Goal: Communication & Community: Answer question/provide support

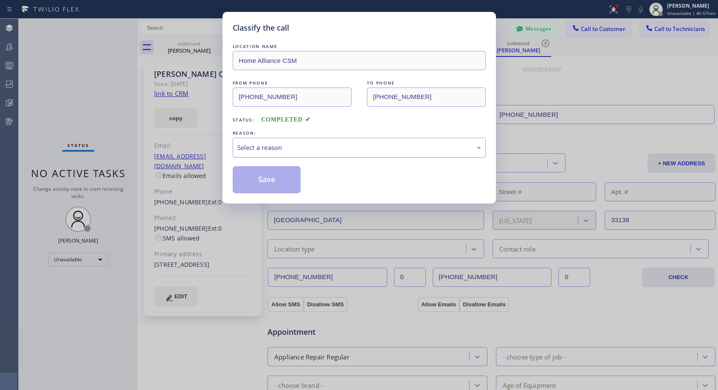
click at [348, 148] on div "Select a reason" at bounding box center [359, 148] width 244 height 10
click at [262, 180] on button "Save" at bounding box center [267, 179] width 68 height 27
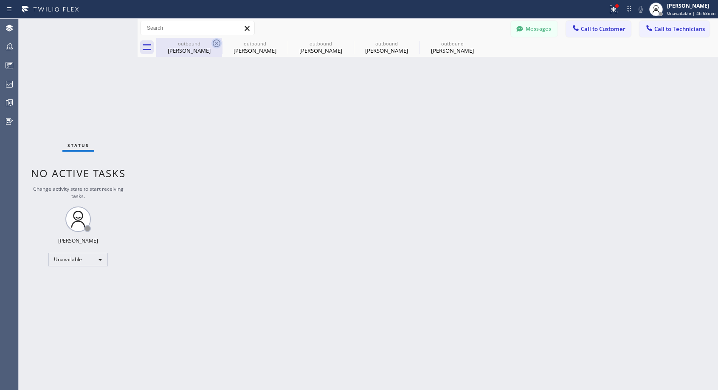
click at [217, 41] on icon at bounding box center [216, 43] width 10 height 10
click at [0, 0] on icon at bounding box center [0, 0] width 0 height 0
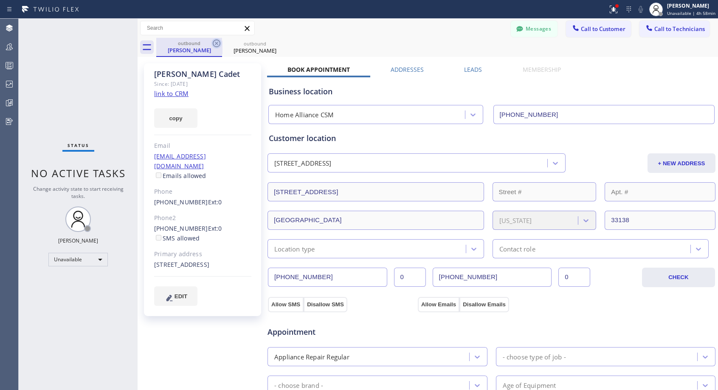
click at [217, 41] on icon at bounding box center [216, 43] width 10 height 10
click at [277, 41] on icon at bounding box center [282, 43] width 10 height 10
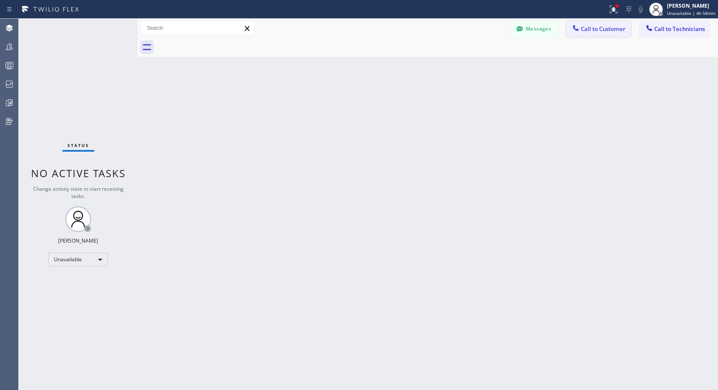
click at [590, 30] on span "Call to Customer" at bounding box center [603, 29] width 45 height 8
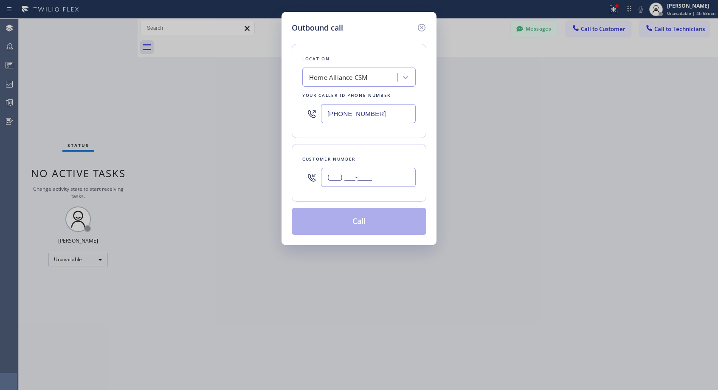
click at [351, 179] on input "(___) ___-____" at bounding box center [368, 177] width 95 height 19
paste input "425) 641-5136"
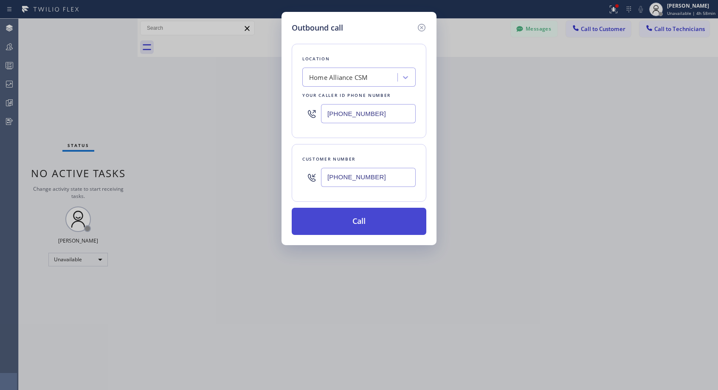
type input "[PHONE_NUMBER]"
click at [362, 226] on button "Call" at bounding box center [359, 221] width 135 height 27
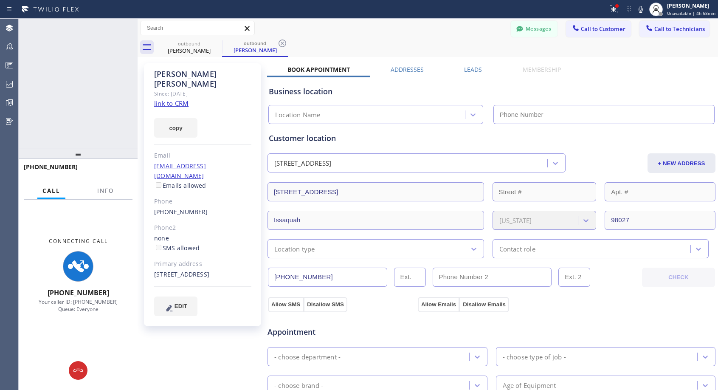
type input "[PHONE_NUMBER]"
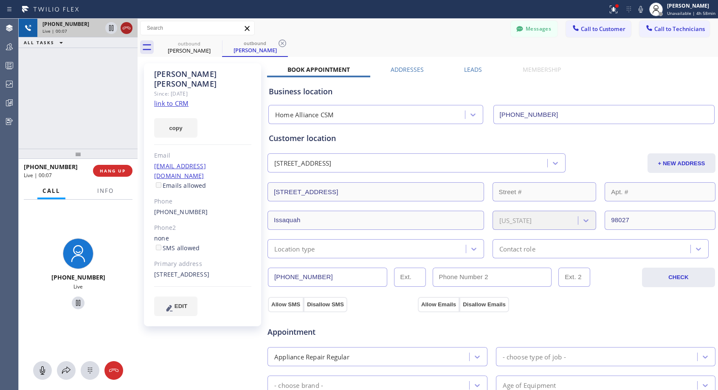
click at [126, 31] on icon at bounding box center [126, 28] width 10 height 10
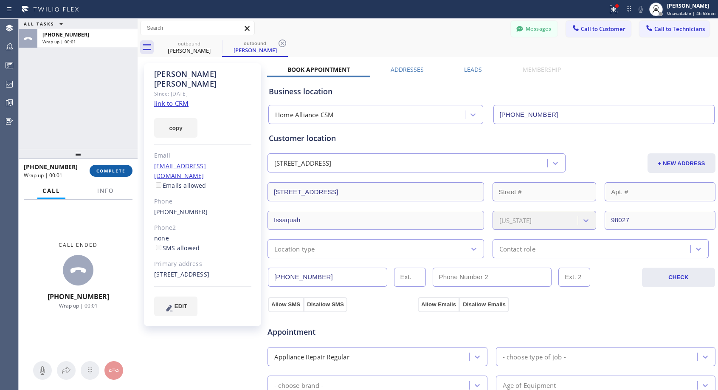
click at [117, 174] on button "COMPLETE" at bounding box center [111, 171] width 43 height 12
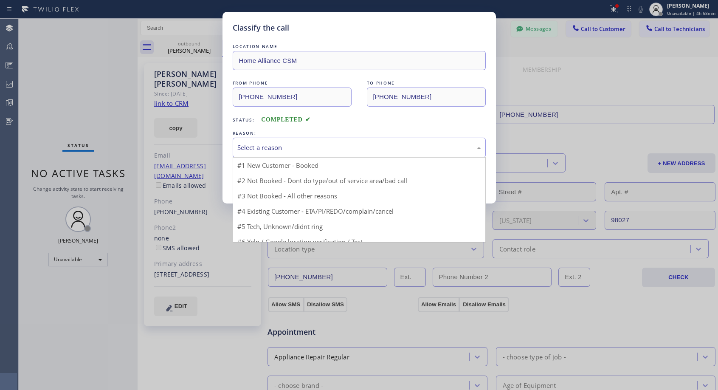
click at [334, 147] on div "Select a reason" at bounding box center [359, 148] width 244 height 10
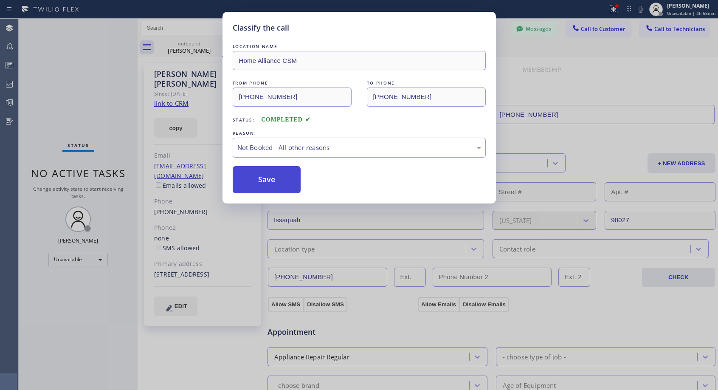
click at [278, 180] on button "Save" at bounding box center [267, 179] width 68 height 27
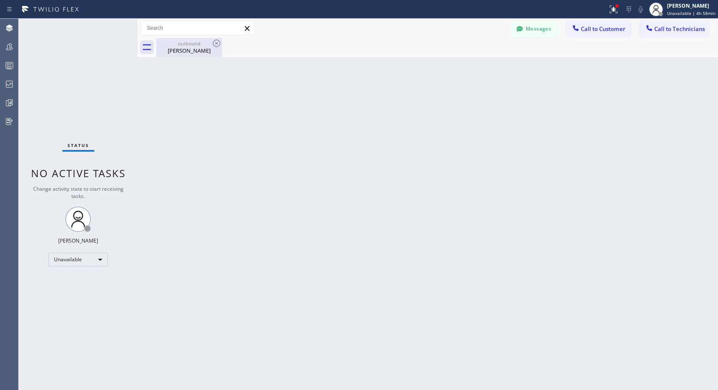
click at [187, 54] on div "outbound [PERSON_NAME]" at bounding box center [189, 47] width 64 height 19
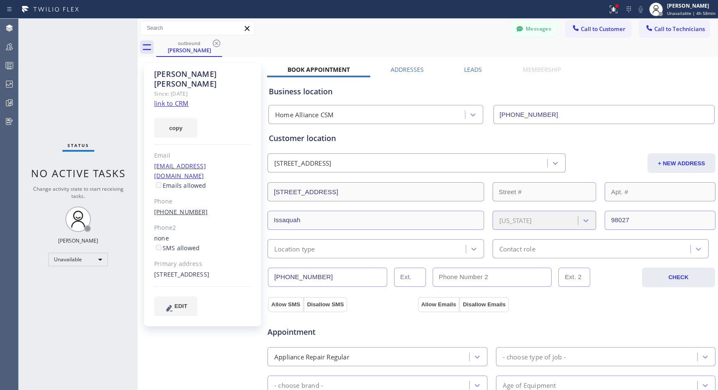
click at [183, 208] on link "[PHONE_NUMBER]" at bounding box center [181, 212] width 54 height 8
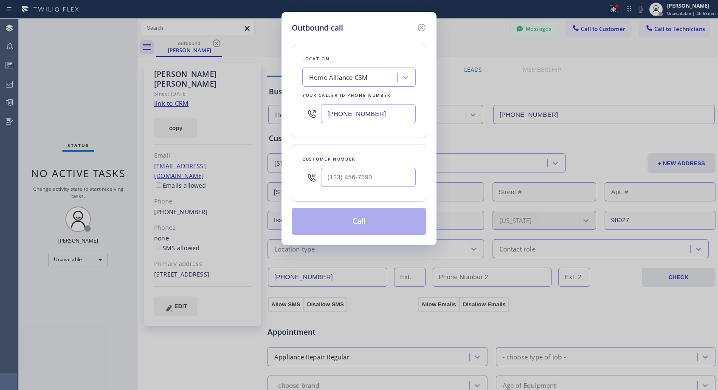
type input "[PHONE_NUMBER]"
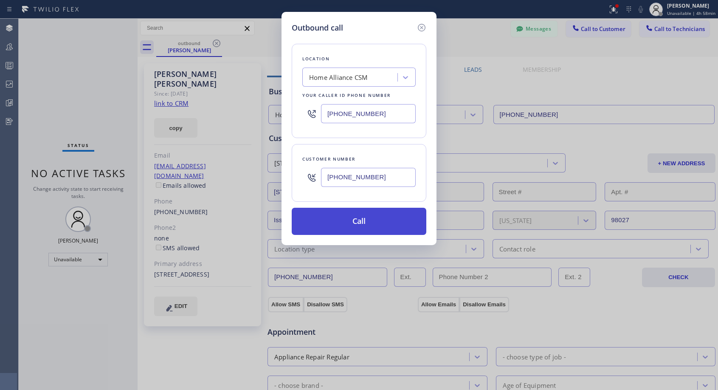
click at [354, 225] on button "Call" at bounding box center [359, 221] width 135 height 27
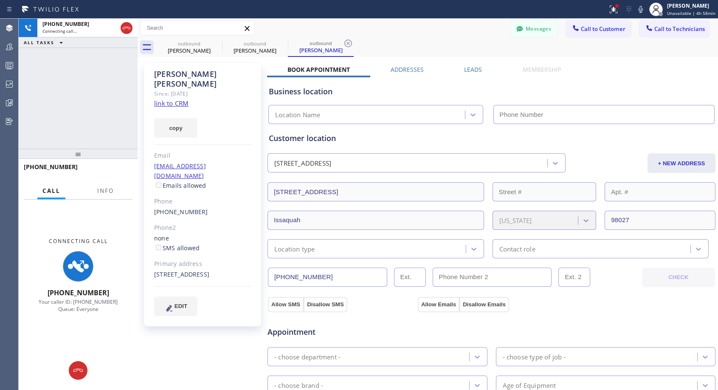
type input "[PHONE_NUMBER]"
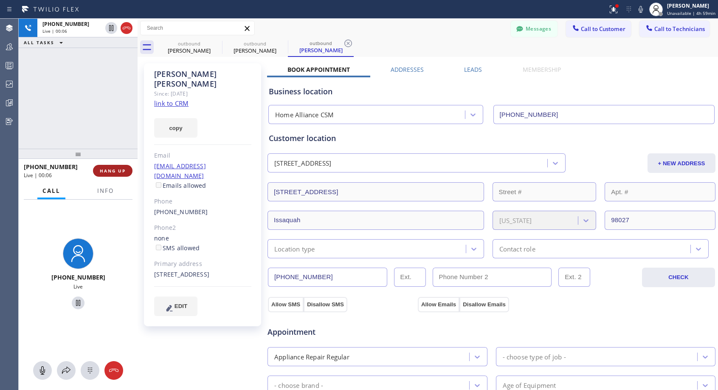
click at [120, 172] on span "HANG UP" at bounding box center [113, 171] width 26 height 6
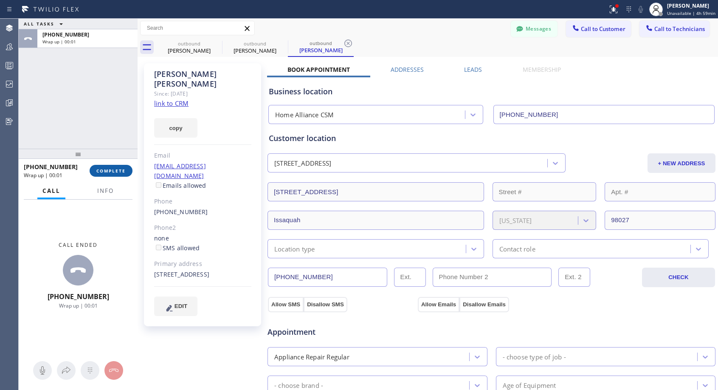
click at [120, 172] on span "COMPLETE" at bounding box center [110, 171] width 29 height 6
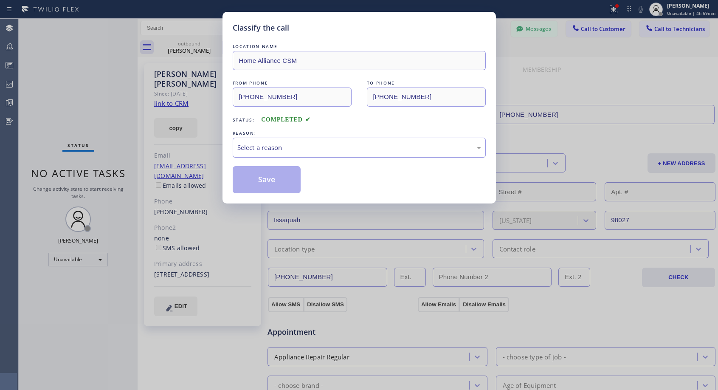
click at [315, 150] on div "Select a reason" at bounding box center [359, 148] width 244 height 10
click at [258, 177] on button "Save" at bounding box center [267, 179] width 68 height 27
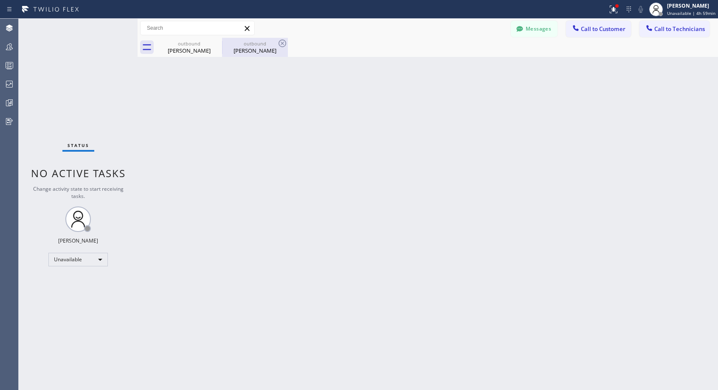
click at [248, 53] on div "[PERSON_NAME]" at bounding box center [255, 51] width 64 height 8
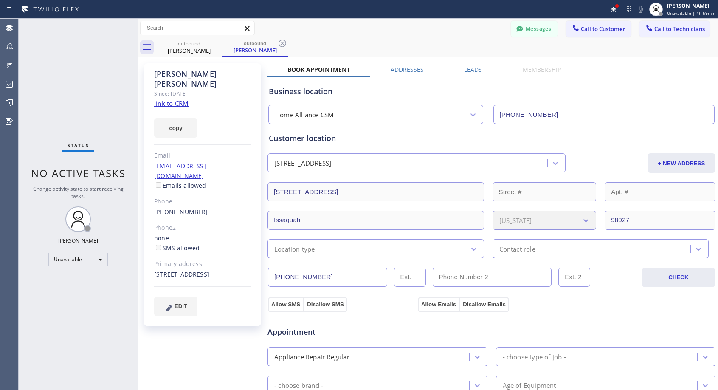
click at [169, 208] on link "[PHONE_NUMBER]" at bounding box center [181, 212] width 54 height 8
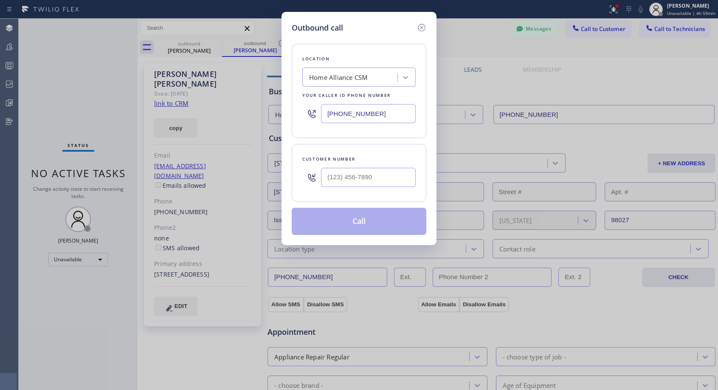
type input "[PHONE_NUMBER]"
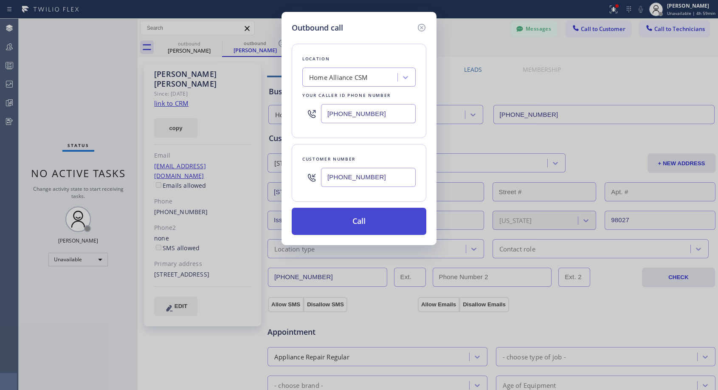
click at [348, 222] on button "Call" at bounding box center [359, 221] width 135 height 27
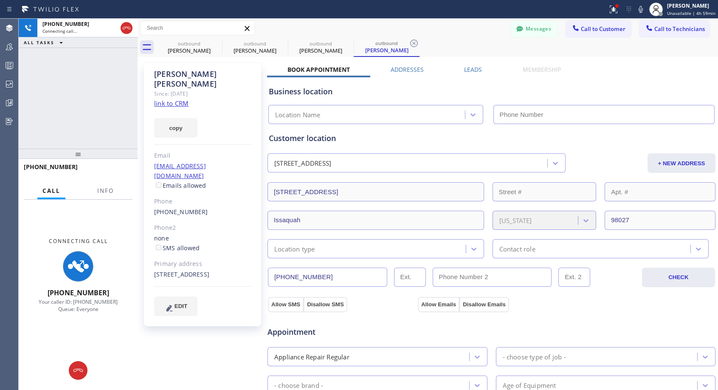
type input "[PHONE_NUMBER]"
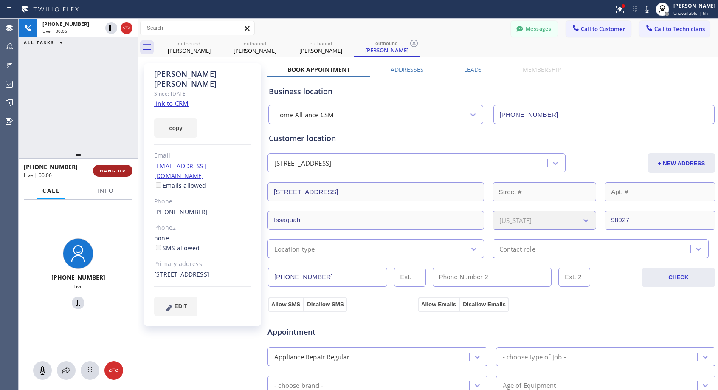
click at [112, 168] on span "HANG UP" at bounding box center [113, 171] width 26 height 6
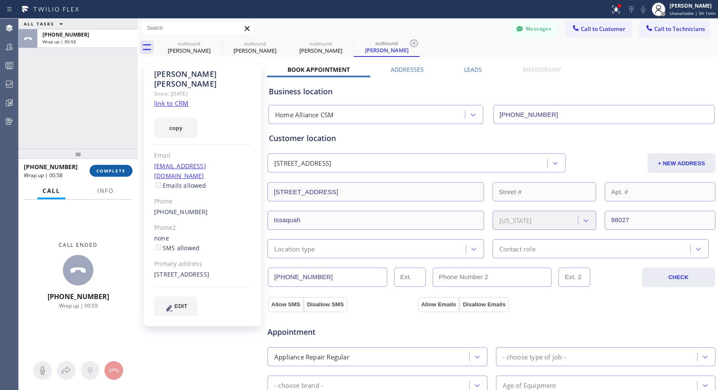
click at [120, 171] on span "COMPLETE" at bounding box center [110, 171] width 29 height 6
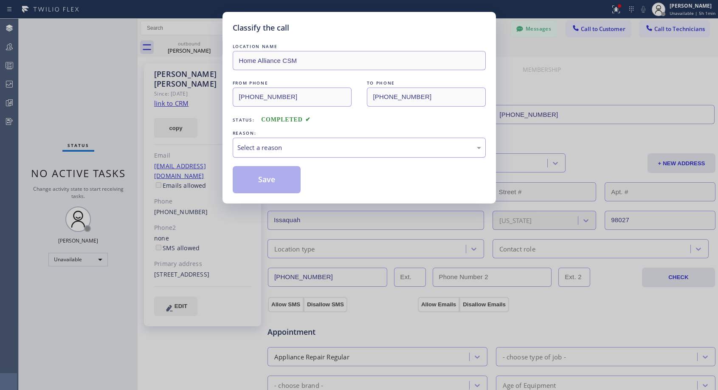
click at [306, 150] on div "Select a reason" at bounding box center [359, 148] width 244 height 10
click at [272, 177] on button "Save" at bounding box center [267, 179] width 68 height 27
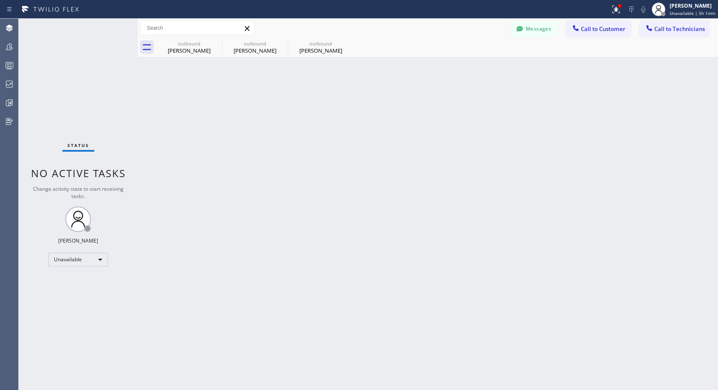
click at [311, 52] on div "[PERSON_NAME]" at bounding box center [321, 51] width 64 height 8
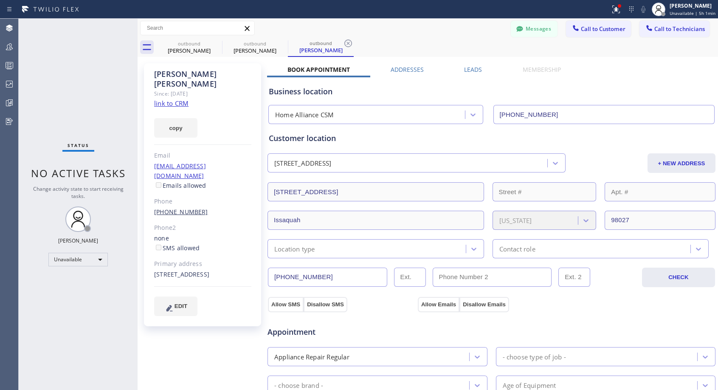
click at [174, 208] on link "[PHONE_NUMBER]" at bounding box center [181, 212] width 54 height 8
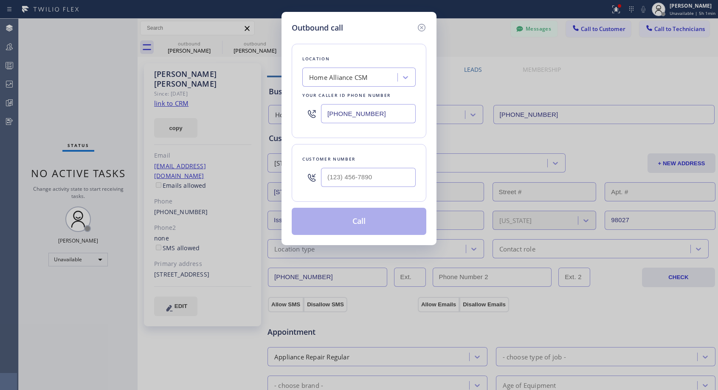
type input "[PHONE_NUMBER]"
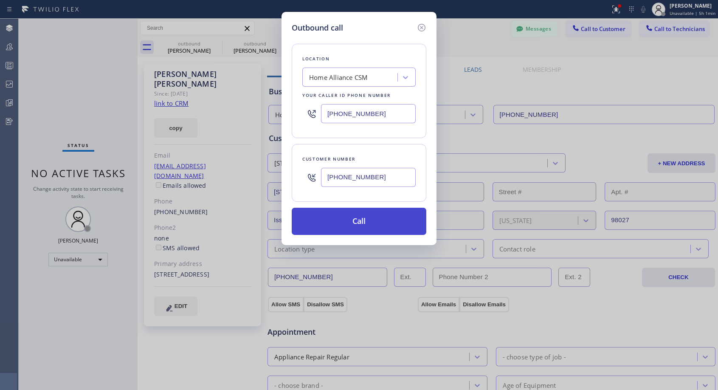
click at [338, 221] on button "Call" at bounding box center [359, 221] width 135 height 27
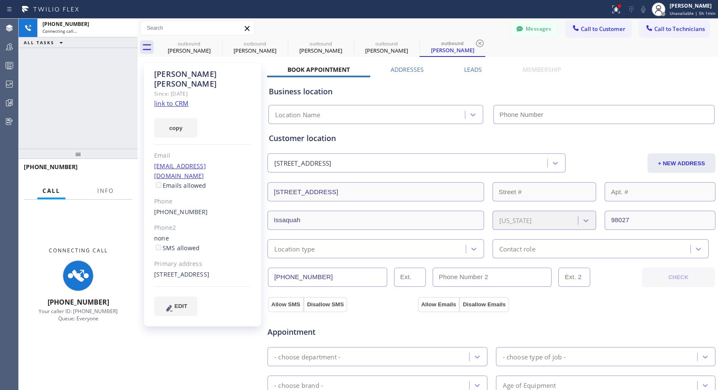
type input "[PHONE_NUMBER]"
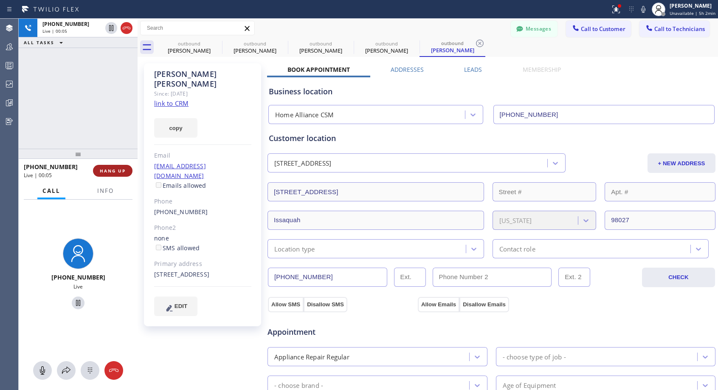
click at [102, 171] on span "HANG UP" at bounding box center [113, 171] width 26 height 6
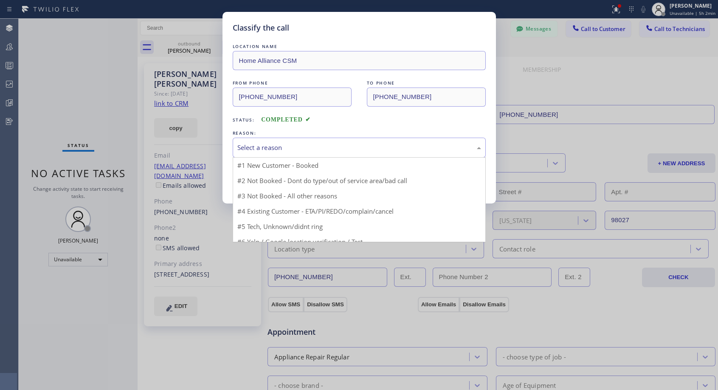
click at [276, 146] on div "Select a reason" at bounding box center [359, 148] width 244 height 10
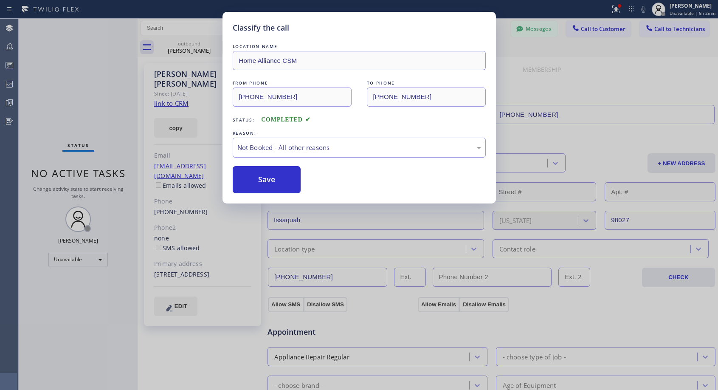
click at [256, 178] on button "Save" at bounding box center [267, 179] width 68 height 27
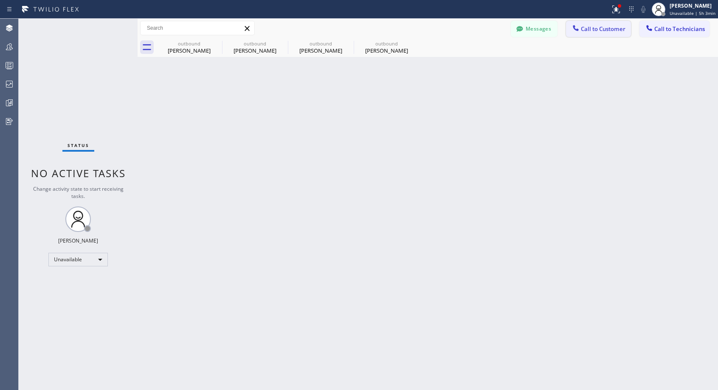
click at [592, 28] on span "Call to Customer" at bounding box center [603, 29] width 45 height 8
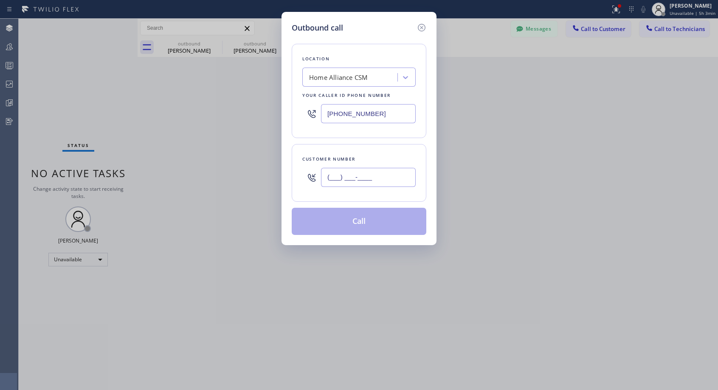
click at [335, 175] on input "(___) ___-____" at bounding box center [368, 177] width 95 height 19
paste input "310) 553-8384"
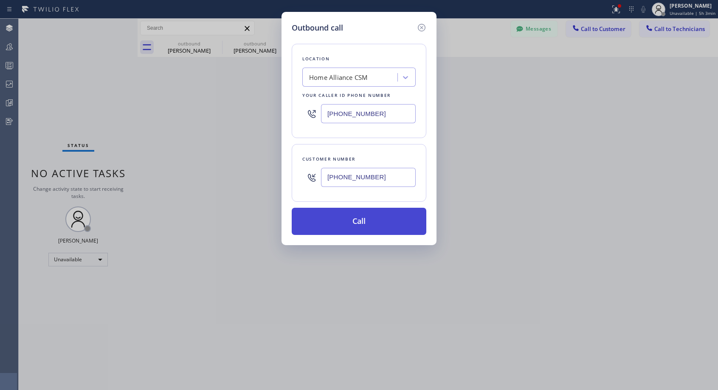
type input "[PHONE_NUMBER]"
click at [348, 220] on button "Call" at bounding box center [359, 221] width 135 height 27
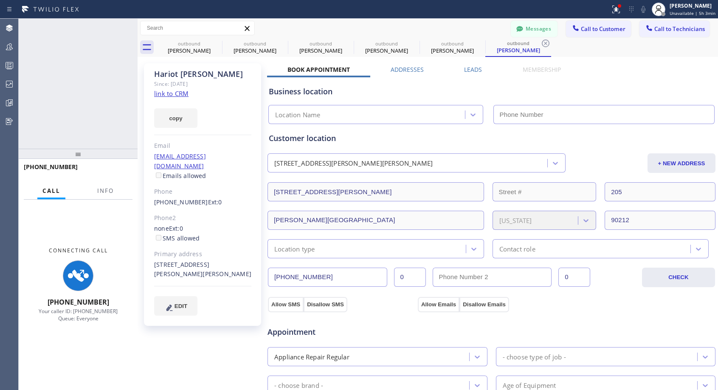
type input "[PHONE_NUMBER]"
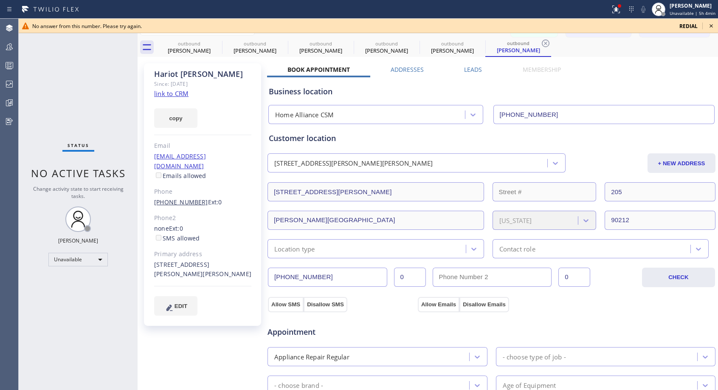
click at [187, 198] on link "[PHONE_NUMBER]" at bounding box center [181, 202] width 54 height 8
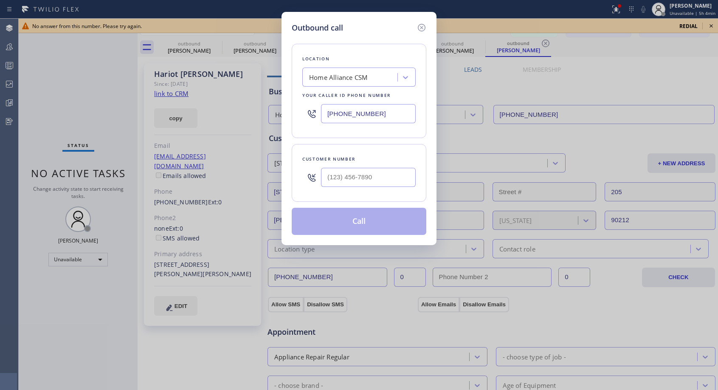
type input "[PHONE_NUMBER]"
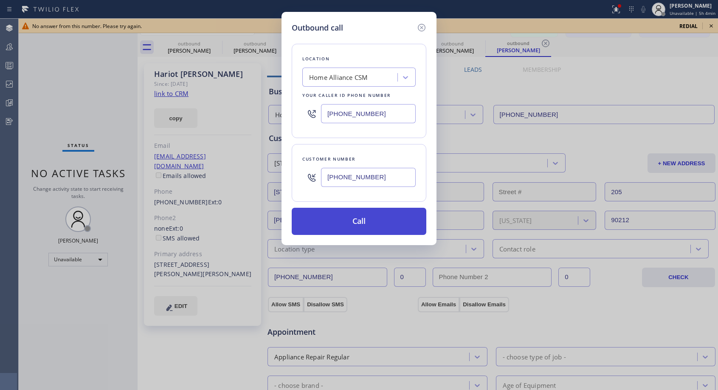
click at [344, 220] on button "Call" at bounding box center [359, 221] width 135 height 27
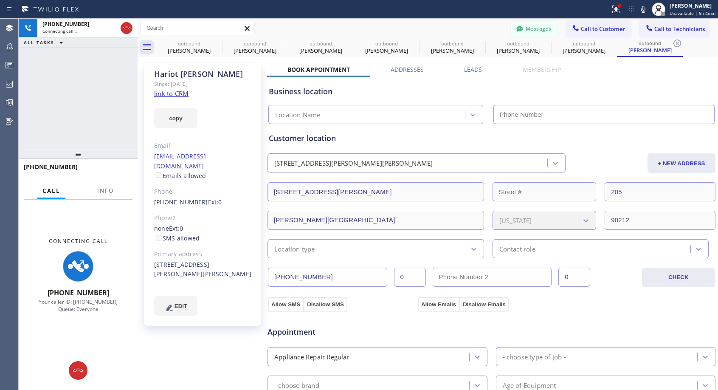
type input "[PHONE_NUMBER]"
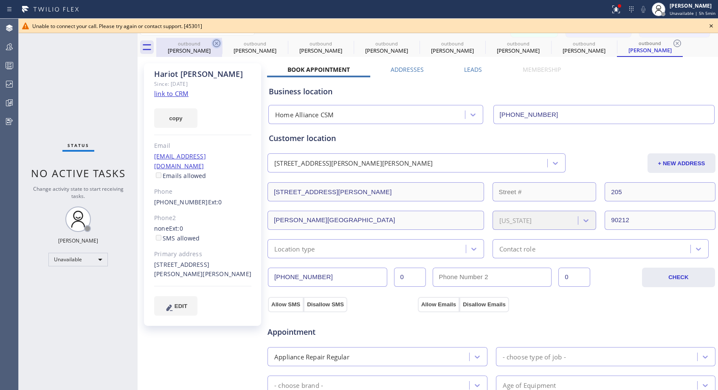
click at [217, 45] on icon at bounding box center [216, 43] width 10 height 10
click at [0, 0] on icon at bounding box center [0, 0] width 0 height 0
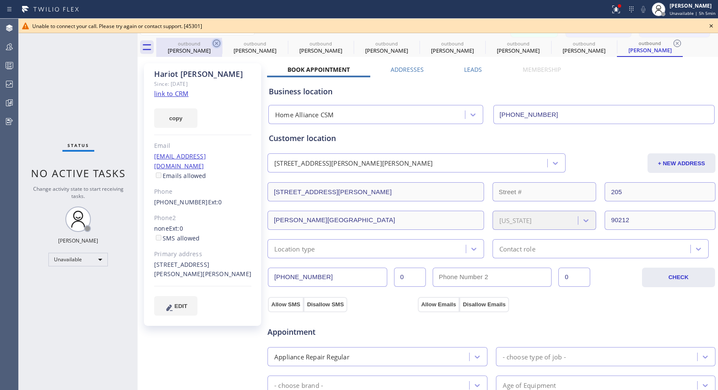
click at [0, 0] on icon at bounding box center [0, 0] width 0 height 0
click at [672, 45] on icon at bounding box center [677, 43] width 10 height 10
click at [217, 45] on div "outbound [PERSON_NAME] outbound [PERSON_NAME] outbound [PERSON_NAME] outbound […" at bounding box center [437, 47] width 562 height 19
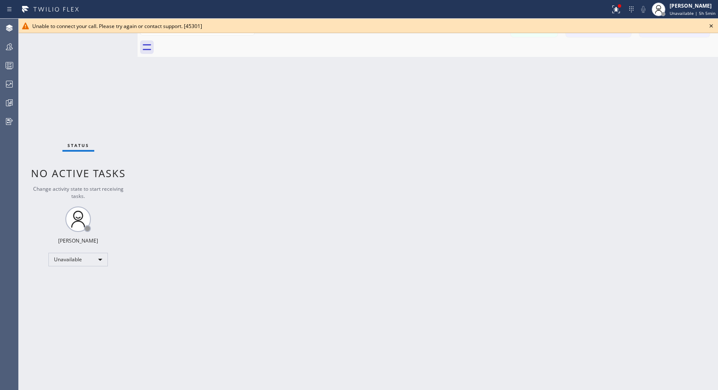
click at [217, 45] on div at bounding box center [437, 47] width 562 height 19
click at [216, 41] on div at bounding box center [437, 47] width 562 height 19
click at [710, 28] on icon at bounding box center [711, 26] width 10 height 10
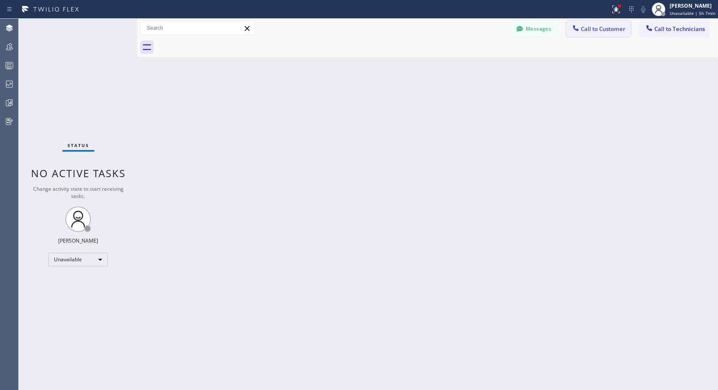
click at [601, 28] on span "Call to Customer" at bounding box center [603, 29] width 45 height 8
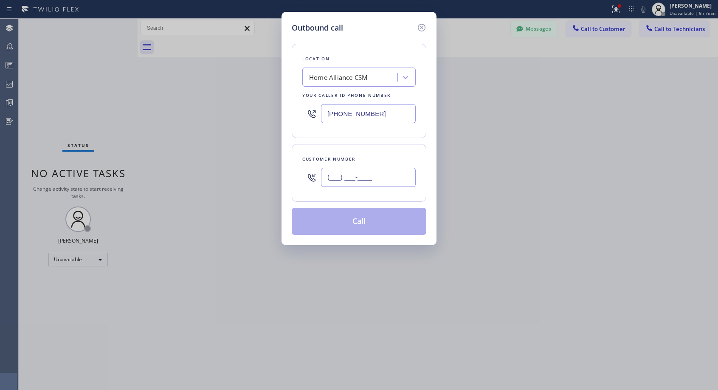
click at [382, 179] on input "(___) ___-____" at bounding box center [368, 177] width 95 height 19
paste input "818) 398-5277"
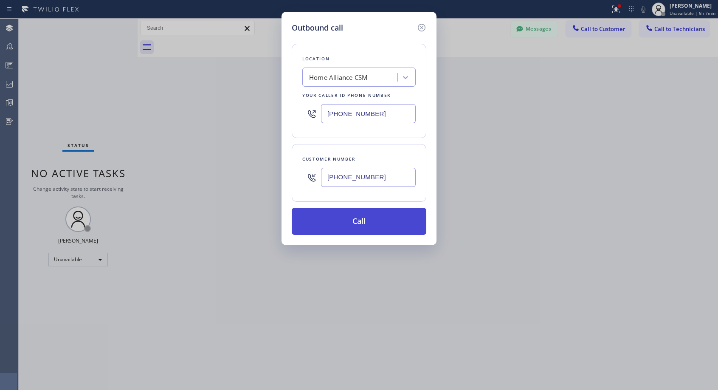
type input "[PHONE_NUMBER]"
click at [357, 222] on button "Call" at bounding box center [359, 221] width 135 height 27
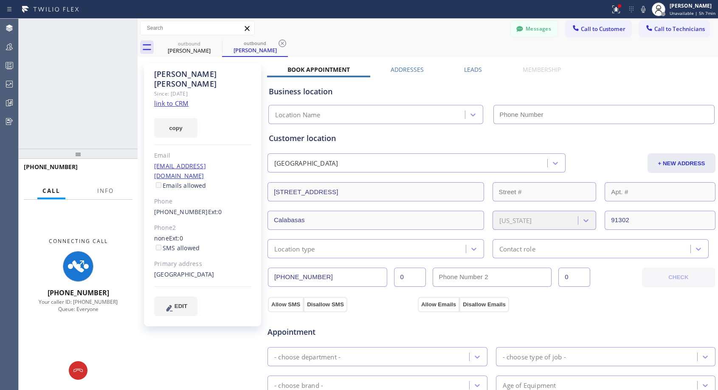
type input "[PHONE_NUMBER]"
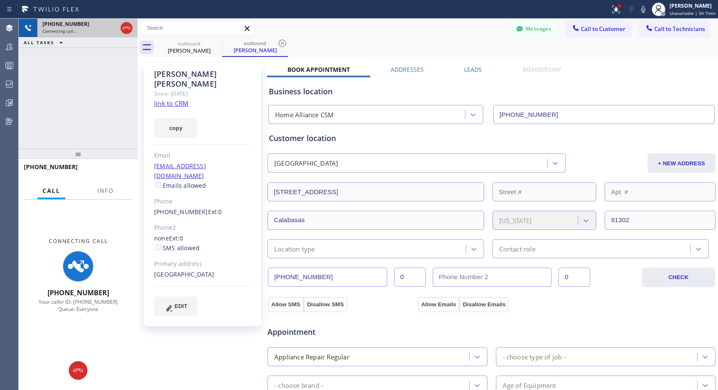
click at [124, 26] on icon at bounding box center [126, 28] width 10 height 10
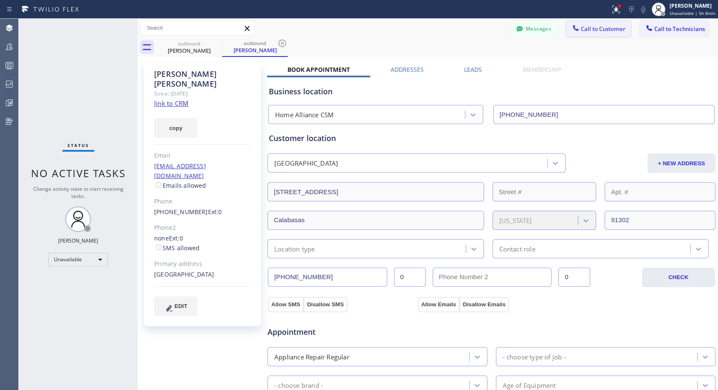
click at [599, 36] on button "Call to Customer" at bounding box center [598, 29] width 65 height 16
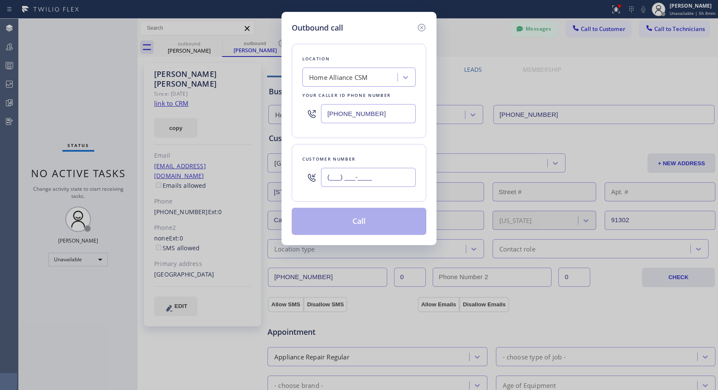
click at [371, 183] on input "(___) ___-____" at bounding box center [368, 177] width 95 height 19
paste input "949) 390-4730"
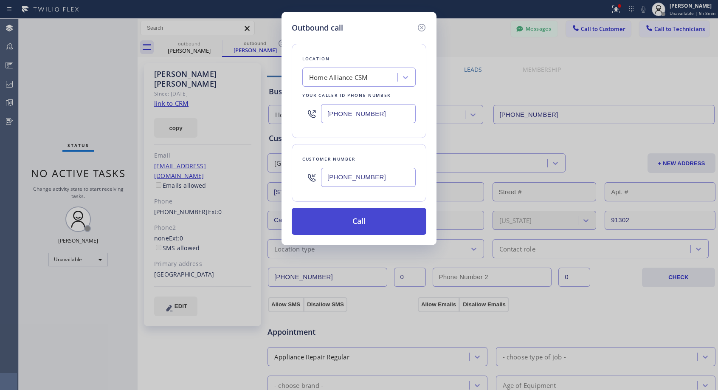
type input "[PHONE_NUMBER]"
click at [360, 225] on button "Call" at bounding box center [359, 221] width 135 height 27
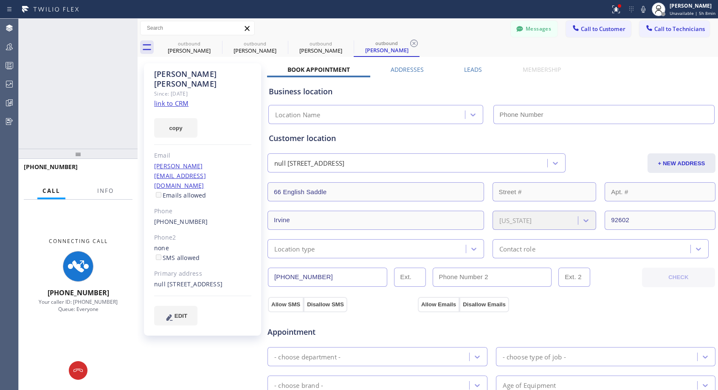
type input "[PHONE_NUMBER]"
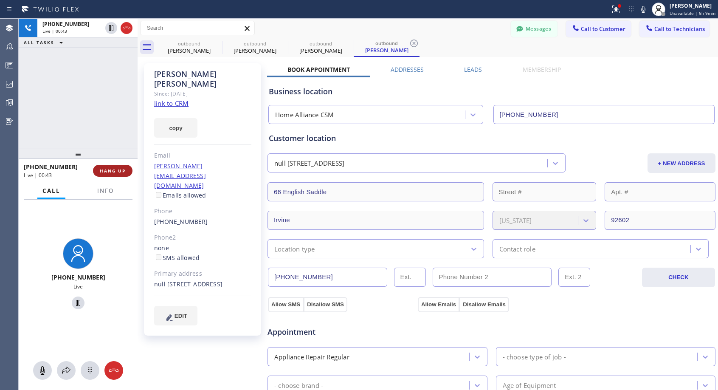
click at [128, 170] on button "HANG UP" at bounding box center [112, 171] width 39 height 12
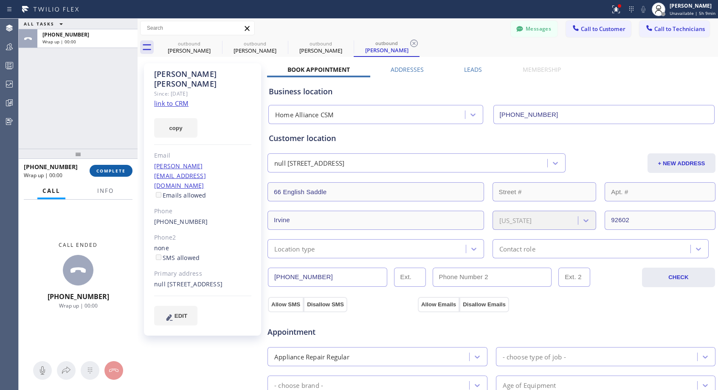
click at [128, 170] on button "COMPLETE" at bounding box center [111, 171] width 43 height 12
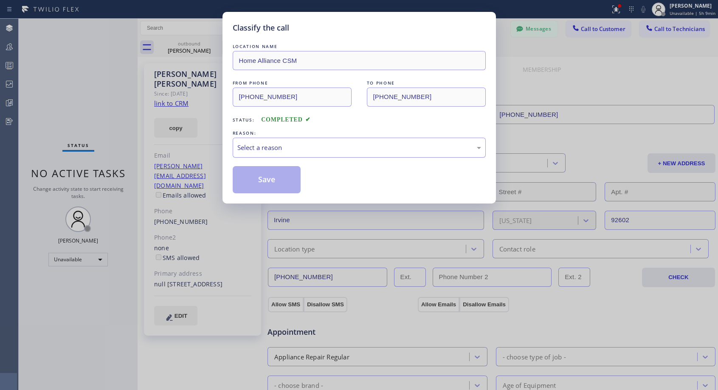
click at [332, 149] on div "Select a reason" at bounding box center [359, 148] width 244 height 10
drag, startPoint x: 260, startPoint y: 182, endPoint x: 263, endPoint y: 165, distance: 16.8
click at [260, 182] on button "Save" at bounding box center [267, 179] width 68 height 27
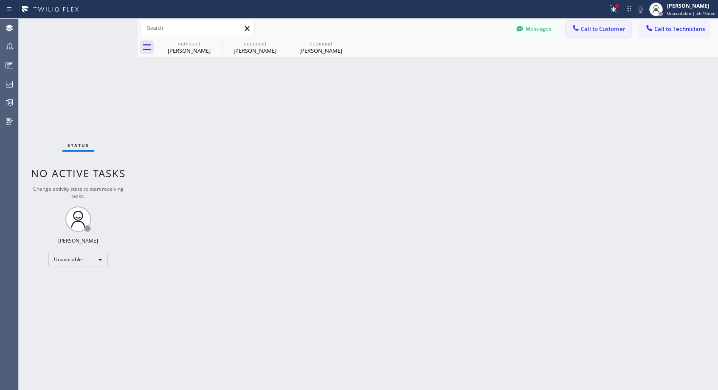
click at [587, 32] on span "Call to Customer" at bounding box center [603, 29] width 45 height 8
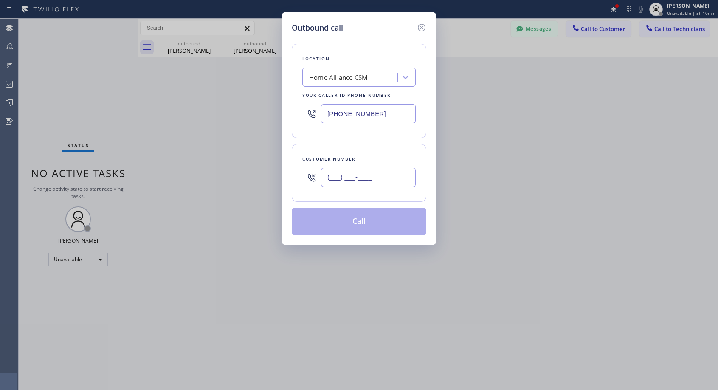
click at [340, 177] on input "(___) ___-____" at bounding box center [368, 177] width 95 height 19
paste input "773) 318-8155"
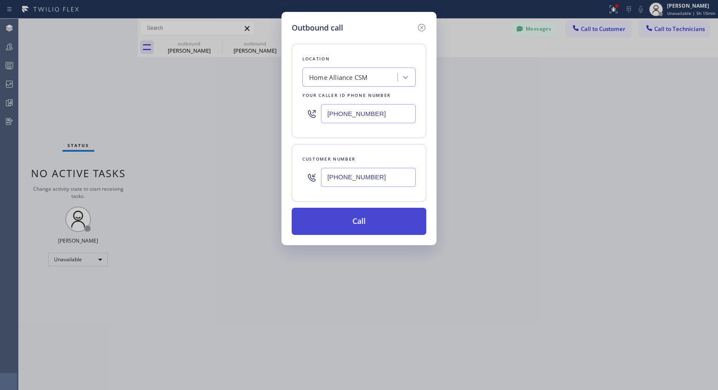
type input "[PHONE_NUMBER]"
click at [365, 225] on button "Call" at bounding box center [359, 221] width 135 height 27
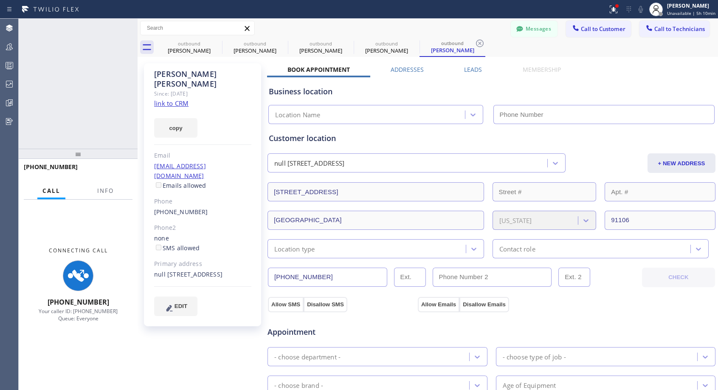
type input "[PHONE_NUMBER]"
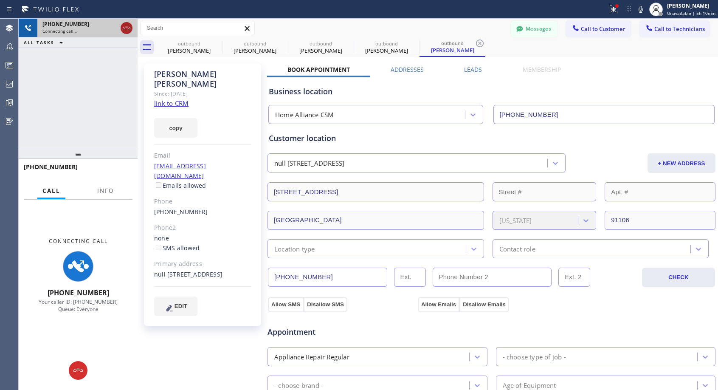
click at [128, 30] on icon at bounding box center [126, 28] width 10 height 10
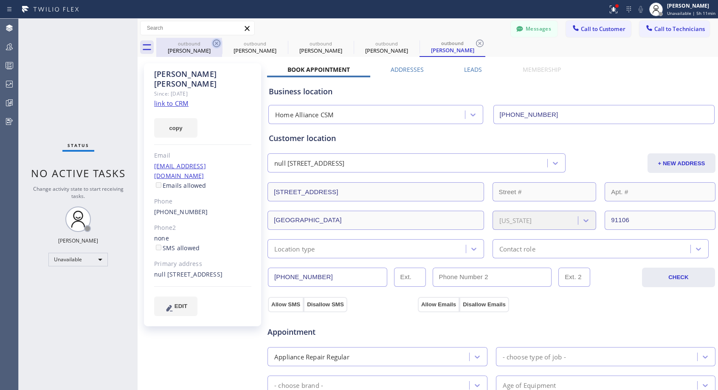
click at [213, 45] on icon at bounding box center [217, 43] width 8 height 8
click at [0, 0] on icon at bounding box center [0, 0] width 0 height 0
click at [409, 45] on icon at bounding box center [414, 43] width 10 height 10
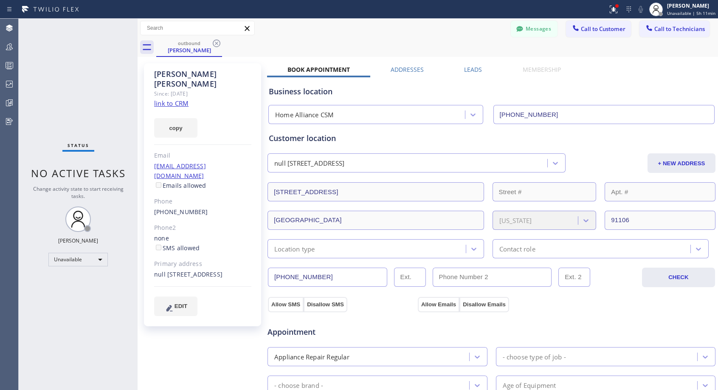
click at [213, 45] on icon at bounding box center [216, 43] width 10 height 10
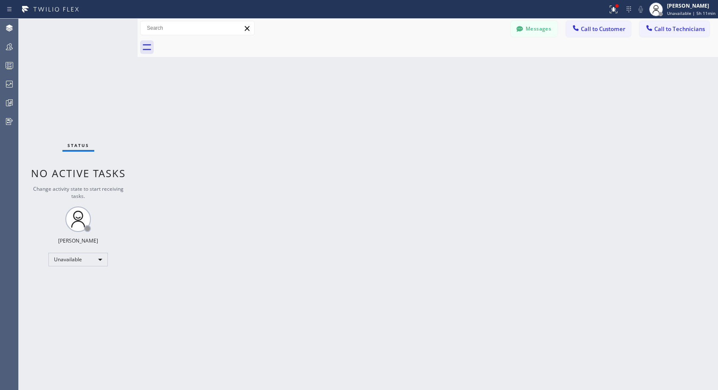
click at [212, 45] on div at bounding box center [437, 47] width 562 height 19
click at [600, 31] on span "Call to Customer" at bounding box center [603, 29] width 45 height 8
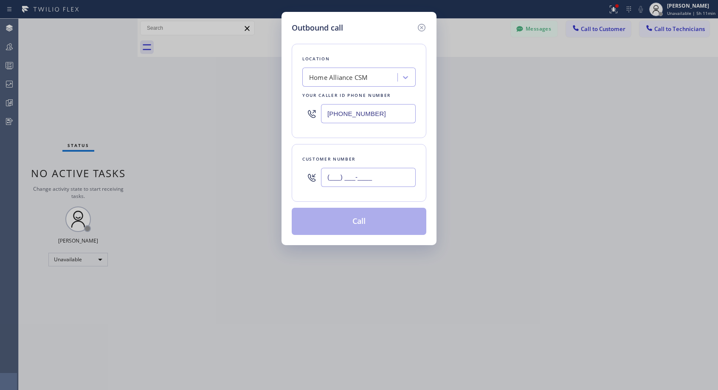
click at [329, 175] on input "(___) ___-____" at bounding box center [368, 177] width 95 height 19
paste input "310) 714-7580"
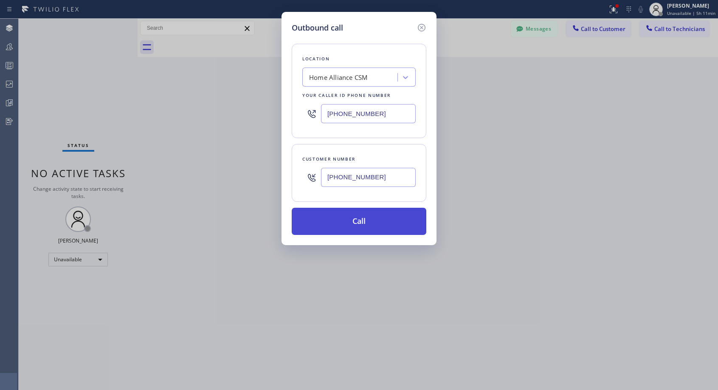
type input "[PHONE_NUMBER]"
click at [373, 222] on button "Call" at bounding box center [359, 221] width 135 height 27
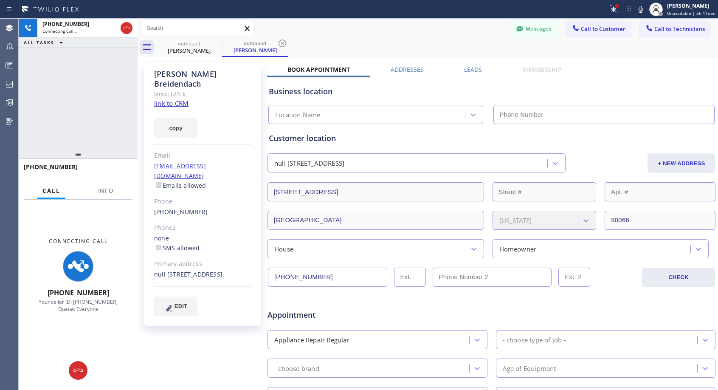
type input "[PHONE_NUMBER]"
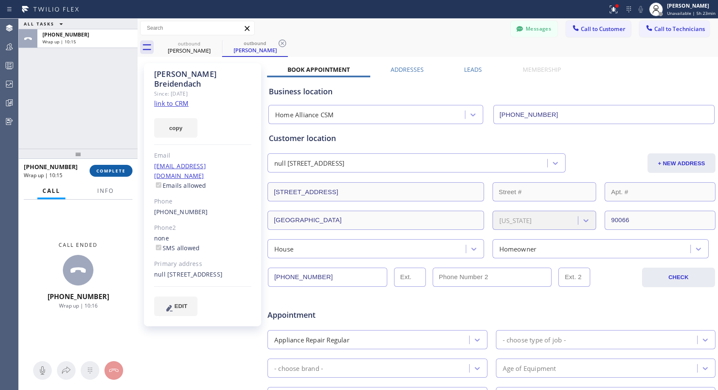
click at [118, 169] on span "COMPLETE" at bounding box center [110, 171] width 29 height 6
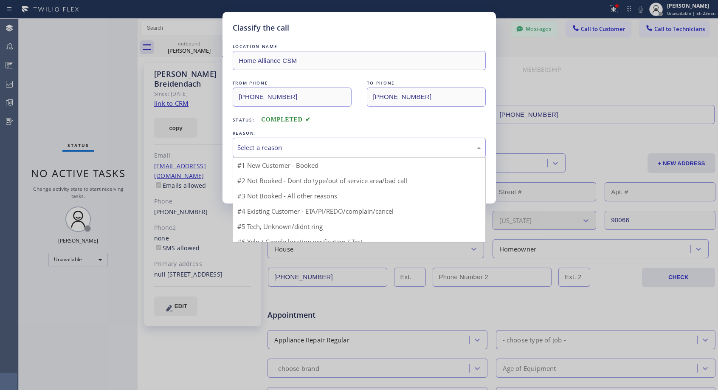
click at [314, 145] on div "Select a reason" at bounding box center [359, 148] width 244 height 10
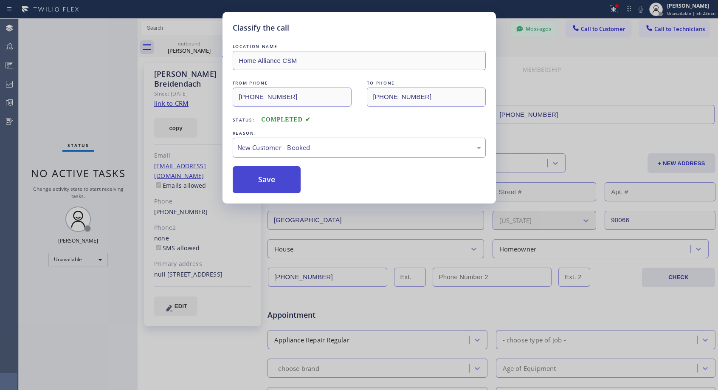
click at [278, 171] on button "Save" at bounding box center [267, 179] width 68 height 27
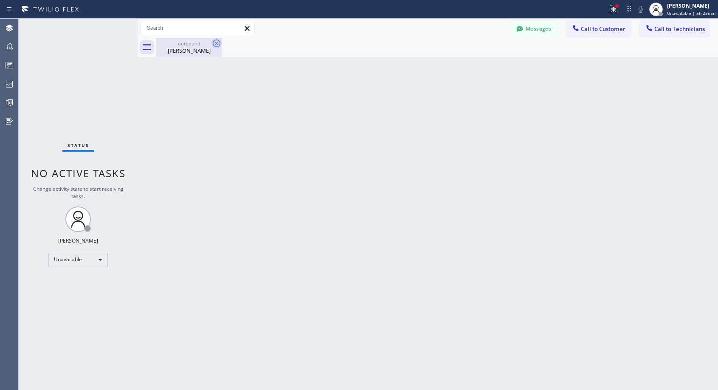
click at [218, 42] on icon at bounding box center [217, 43] width 8 height 8
click at [584, 24] on button "Call to Customer" at bounding box center [598, 29] width 65 height 16
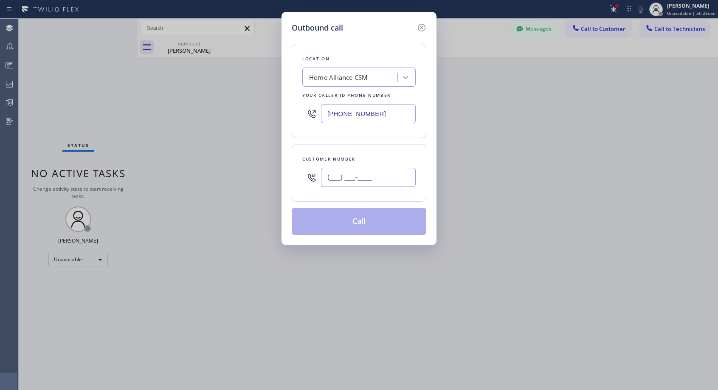
click at [388, 180] on input "(___) ___-____" at bounding box center [368, 177] width 95 height 19
paste input "415) 203-2975"
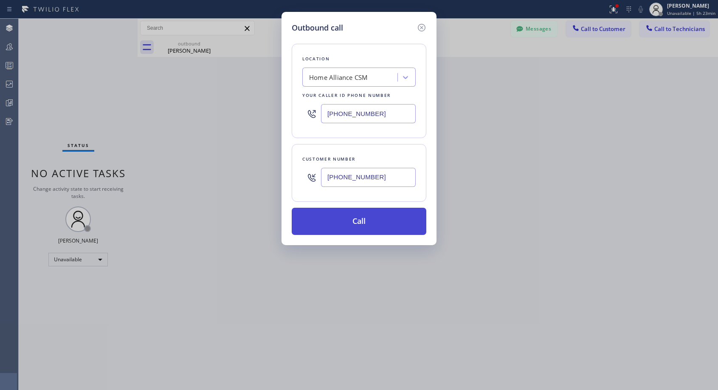
type input "[PHONE_NUMBER]"
click at [365, 225] on button "Call" at bounding box center [359, 221] width 135 height 27
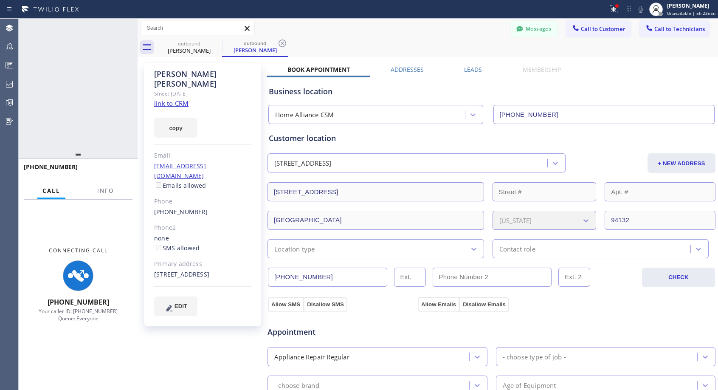
type input "[PHONE_NUMBER]"
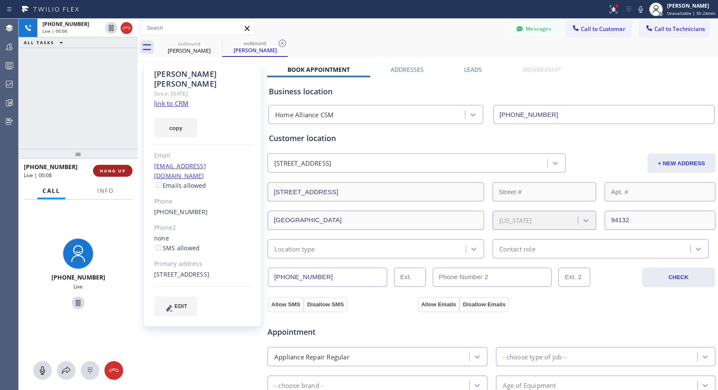
click at [119, 173] on span "HANG UP" at bounding box center [113, 171] width 26 height 6
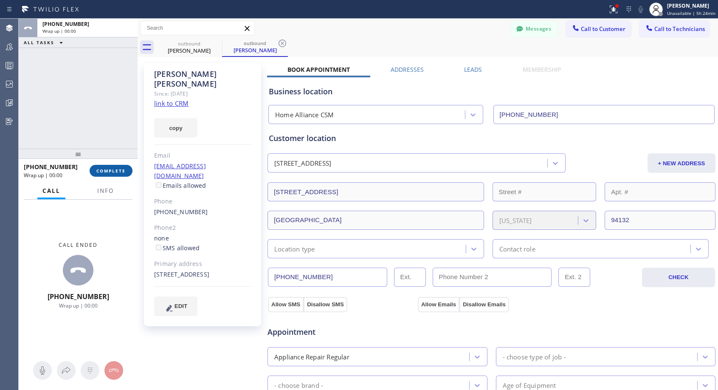
click at [119, 173] on span "COMPLETE" at bounding box center [110, 171] width 29 height 6
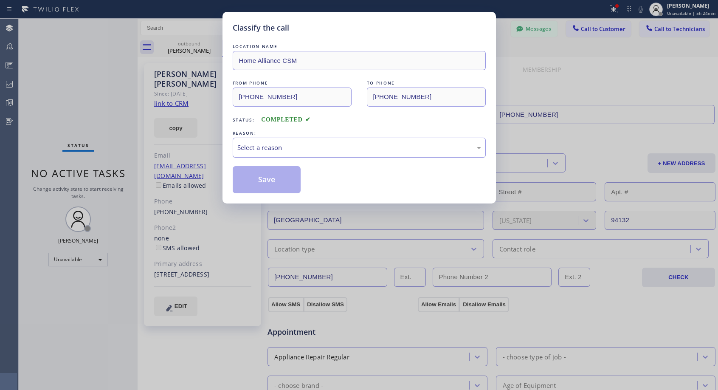
click at [307, 140] on div "Select a reason" at bounding box center [359, 148] width 253 height 20
click at [286, 179] on button "Save" at bounding box center [267, 179] width 68 height 27
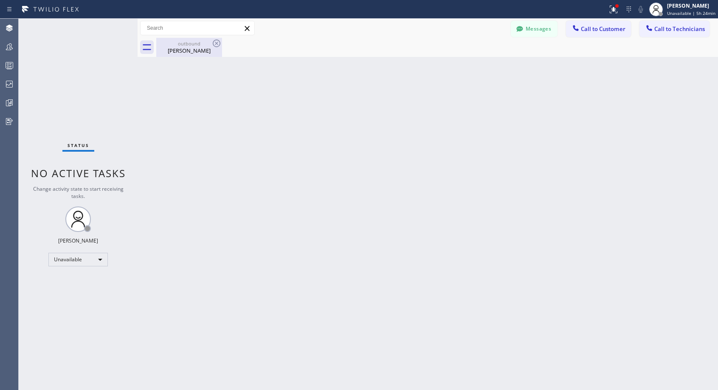
click at [191, 47] on div "[PERSON_NAME]" at bounding box center [189, 51] width 64 height 8
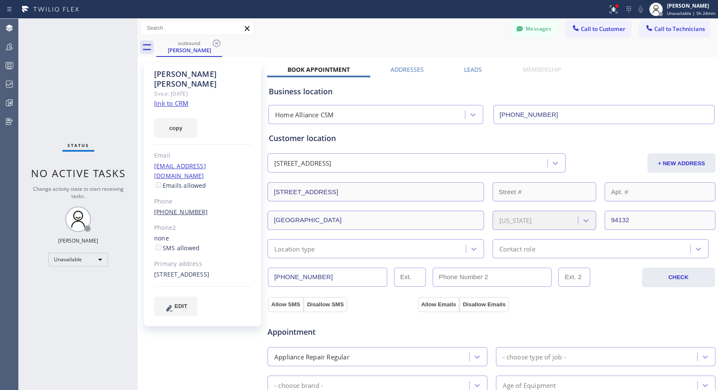
click at [175, 208] on link "[PHONE_NUMBER]" at bounding box center [181, 212] width 54 height 8
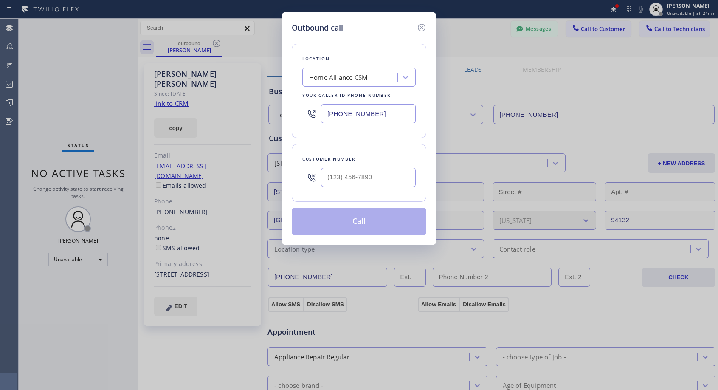
type input "[PHONE_NUMBER]"
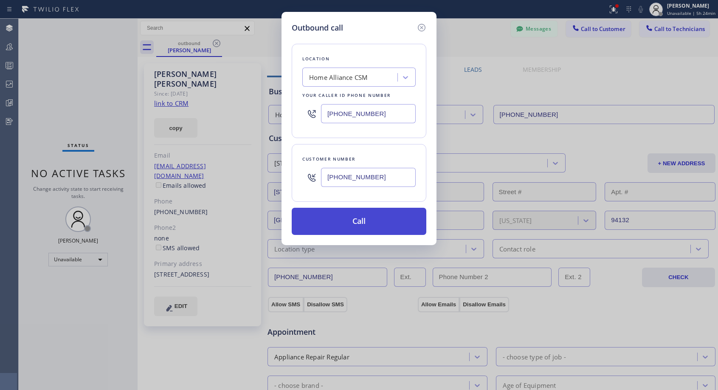
click at [356, 225] on button "Call" at bounding box center [359, 221] width 135 height 27
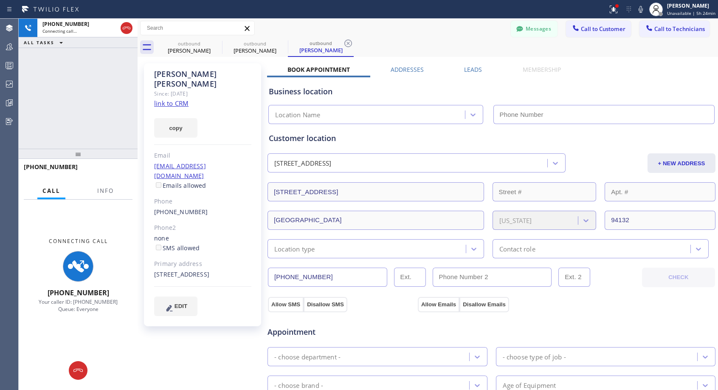
type input "[PHONE_NUMBER]"
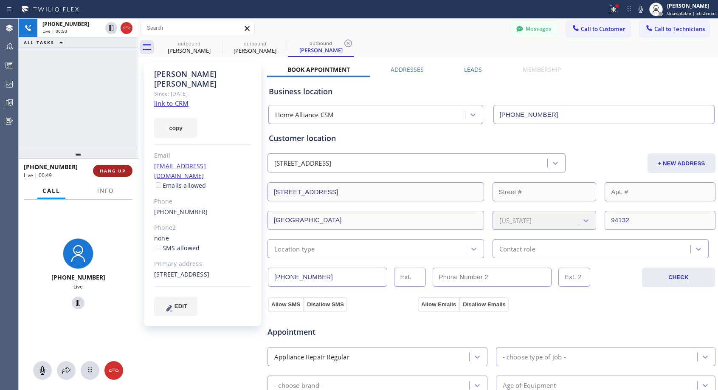
click at [120, 170] on span "HANG UP" at bounding box center [113, 171] width 26 height 6
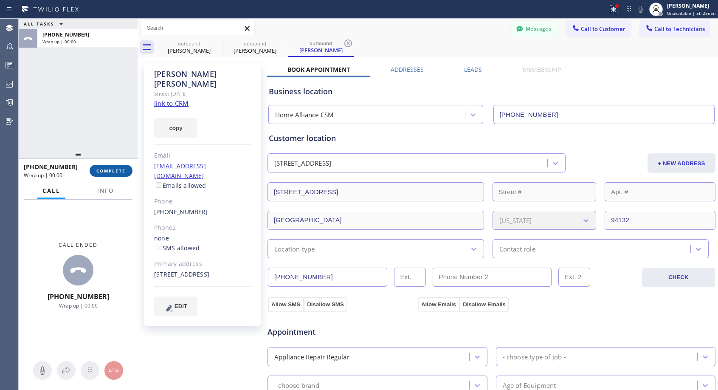
click at [120, 170] on span "COMPLETE" at bounding box center [110, 171] width 29 height 6
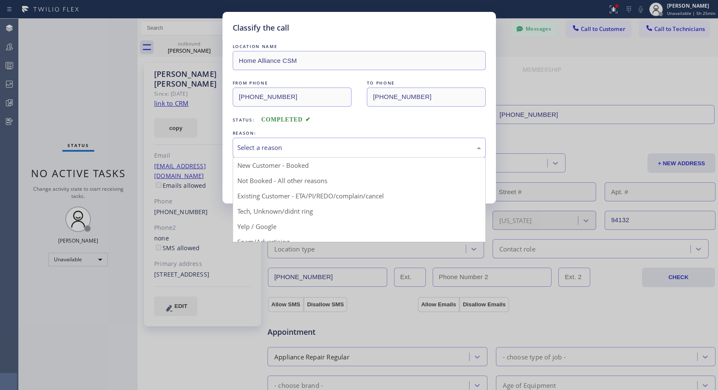
click at [307, 147] on div "Select a reason" at bounding box center [359, 148] width 244 height 10
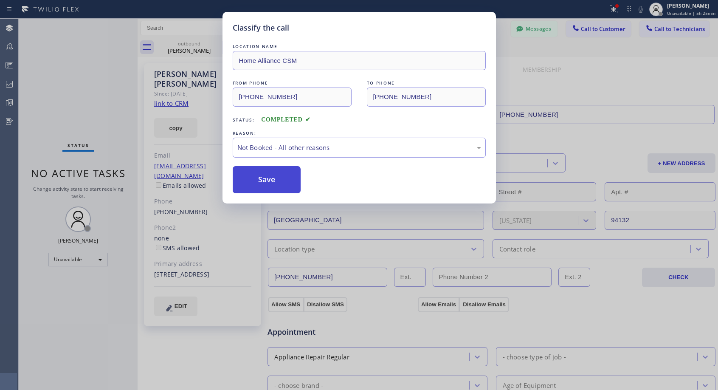
click at [261, 177] on button "Save" at bounding box center [267, 179] width 68 height 27
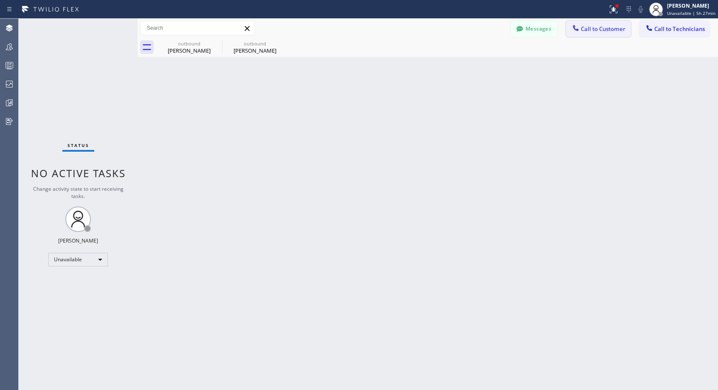
click at [603, 32] on span "Call to Customer" at bounding box center [603, 29] width 45 height 8
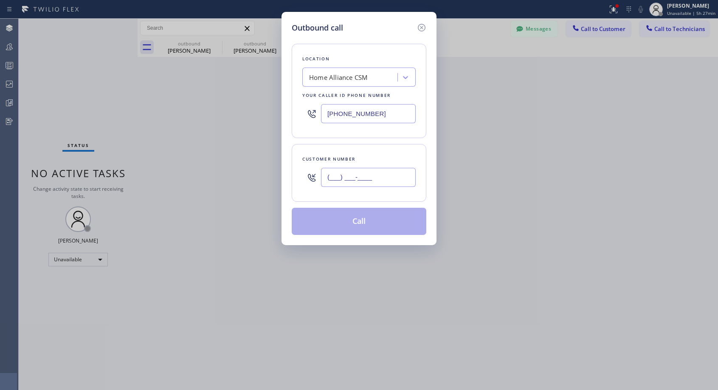
click at [379, 181] on input "(___) ___-____" at bounding box center [368, 177] width 95 height 19
paste input "310) 487-5344"
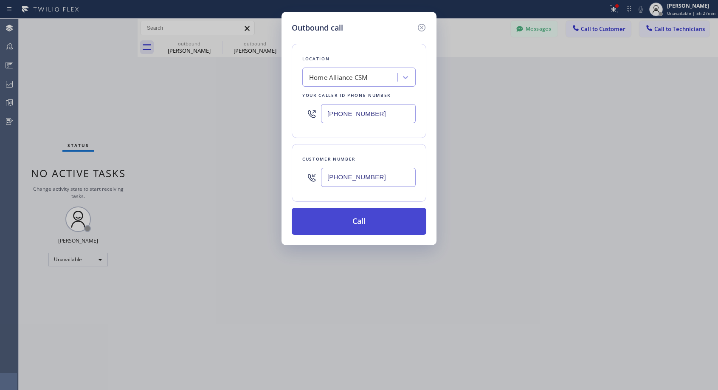
type input "[PHONE_NUMBER]"
click at [371, 222] on button "Call" at bounding box center [359, 221] width 135 height 27
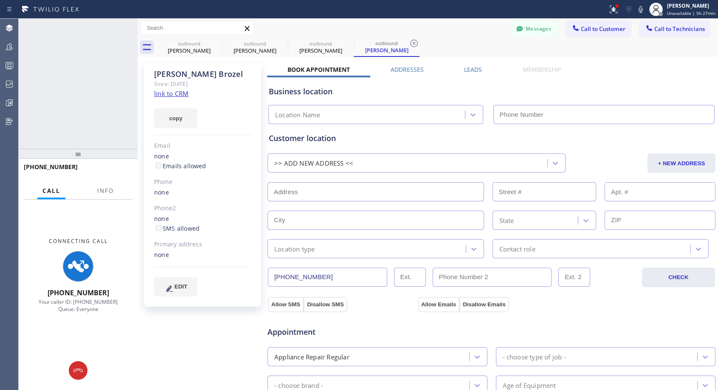
type input "[PHONE_NUMBER]"
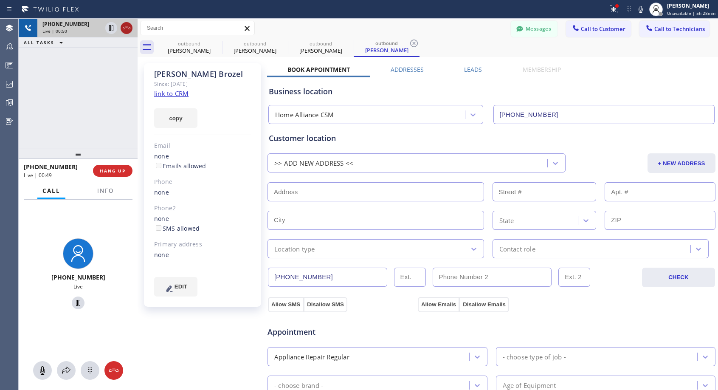
click at [126, 29] on icon at bounding box center [126, 28] width 10 height 10
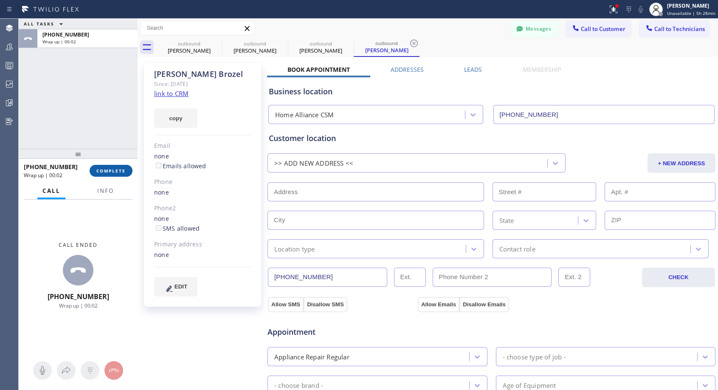
click at [111, 171] on span "COMPLETE" at bounding box center [110, 171] width 29 height 6
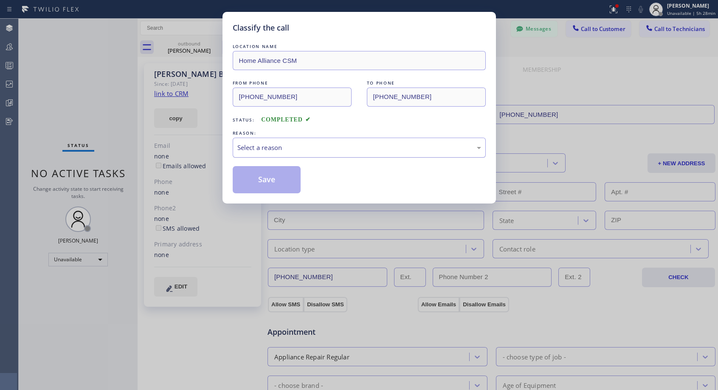
click at [312, 143] on div "Select a reason" at bounding box center [359, 148] width 244 height 10
click at [269, 180] on button "Save" at bounding box center [267, 179] width 68 height 27
click at [200, 46] on div "Classify the call LOCATION NAME Home Alliance CSM FROM PHONE [PHONE_NUMBER] TO …" at bounding box center [368, 204] width 699 height 371
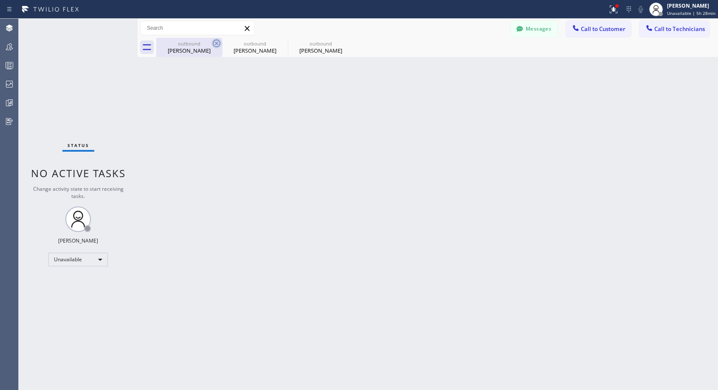
click at [215, 42] on icon at bounding box center [216, 43] width 10 height 10
click at [0, 0] on icon at bounding box center [0, 0] width 0 height 0
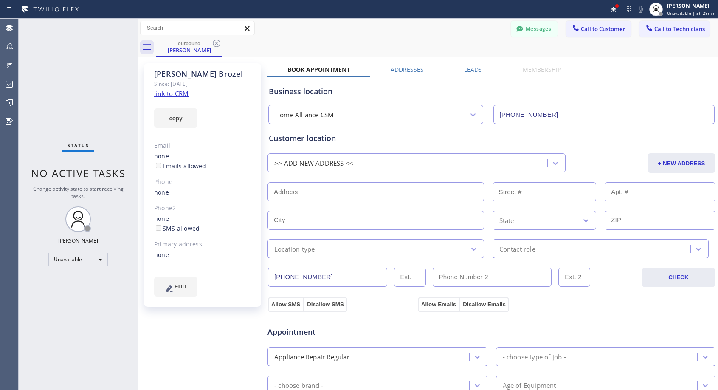
click at [215, 42] on icon at bounding box center [216, 43] width 10 height 10
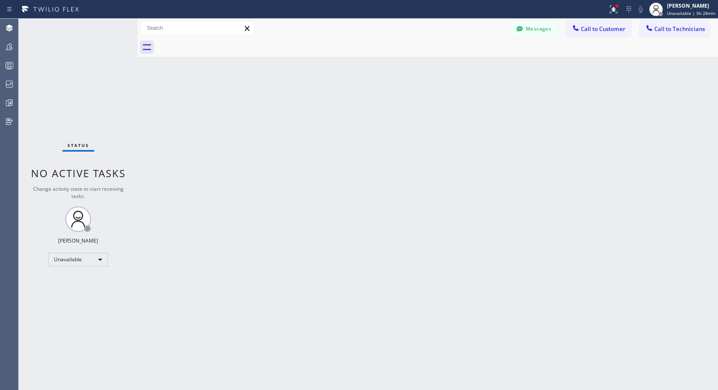
click at [215, 42] on div at bounding box center [437, 47] width 562 height 19
click at [603, 27] on span "Call to Customer" at bounding box center [603, 29] width 45 height 8
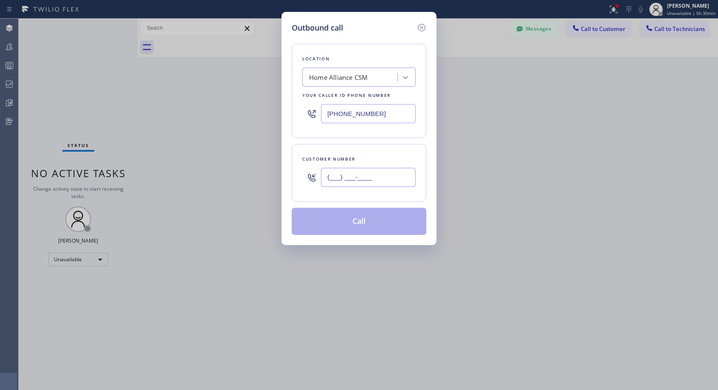
click at [351, 180] on input "(___) ___-____" at bounding box center [368, 177] width 95 height 19
paste input "409) 656-2423"
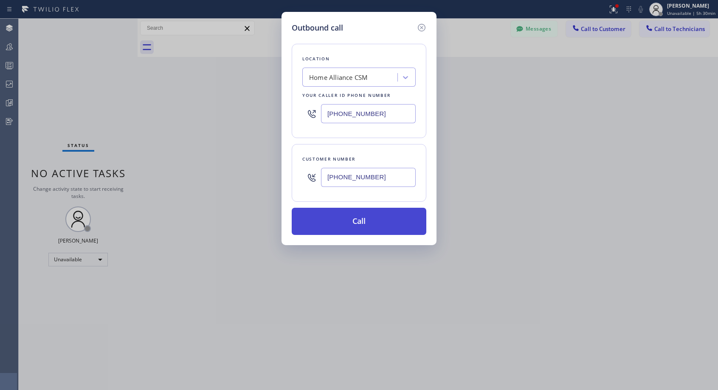
type input "[PHONE_NUMBER]"
click at [364, 221] on button "Call" at bounding box center [359, 221] width 135 height 27
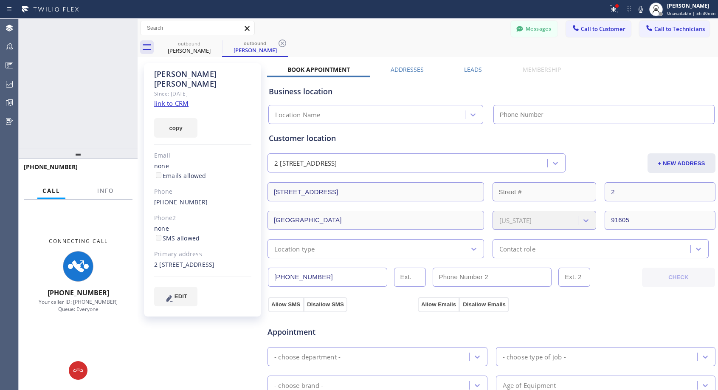
type input "[PHONE_NUMBER]"
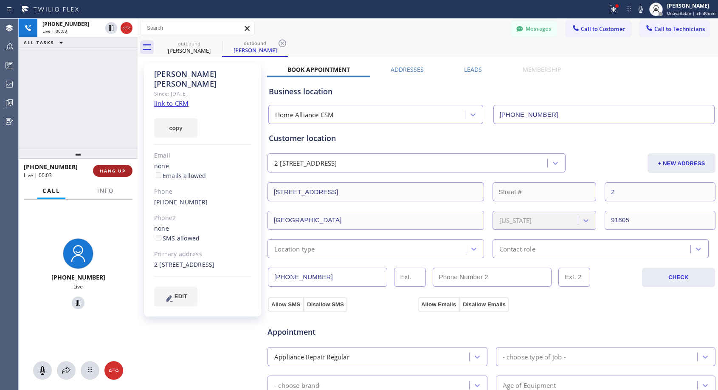
click at [128, 168] on button "HANG UP" at bounding box center [112, 171] width 39 height 12
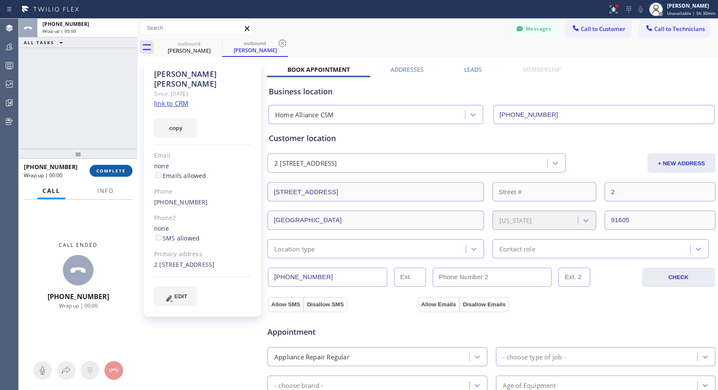
click at [128, 168] on button "COMPLETE" at bounding box center [111, 171] width 43 height 12
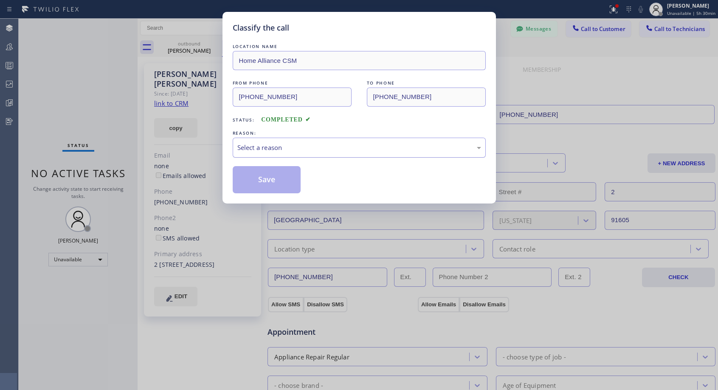
drag, startPoint x: 340, startPoint y: 149, endPoint x: 331, endPoint y: 154, distance: 10.1
click at [340, 149] on div "Select a reason" at bounding box center [359, 148] width 244 height 10
click at [280, 180] on button "Save" at bounding box center [267, 179] width 68 height 27
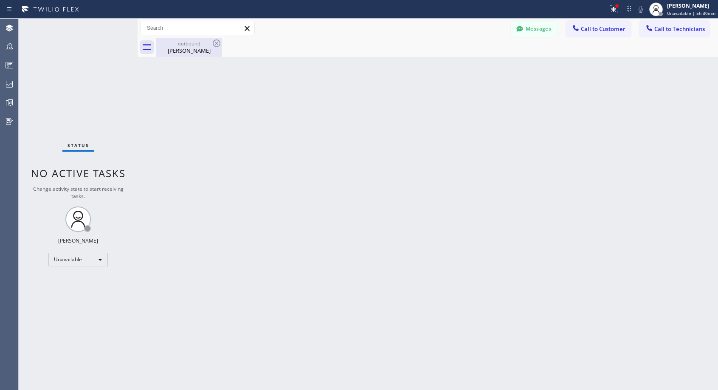
click at [194, 52] on div "[PERSON_NAME]" at bounding box center [189, 51] width 64 height 8
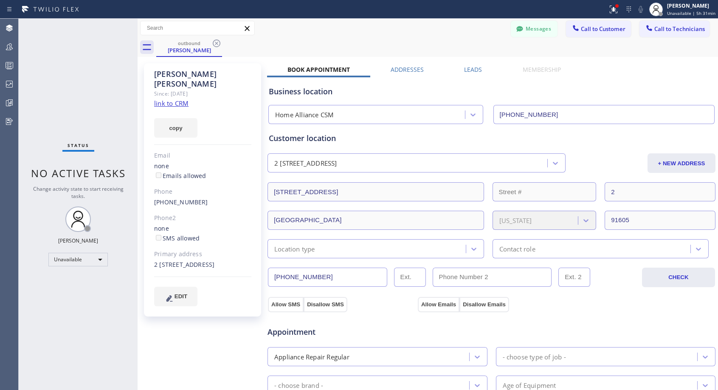
click at [183, 198] on link "[PHONE_NUMBER]" at bounding box center [181, 202] width 54 height 8
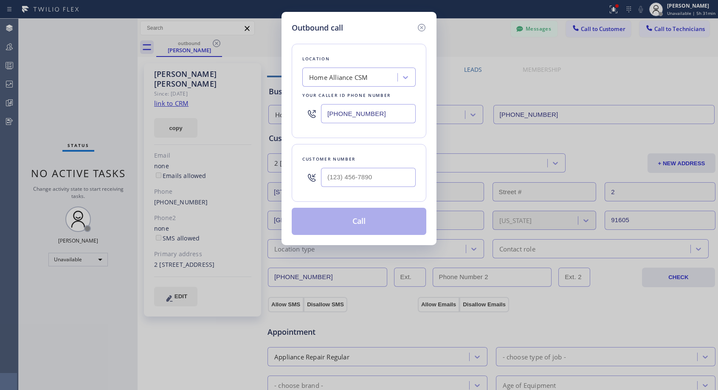
type input "[PHONE_NUMBER]"
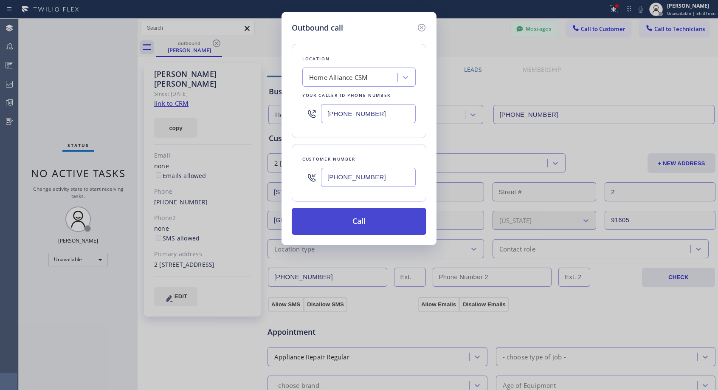
click at [371, 224] on button "Call" at bounding box center [359, 221] width 135 height 27
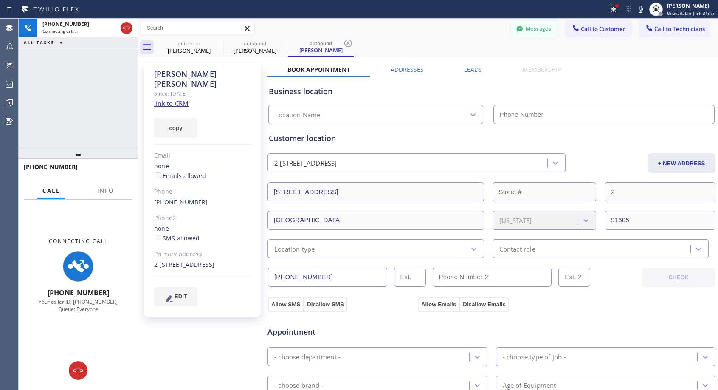
type input "[PHONE_NUMBER]"
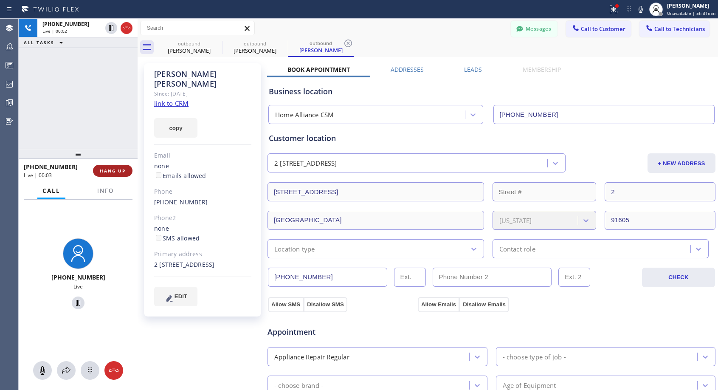
click at [101, 170] on span "HANG UP" at bounding box center [113, 171] width 26 height 6
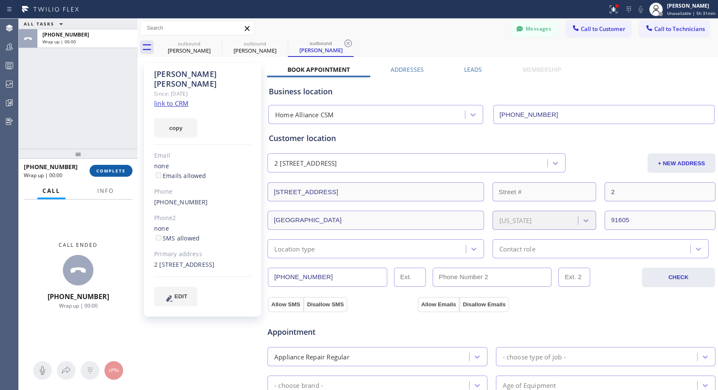
click at [110, 171] on span "COMPLETE" at bounding box center [110, 171] width 29 height 6
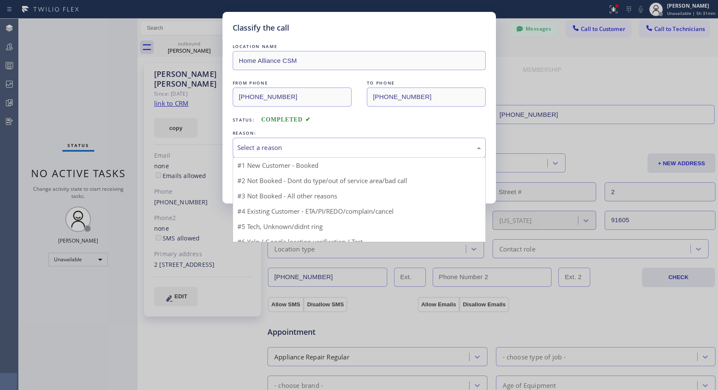
click at [282, 147] on div "Select a reason" at bounding box center [359, 148] width 244 height 10
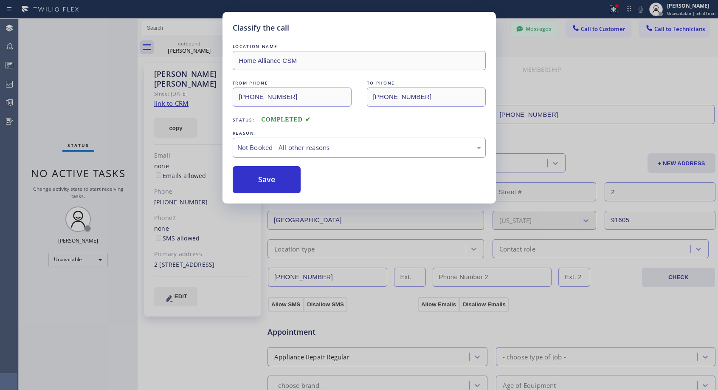
click at [265, 179] on button "Save" at bounding box center [267, 179] width 68 height 27
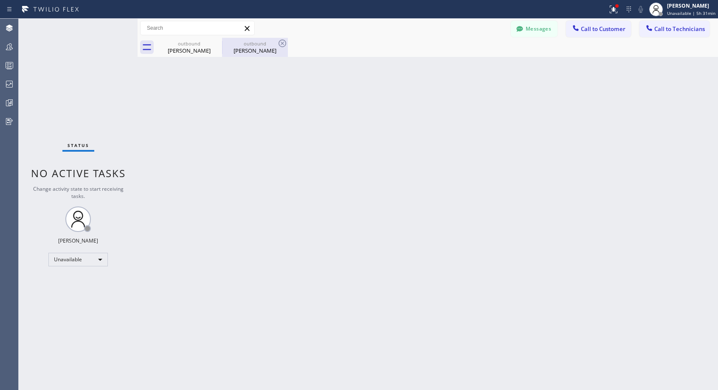
click at [236, 43] on div "outbound" at bounding box center [255, 43] width 64 height 6
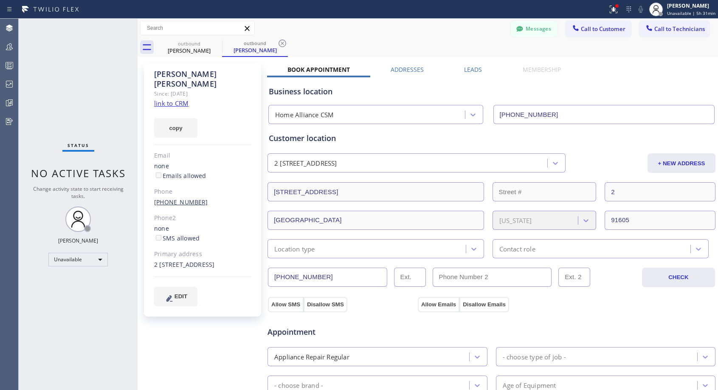
click at [183, 198] on link "[PHONE_NUMBER]" at bounding box center [181, 202] width 54 height 8
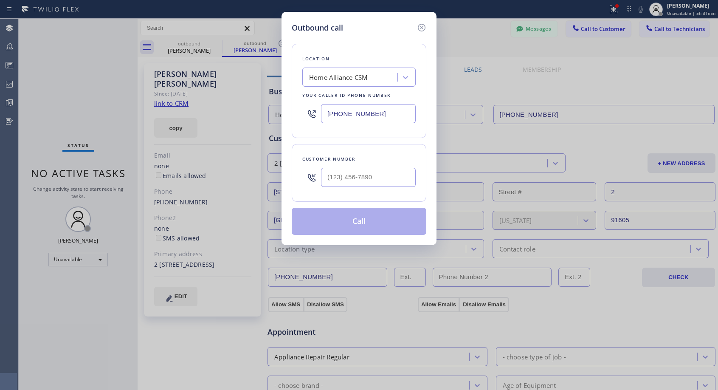
type input "[PHONE_NUMBER]"
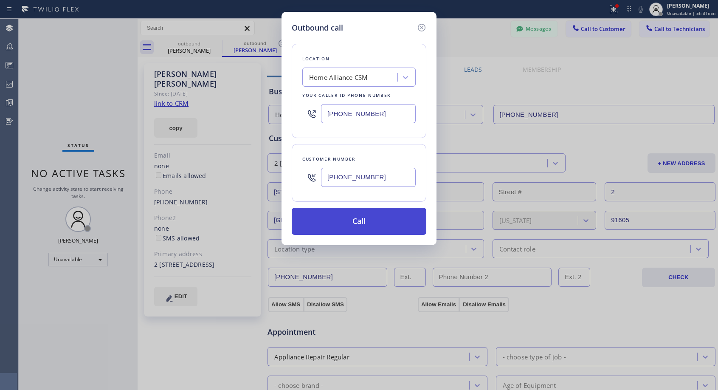
click at [340, 226] on button "Call" at bounding box center [359, 221] width 135 height 27
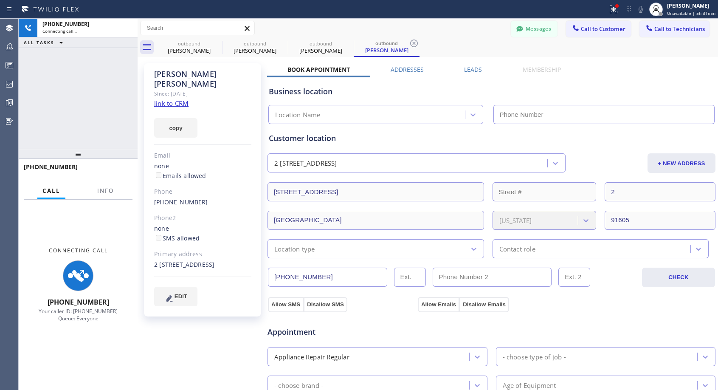
type input "[PHONE_NUMBER]"
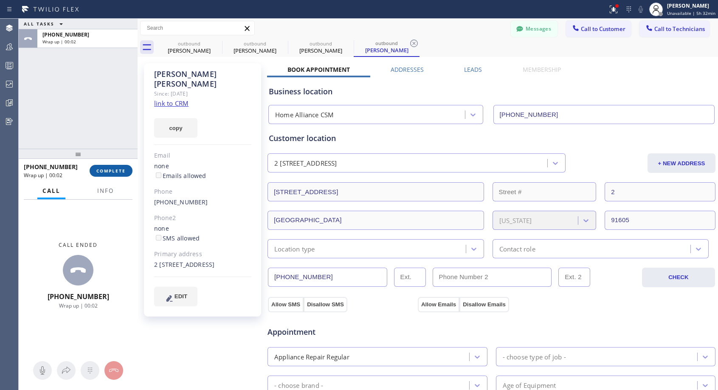
click at [102, 169] on span "COMPLETE" at bounding box center [110, 171] width 29 height 6
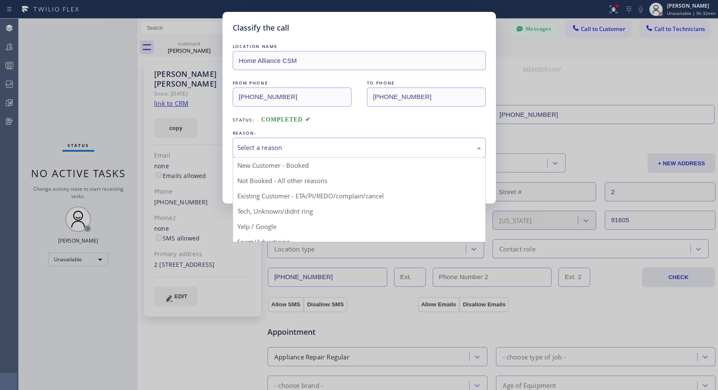
click at [275, 148] on div "Select a reason" at bounding box center [359, 148] width 244 height 10
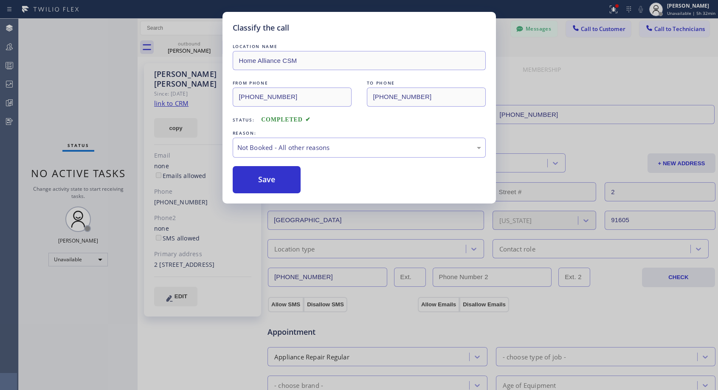
click at [267, 179] on button "Save" at bounding box center [267, 179] width 68 height 27
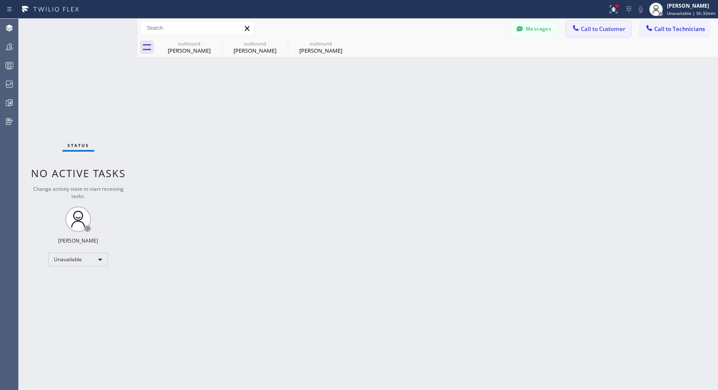
click at [610, 33] on button "Call to Customer" at bounding box center [598, 29] width 65 height 16
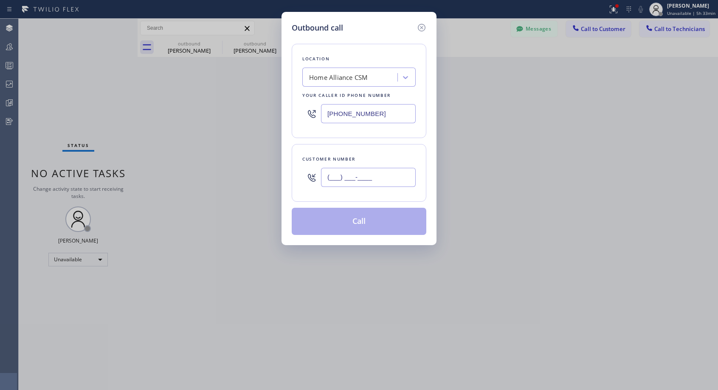
click at [384, 171] on input "(___) ___-____" at bounding box center [368, 177] width 95 height 19
paste input "818) 431-1045"
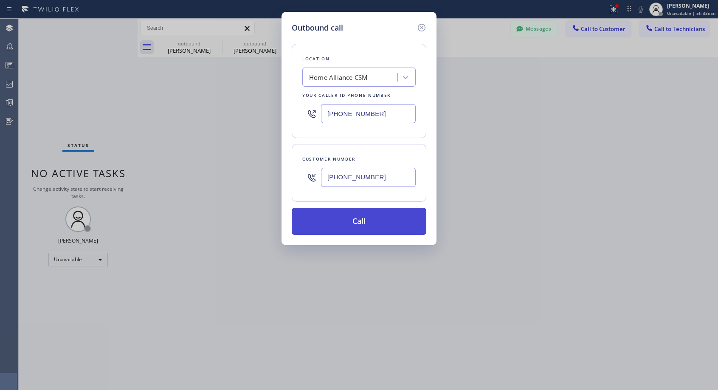
type input "[PHONE_NUMBER]"
click at [367, 225] on button "Call" at bounding box center [359, 221] width 135 height 27
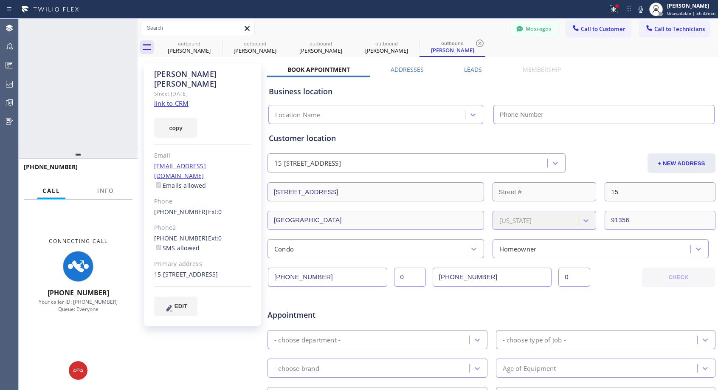
type input "[PHONE_NUMBER]"
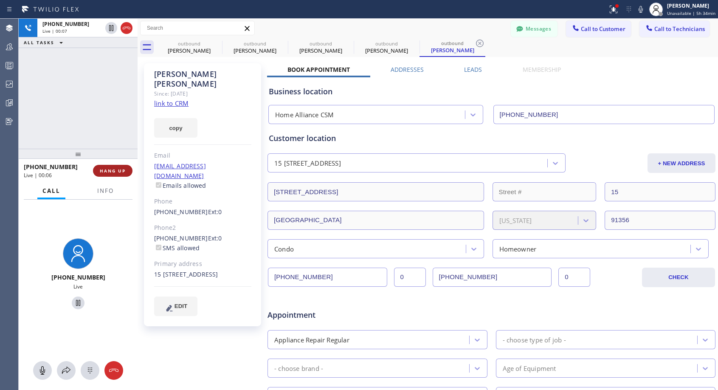
click at [112, 170] on span "HANG UP" at bounding box center [113, 171] width 26 height 6
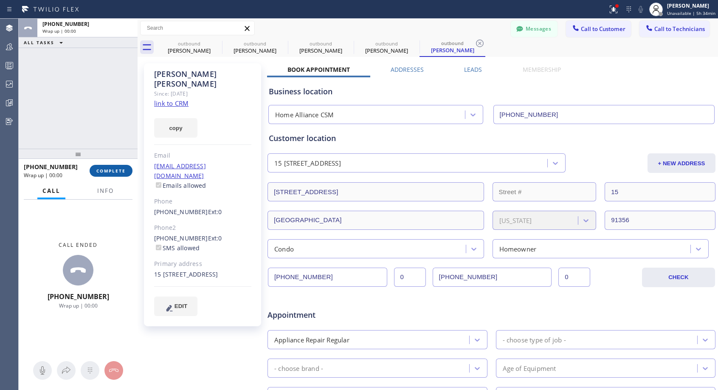
click at [112, 170] on span "COMPLETE" at bounding box center [110, 171] width 29 height 6
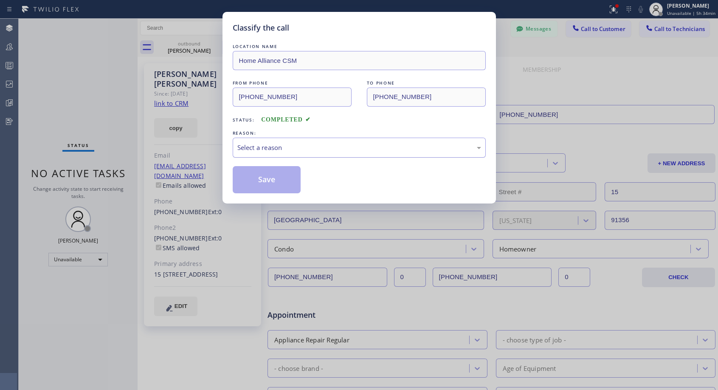
click at [318, 145] on div "Select a reason" at bounding box center [359, 148] width 244 height 10
click at [289, 180] on button "Save" at bounding box center [267, 179] width 68 height 27
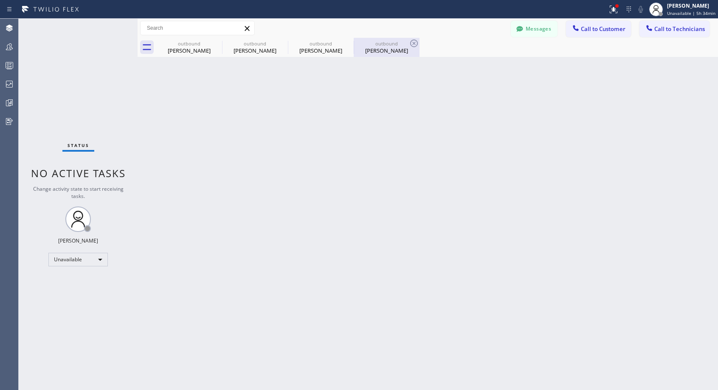
click at [379, 51] on div "[PERSON_NAME]" at bounding box center [386, 51] width 64 height 8
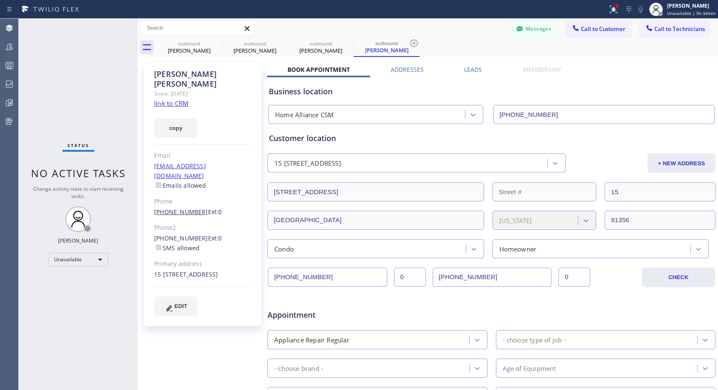
click at [190, 208] on link "[PHONE_NUMBER]" at bounding box center [181, 212] width 54 height 8
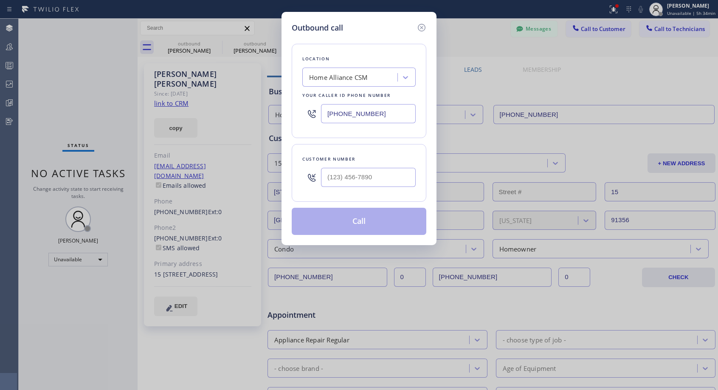
type input "[PHONE_NUMBER]"
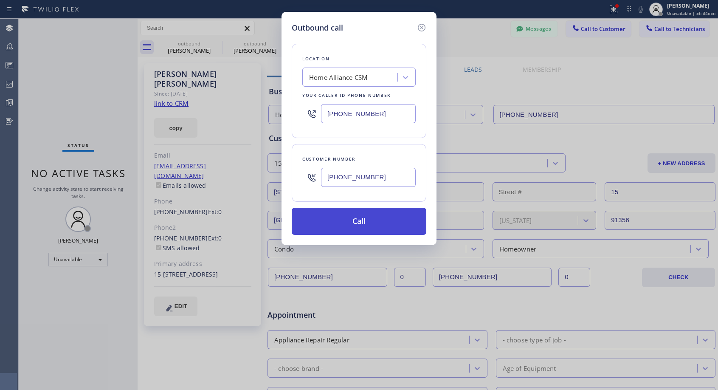
click at [335, 223] on button "Call" at bounding box center [359, 221] width 135 height 27
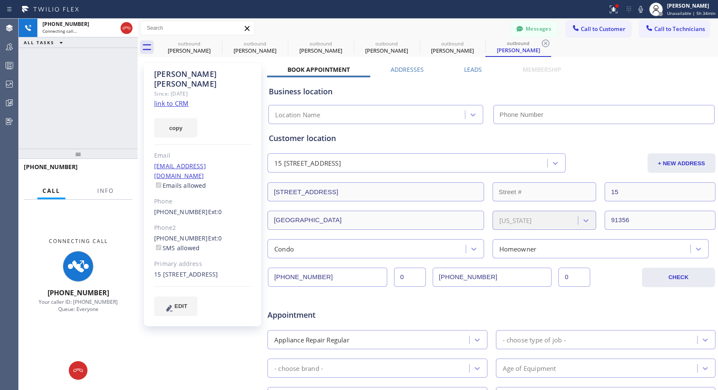
type input "[PHONE_NUMBER]"
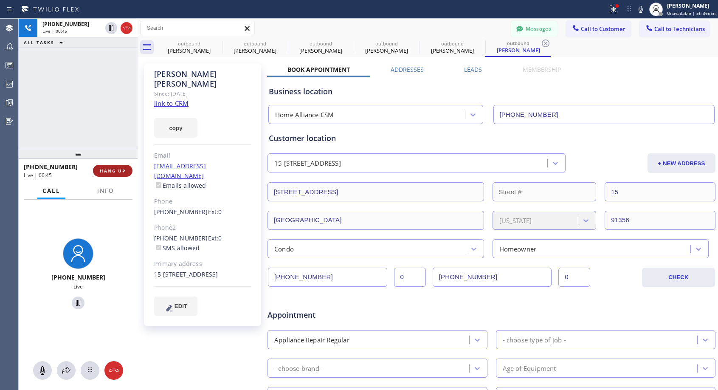
click at [113, 173] on span "HANG UP" at bounding box center [113, 171] width 26 height 6
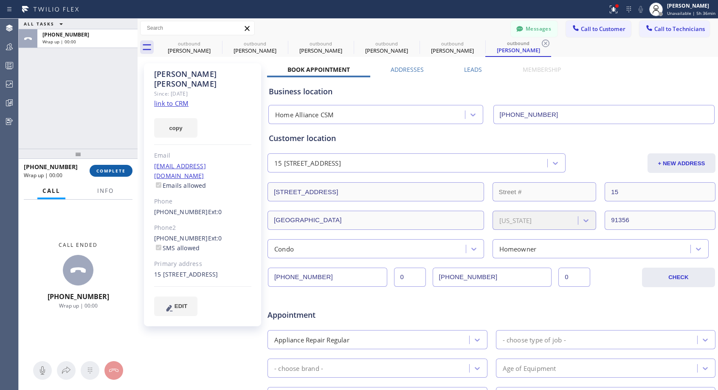
click at [113, 173] on span "COMPLETE" at bounding box center [110, 171] width 29 height 6
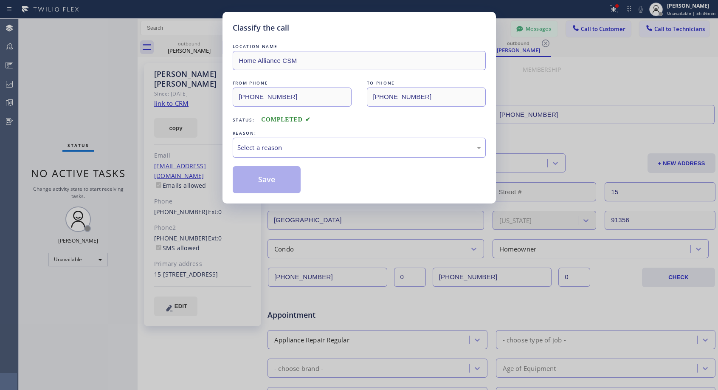
click at [278, 142] on div "Select a reason" at bounding box center [359, 148] width 253 height 20
click at [269, 179] on button "Save" at bounding box center [267, 179] width 68 height 27
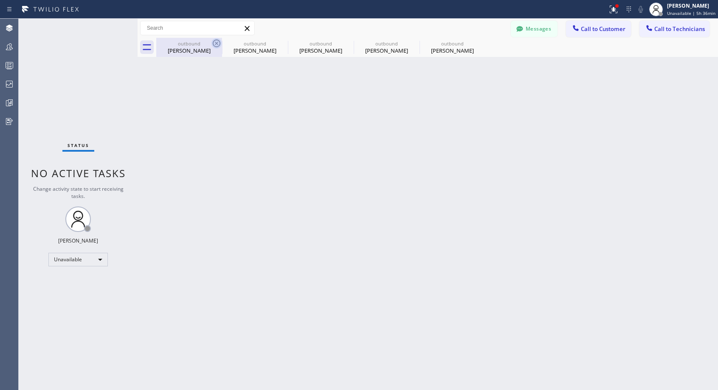
click at [214, 43] on icon at bounding box center [216, 43] width 10 height 10
click at [0, 0] on icon at bounding box center [0, 0] width 0 height 0
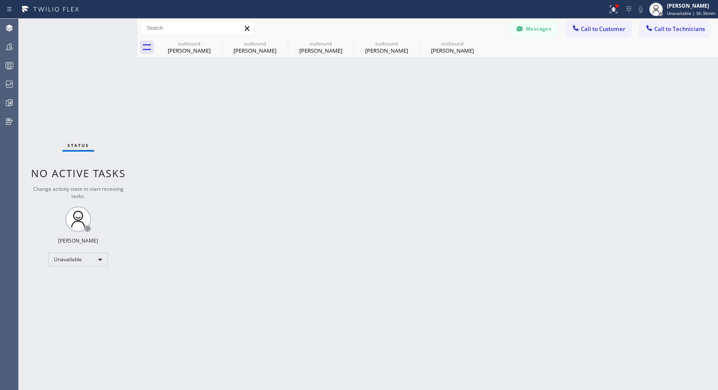
click at [214, 42] on div "outbound [PERSON_NAME] outbound [PERSON_NAME] outbound [PERSON_NAME] outbound […" at bounding box center [437, 47] width 562 height 19
click at [214, 42] on div at bounding box center [437, 47] width 562 height 19
click at [595, 27] on span "Call to Customer" at bounding box center [603, 29] width 45 height 8
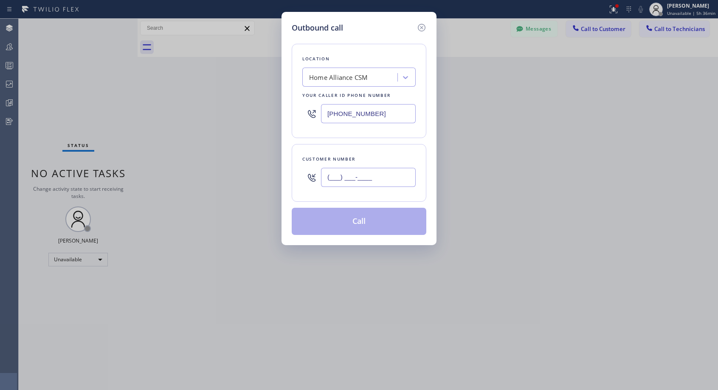
click at [351, 169] on input "(___) ___-____" at bounding box center [368, 177] width 95 height 19
paste input "949) 306-8238"
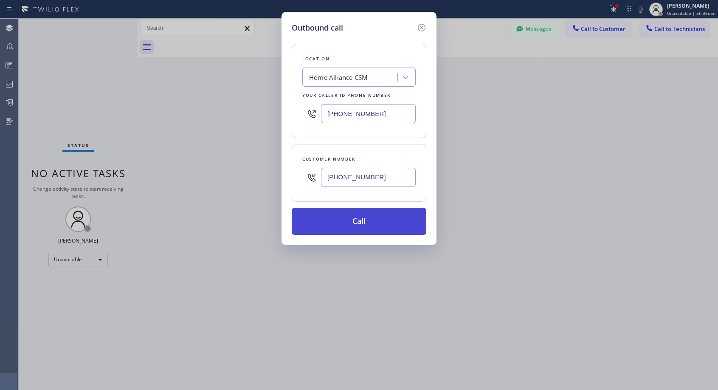
type input "[PHONE_NUMBER]"
click at [368, 223] on button "Call" at bounding box center [359, 221] width 135 height 27
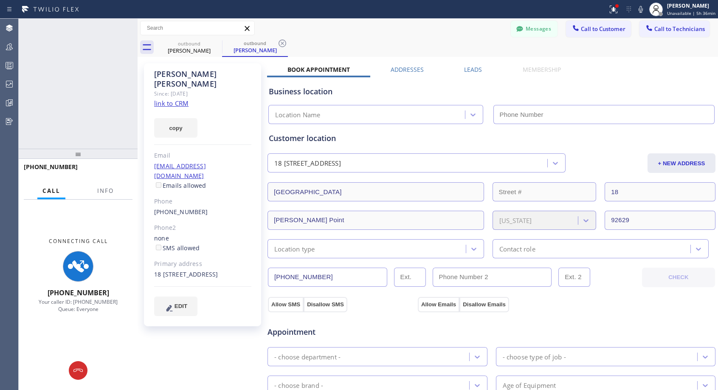
type input "[PHONE_NUMBER]"
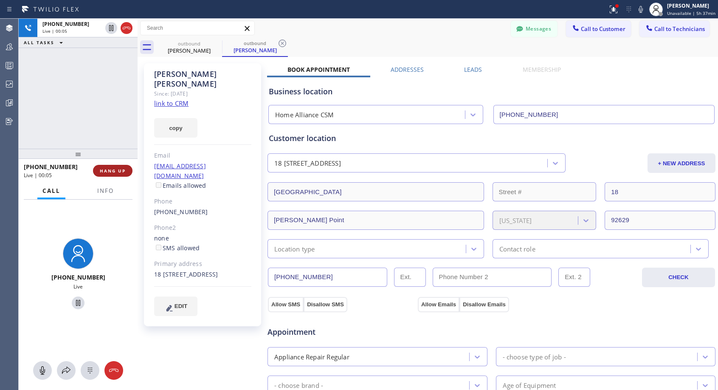
click at [107, 172] on span "HANG UP" at bounding box center [113, 171] width 26 height 6
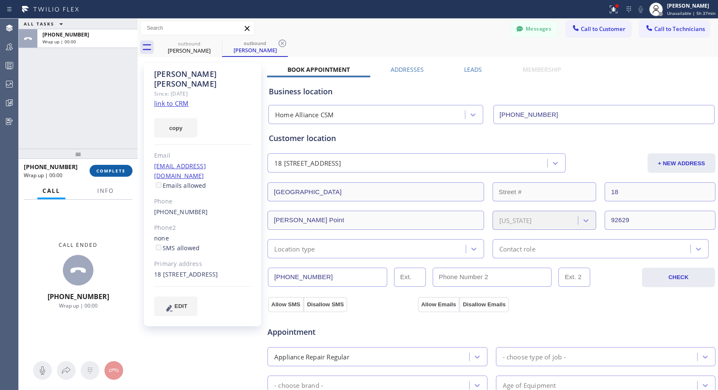
click at [107, 171] on span "COMPLETE" at bounding box center [110, 171] width 29 height 6
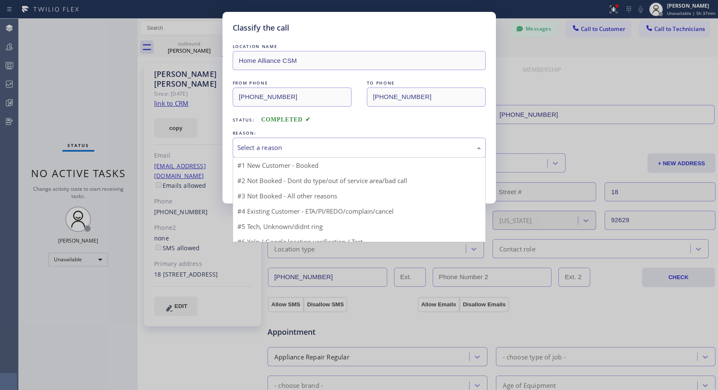
drag, startPoint x: 273, startPoint y: 146, endPoint x: 256, endPoint y: 180, distance: 38.0
click at [273, 147] on div "Select a reason" at bounding box center [359, 148] width 244 height 10
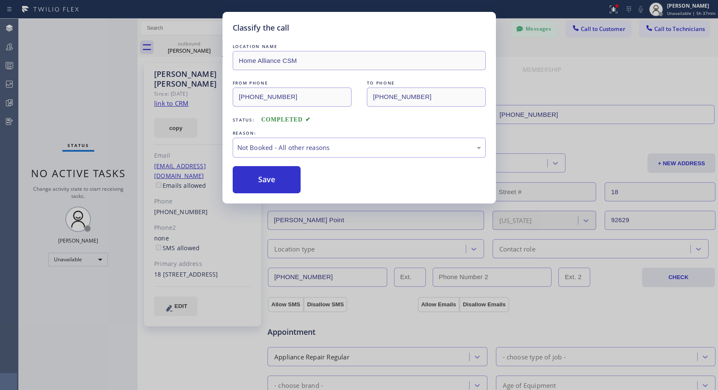
click at [256, 181] on button "Save" at bounding box center [267, 179] width 68 height 27
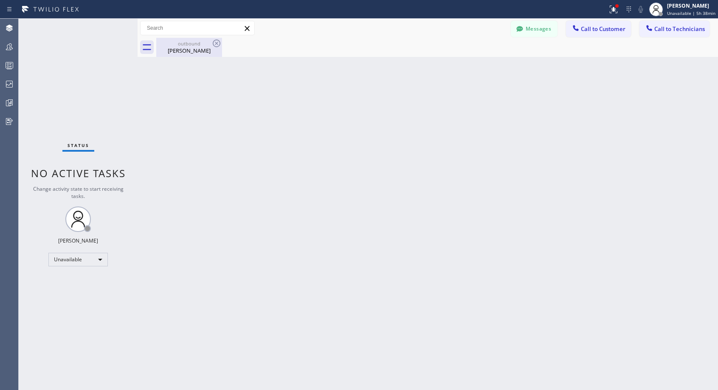
click at [195, 50] on div "[PERSON_NAME]" at bounding box center [189, 51] width 64 height 8
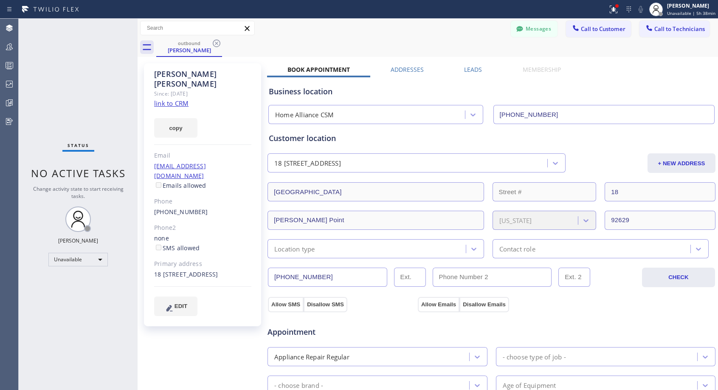
click at [184, 208] on link "[PHONE_NUMBER]" at bounding box center [181, 212] width 54 height 8
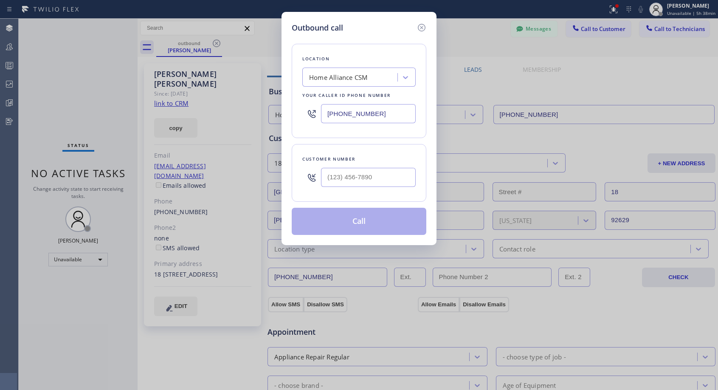
type input "[PHONE_NUMBER]"
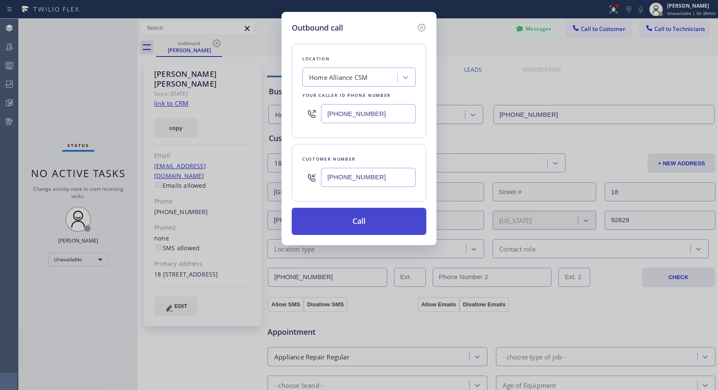
click at [361, 225] on button "Call" at bounding box center [359, 221] width 135 height 27
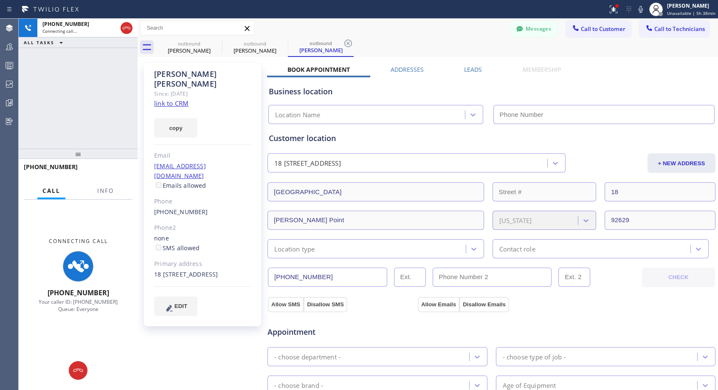
type input "[PHONE_NUMBER]"
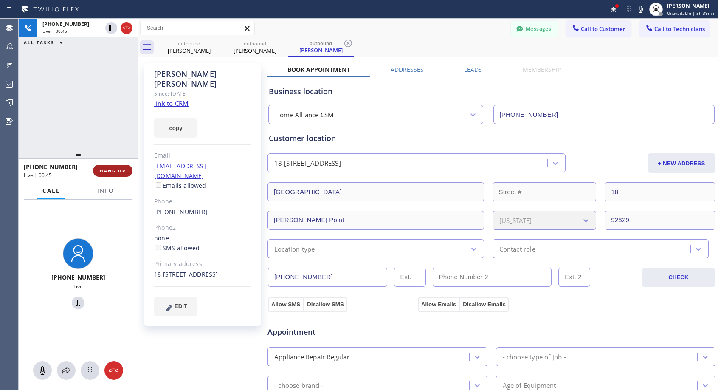
click at [115, 169] on span "HANG UP" at bounding box center [113, 171] width 26 height 6
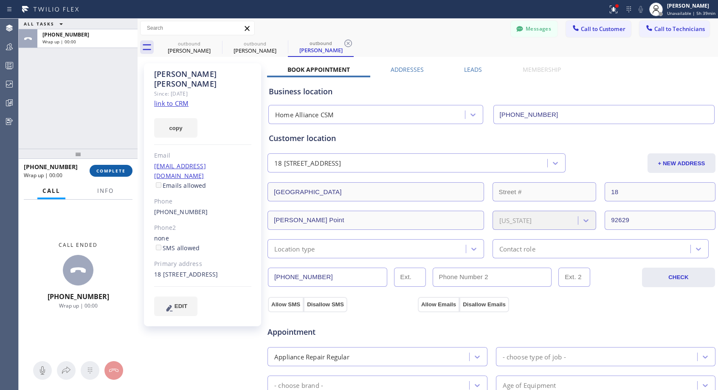
click at [115, 169] on span "COMPLETE" at bounding box center [110, 171] width 29 height 6
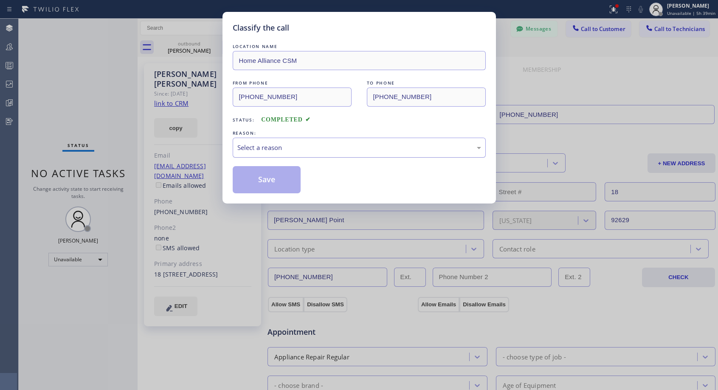
click at [255, 146] on div "Select a reason" at bounding box center [359, 148] width 244 height 10
click at [256, 179] on button "Save" at bounding box center [267, 179] width 68 height 27
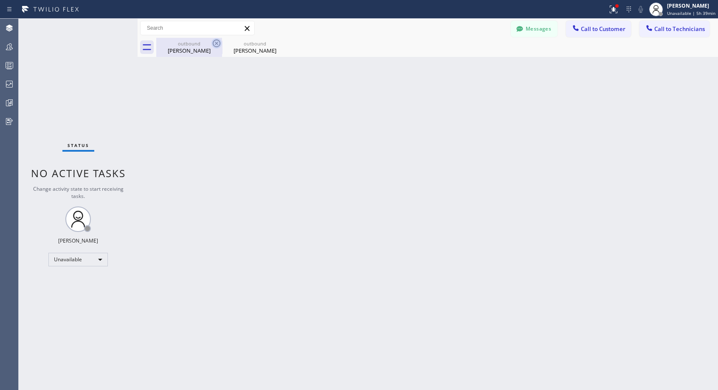
click at [216, 42] on icon at bounding box center [216, 43] width 10 height 10
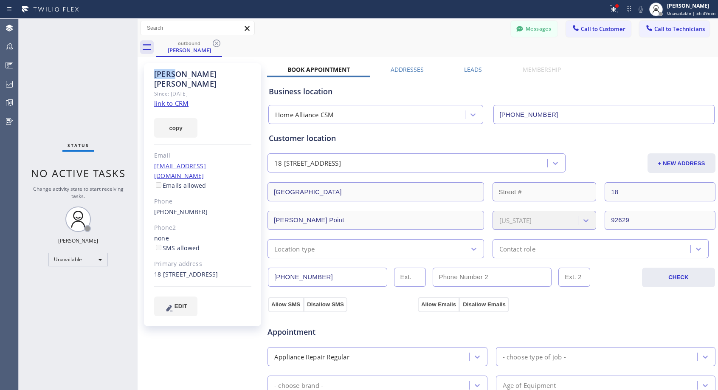
click at [216, 42] on icon at bounding box center [216, 43] width 10 height 10
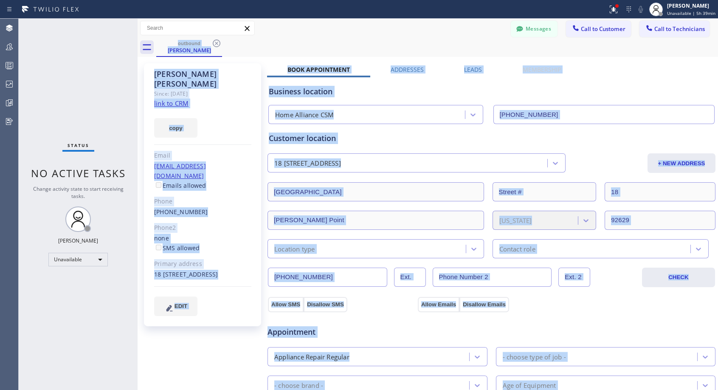
click at [216, 42] on div "outbound [PERSON_NAME]" at bounding box center [437, 47] width 562 height 19
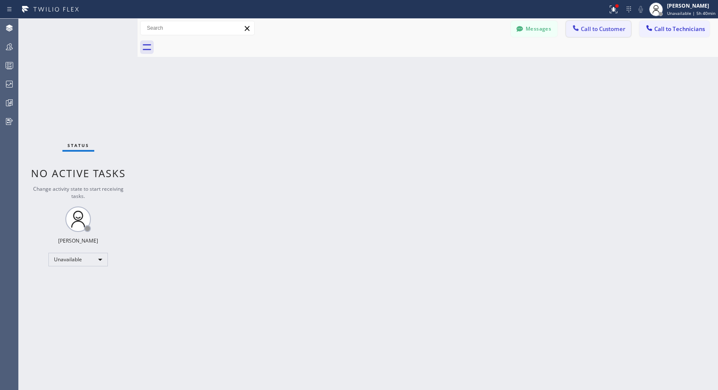
click at [599, 33] on button "Call to Customer" at bounding box center [598, 29] width 65 height 16
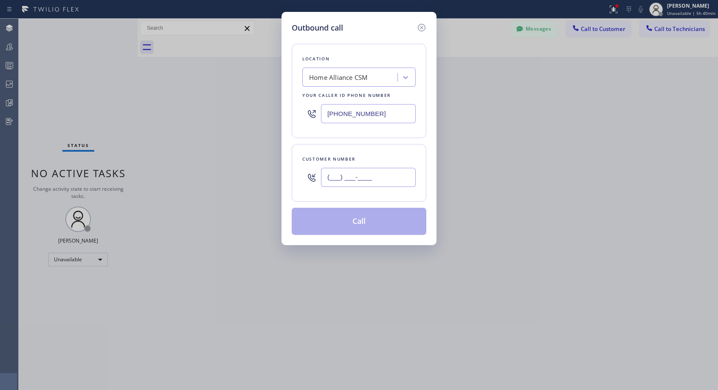
click at [388, 171] on input "(___) ___-____" at bounding box center [368, 177] width 95 height 19
paste input "917) 420-0006"
type input "[PHONE_NUMBER]"
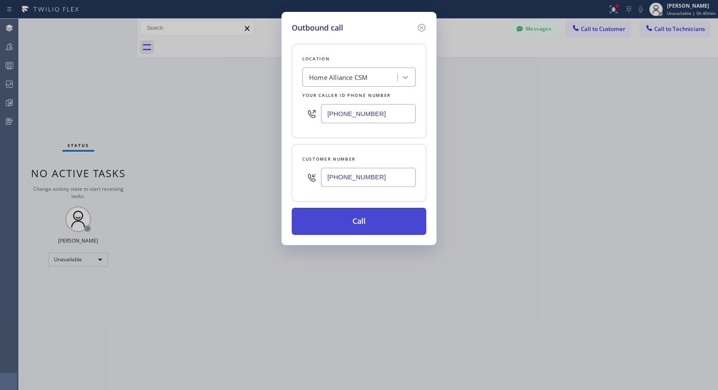
click at [387, 215] on button "Call" at bounding box center [359, 221] width 135 height 27
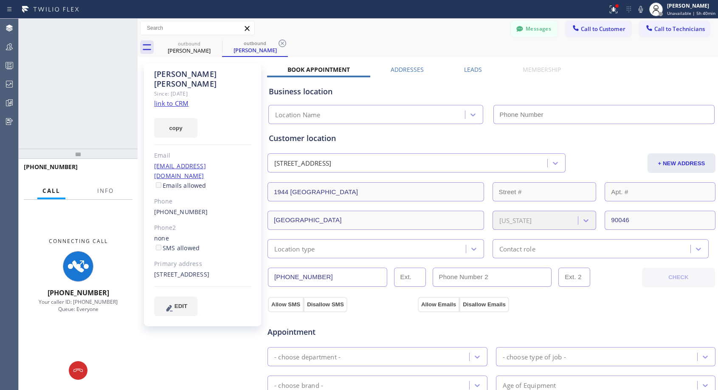
type input "[PHONE_NUMBER]"
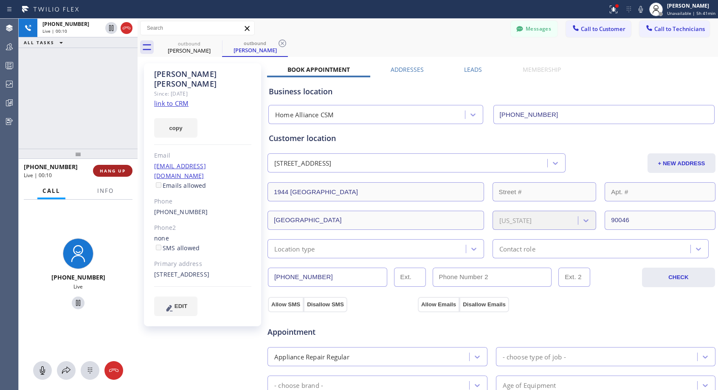
click at [123, 174] on button "HANG UP" at bounding box center [112, 171] width 39 height 12
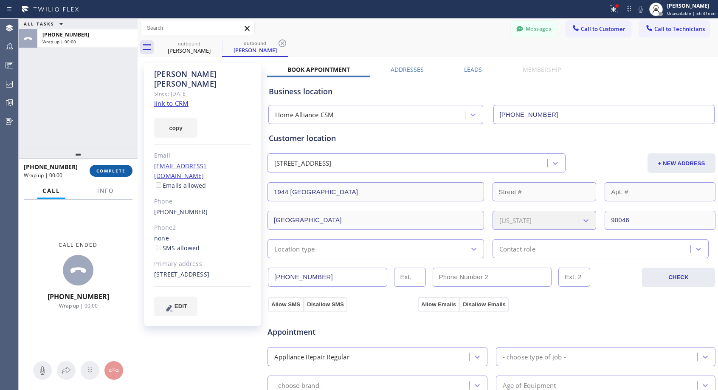
click at [123, 174] on button "COMPLETE" at bounding box center [111, 171] width 43 height 12
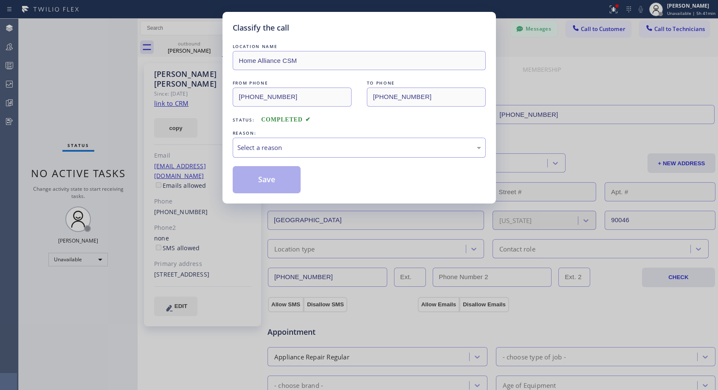
click at [357, 146] on div "Select a reason" at bounding box center [359, 148] width 244 height 10
click at [286, 180] on button "Save" at bounding box center [267, 179] width 68 height 27
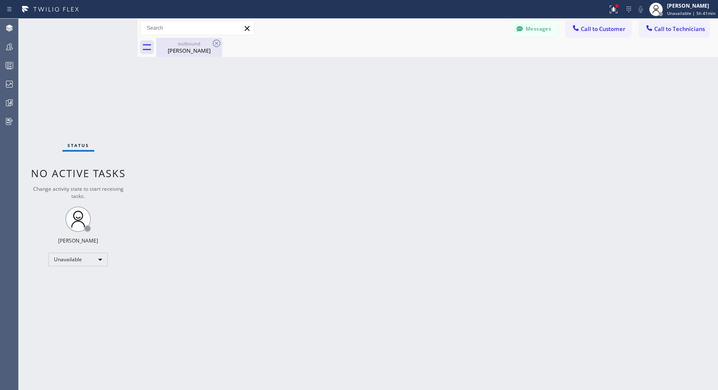
click at [192, 49] on div "[PERSON_NAME]" at bounding box center [189, 51] width 64 height 8
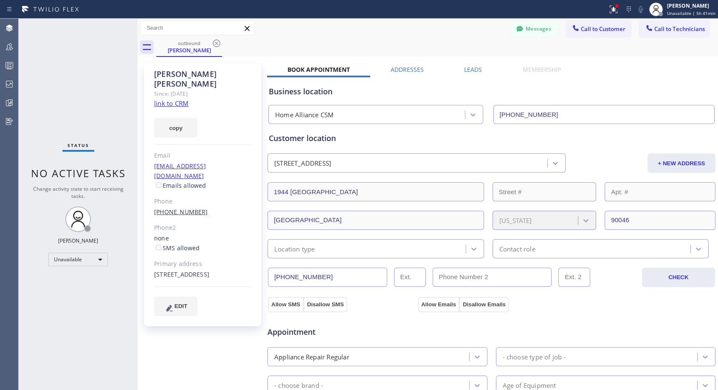
click at [183, 208] on link "[PHONE_NUMBER]" at bounding box center [181, 212] width 54 height 8
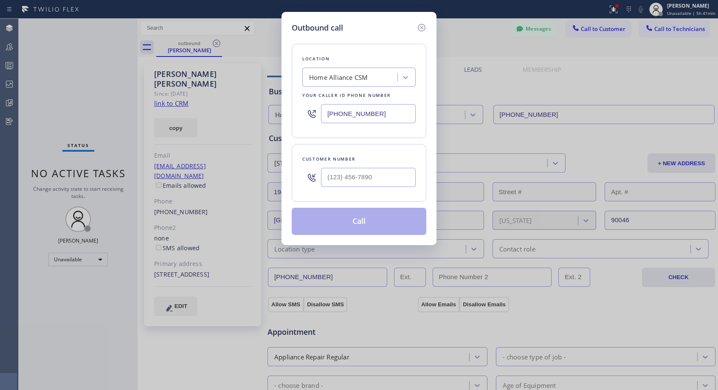
type input "[PHONE_NUMBER]"
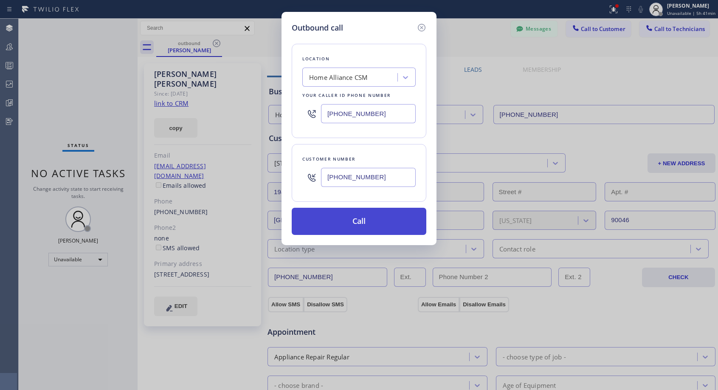
click at [358, 222] on button "Call" at bounding box center [359, 221] width 135 height 27
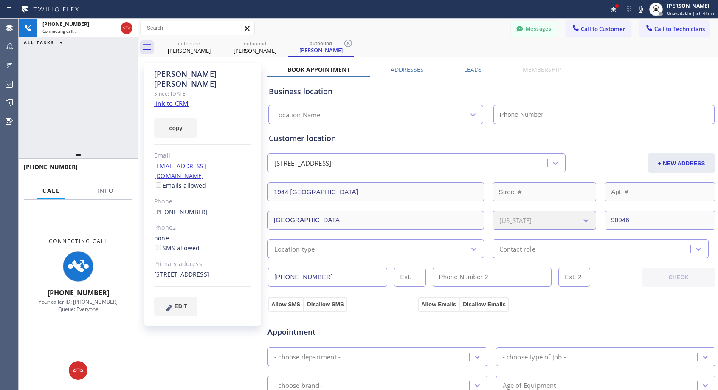
type input "[PHONE_NUMBER]"
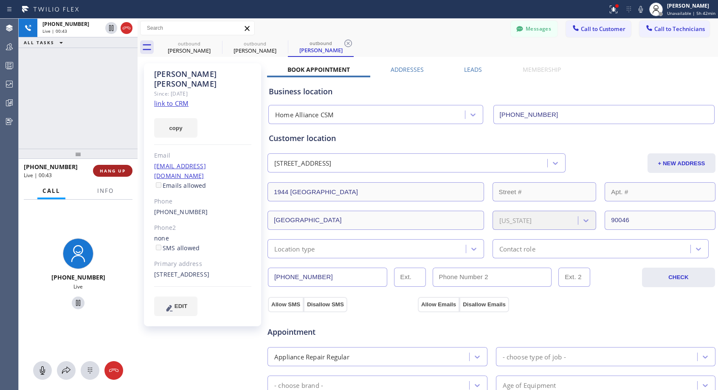
click at [107, 170] on span "HANG UP" at bounding box center [113, 171] width 26 height 6
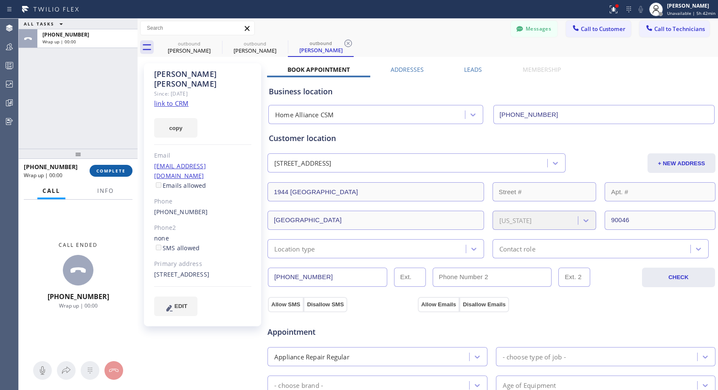
click at [107, 170] on span "COMPLETE" at bounding box center [110, 171] width 29 height 6
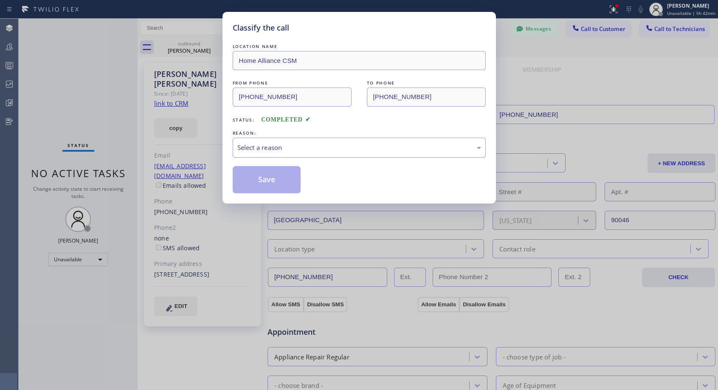
click at [304, 141] on div "Select a reason" at bounding box center [359, 148] width 253 height 20
click at [279, 176] on button "Save" at bounding box center [267, 179] width 68 height 27
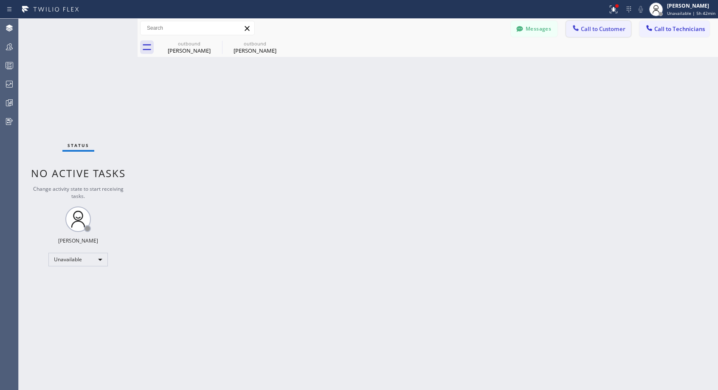
click at [598, 27] on span "Call to Customer" at bounding box center [603, 29] width 45 height 8
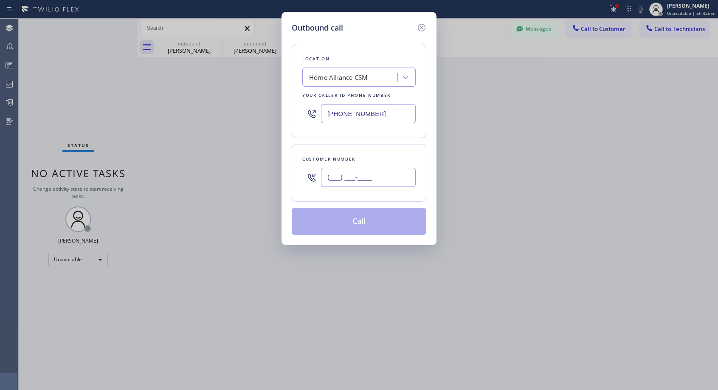
click at [382, 174] on input "(___) ___-____" at bounding box center [368, 177] width 95 height 19
paste input "949) 351-5600"
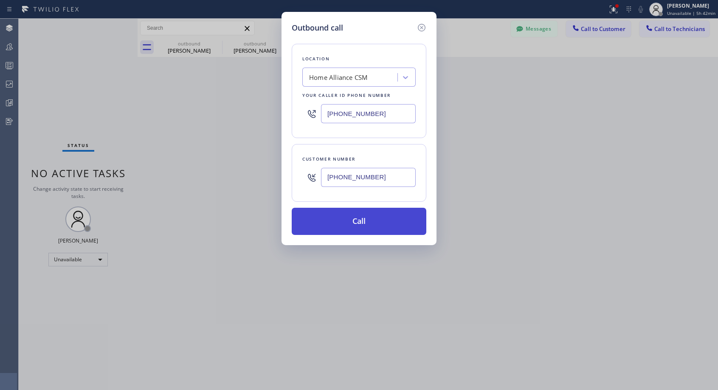
type input "[PHONE_NUMBER]"
click at [370, 224] on button "Call" at bounding box center [359, 221] width 135 height 27
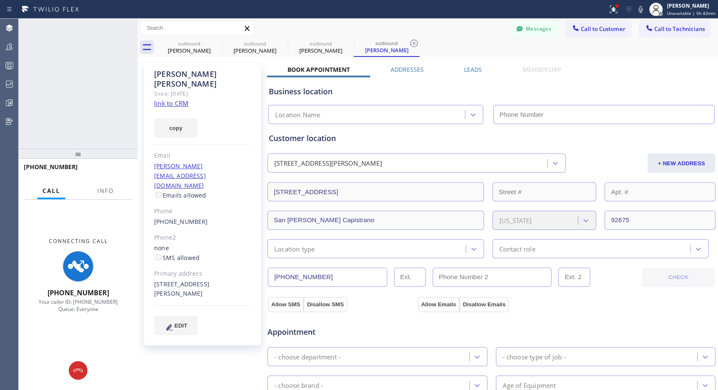
type input "[PHONE_NUMBER]"
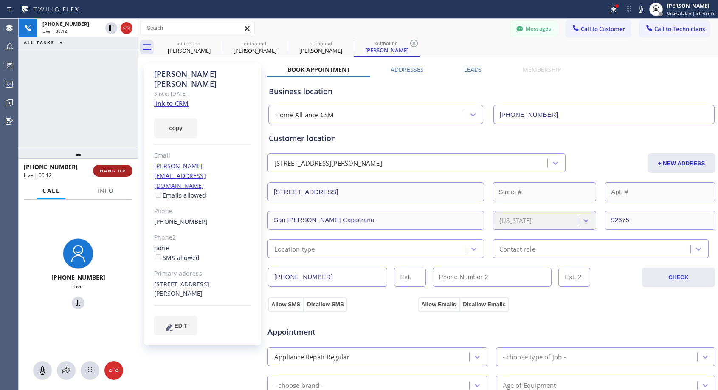
click at [120, 171] on span "HANG UP" at bounding box center [113, 171] width 26 height 6
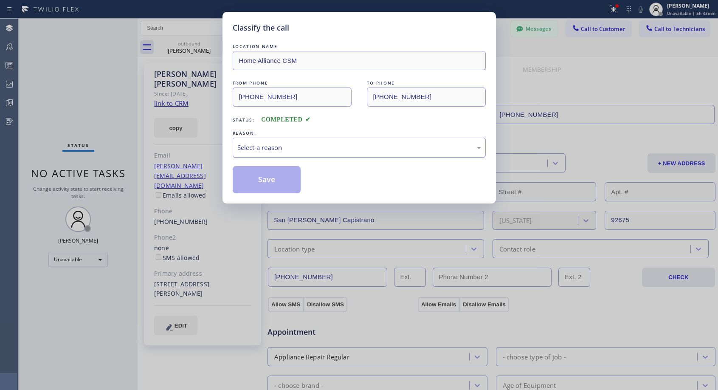
click at [322, 147] on div "Select a reason" at bounding box center [359, 148] width 244 height 10
click at [282, 181] on button "Save" at bounding box center [267, 179] width 68 height 27
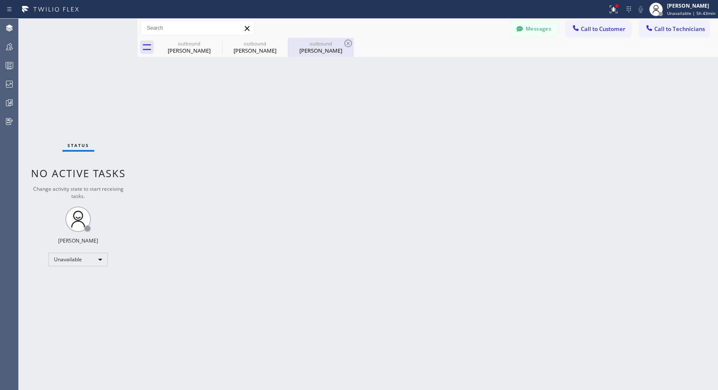
click at [307, 51] on div "[PERSON_NAME]" at bounding box center [321, 51] width 64 height 8
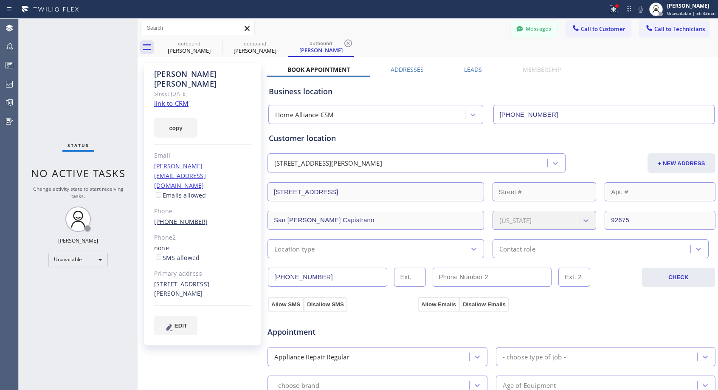
click at [185, 217] on link "[PHONE_NUMBER]" at bounding box center [181, 221] width 54 height 8
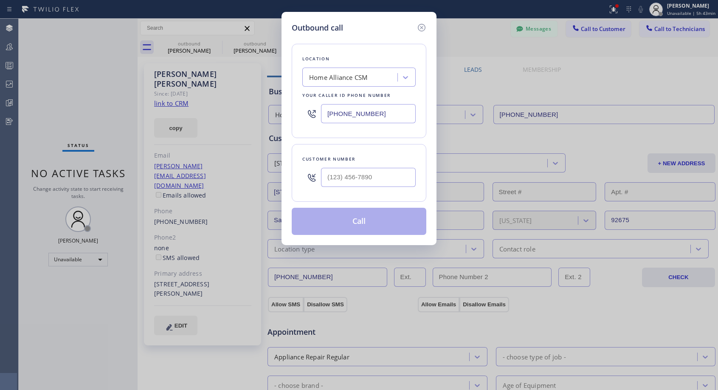
type input "[PHONE_NUMBER]"
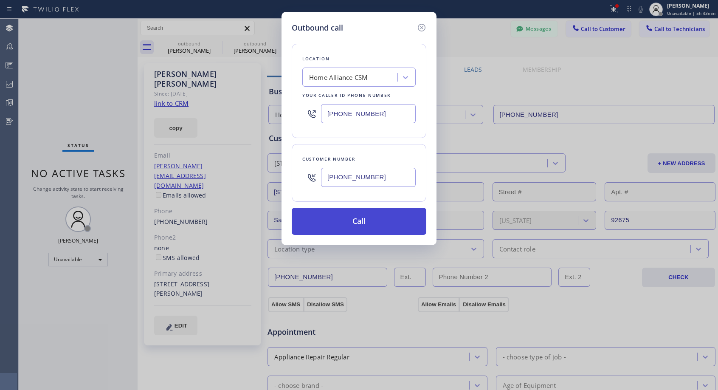
click at [347, 220] on button "Call" at bounding box center [359, 221] width 135 height 27
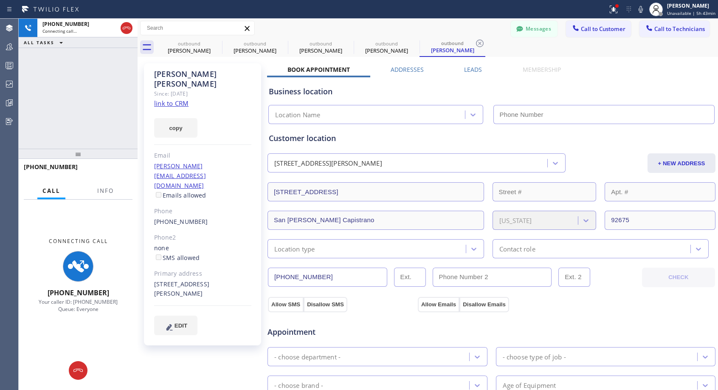
type input "[PHONE_NUMBER]"
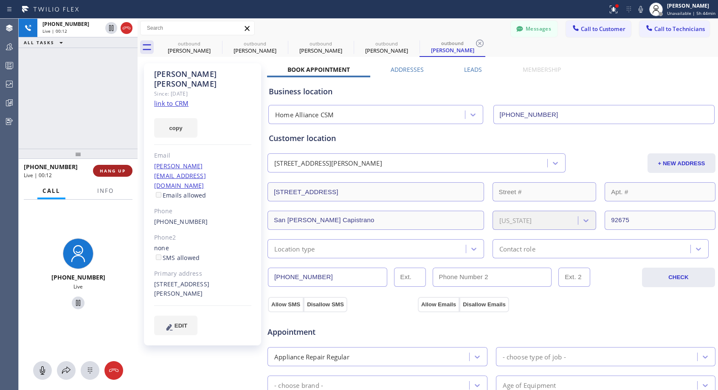
click at [128, 171] on button "HANG UP" at bounding box center [112, 171] width 39 height 12
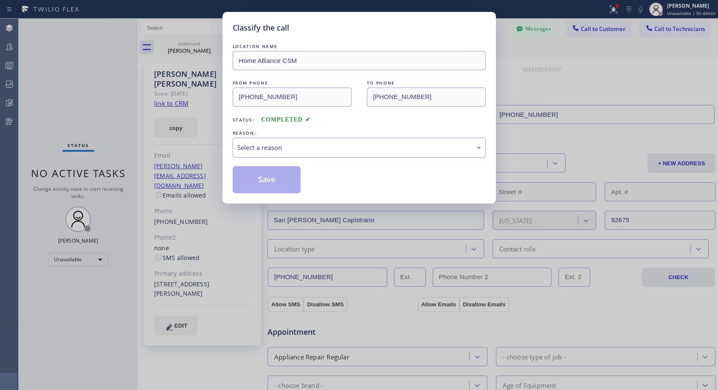
click at [251, 147] on div "Select a reason" at bounding box center [359, 148] width 244 height 10
click at [258, 183] on button "Save" at bounding box center [267, 179] width 68 height 27
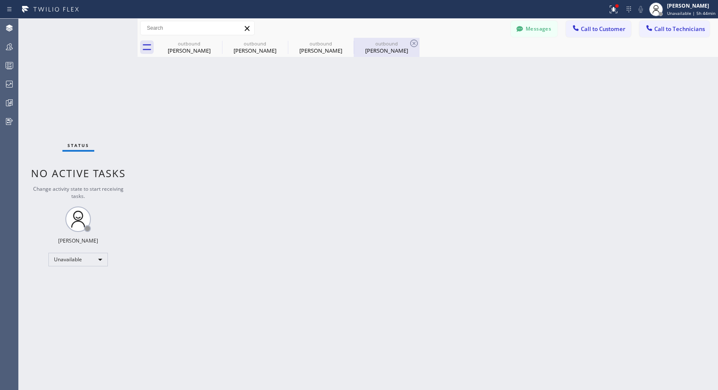
click at [369, 48] on div "[PERSON_NAME]" at bounding box center [386, 51] width 64 height 8
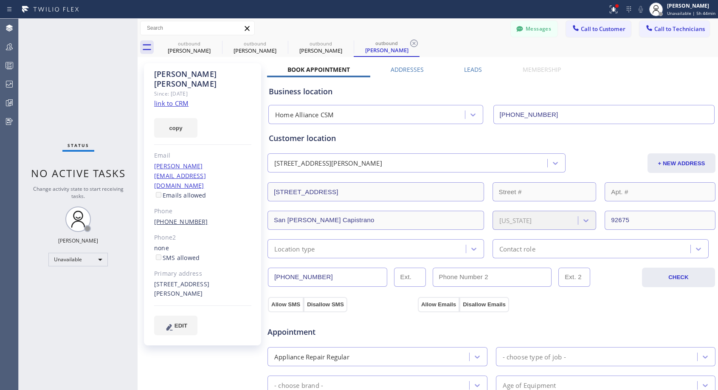
click at [185, 217] on link "[PHONE_NUMBER]" at bounding box center [181, 221] width 54 height 8
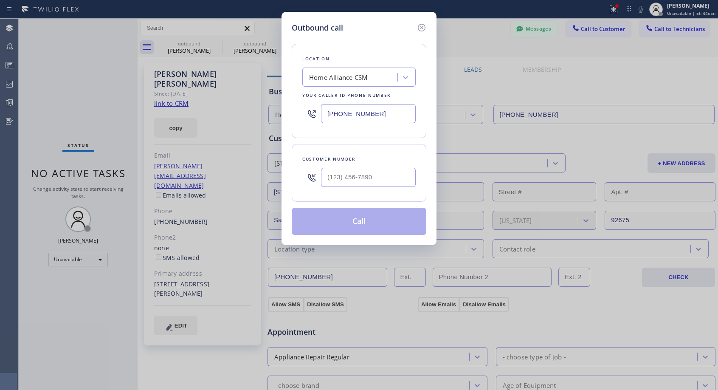
type input "[PHONE_NUMBER]"
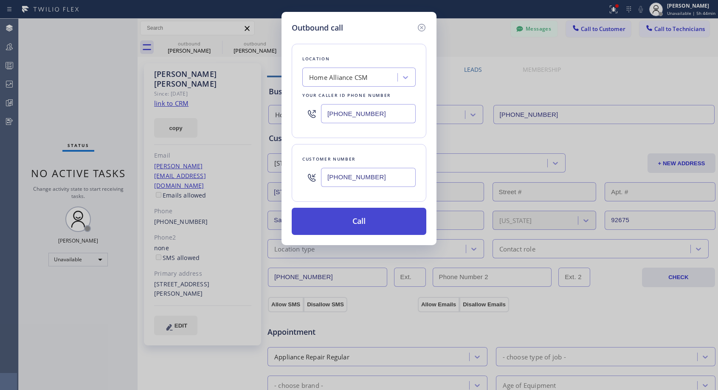
click at [342, 222] on button "Call" at bounding box center [359, 221] width 135 height 27
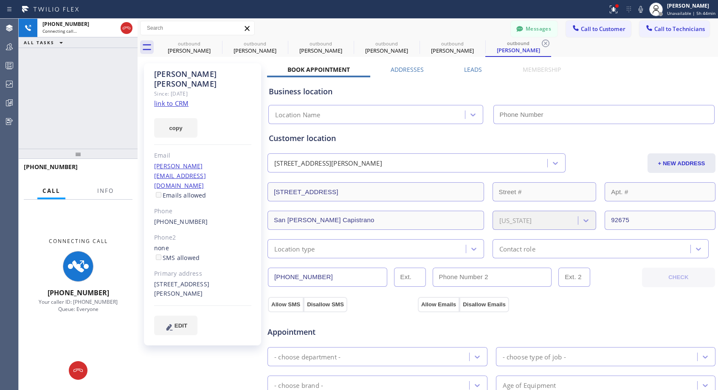
type input "[PHONE_NUMBER]"
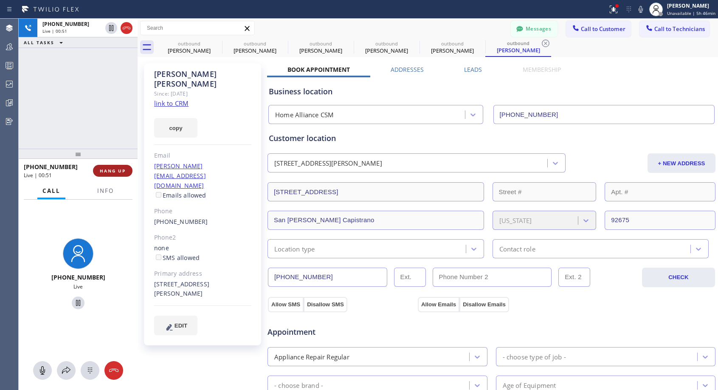
click at [121, 171] on span "HANG UP" at bounding box center [113, 171] width 26 height 6
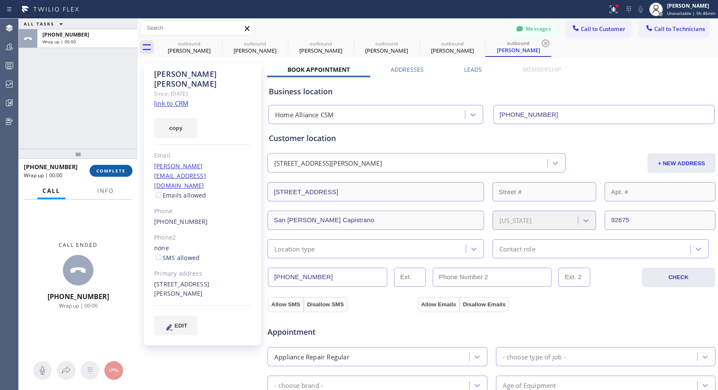
click at [121, 171] on span "COMPLETE" at bounding box center [110, 171] width 29 height 6
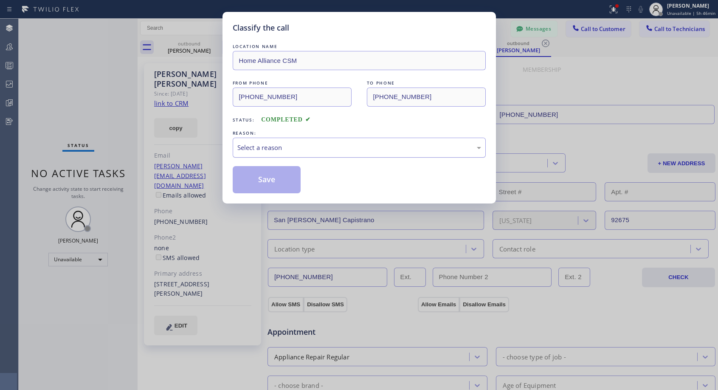
click at [273, 155] on div "Select a reason" at bounding box center [359, 148] width 253 height 20
click at [261, 180] on button "Save" at bounding box center [267, 179] width 68 height 27
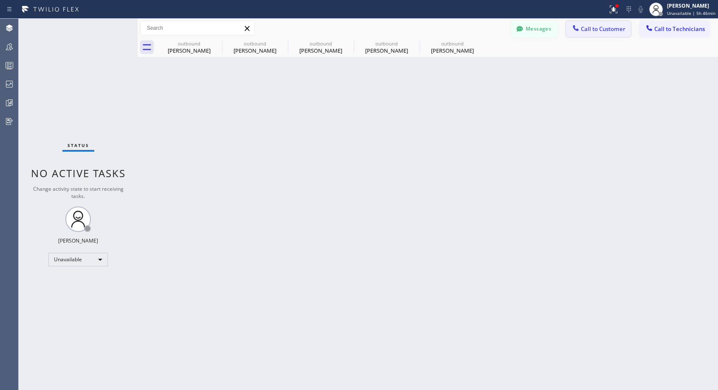
click at [583, 31] on span "Call to Customer" at bounding box center [603, 29] width 45 height 8
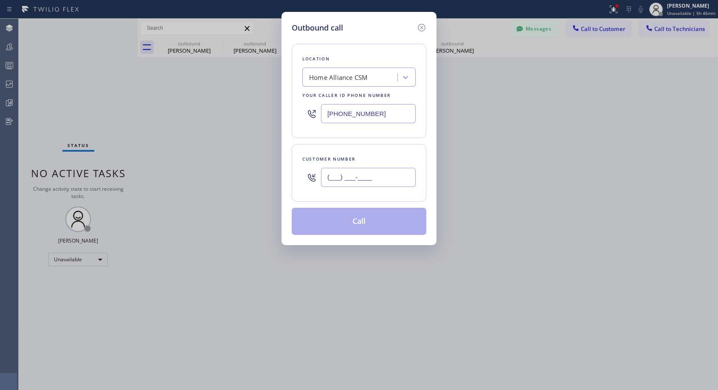
click at [351, 178] on input "(___) ___-____" at bounding box center [368, 177] width 95 height 19
paste input "808) 371-8629"
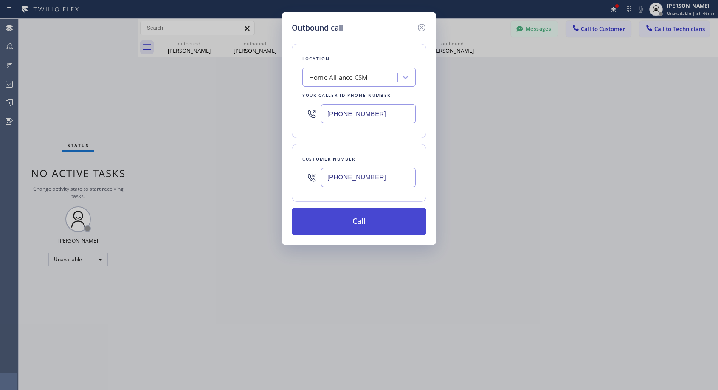
type input "[PHONE_NUMBER]"
click at [360, 223] on button "Call" at bounding box center [359, 221] width 135 height 27
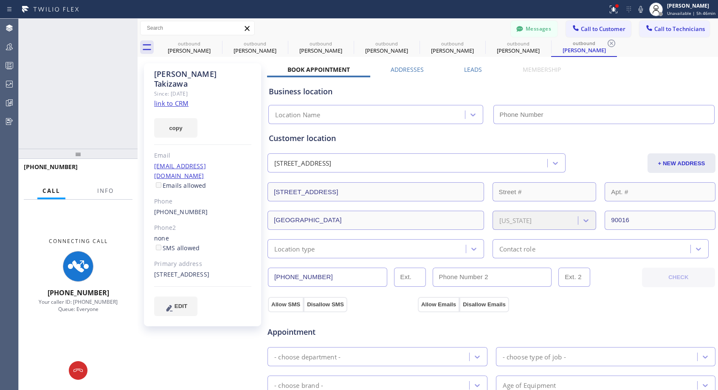
type input "[PHONE_NUMBER]"
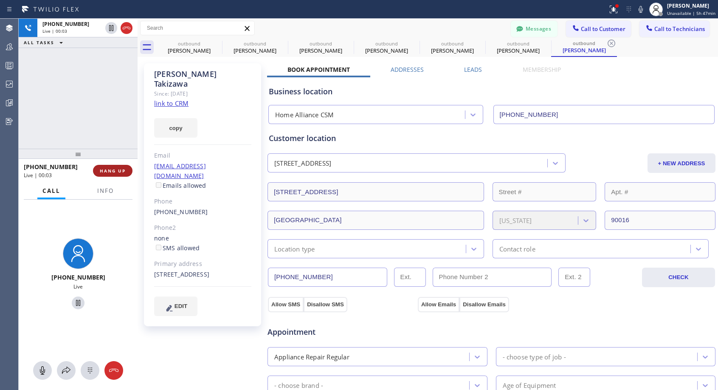
click at [101, 172] on span "HANG UP" at bounding box center [113, 171] width 26 height 6
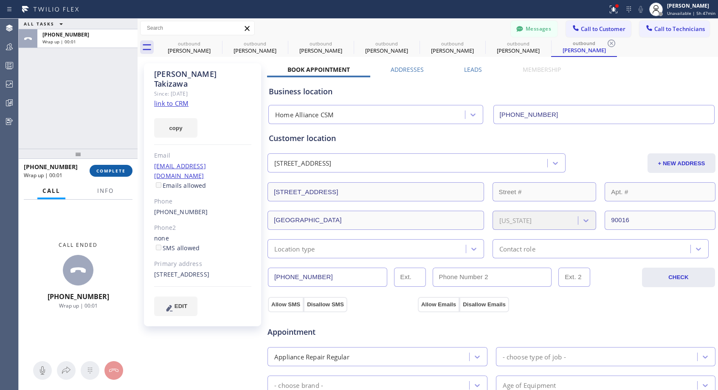
click at [102, 172] on span "COMPLETE" at bounding box center [110, 171] width 29 height 6
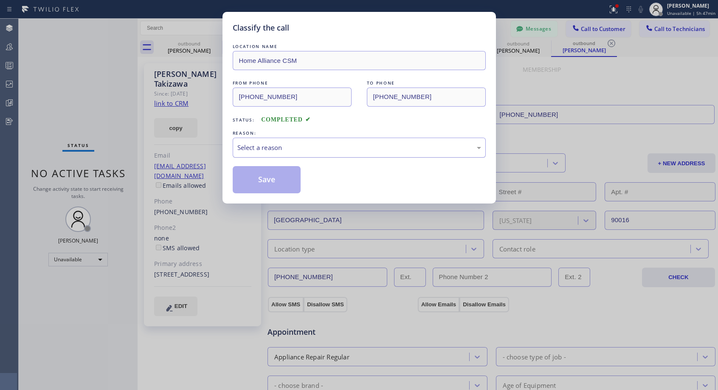
click at [268, 152] on div "Select a reason" at bounding box center [359, 148] width 253 height 20
click at [259, 183] on button "Save" at bounding box center [267, 179] width 68 height 27
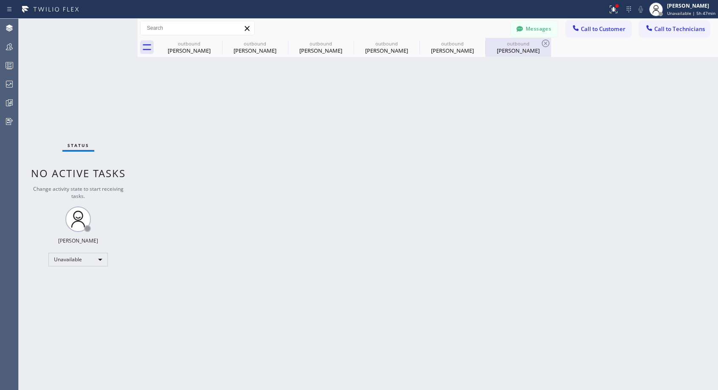
click at [506, 49] on div "[PERSON_NAME]" at bounding box center [518, 51] width 64 height 8
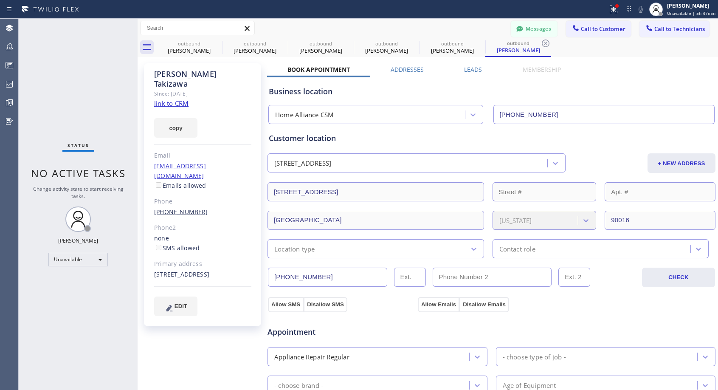
click at [172, 208] on link "[PHONE_NUMBER]" at bounding box center [181, 212] width 54 height 8
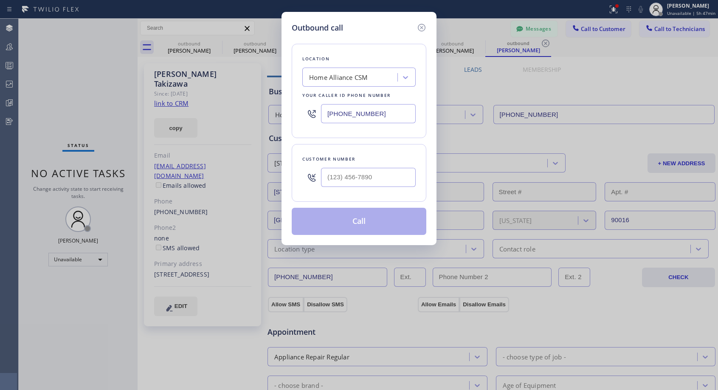
type input "[PHONE_NUMBER]"
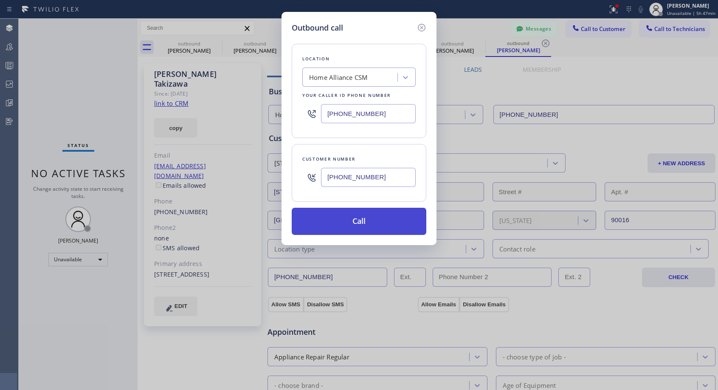
click at [326, 225] on button "Call" at bounding box center [359, 221] width 135 height 27
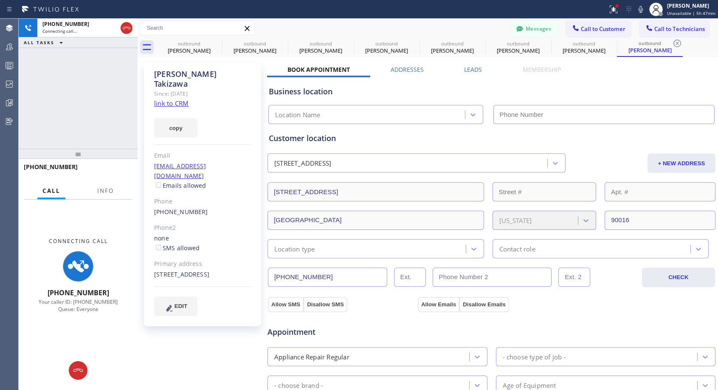
type input "[PHONE_NUMBER]"
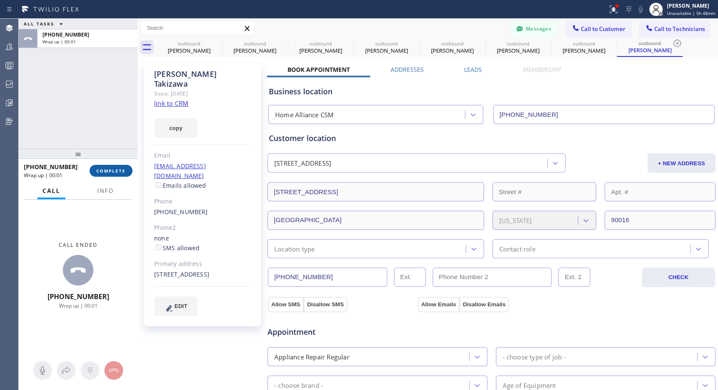
click at [117, 172] on span "COMPLETE" at bounding box center [110, 171] width 29 height 6
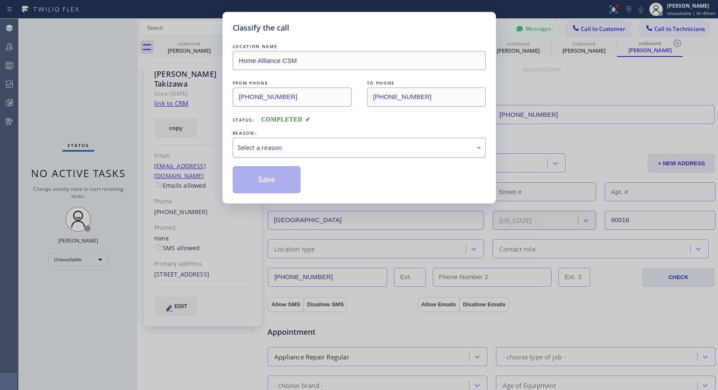
click at [262, 149] on div "Select a reason" at bounding box center [359, 148] width 244 height 10
click at [265, 178] on button "Save" at bounding box center [267, 179] width 68 height 27
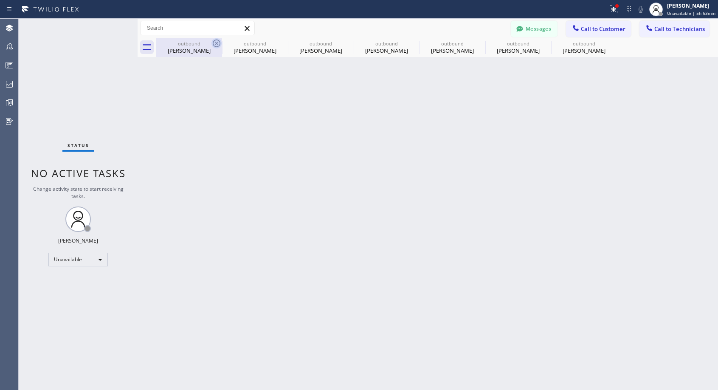
click at [219, 42] on icon at bounding box center [216, 43] width 10 height 10
click at [0, 0] on icon at bounding box center [0, 0] width 0 height 0
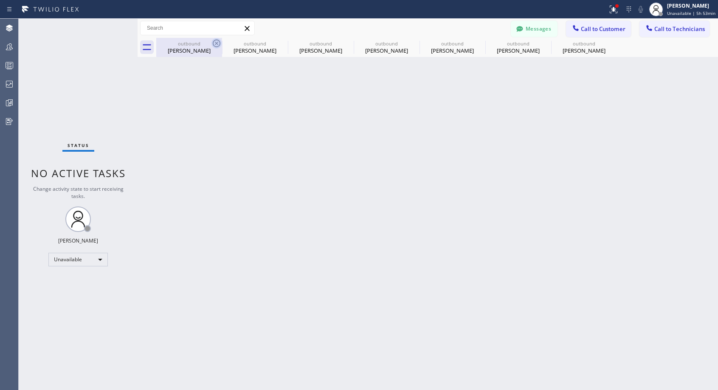
click at [0, 0] on icon at bounding box center [0, 0] width 0 height 0
click at [219, 42] on div "outbound [PERSON_NAME] outbound [PERSON_NAME] outbound [PERSON_NAME] outbound […" at bounding box center [437, 47] width 562 height 19
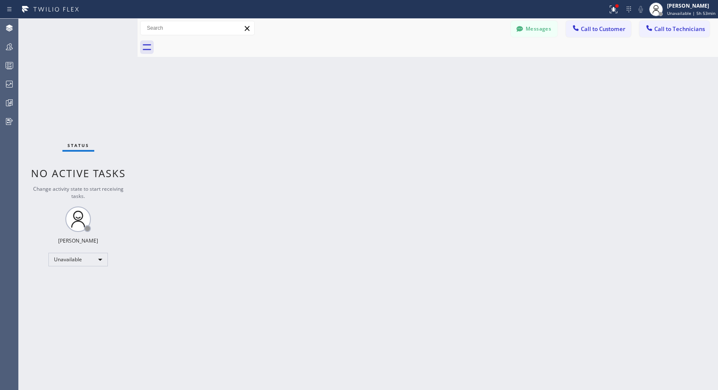
drag, startPoint x: 593, startPoint y: 28, endPoint x: 388, endPoint y: 137, distance: 231.3
click at [591, 28] on span "Call to Customer" at bounding box center [603, 29] width 45 height 8
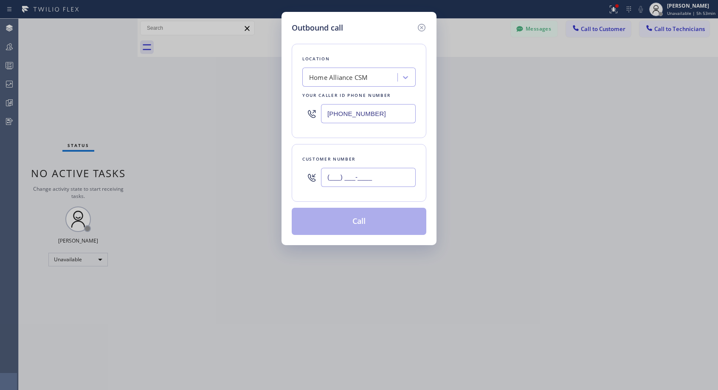
click at [342, 170] on input "(___) ___-____" at bounding box center [368, 177] width 95 height 19
paste input "408) 621-8935"
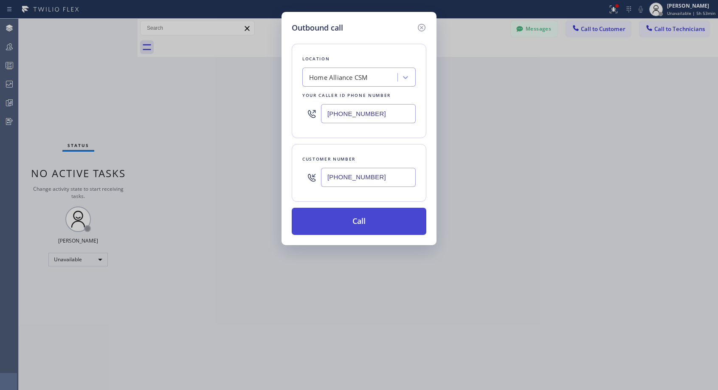
type input "[PHONE_NUMBER]"
click at [369, 219] on button "Call" at bounding box center [359, 221] width 135 height 27
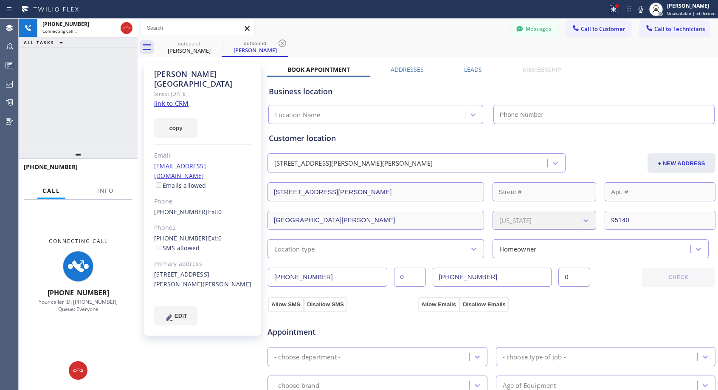
type input "[PHONE_NUMBER]"
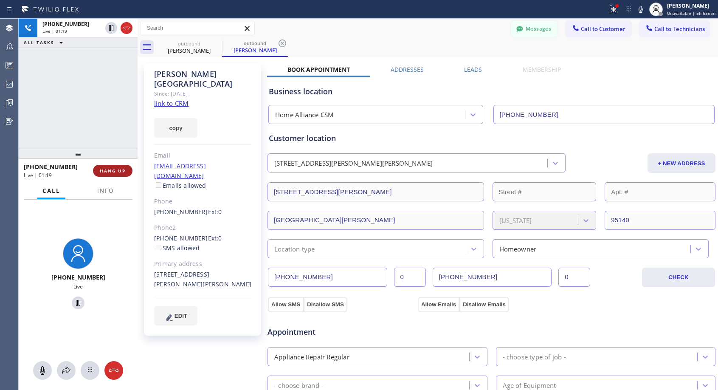
click at [110, 172] on span "HANG UP" at bounding box center [113, 171] width 26 height 6
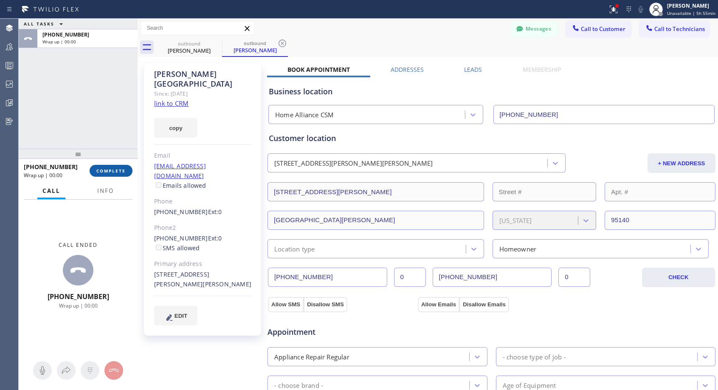
click at [110, 172] on span "COMPLETE" at bounding box center [110, 171] width 29 height 6
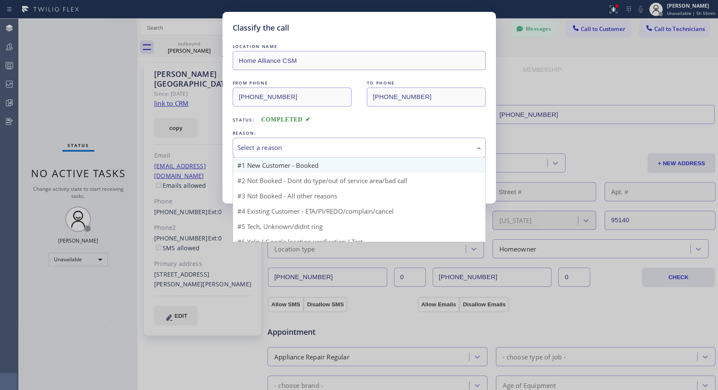
drag, startPoint x: 284, startPoint y: 146, endPoint x: 269, endPoint y: 164, distance: 23.4
click at [284, 146] on div "Select a reason" at bounding box center [359, 148] width 244 height 10
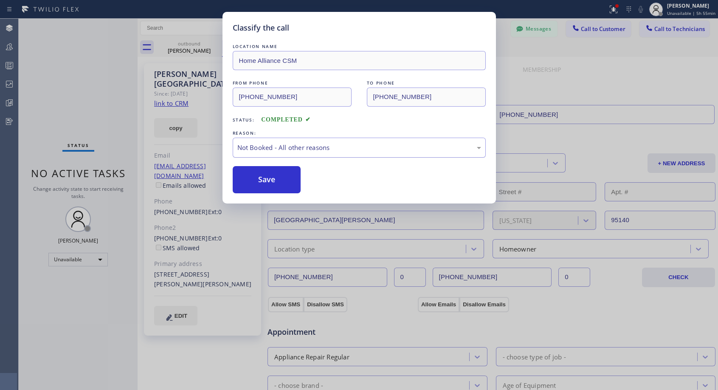
click at [280, 148] on div "Not Booked - All other reasons" at bounding box center [359, 148] width 244 height 10
click at [257, 180] on button "Save" at bounding box center [267, 179] width 68 height 27
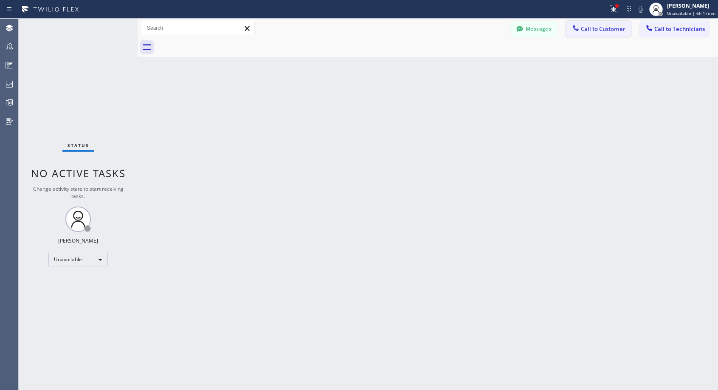
click at [582, 27] on span "Call to Customer" at bounding box center [603, 29] width 45 height 8
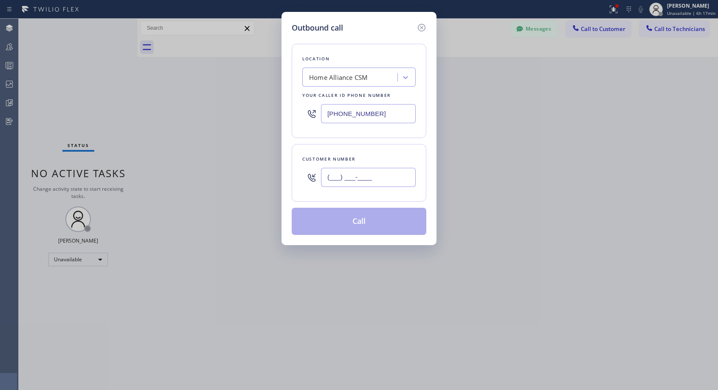
click at [343, 173] on input "(___) ___-____" at bounding box center [368, 177] width 95 height 19
paste input "760) 771-3670"
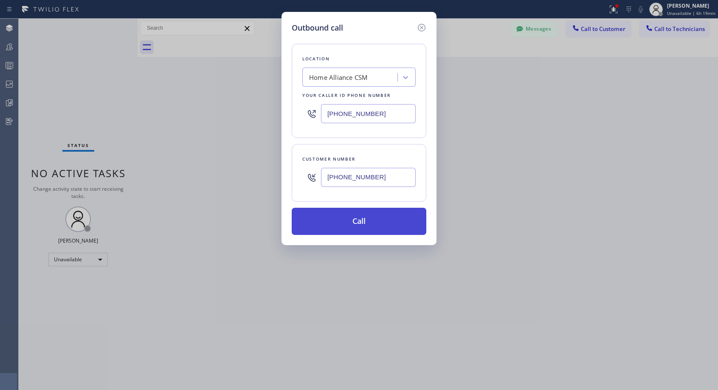
type input "[PHONE_NUMBER]"
click at [371, 222] on button "Call" at bounding box center [359, 221] width 135 height 27
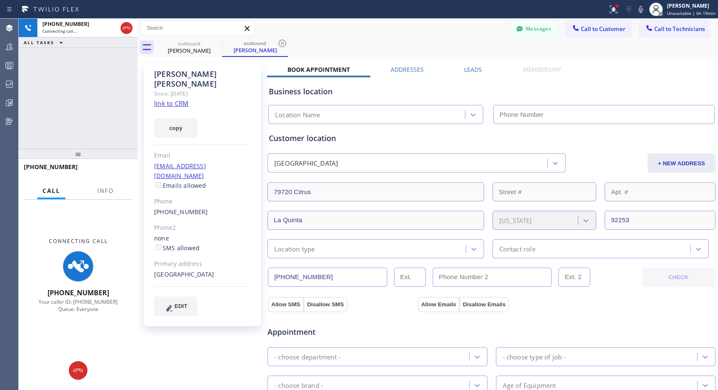
type input "[PHONE_NUMBER]"
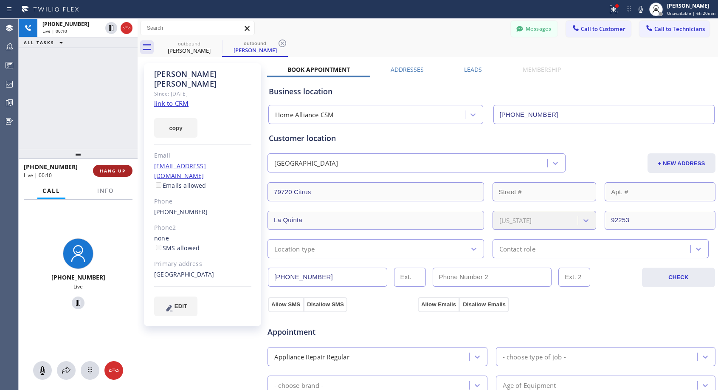
click at [120, 173] on span "HANG UP" at bounding box center [113, 171] width 26 height 6
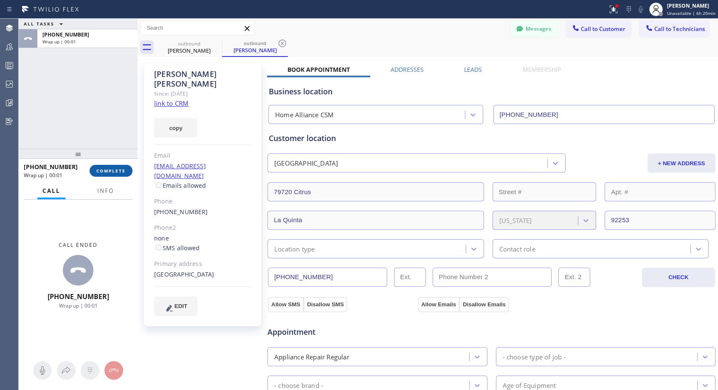
click at [120, 173] on span "COMPLETE" at bounding box center [110, 171] width 29 height 6
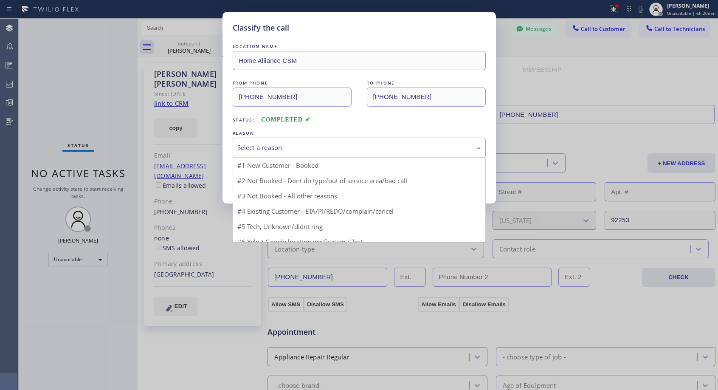
drag, startPoint x: 321, startPoint y: 150, endPoint x: 292, endPoint y: 168, distance: 33.9
click at [321, 150] on div "Select a reason" at bounding box center [359, 148] width 244 height 10
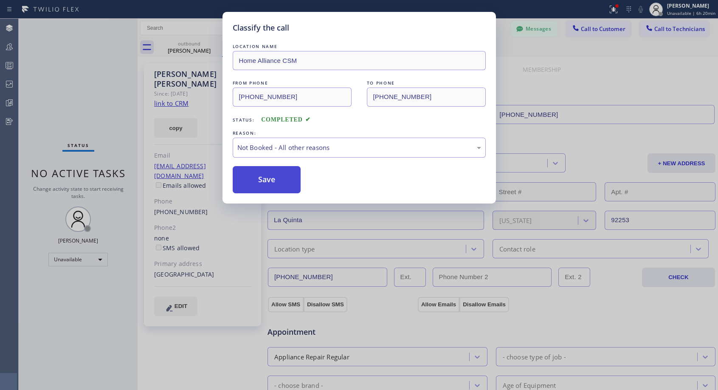
click at [273, 178] on button "Save" at bounding box center [267, 179] width 68 height 27
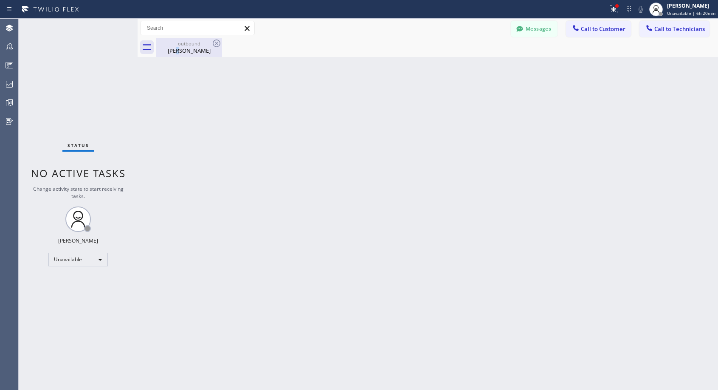
click at [184, 51] on div "[PERSON_NAME]" at bounding box center [189, 51] width 64 height 8
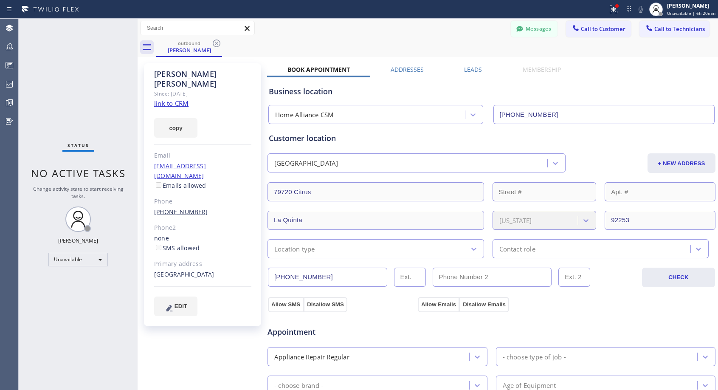
click at [191, 208] on link "[PHONE_NUMBER]" at bounding box center [181, 212] width 54 height 8
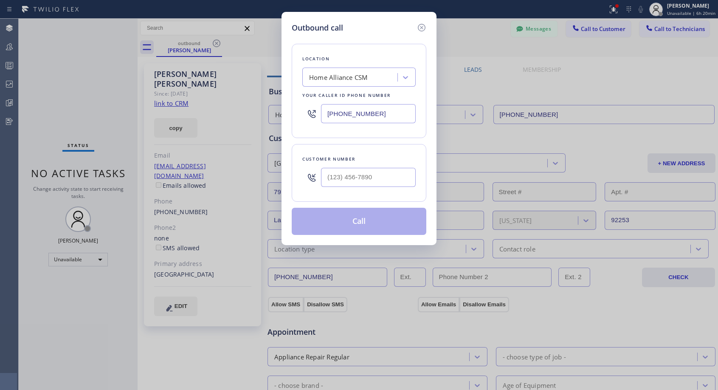
type input "[PHONE_NUMBER]"
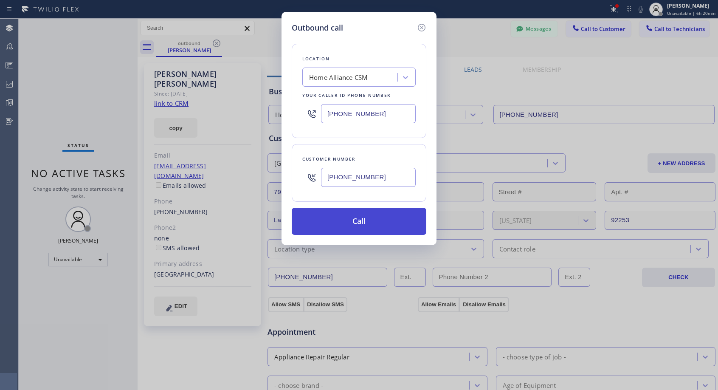
click at [352, 222] on button "Call" at bounding box center [359, 221] width 135 height 27
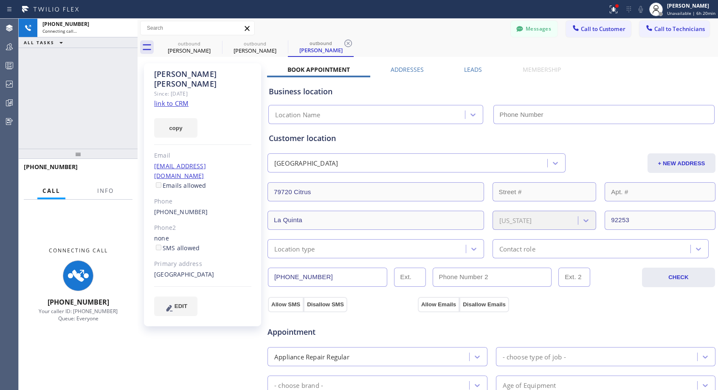
type input "[PHONE_NUMBER]"
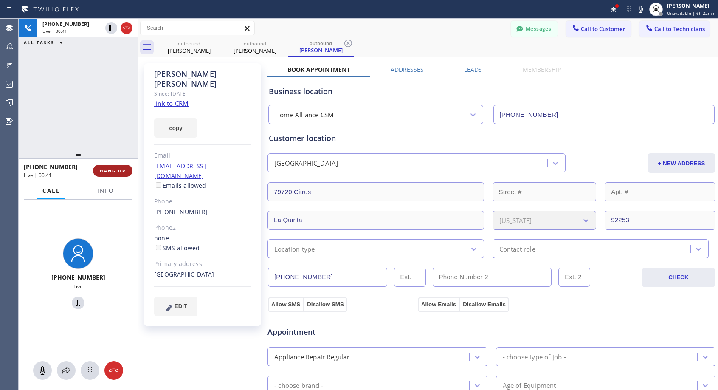
click at [114, 169] on span "HANG UP" at bounding box center [113, 171] width 26 height 6
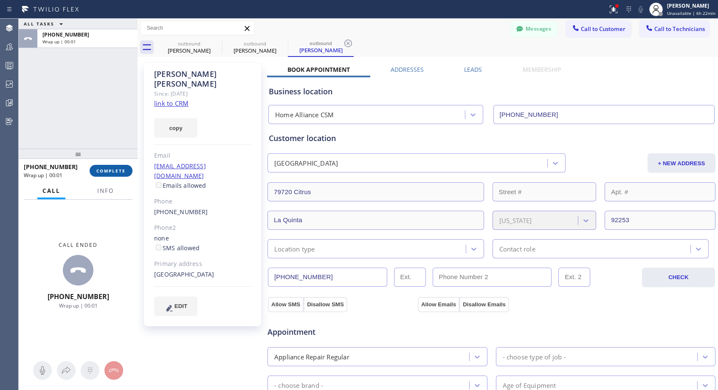
click at [114, 169] on span "COMPLETE" at bounding box center [110, 171] width 29 height 6
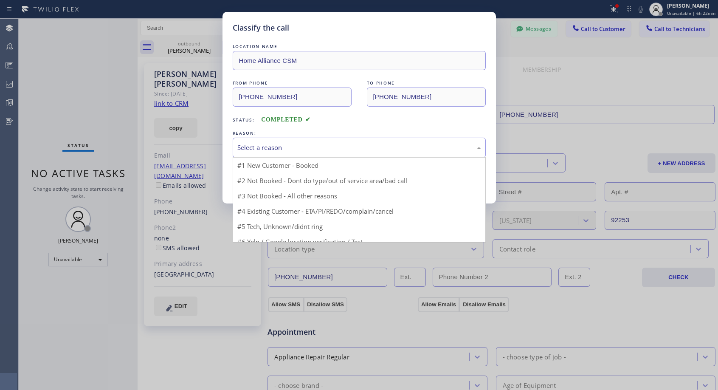
click at [351, 146] on div "Select a reason" at bounding box center [359, 148] width 244 height 10
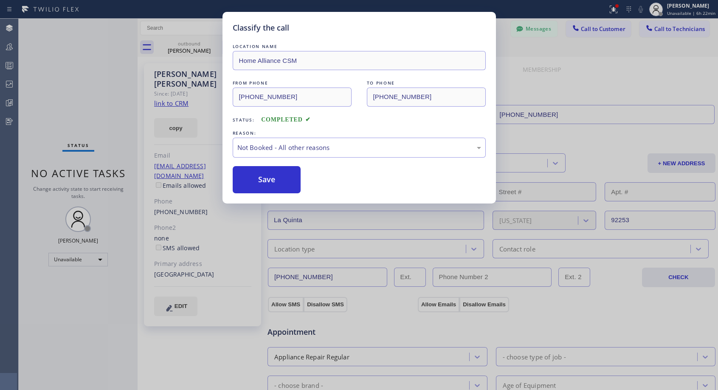
click at [261, 180] on button "Save" at bounding box center [267, 179] width 68 height 27
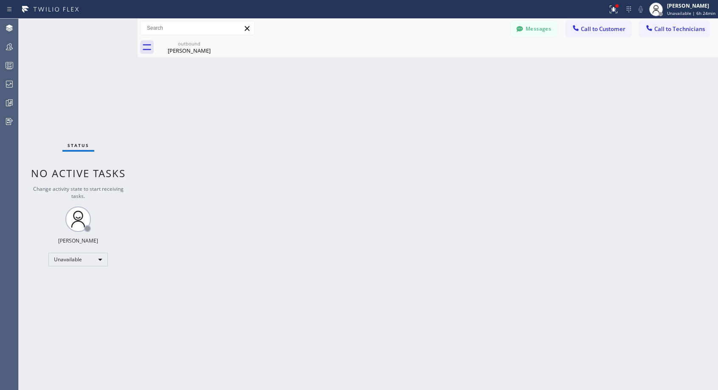
drag, startPoint x: 599, startPoint y: 31, endPoint x: 587, endPoint y: 47, distance: 19.4
click at [599, 33] on button "Call to Customer" at bounding box center [598, 29] width 65 height 16
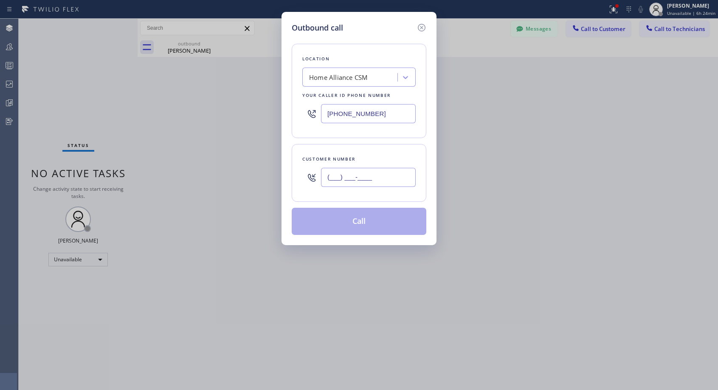
click at [365, 173] on input "(___) ___-____" at bounding box center [368, 177] width 95 height 19
paste input "610) 329-8522"
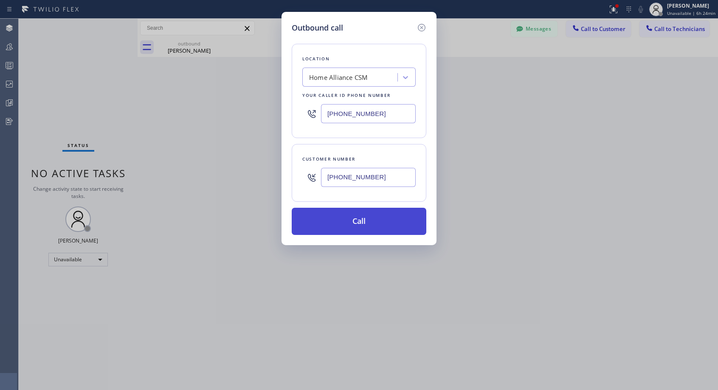
type input "[PHONE_NUMBER]"
click at [358, 224] on button "Call" at bounding box center [359, 221] width 135 height 27
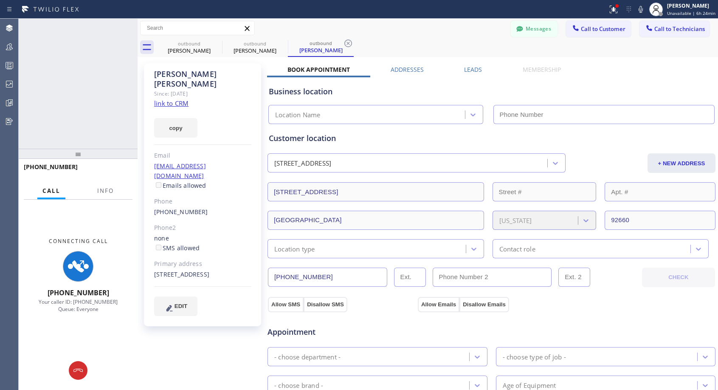
type input "[PHONE_NUMBER]"
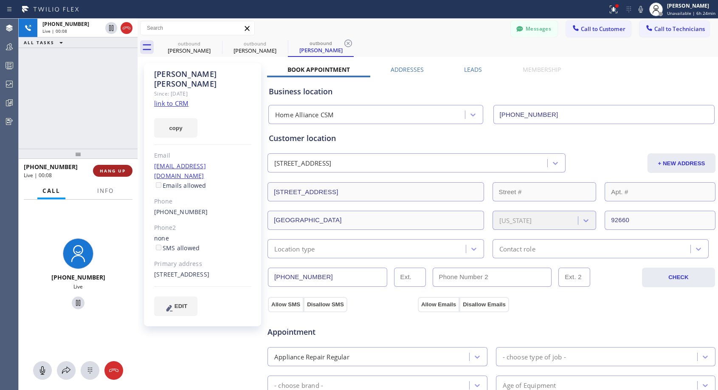
click at [115, 169] on span "HANG UP" at bounding box center [113, 171] width 26 height 6
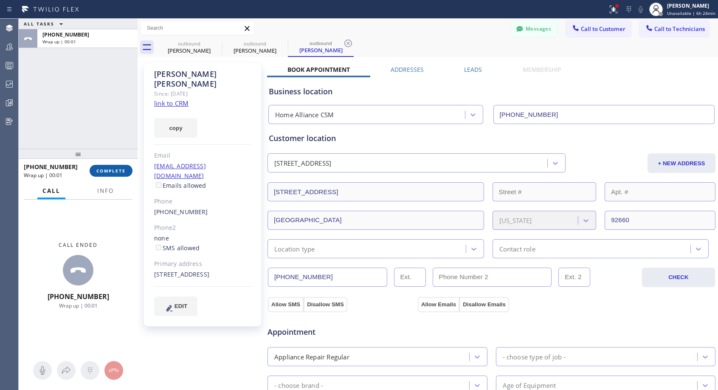
click at [115, 169] on span "COMPLETE" at bounding box center [110, 171] width 29 height 6
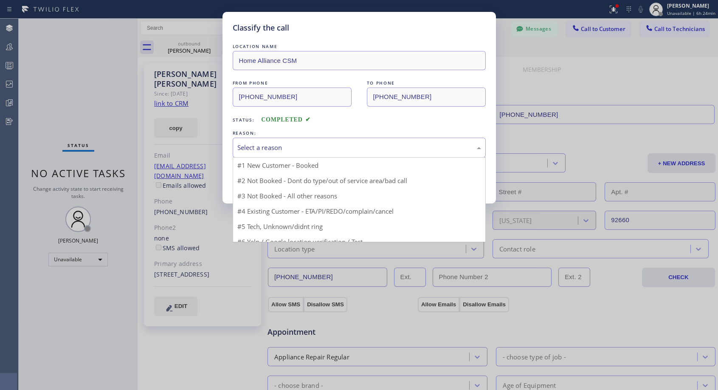
click at [338, 148] on div "Select a reason" at bounding box center [359, 148] width 244 height 10
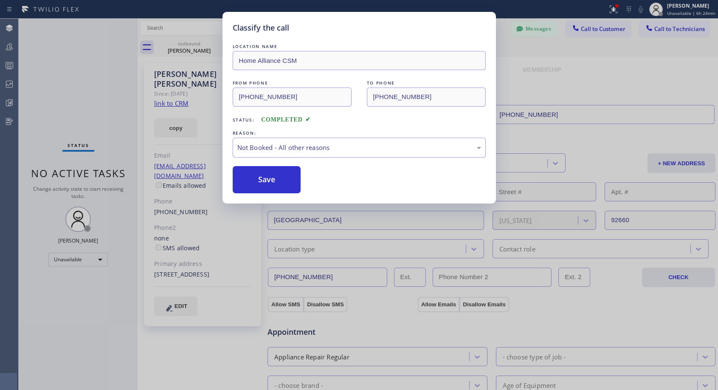
click at [267, 179] on button "Save" at bounding box center [267, 179] width 68 height 27
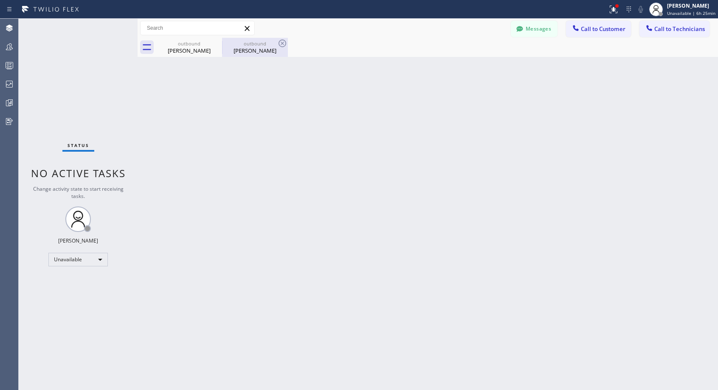
click at [259, 47] on div "[PERSON_NAME]" at bounding box center [255, 51] width 64 height 8
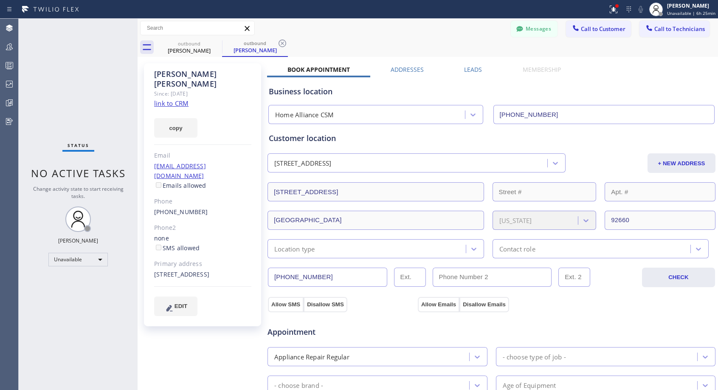
click at [186, 208] on link "[PHONE_NUMBER]" at bounding box center [181, 212] width 54 height 8
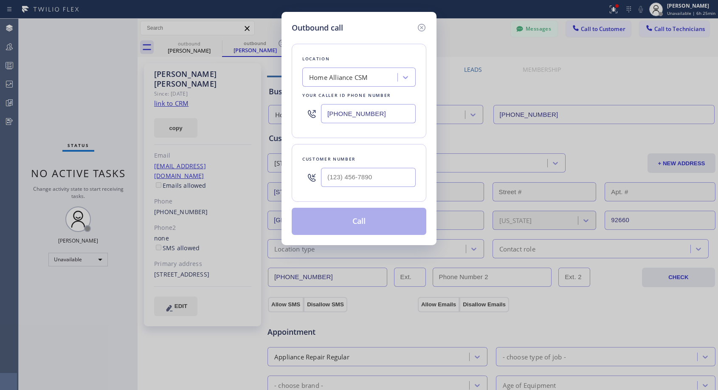
type input "[PHONE_NUMBER]"
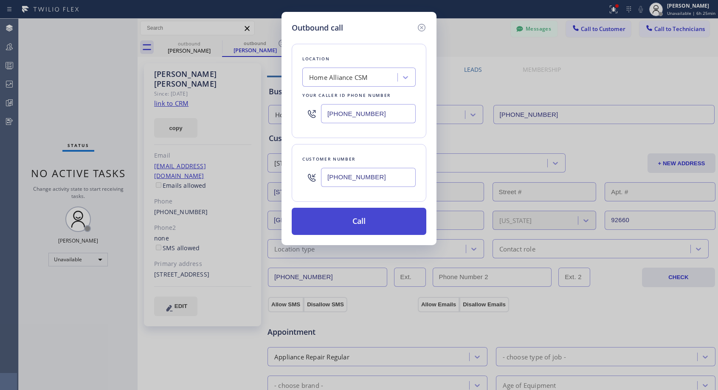
click at [337, 225] on button "Call" at bounding box center [359, 221] width 135 height 27
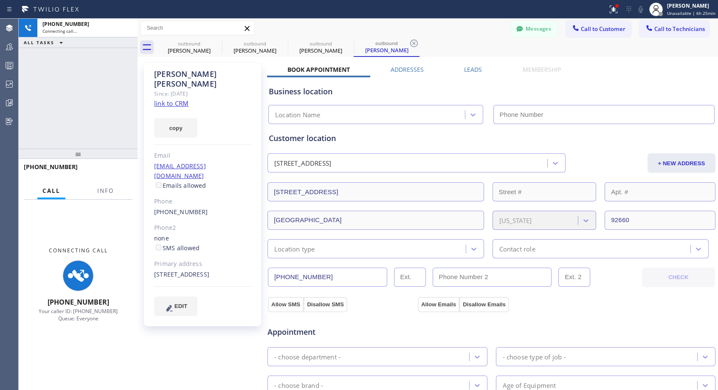
type input "[PHONE_NUMBER]"
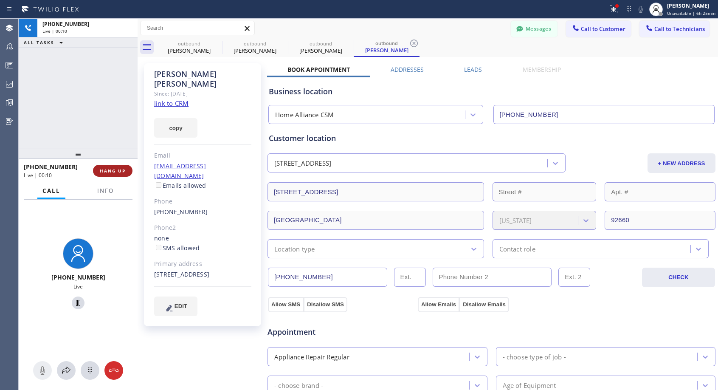
click at [116, 173] on span "HANG UP" at bounding box center [113, 171] width 26 height 6
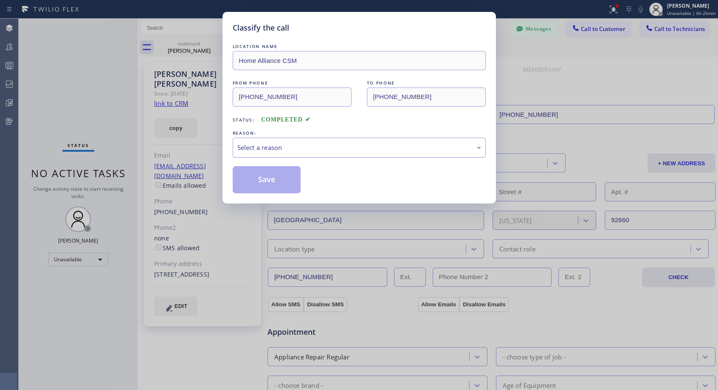
click at [348, 143] on div "Select a reason" at bounding box center [359, 148] width 244 height 10
click at [258, 180] on button "Save" at bounding box center [267, 179] width 68 height 27
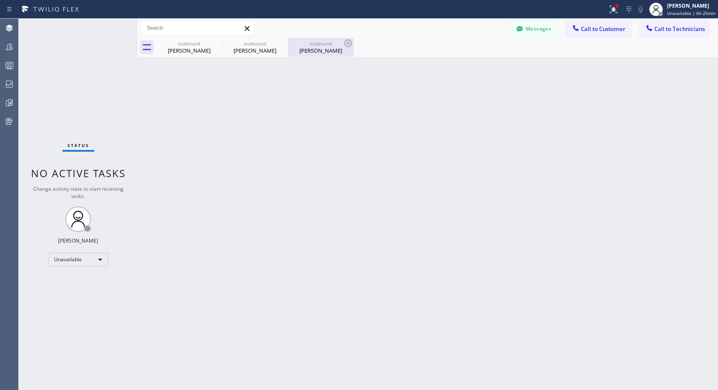
click at [308, 44] on div "outbound" at bounding box center [321, 43] width 64 height 6
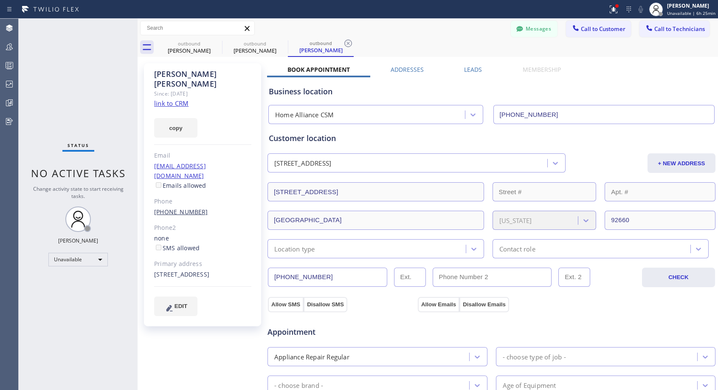
click at [165, 208] on link "[PHONE_NUMBER]" at bounding box center [181, 212] width 54 height 8
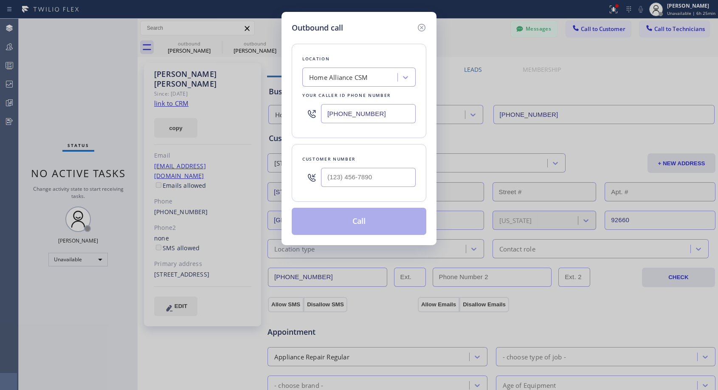
type input "[PHONE_NUMBER]"
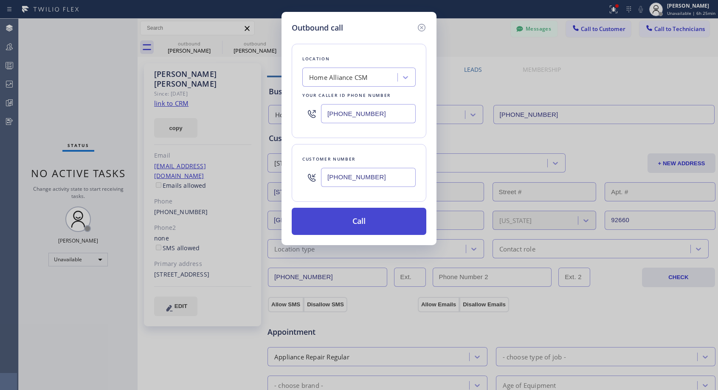
click at [360, 219] on button "Call" at bounding box center [359, 221] width 135 height 27
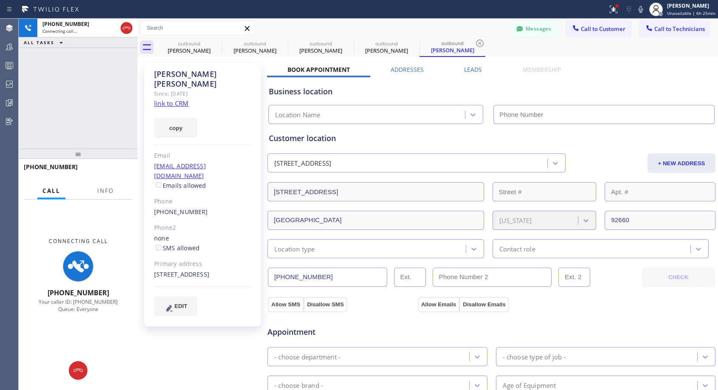
type input "[PHONE_NUMBER]"
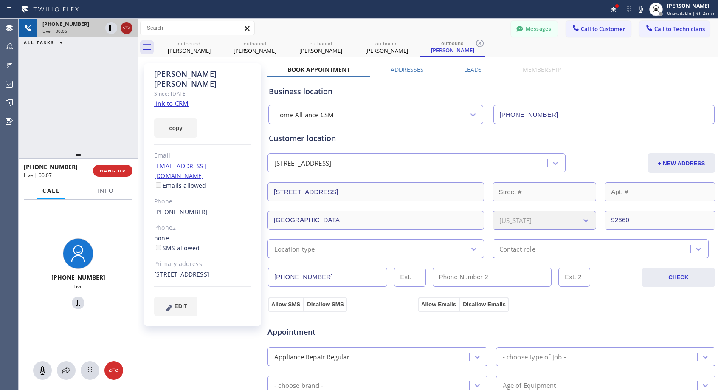
click at [125, 31] on icon at bounding box center [126, 28] width 10 height 10
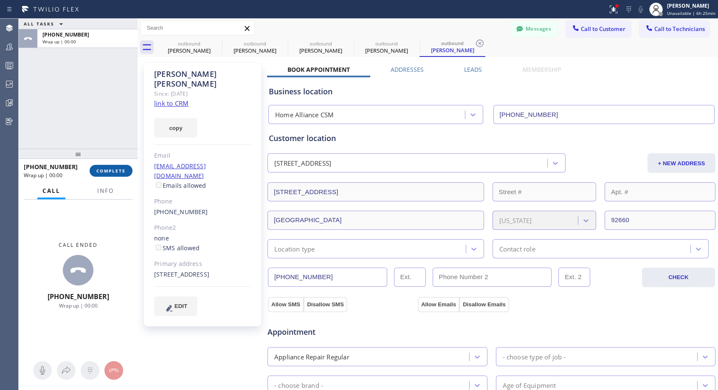
click at [109, 168] on span "COMPLETE" at bounding box center [110, 171] width 29 height 6
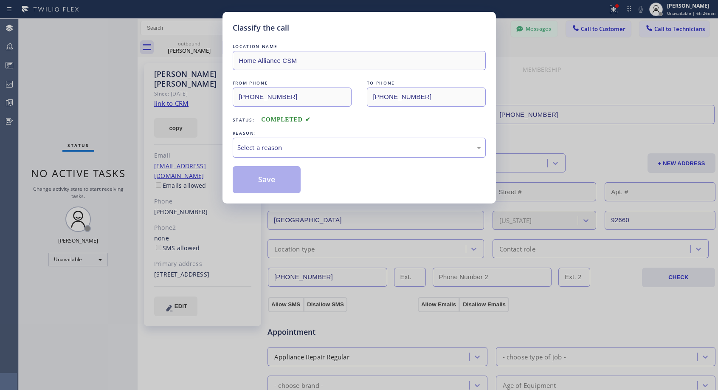
click at [297, 145] on div "Select a reason" at bounding box center [359, 148] width 244 height 10
click at [264, 181] on button "Save" at bounding box center [267, 179] width 68 height 27
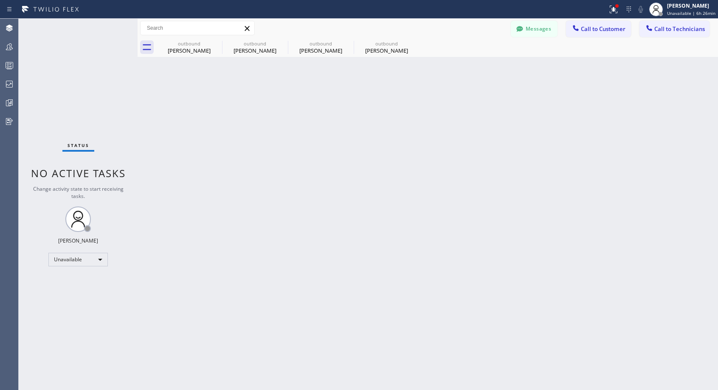
click at [0, 0] on icon at bounding box center [0, 0] width 0 height 0
click at [216, 42] on div "outbound [PERSON_NAME] outbound [PERSON_NAME] outbound [PERSON_NAME] outbound […" at bounding box center [437, 47] width 562 height 19
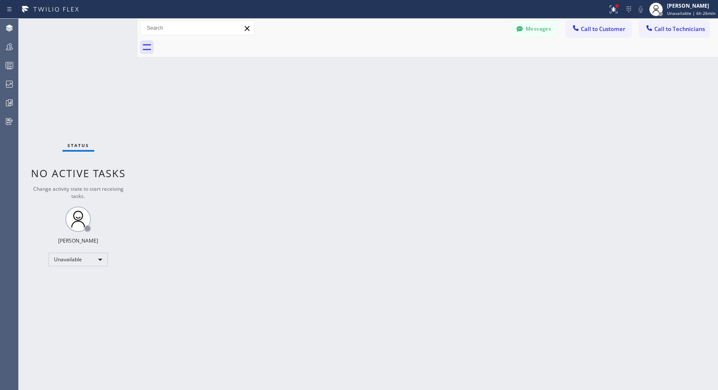
click at [216, 43] on div at bounding box center [437, 47] width 562 height 19
click at [597, 28] on span "Call to Customer" at bounding box center [603, 29] width 45 height 8
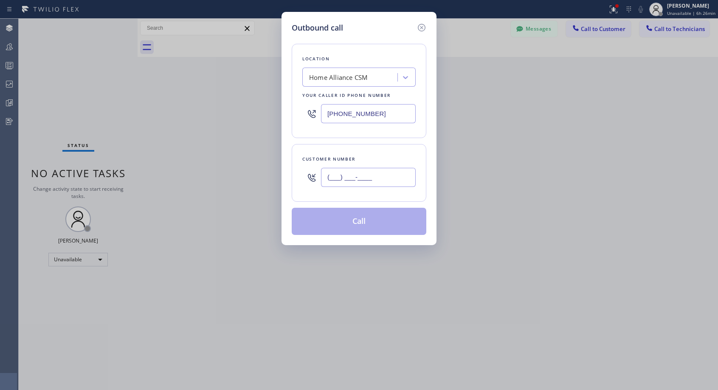
click at [362, 179] on input "(___) ___-____" at bounding box center [368, 177] width 95 height 19
paste input "202) 607-7007"
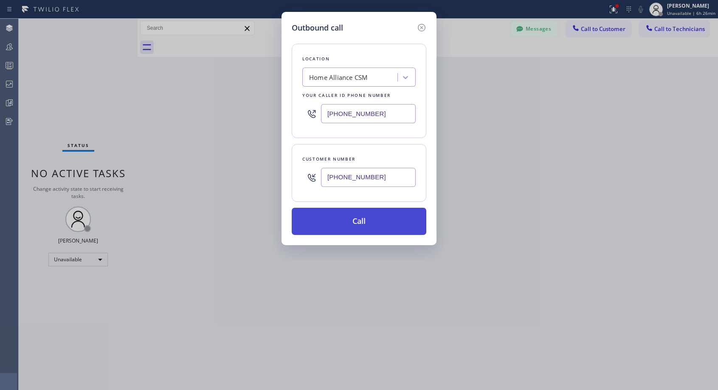
type input "[PHONE_NUMBER]"
click at [376, 216] on button "Call" at bounding box center [359, 221] width 135 height 27
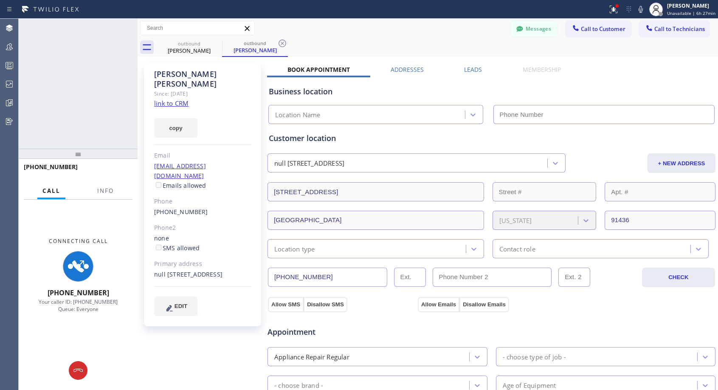
type input "[PHONE_NUMBER]"
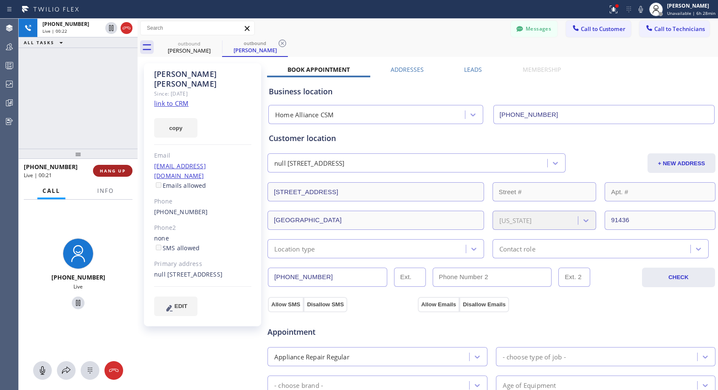
click at [118, 166] on button "HANG UP" at bounding box center [112, 171] width 39 height 12
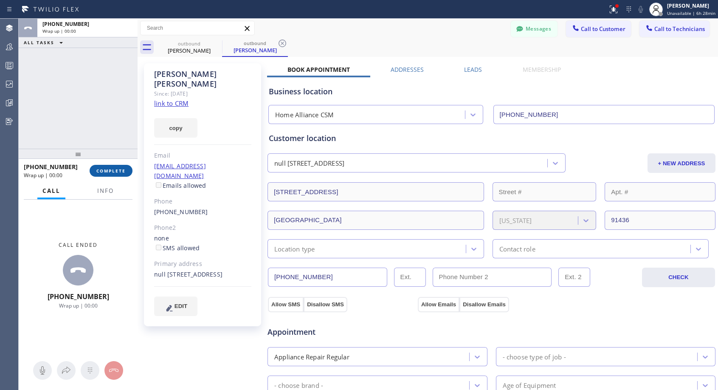
click at [118, 166] on button "COMPLETE" at bounding box center [111, 171] width 43 height 12
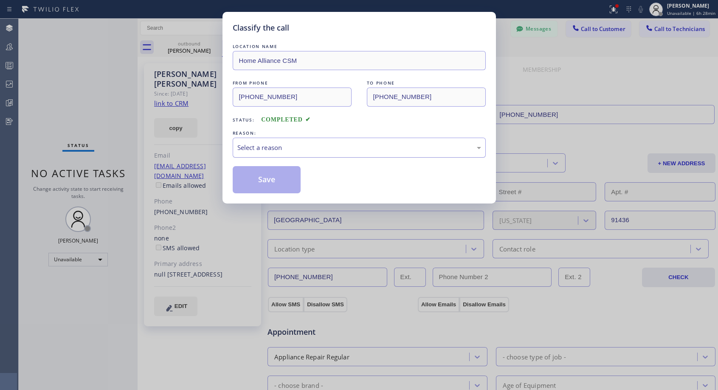
click at [289, 146] on div "Select a reason" at bounding box center [359, 148] width 244 height 10
click at [278, 179] on button "Save" at bounding box center [267, 179] width 68 height 27
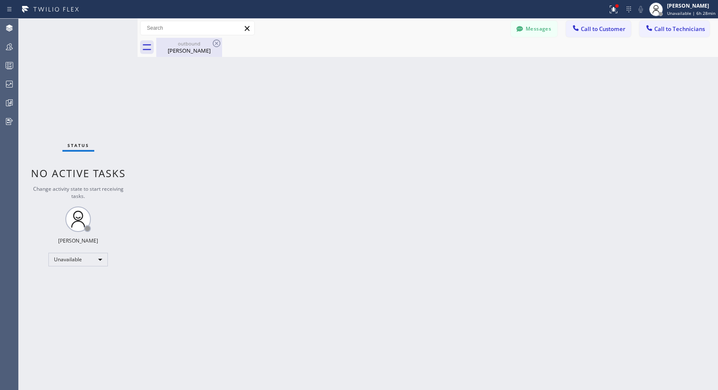
click at [192, 43] on div "outbound" at bounding box center [189, 43] width 64 height 6
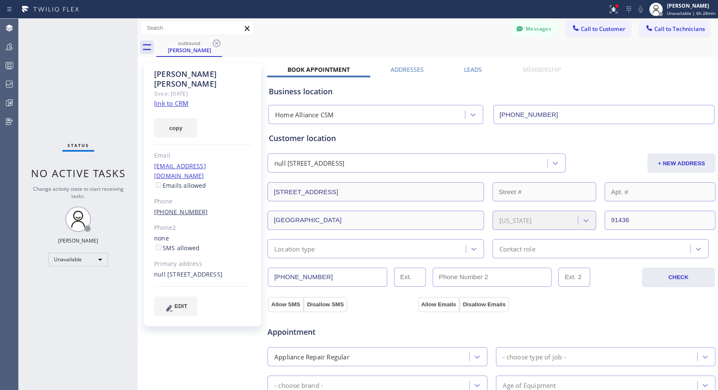
click at [182, 208] on link "[PHONE_NUMBER]" at bounding box center [181, 212] width 54 height 8
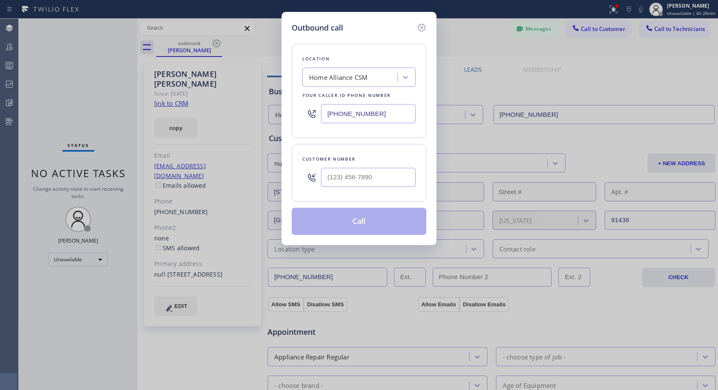
type input "[PHONE_NUMBER]"
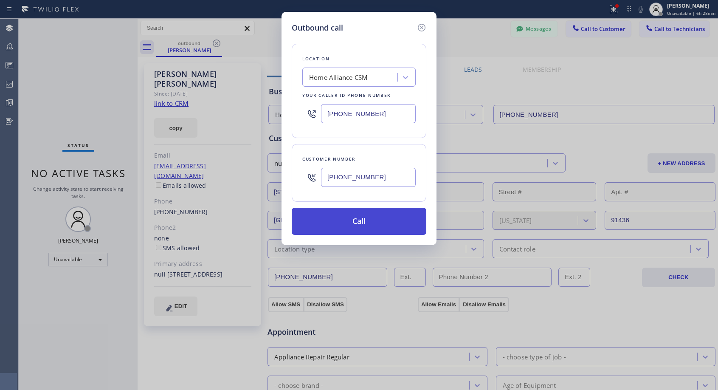
click at [348, 217] on button "Call" at bounding box center [359, 221] width 135 height 27
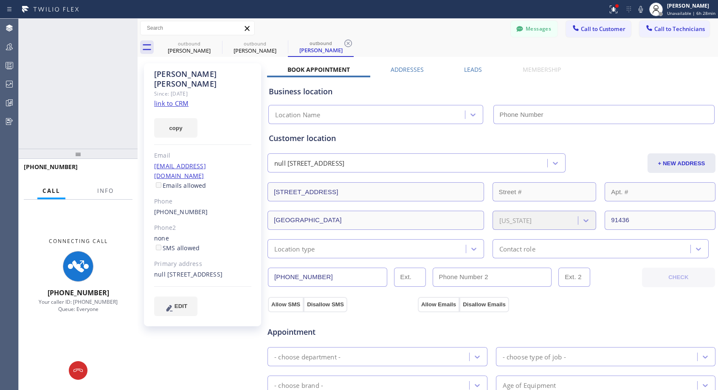
type input "[PHONE_NUMBER]"
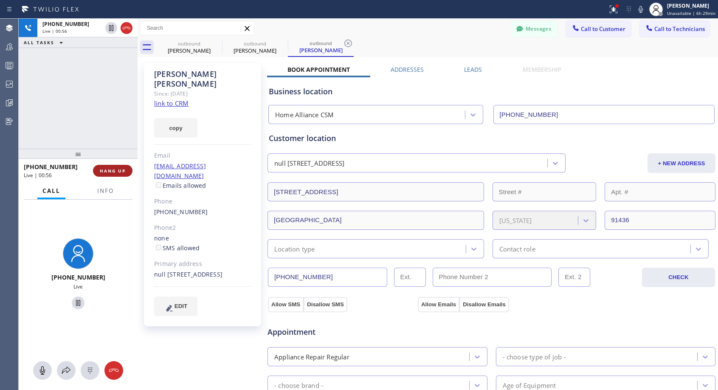
click at [101, 169] on span "HANG UP" at bounding box center [113, 171] width 26 height 6
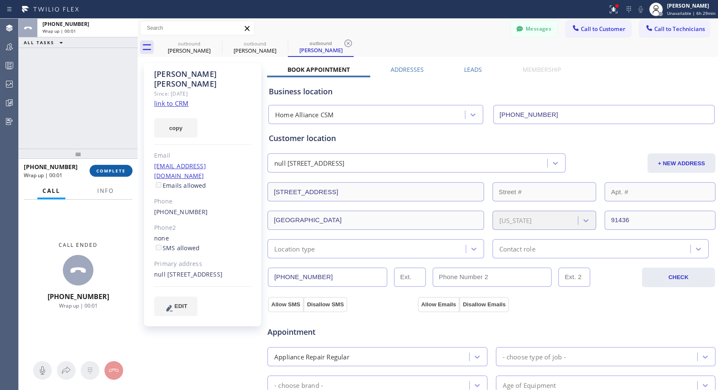
click at [101, 169] on span "COMPLETE" at bounding box center [110, 171] width 29 height 6
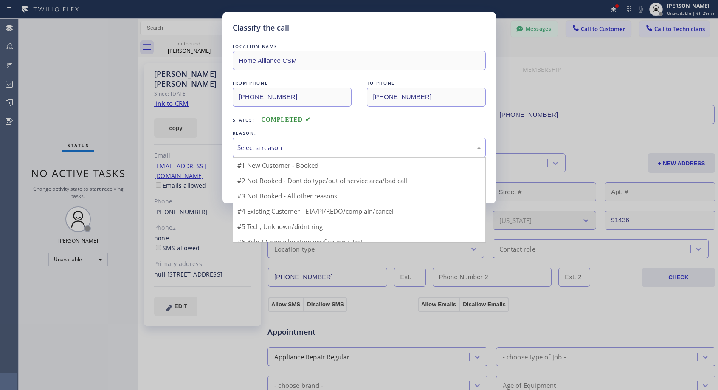
click at [286, 144] on div "Select a reason" at bounding box center [359, 148] width 244 height 10
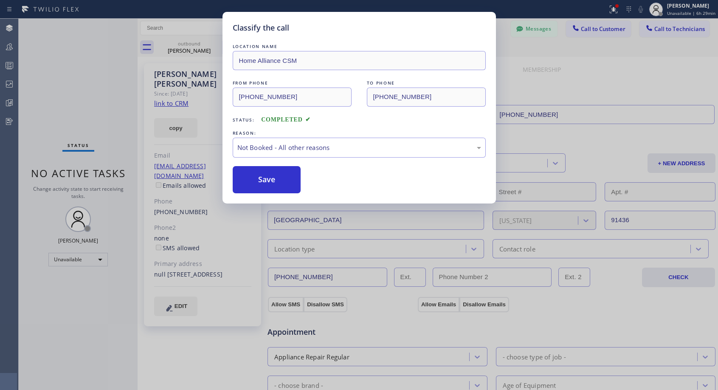
click at [267, 180] on button "Save" at bounding box center [267, 179] width 68 height 27
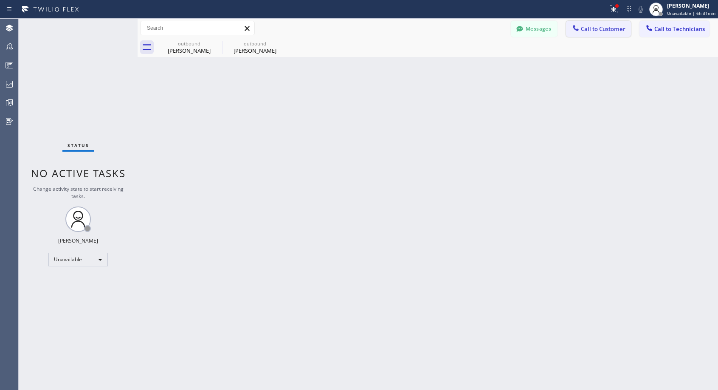
click at [606, 29] on span "Call to Customer" at bounding box center [603, 29] width 45 height 8
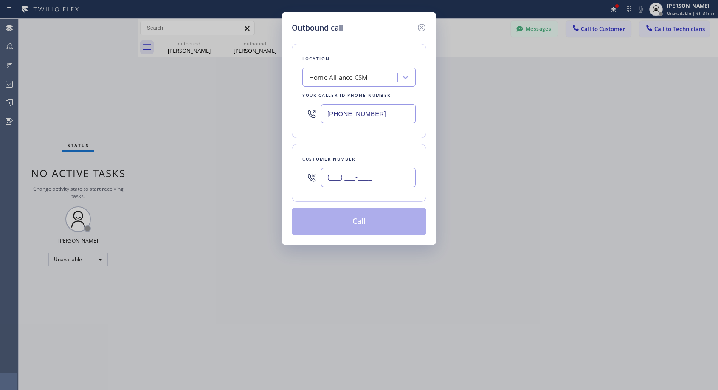
click at [387, 172] on input "(___) ___-____" at bounding box center [368, 177] width 95 height 19
paste input "425) 318-2742"
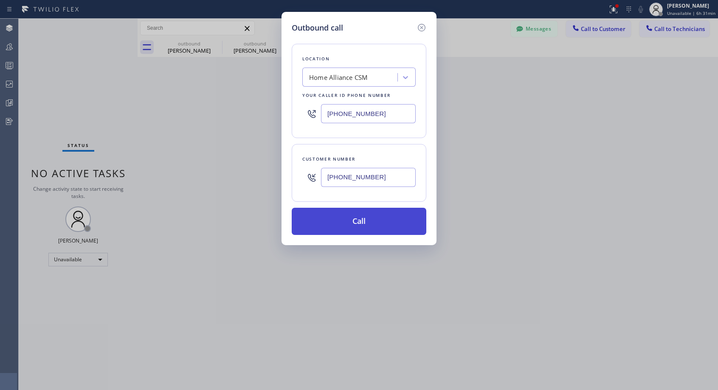
type input "[PHONE_NUMBER]"
click at [361, 225] on button "Call" at bounding box center [359, 221] width 135 height 27
click at [354, 222] on button "Call" at bounding box center [359, 221] width 135 height 27
click at [365, 219] on button "Call" at bounding box center [359, 221] width 135 height 27
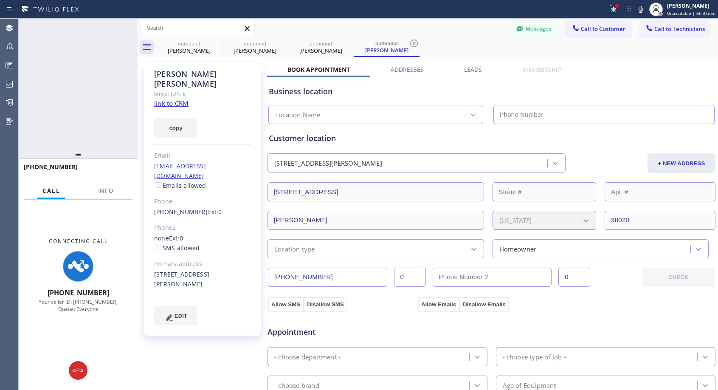
type input "[PHONE_NUMBER]"
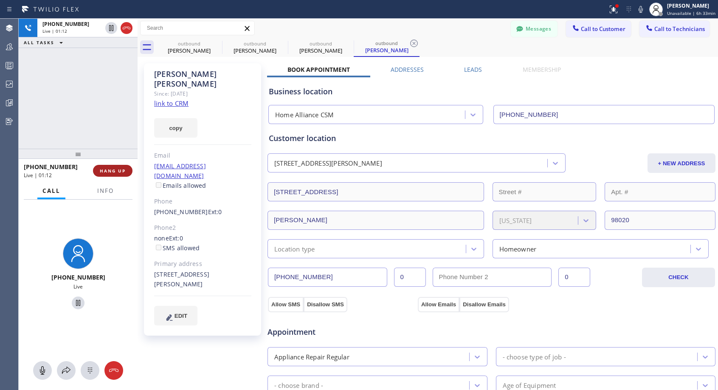
click at [121, 171] on span "HANG UP" at bounding box center [113, 171] width 26 height 6
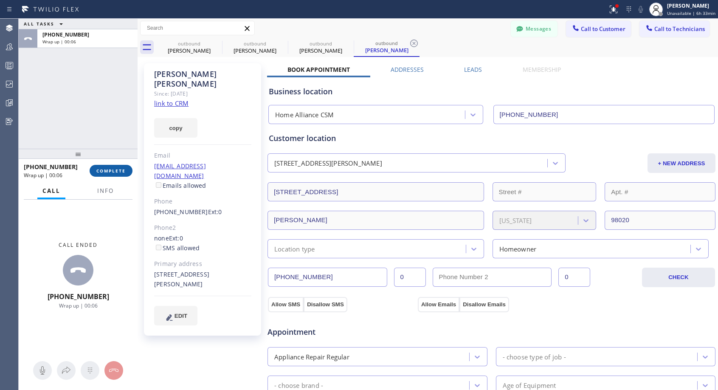
click at [108, 171] on span "COMPLETE" at bounding box center [110, 171] width 29 height 6
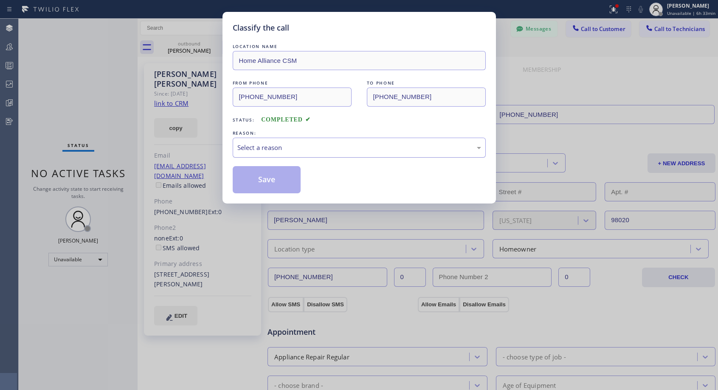
click at [323, 152] on div "Select a reason" at bounding box center [359, 148] width 244 height 10
click at [288, 180] on button "Save" at bounding box center [267, 179] width 68 height 27
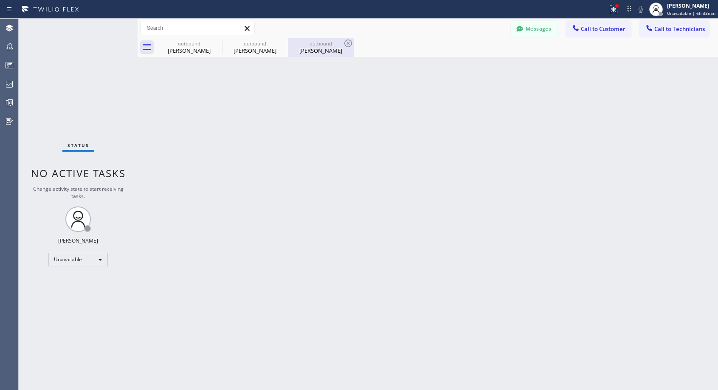
click at [315, 47] on div "[PERSON_NAME]" at bounding box center [321, 51] width 64 height 8
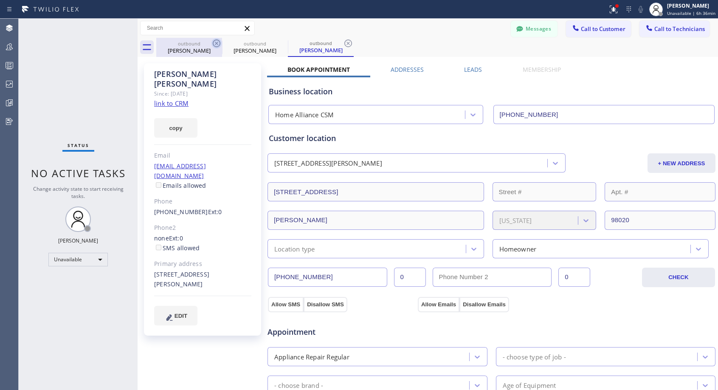
click at [216, 42] on icon at bounding box center [216, 43] width 10 height 10
click at [0, 0] on icon at bounding box center [0, 0] width 0 height 0
click at [216, 42] on icon at bounding box center [216, 43] width 10 height 10
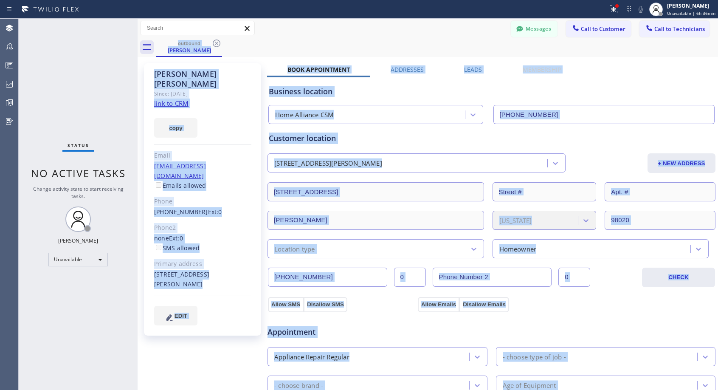
click at [216, 42] on div "outbound [PERSON_NAME]" at bounding box center [437, 47] width 562 height 19
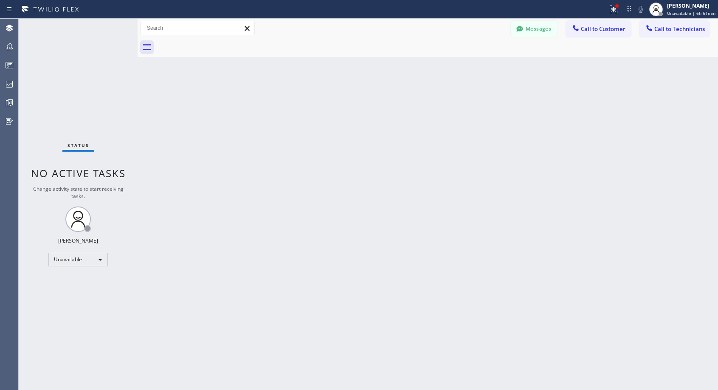
click at [441, 178] on div "Back to Dashboard Change Sender ID Customers Technicians NH [PERSON_NAME] [DATE…" at bounding box center [428, 204] width 580 height 371
click at [472, 164] on div "Back to Dashboard Change Sender ID Customers Technicians NH [PERSON_NAME] [DATE…" at bounding box center [428, 204] width 580 height 371
click at [587, 28] on span "Call to Customer" at bounding box center [603, 29] width 45 height 8
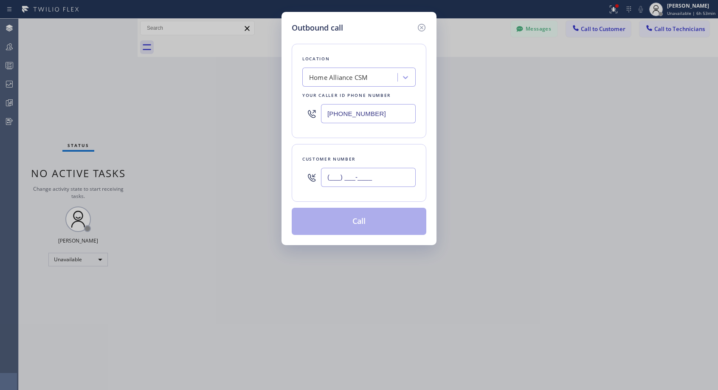
click at [325, 175] on input "(___) ___-____" at bounding box center [368, 177] width 95 height 19
paste input "701) 389-7389"
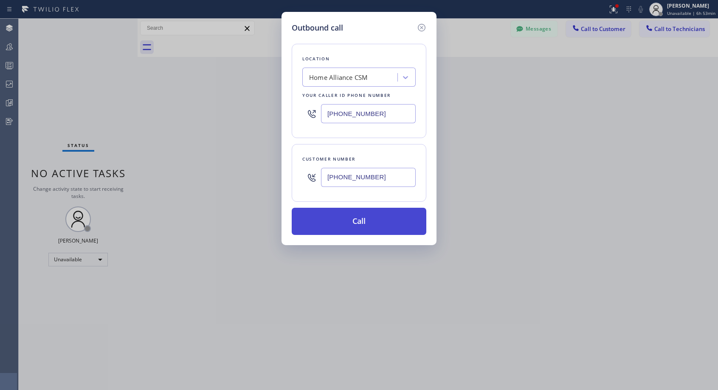
type input "[PHONE_NUMBER]"
click at [359, 223] on button "Call" at bounding box center [359, 221] width 135 height 27
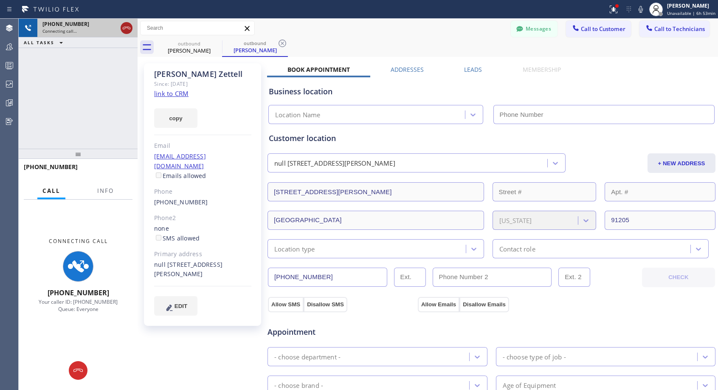
click at [129, 29] on icon at bounding box center [126, 28] width 10 height 10
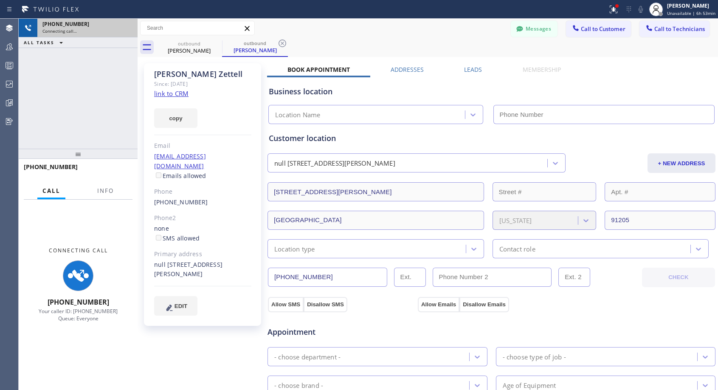
type input "[PHONE_NUMBER]"
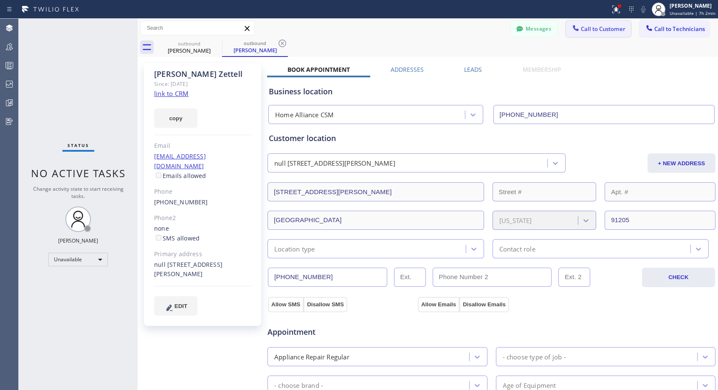
click at [581, 30] on span "Call to Customer" at bounding box center [603, 29] width 45 height 8
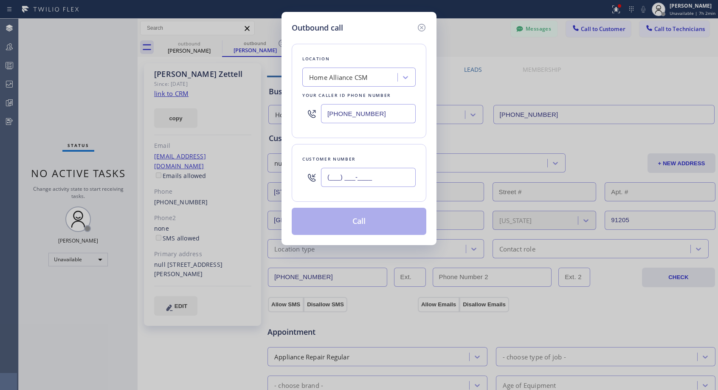
click at [368, 180] on input "(___) ___-____" at bounding box center [368, 177] width 95 height 19
paste input "310) 795-6714"
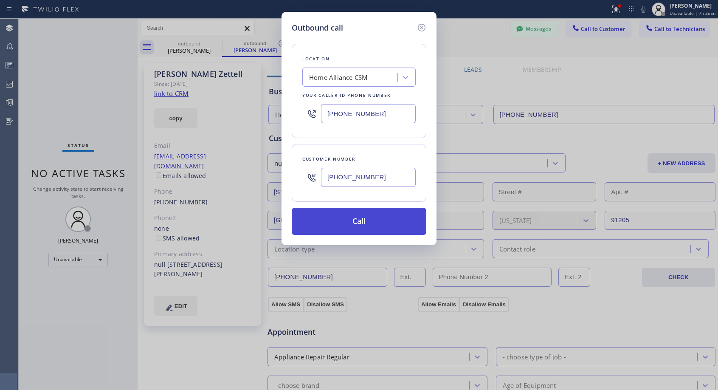
type input "[PHONE_NUMBER]"
click at [366, 218] on button "Call" at bounding box center [359, 221] width 135 height 27
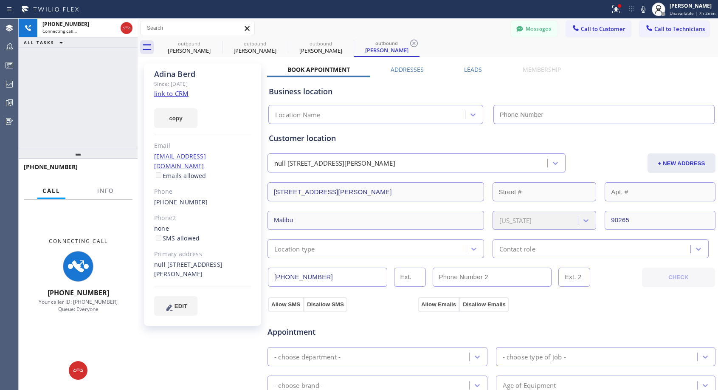
type input "[PHONE_NUMBER]"
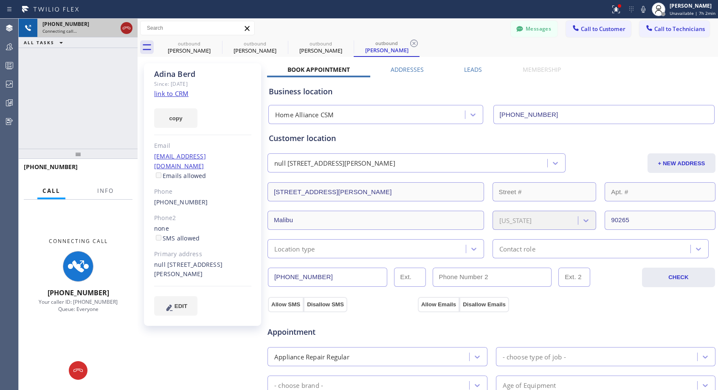
click at [130, 27] on icon at bounding box center [126, 28] width 10 height 10
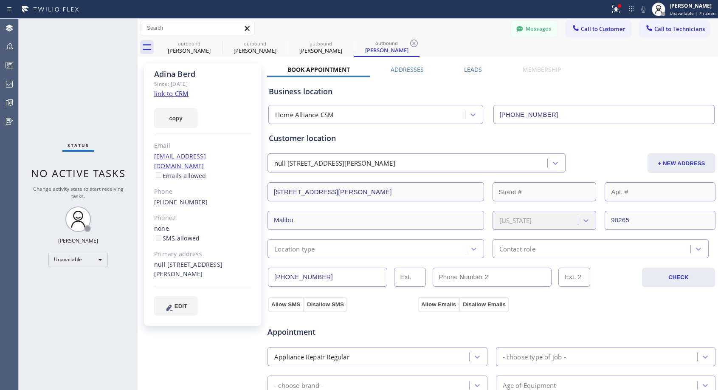
click at [163, 198] on link "[PHONE_NUMBER]" at bounding box center [181, 202] width 54 height 8
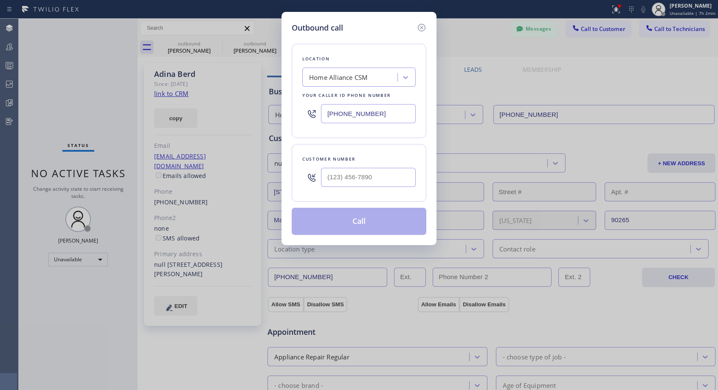
type input "[PHONE_NUMBER]"
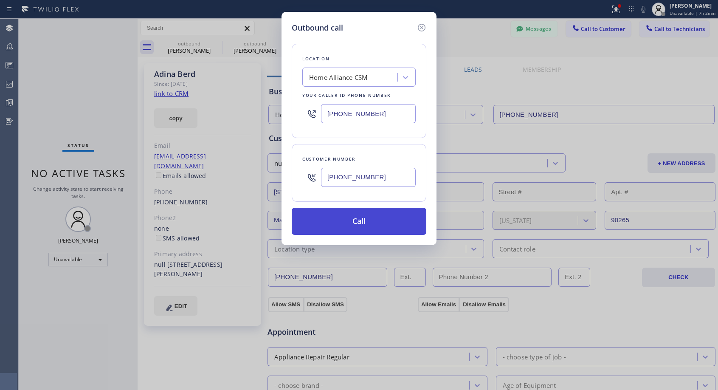
click at [368, 219] on button "Call" at bounding box center [359, 221] width 135 height 27
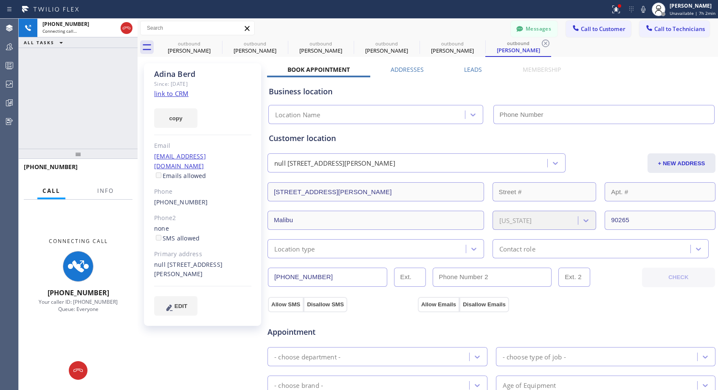
type input "[PHONE_NUMBER]"
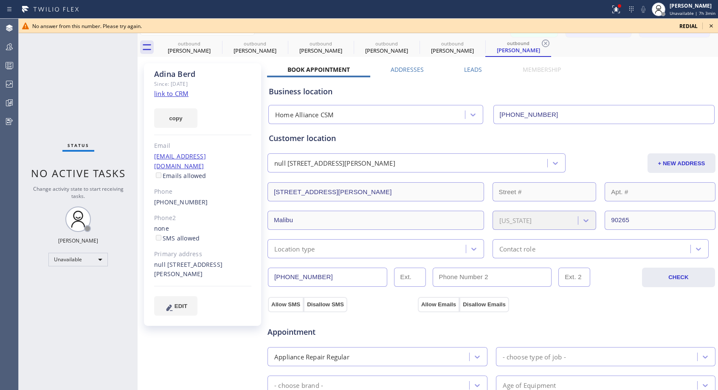
click at [711, 25] on icon at bounding box center [711, 26] width 10 height 10
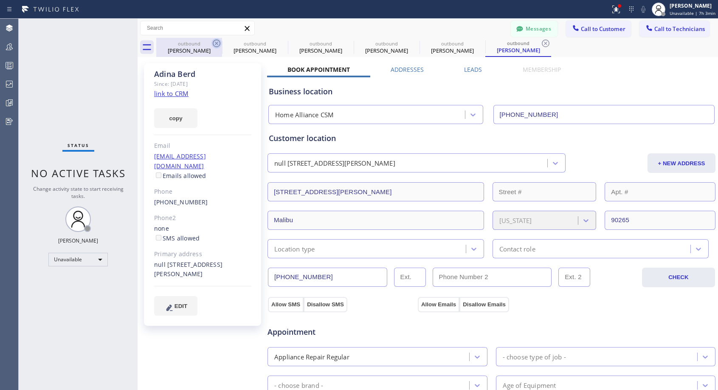
click at [218, 42] on icon at bounding box center [217, 43] width 8 height 8
click at [0, 0] on icon at bounding box center [0, 0] width 0 height 0
click at [218, 42] on icon at bounding box center [217, 43] width 8 height 8
click at [0, 0] on icon at bounding box center [0, 0] width 0 height 0
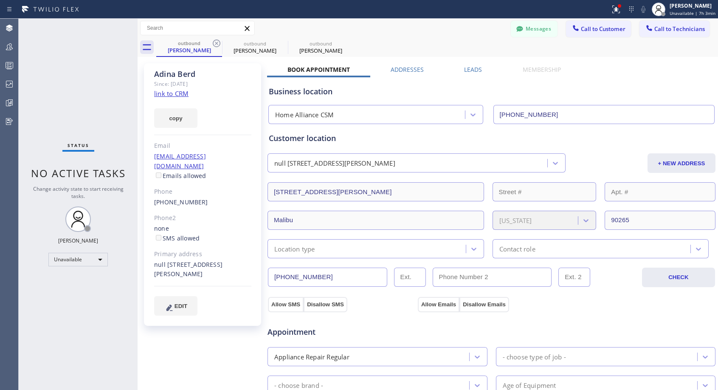
click at [0, 0] on icon at bounding box center [0, 0] width 0 height 0
click at [218, 42] on div "outbound [PERSON_NAME] outbound [PERSON_NAME] outbound [PERSON_NAME]" at bounding box center [437, 47] width 562 height 19
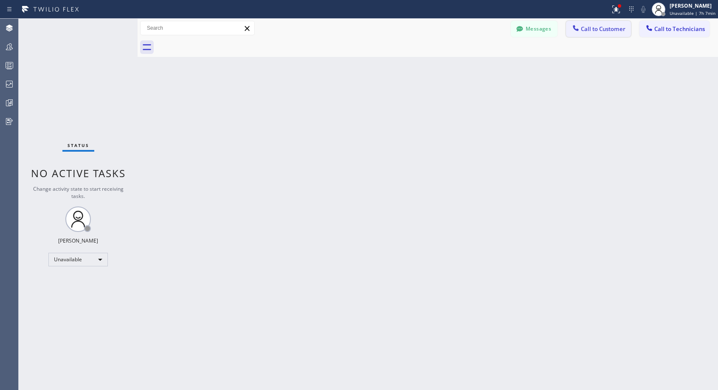
click at [597, 29] on span "Call to Customer" at bounding box center [603, 29] width 45 height 8
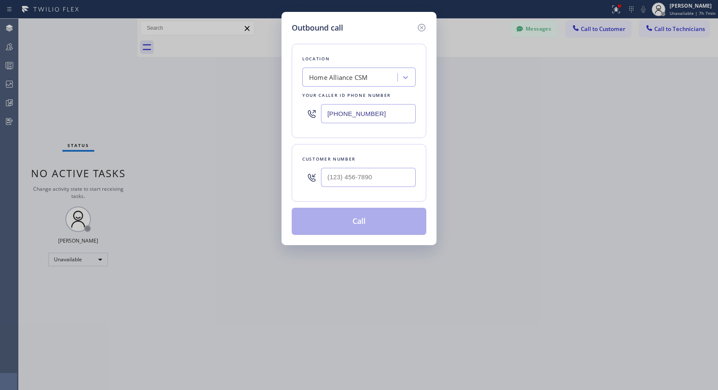
click at [355, 181] on input "text" at bounding box center [368, 177] width 95 height 19
paste input "626) 506-4903"
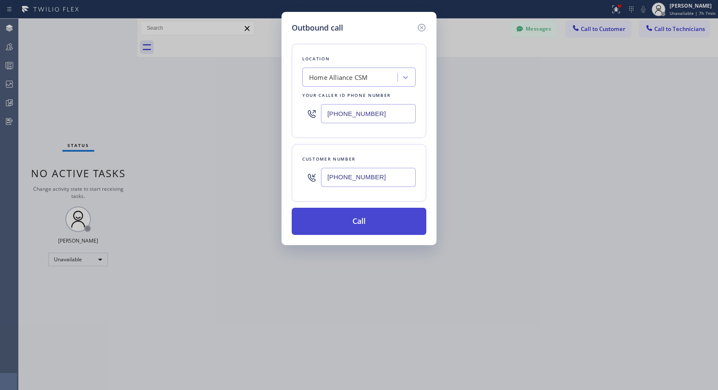
type input "[PHONE_NUMBER]"
click at [345, 223] on button "Call" at bounding box center [359, 221] width 135 height 27
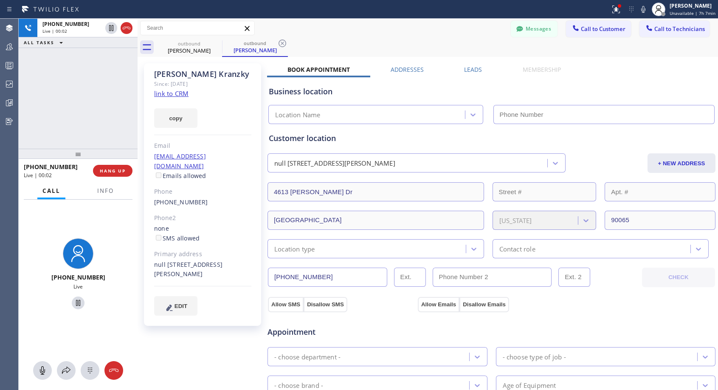
type input "[PHONE_NUMBER]"
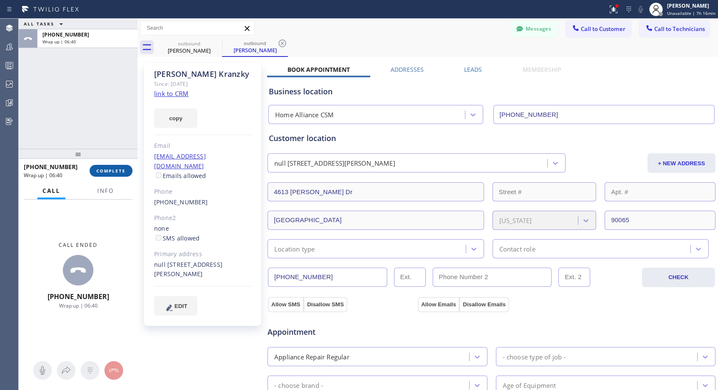
click at [121, 169] on span "COMPLETE" at bounding box center [110, 171] width 29 height 6
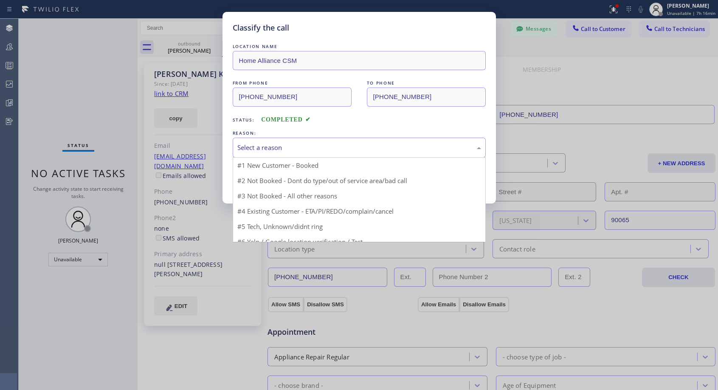
click at [285, 146] on div "Select a reason" at bounding box center [359, 148] width 244 height 10
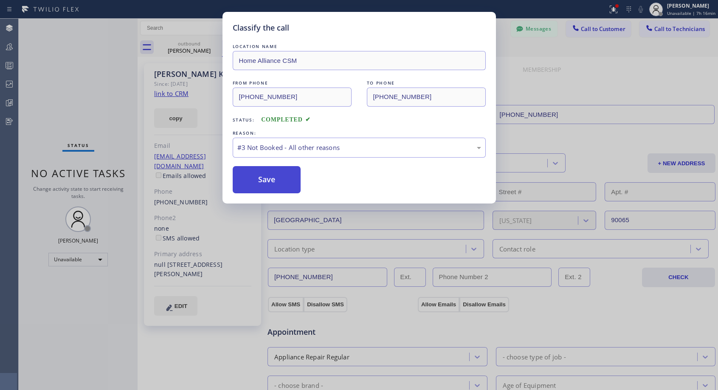
click at [276, 180] on button "Save" at bounding box center [267, 179] width 68 height 27
click at [270, 182] on button "Save" at bounding box center [267, 179] width 68 height 27
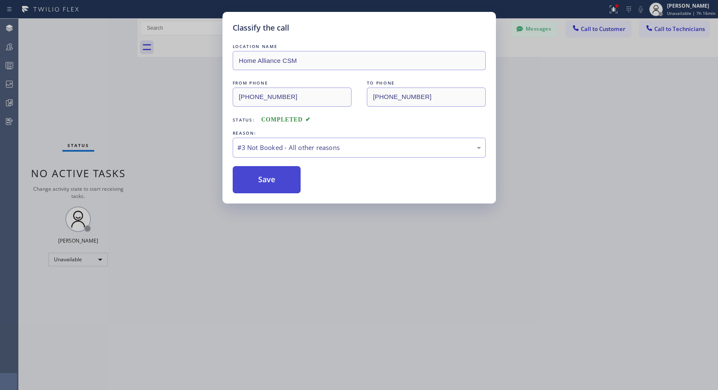
click at [292, 177] on button "Save" at bounding box center [267, 179] width 68 height 27
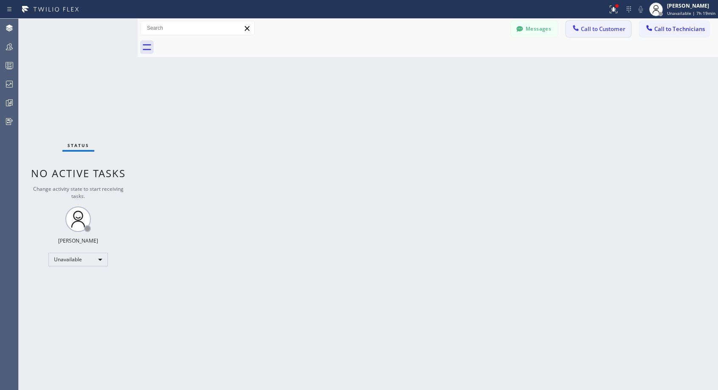
click at [588, 30] on span "Call to Customer" at bounding box center [603, 29] width 45 height 8
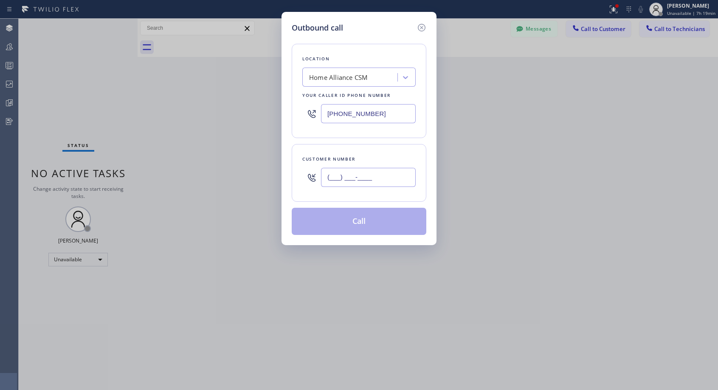
click at [376, 173] on input "(___) ___-____" at bounding box center [368, 177] width 95 height 19
paste input "text"
type input "(___) ___-____"
click at [424, 28] on icon at bounding box center [421, 27] width 10 height 10
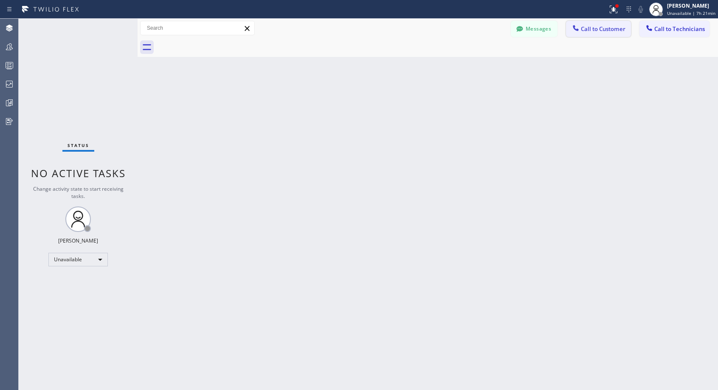
click at [598, 23] on button "Call to Customer" at bounding box center [598, 29] width 65 height 16
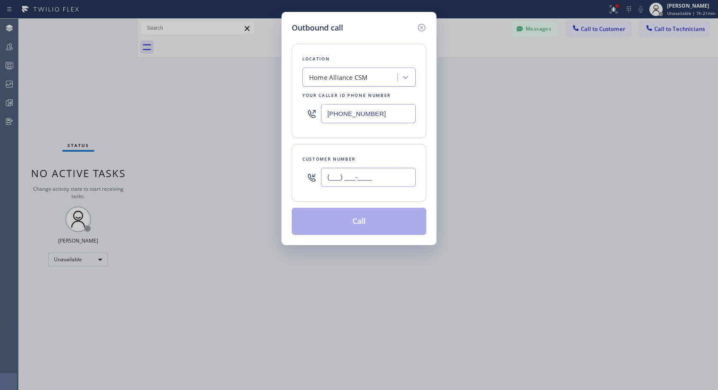
click at [369, 168] on input "(___) ___-____" at bounding box center [368, 177] width 95 height 19
paste input "954) 683-2784"
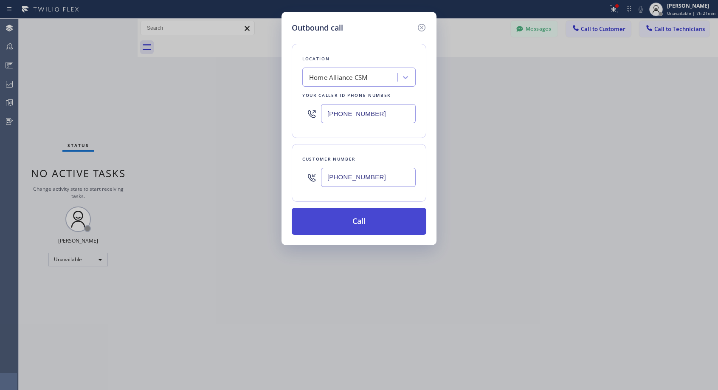
type input "[PHONE_NUMBER]"
drag, startPoint x: 370, startPoint y: 223, endPoint x: 364, endPoint y: 107, distance: 116.0
click at [370, 222] on button "Call" at bounding box center [359, 221] width 135 height 27
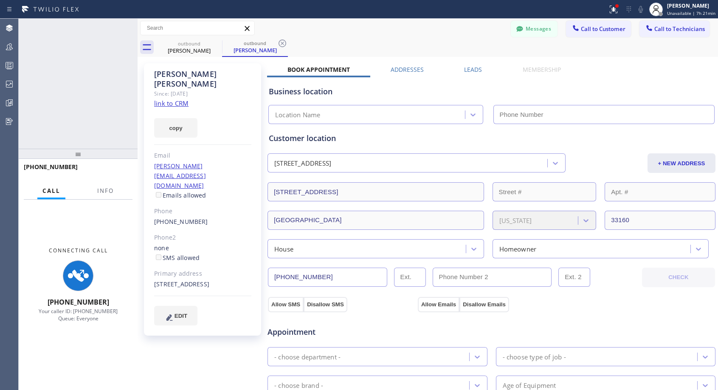
type input "[PHONE_NUMBER]"
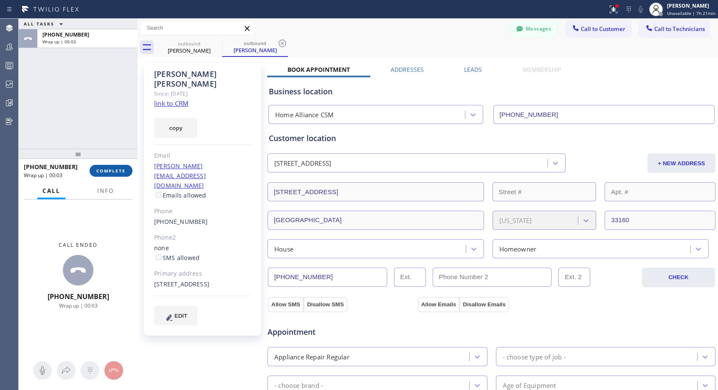
click at [100, 168] on span "COMPLETE" at bounding box center [110, 171] width 29 height 6
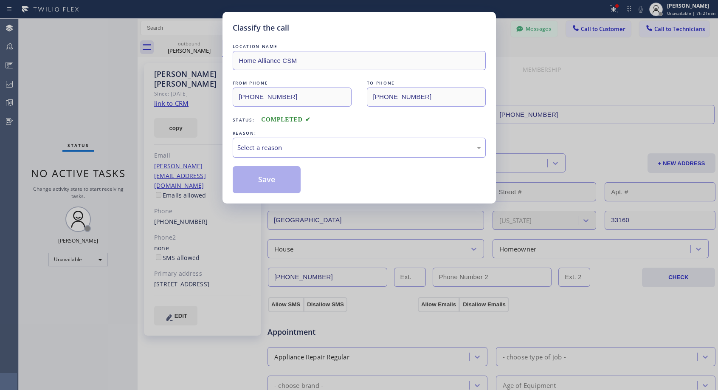
click at [273, 145] on div "Select a reason" at bounding box center [359, 148] width 244 height 10
click at [258, 178] on button "Save" at bounding box center [267, 179] width 68 height 27
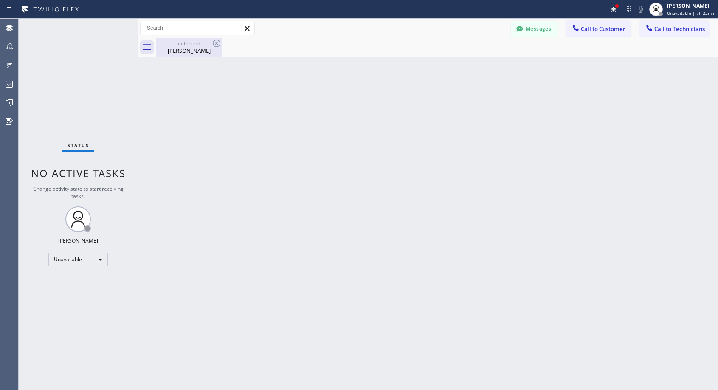
click at [189, 45] on div "outbound" at bounding box center [189, 43] width 64 height 6
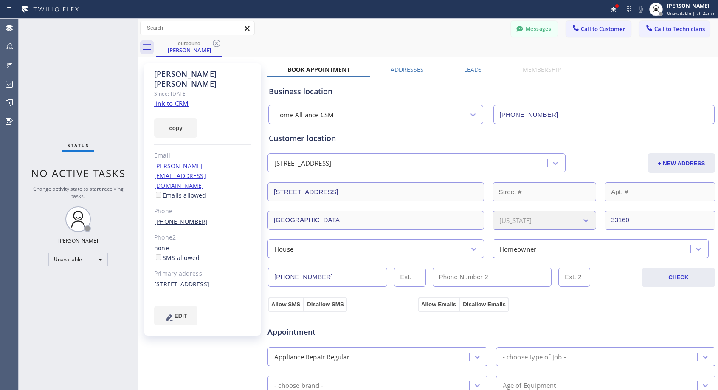
click at [187, 217] on link "[PHONE_NUMBER]" at bounding box center [181, 221] width 54 height 8
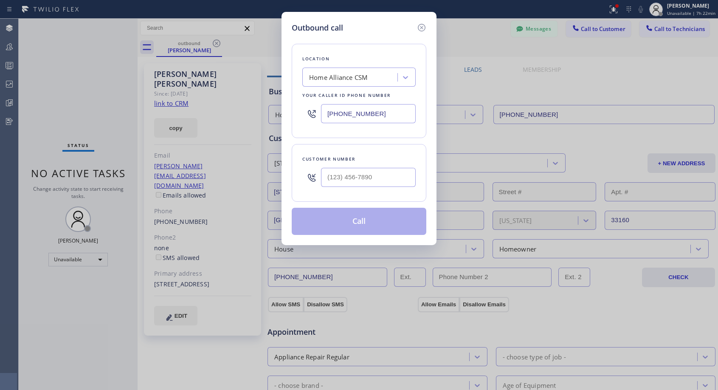
type input "[PHONE_NUMBER]"
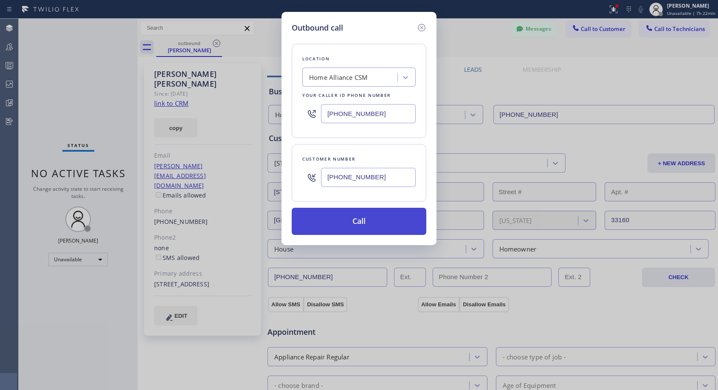
click at [369, 225] on button "Call" at bounding box center [359, 221] width 135 height 27
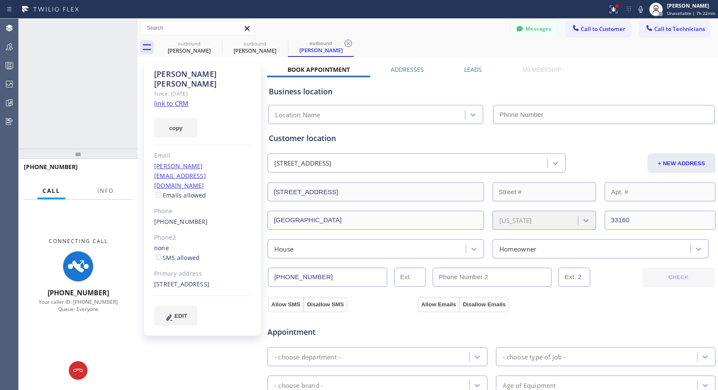
type input "[PHONE_NUMBER]"
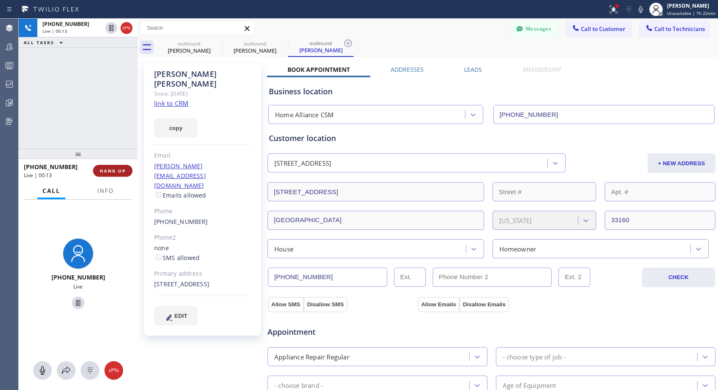
click at [108, 166] on button "HANG UP" at bounding box center [112, 171] width 39 height 12
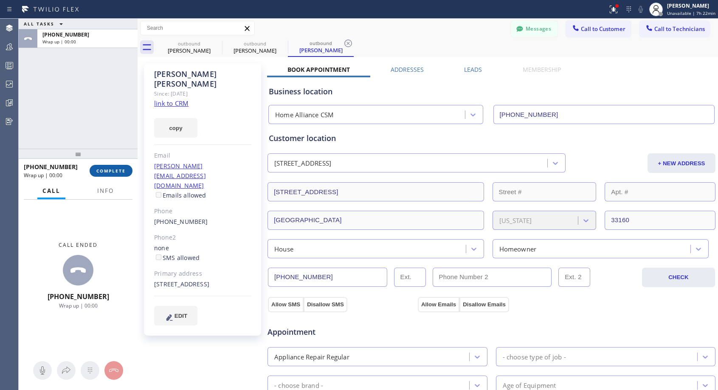
click at [109, 168] on span "COMPLETE" at bounding box center [110, 171] width 29 height 6
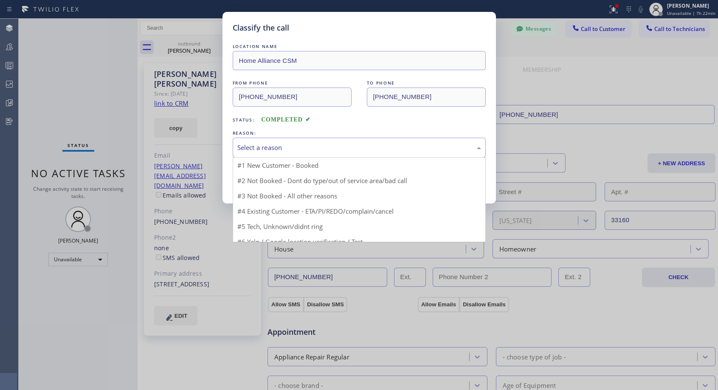
click at [293, 145] on div "Select a reason" at bounding box center [359, 148] width 244 height 10
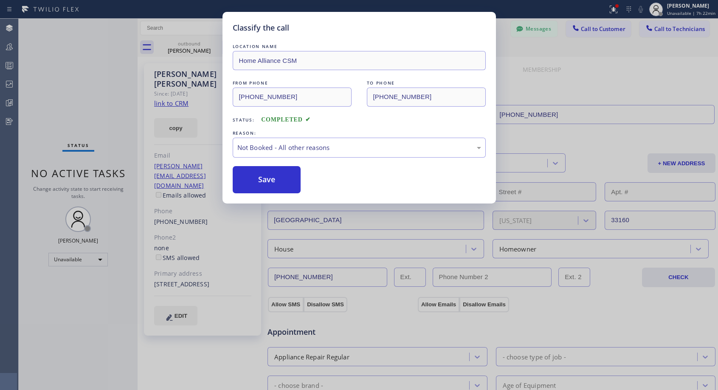
click at [267, 177] on button "Save" at bounding box center [267, 179] width 68 height 27
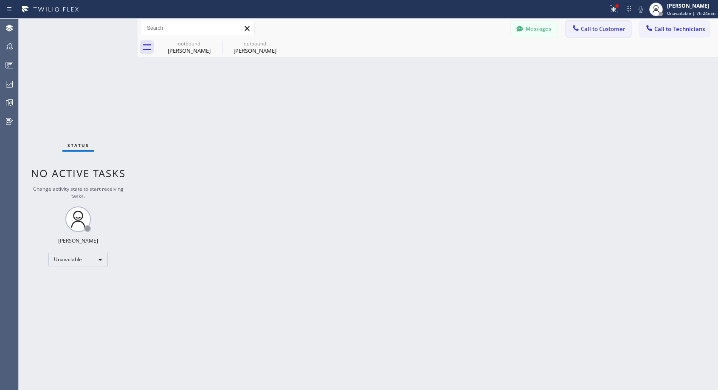
click at [587, 29] on span "Call to Customer" at bounding box center [603, 29] width 45 height 8
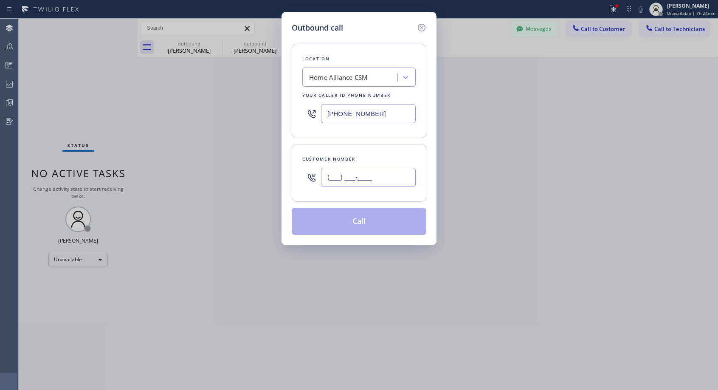
click at [349, 169] on input "(___) ___-____" at bounding box center [368, 177] width 95 height 19
paste input "717) 873-8359"
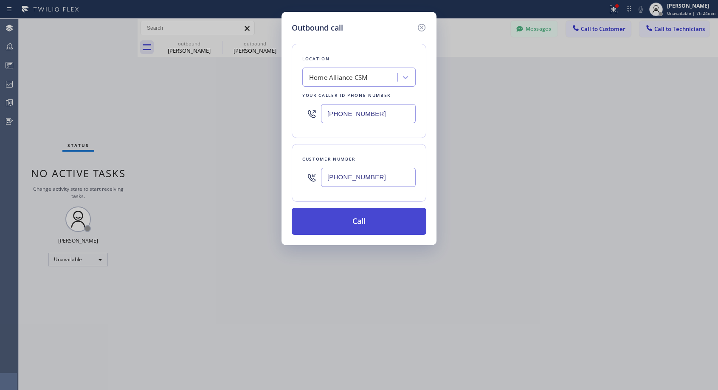
type input "[PHONE_NUMBER]"
click at [368, 222] on button "Call" at bounding box center [359, 221] width 135 height 27
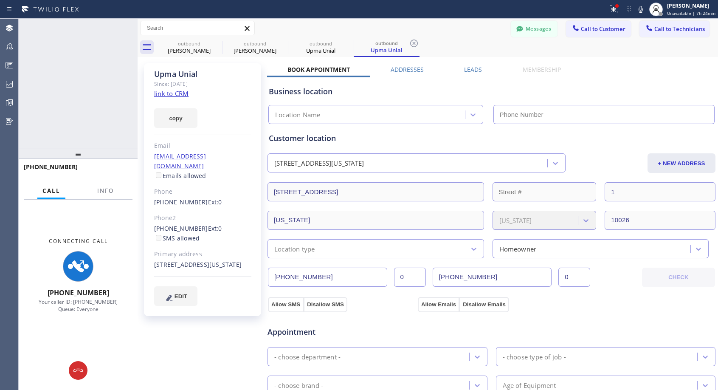
type input "[PHONE_NUMBER]"
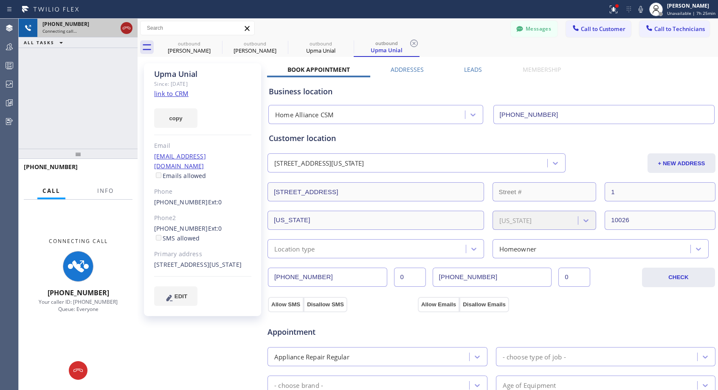
click at [131, 28] on icon at bounding box center [126, 28] width 10 height 10
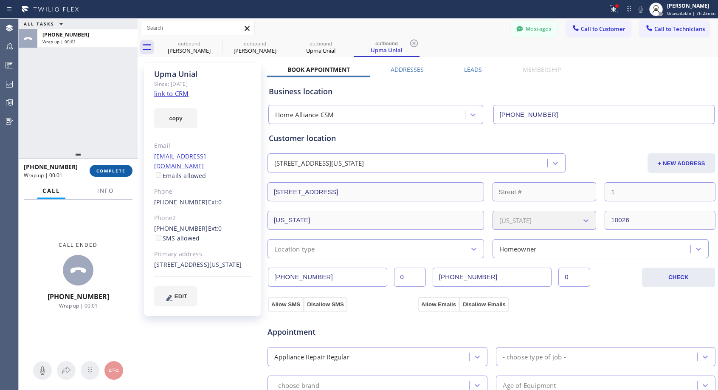
click at [109, 168] on span "COMPLETE" at bounding box center [110, 171] width 29 height 6
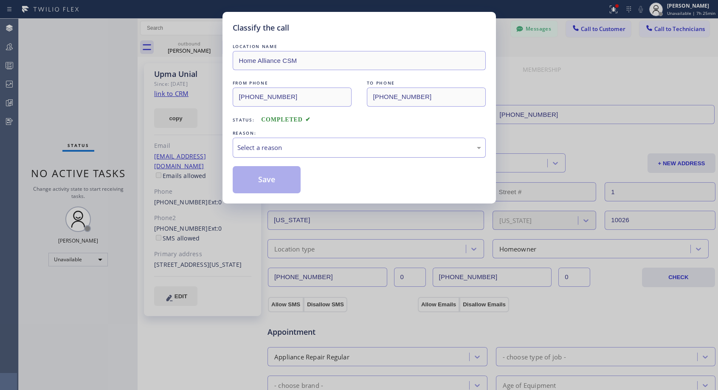
click at [270, 147] on div "Select a reason" at bounding box center [359, 148] width 244 height 10
click at [268, 176] on button "Save" at bounding box center [267, 179] width 68 height 27
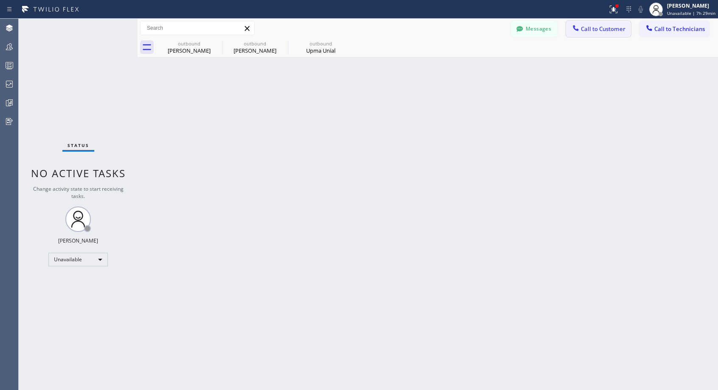
click at [617, 26] on span "Call to Customer" at bounding box center [603, 29] width 45 height 8
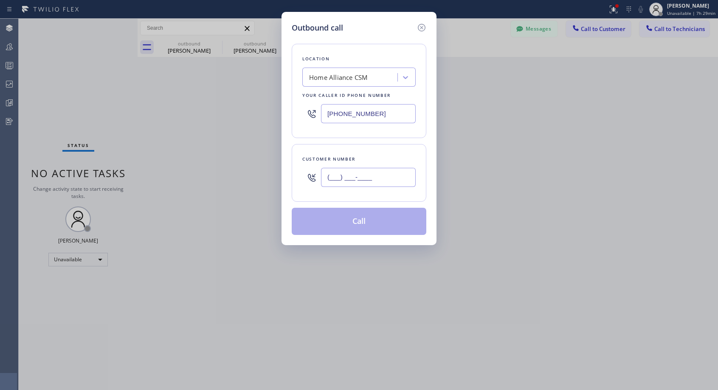
click at [373, 180] on input "(___) ___-____" at bounding box center [368, 177] width 95 height 19
paste input "818) 626-9224"
type input "[PHONE_NUMBER]"
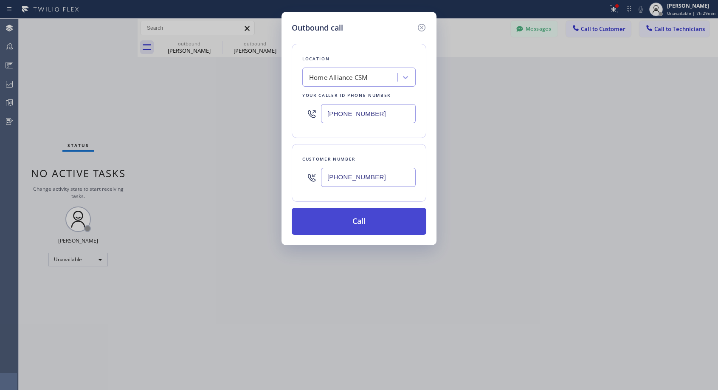
click at [397, 224] on button "Call" at bounding box center [359, 221] width 135 height 27
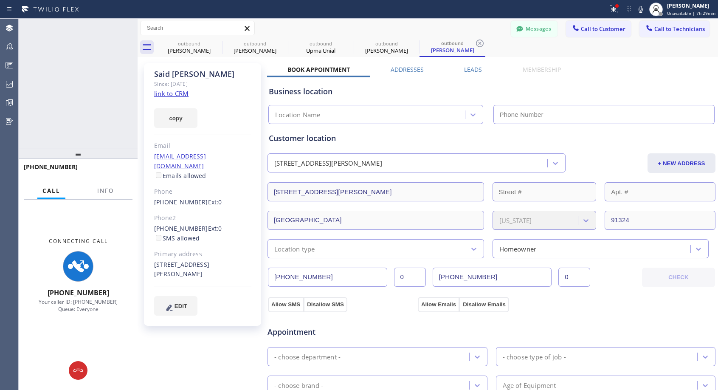
type input "[PHONE_NUMBER]"
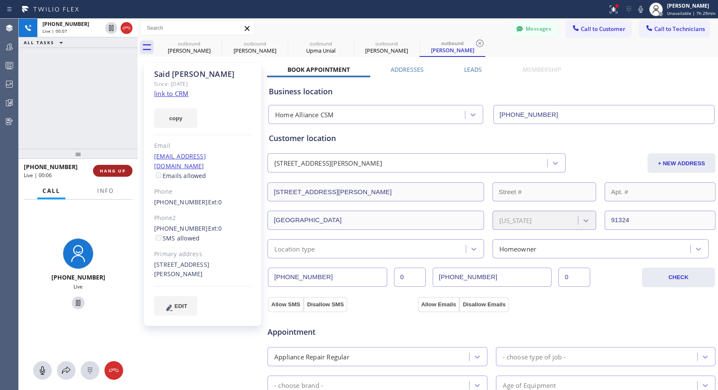
click at [110, 172] on span "HANG UP" at bounding box center [113, 171] width 26 height 6
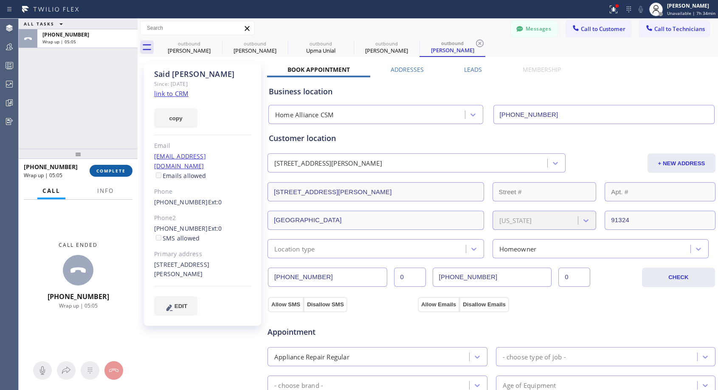
click at [121, 173] on span "COMPLETE" at bounding box center [110, 171] width 29 height 6
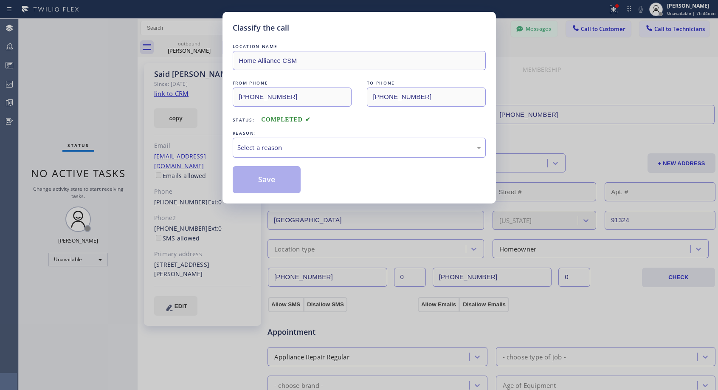
click at [293, 151] on div "Select a reason" at bounding box center [359, 148] width 244 height 10
click at [278, 180] on button "Save" at bounding box center [267, 179] width 68 height 27
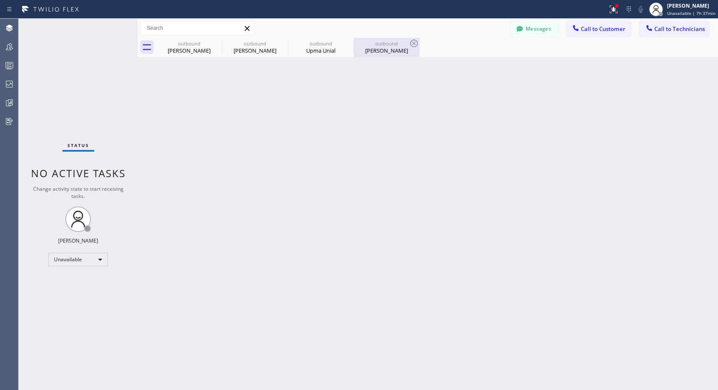
click at [373, 45] on div "outbound" at bounding box center [386, 43] width 64 height 6
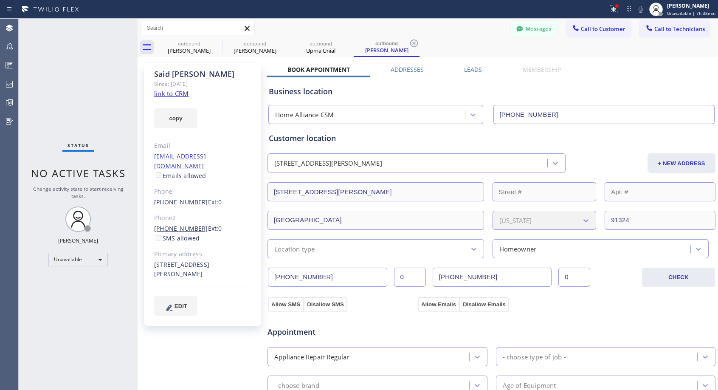
click at [186, 224] on link "[PHONE_NUMBER]" at bounding box center [181, 228] width 54 height 8
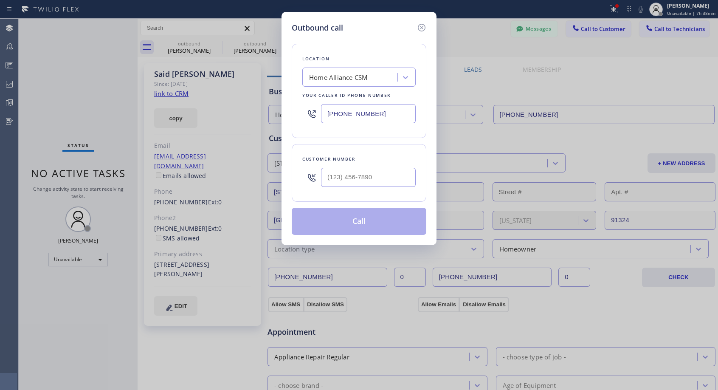
type input "[PHONE_NUMBER]"
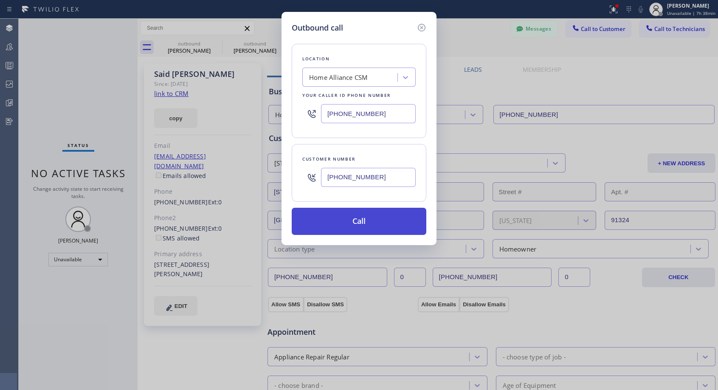
click at [386, 223] on button "Call" at bounding box center [359, 221] width 135 height 27
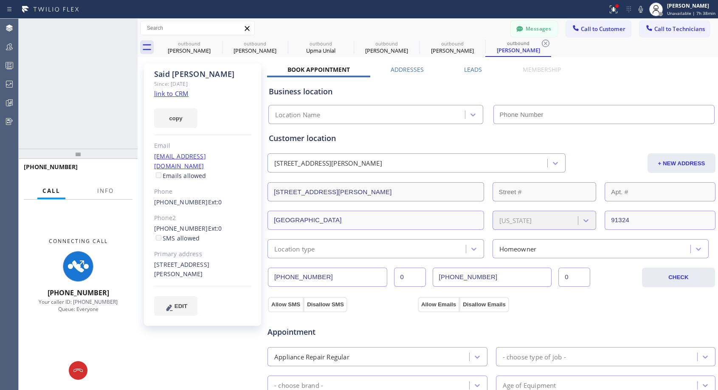
type input "[PHONE_NUMBER]"
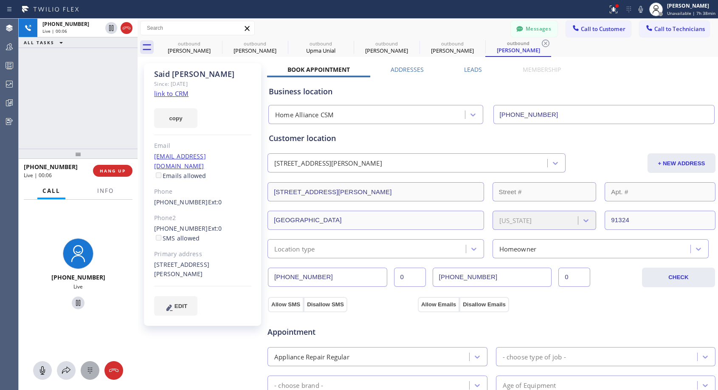
click at [86, 373] on icon at bounding box center [90, 370] width 10 height 10
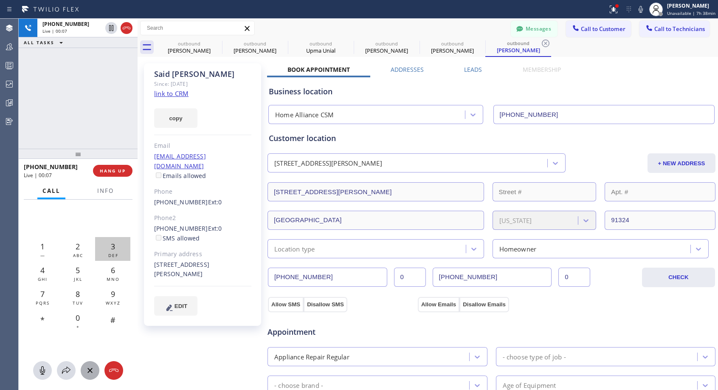
click at [116, 247] on div "3 DEF" at bounding box center [112, 249] width 35 height 24
click at [83, 248] on div "2 ABC" at bounding box center [77, 249] width 35 height 24
click at [107, 247] on div "3 DEF" at bounding box center [112, 249] width 35 height 24
click at [111, 170] on span "HANG UP" at bounding box center [113, 171] width 26 height 6
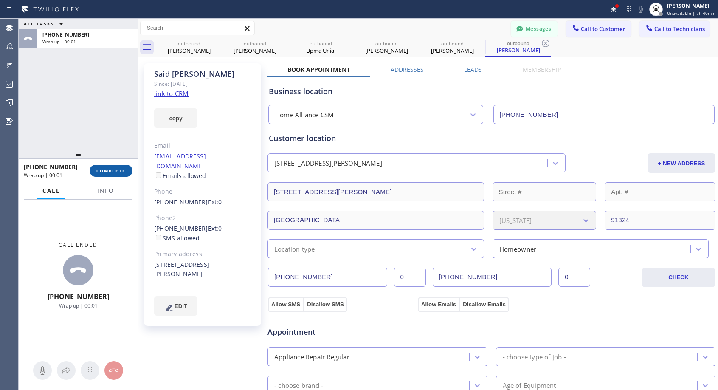
click at [117, 174] on button "COMPLETE" at bounding box center [111, 171] width 43 height 12
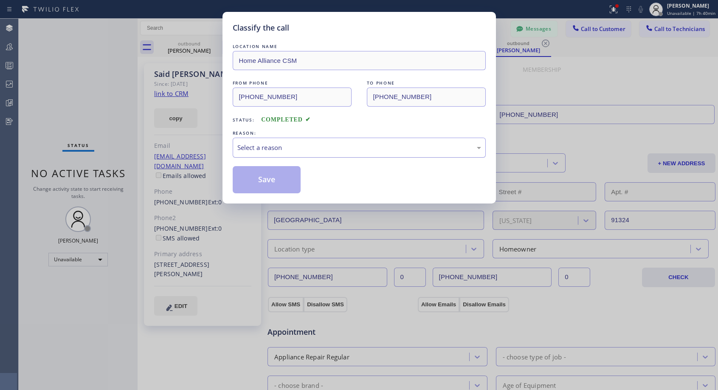
drag, startPoint x: 371, startPoint y: 148, endPoint x: 355, endPoint y: 153, distance: 16.8
click at [371, 148] on div "Select a reason" at bounding box center [359, 148] width 244 height 10
click at [274, 179] on button "Save" at bounding box center [267, 179] width 68 height 27
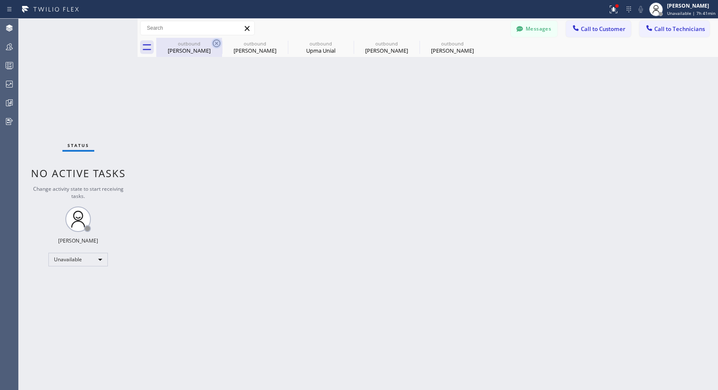
click at [216, 44] on icon at bounding box center [217, 43] width 8 height 8
click at [0, 0] on icon at bounding box center [0, 0] width 0 height 0
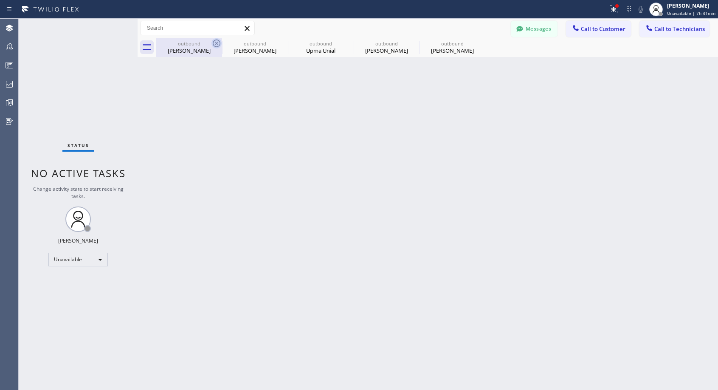
click at [216, 44] on div "outbound [PERSON_NAME] outbound [PERSON_NAME] outbound Upma Unial outbound Said…" at bounding box center [437, 47] width 562 height 19
click at [216, 44] on div at bounding box center [437, 47] width 562 height 19
click at [601, 35] on button "Call to Customer" at bounding box center [598, 29] width 65 height 16
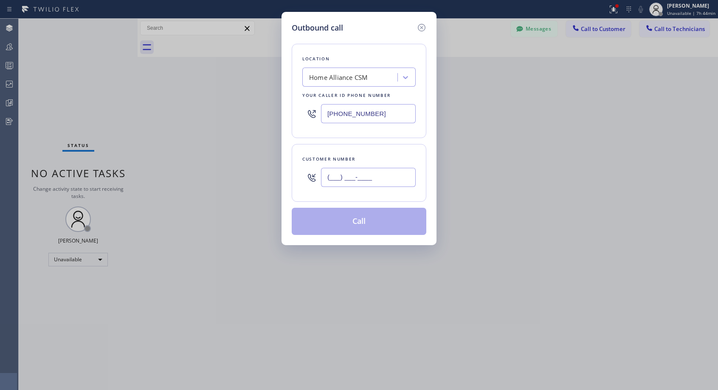
click at [344, 174] on input "(___) ___-____" at bounding box center [368, 177] width 95 height 19
paste input "404) 915-6748"
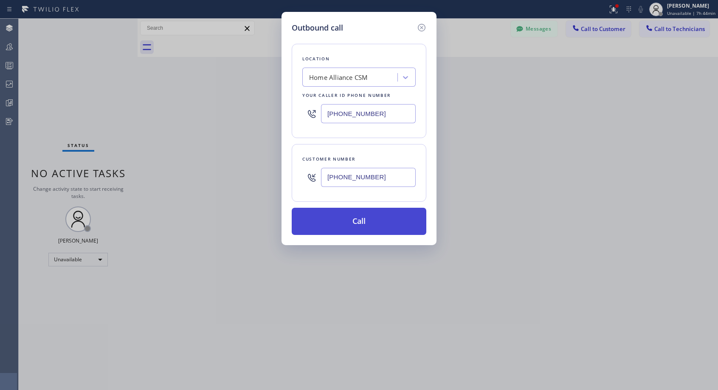
type input "[PHONE_NUMBER]"
click at [367, 223] on button "Call" at bounding box center [359, 221] width 135 height 27
click at [364, 219] on button "Call" at bounding box center [359, 221] width 135 height 27
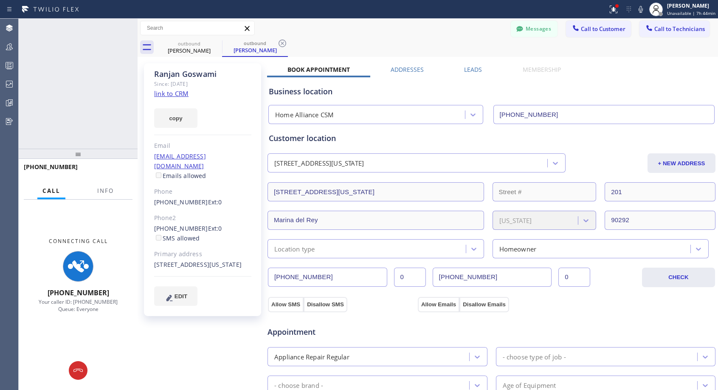
type input "[PHONE_NUMBER]"
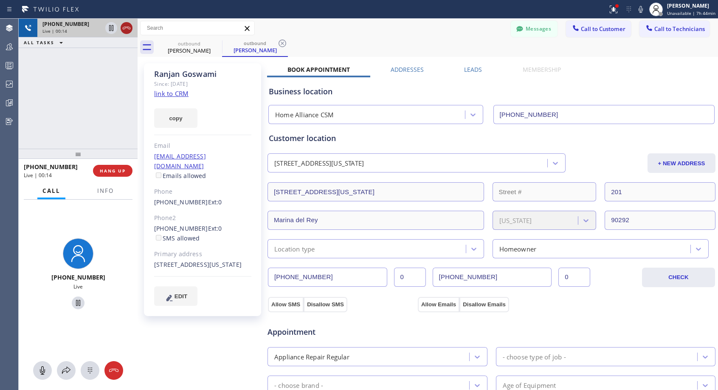
click at [124, 28] on icon at bounding box center [126, 28] width 10 height 10
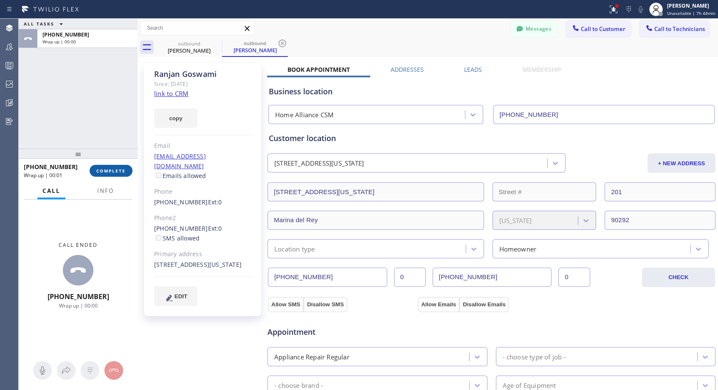
click at [126, 168] on button "COMPLETE" at bounding box center [111, 171] width 43 height 12
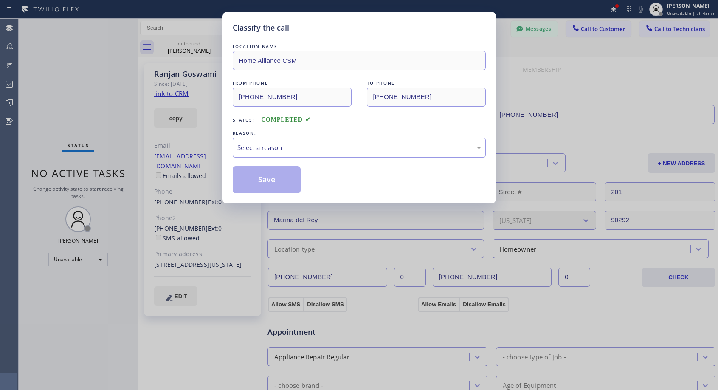
click at [310, 147] on div "Select a reason" at bounding box center [359, 148] width 244 height 10
click at [263, 180] on button "Save" at bounding box center [267, 179] width 68 height 27
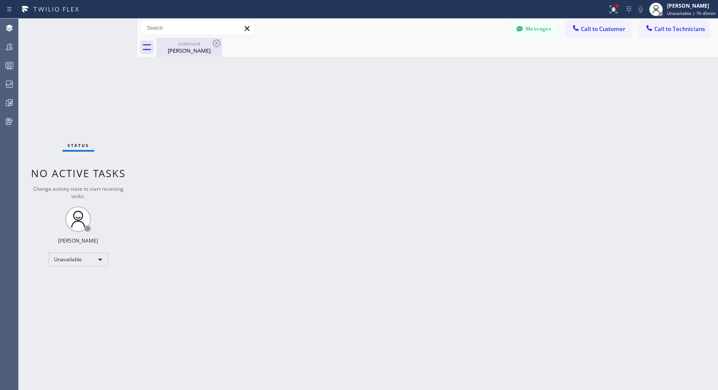
click at [184, 52] on div "[PERSON_NAME]" at bounding box center [189, 51] width 64 height 8
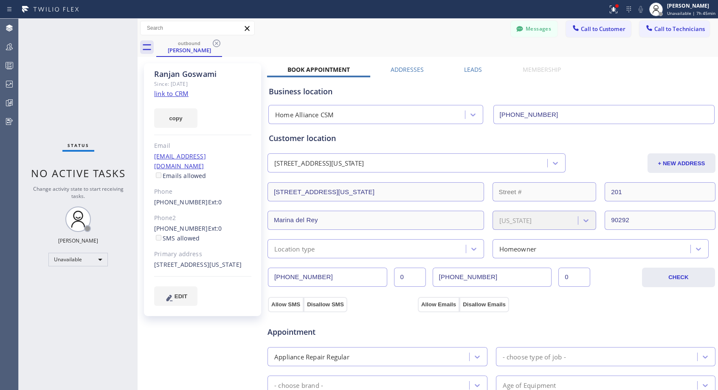
click at [203, 157] on link "[EMAIL_ADDRESS][DOMAIN_NAME]" at bounding box center [180, 161] width 52 height 18
click at [185, 224] on link "[PHONE_NUMBER]" at bounding box center [181, 228] width 54 height 8
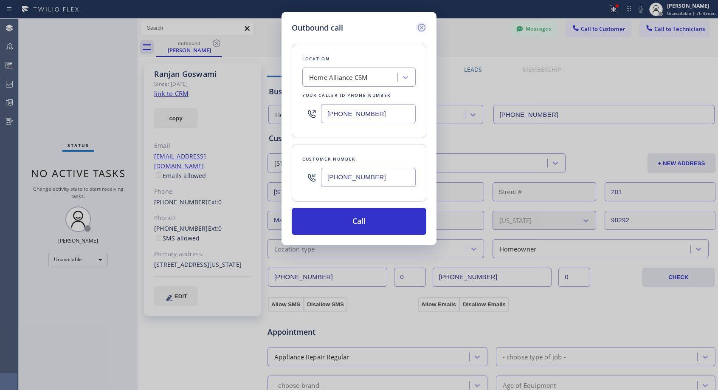
click at [424, 27] on icon at bounding box center [421, 27] width 10 height 10
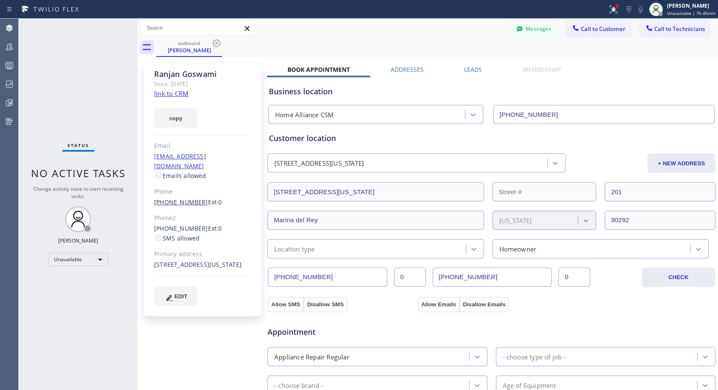
click at [186, 198] on link "[PHONE_NUMBER]" at bounding box center [181, 202] width 54 height 8
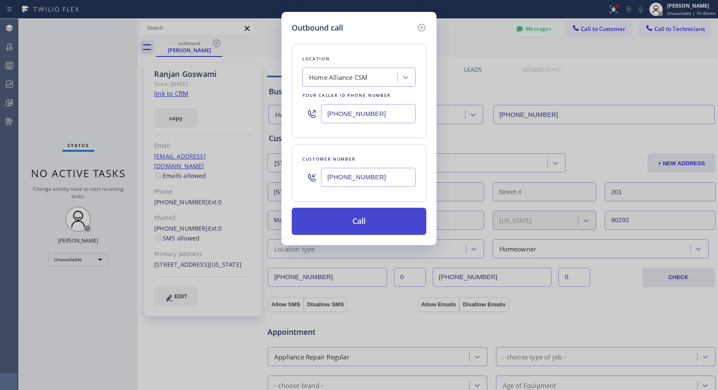
type input "[PHONE_NUMBER]"
click at [360, 221] on button "Call" at bounding box center [359, 221] width 135 height 27
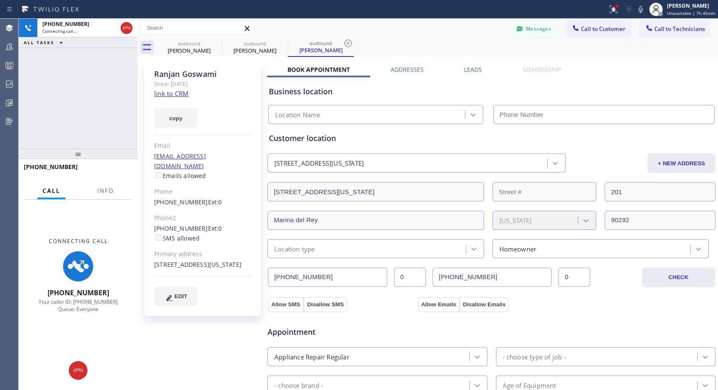
type input "[PHONE_NUMBER]"
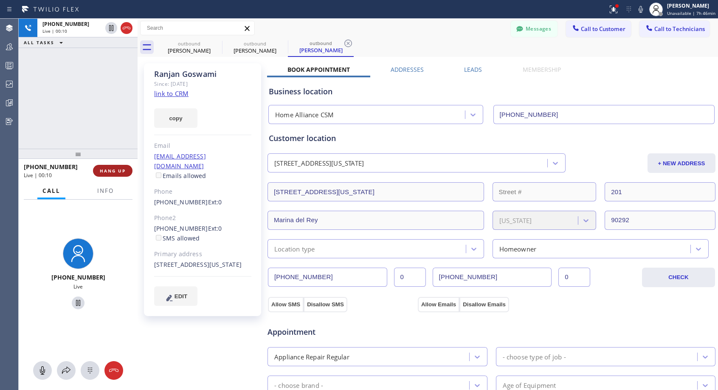
click at [113, 171] on span "HANG UP" at bounding box center [113, 171] width 26 height 6
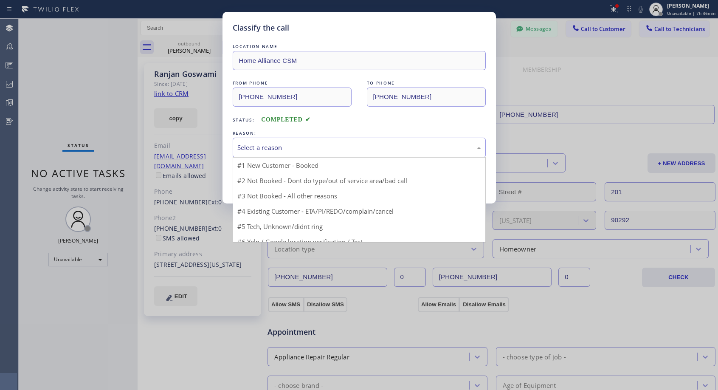
click at [301, 151] on div "Select a reason" at bounding box center [359, 148] width 244 height 10
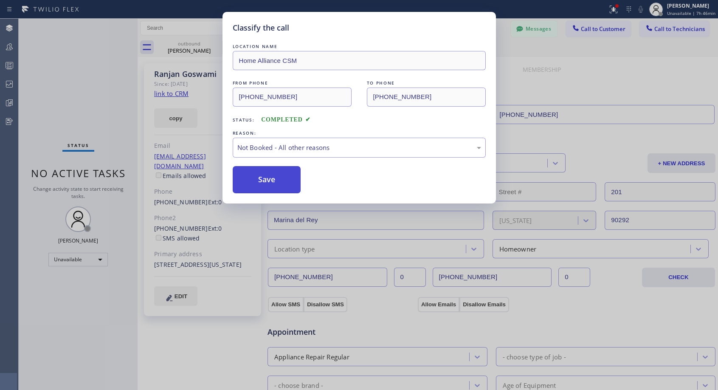
click at [277, 179] on button "Save" at bounding box center [267, 179] width 68 height 27
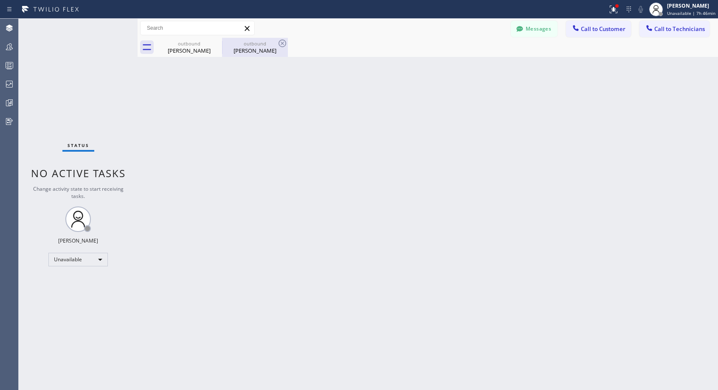
click at [264, 48] on div "[PERSON_NAME]" at bounding box center [255, 51] width 64 height 8
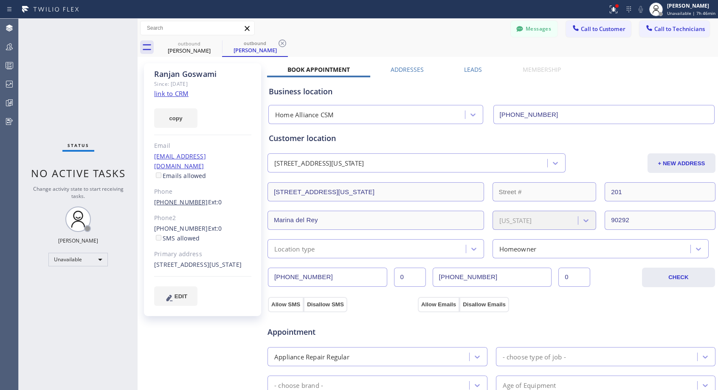
click at [189, 198] on link "[PHONE_NUMBER]" at bounding box center [181, 202] width 54 height 8
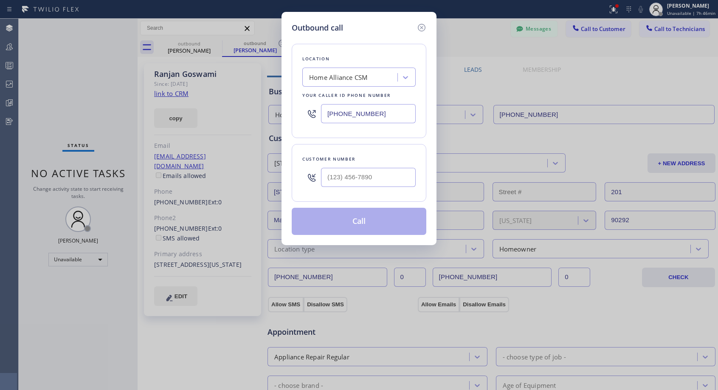
type input "[PHONE_NUMBER]"
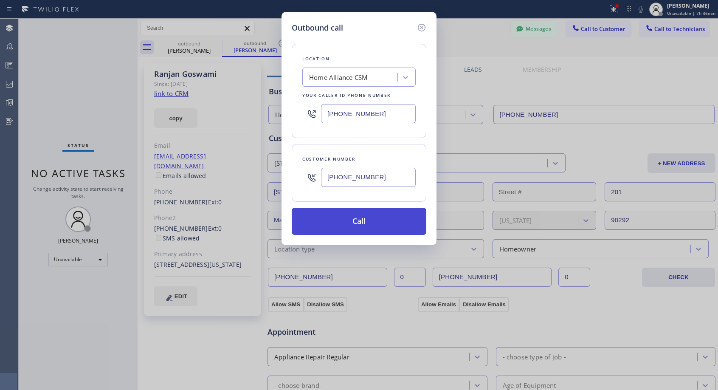
click at [369, 221] on button "Call" at bounding box center [359, 221] width 135 height 27
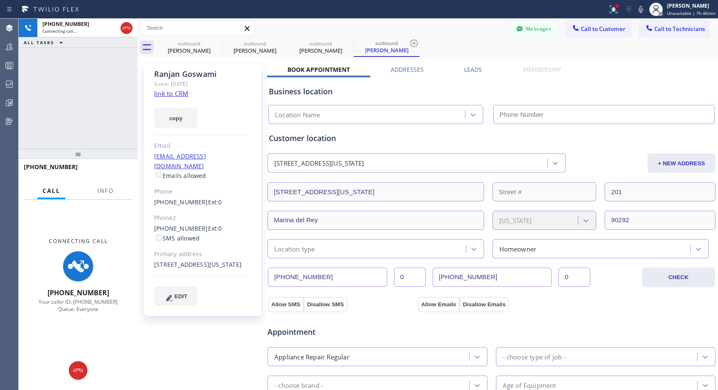
type input "[PHONE_NUMBER]"
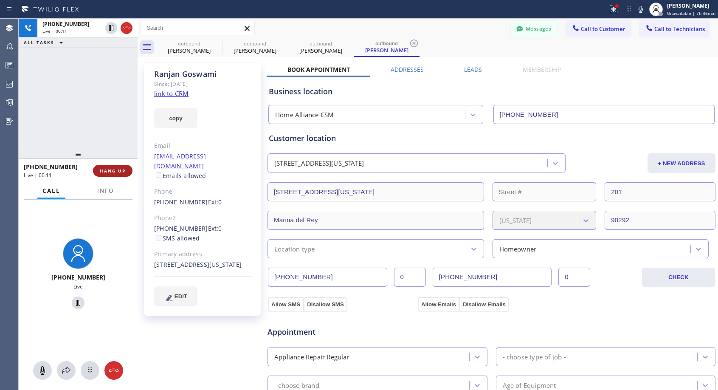
click at [119, 169] on span "HANG UP" at bounding box center [113, 171] width 26 height 6
click at [119, 171] on span "HANG UP" at bounding box center [113, 171] width 26 height 6
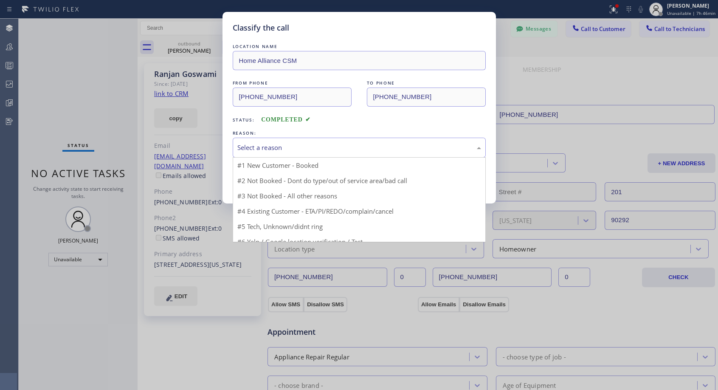
click at [315, 147] on div "Select a reason" at bounding box center [359, 148] width 244 height 10
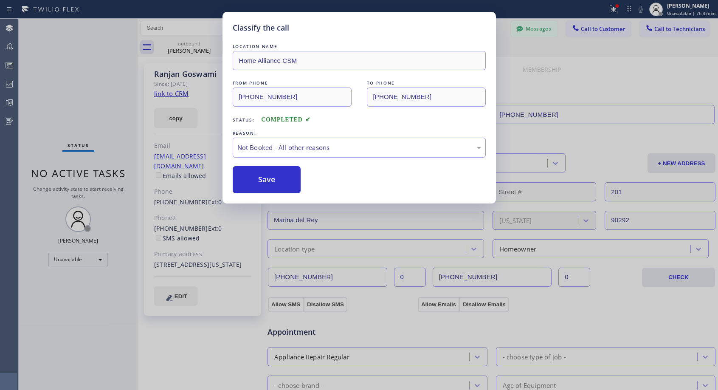
click at [269, 179] on button "Save" at bounding box center [267, 179] width 68 height 27
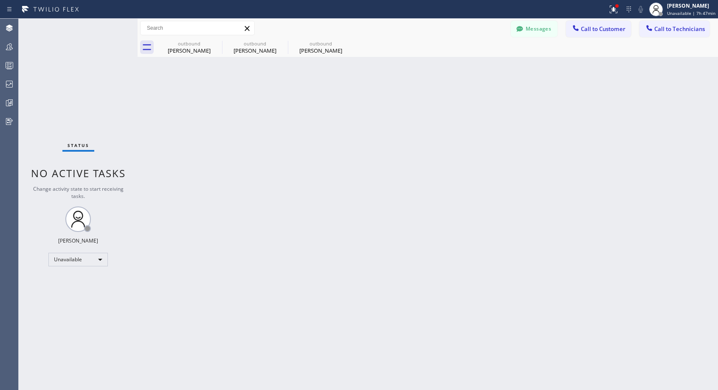
drag, startPoint x: 314, startPoint y: 51, endPoint x: 193, endPoint y: 150, distance: 156.8
click at [314, 54] on div "[PERSON_NAME]" at bounding box center [321, 51] width 64 height 8
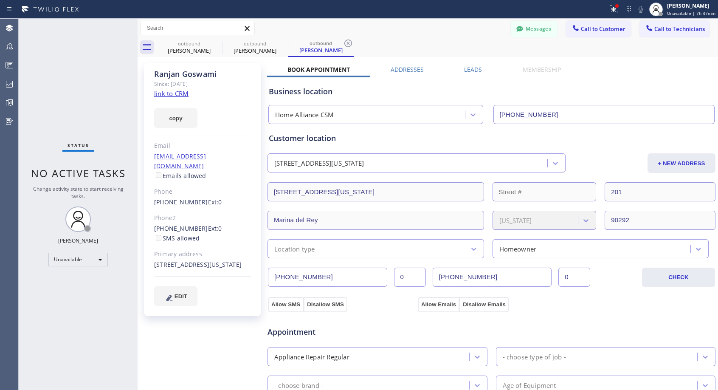
click at [178, 198] on link "[PHONE_NUMBER]" at bounding box center [181, 202] width 54 height 8
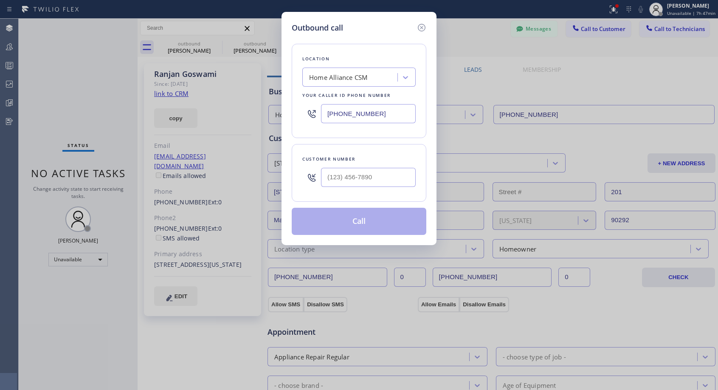
type input "[PHONE_NUMBER]"
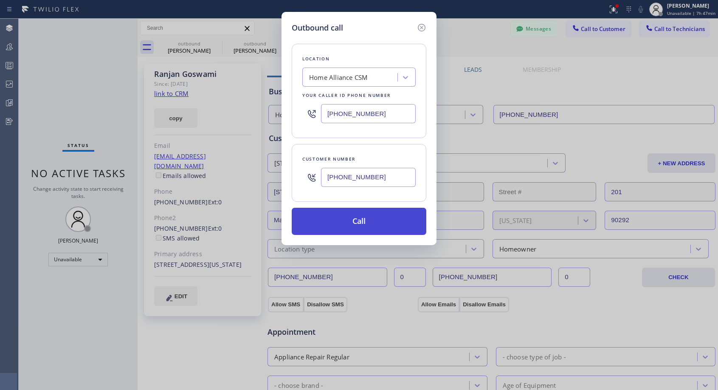
click at [340, 220] on button "Call" at bounding box center [359, 221] width 135 height 27
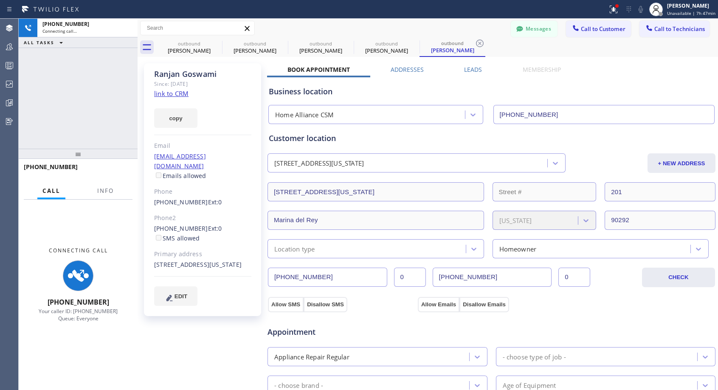
type input "[PHONE_NUMBER]"
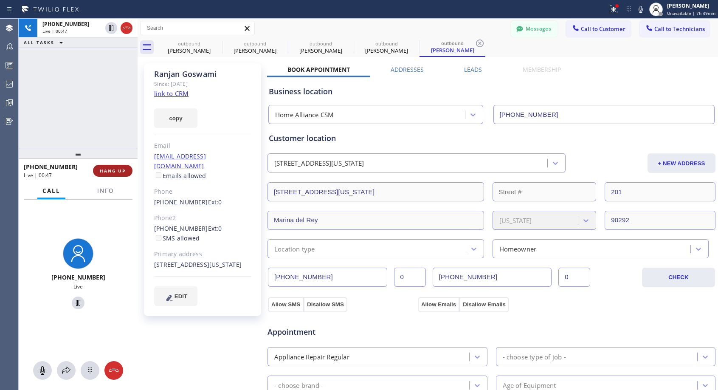
click at [113, 171] on span "HANG UP" at bounding box center [113, 171] width 26 height 6
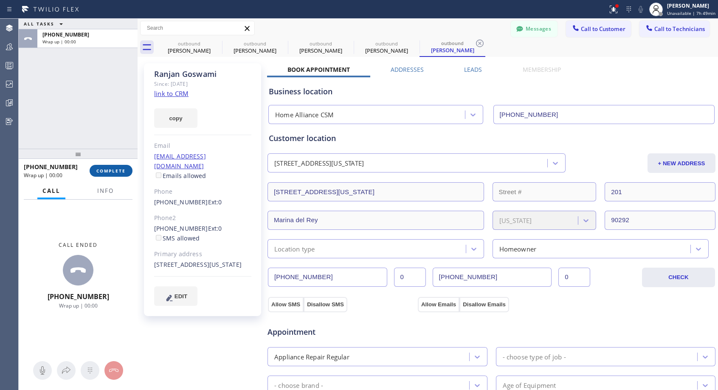
click at [113, 171] on span "COMPLETE" at bounding box center [110, 171] width 29 height 6
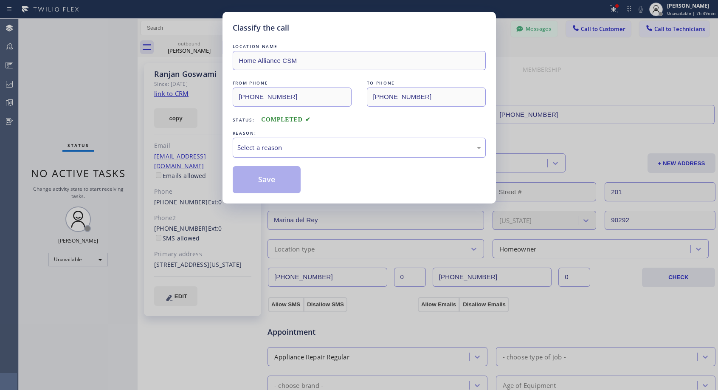
click at [296, 146] on div "Select a reason" at bounding box center [359, 148] width 244 height 10
click at [252, 180] on button "Save" at bounding box center [267, 179] width 68 height 27
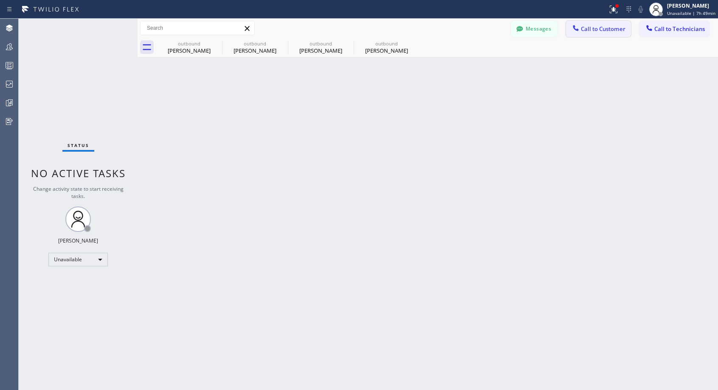
click at [604, 31] on span "Call to Customer" at bounding box center [603, 29] width 45 height 8
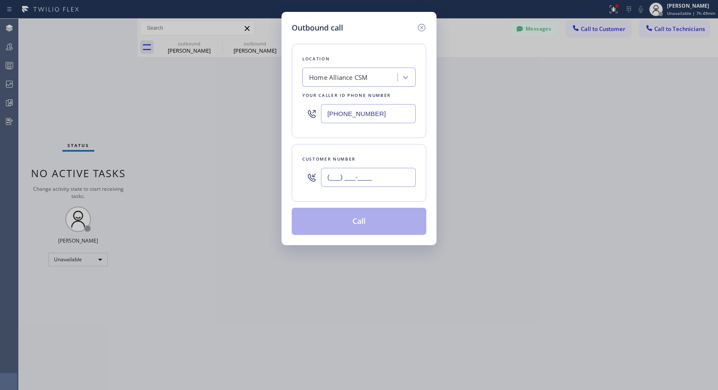
click at [368, 173] on input "(___) ___-____" at bounding box center [368, 177] width 95 height 19
paste input "760) 535-3509"
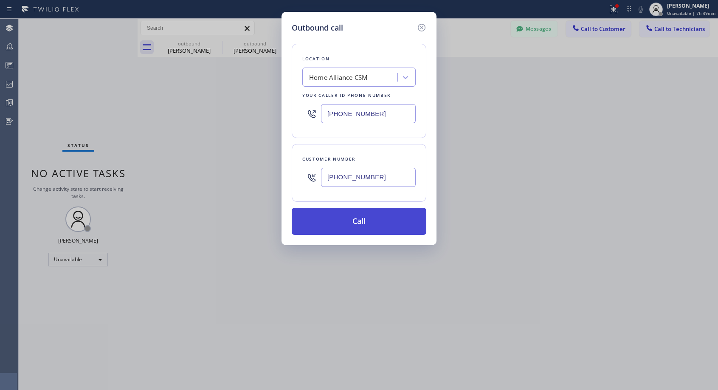
type input "[PHONE_NUMBER]"
click at [360, 224] on button "Call" at bounding box center [359, 221] width 135 height 27
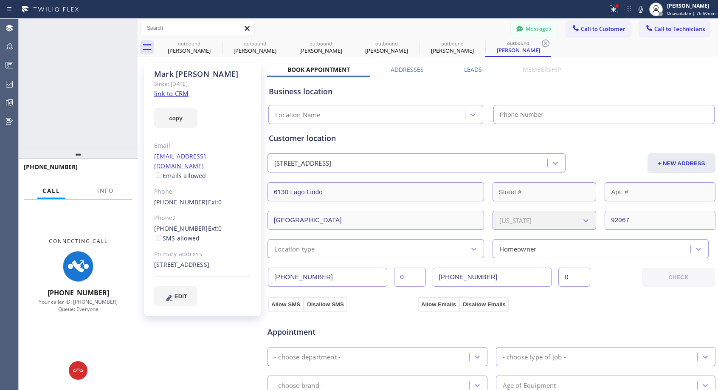
type input "[PHONE_NUMBER]"
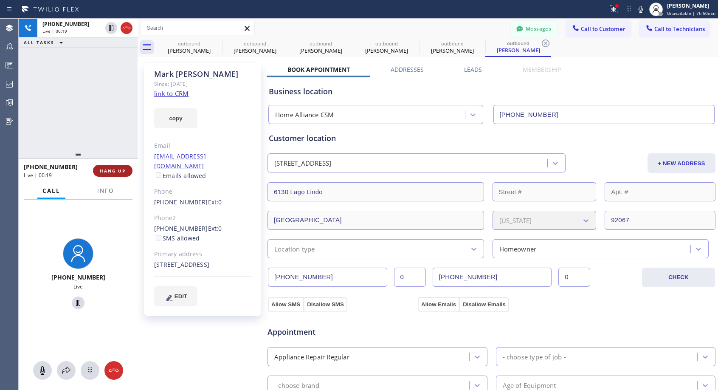
click at [104, 173] on span "HANG UP" at bounding box center [113, 171] width 26 height 6
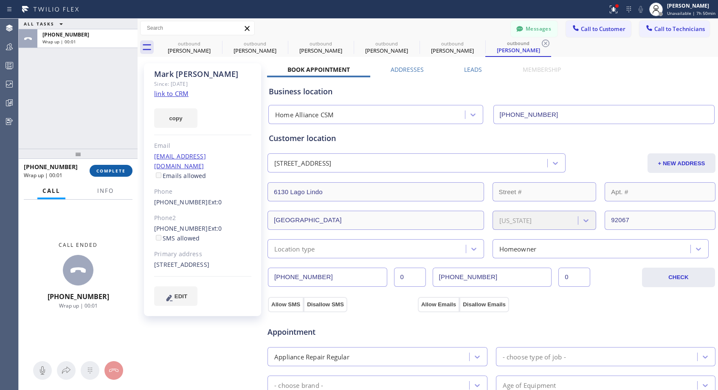
click at [108, 172] on span "COMPLETE" at bounding box center [110, 171] width 29 height 6
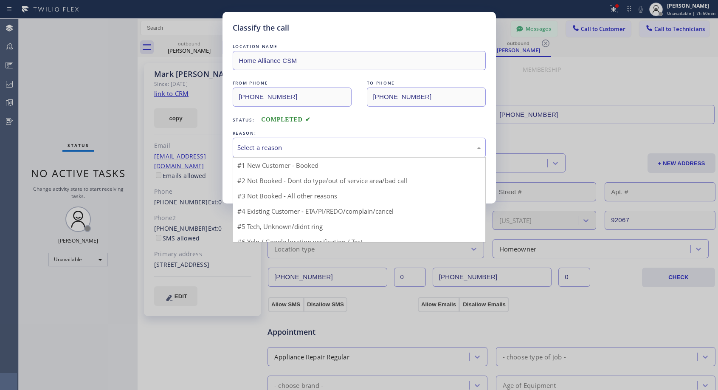
click at [330, 151] on div "Select a reason" at bounding box center [359, 148] width 244 height 10
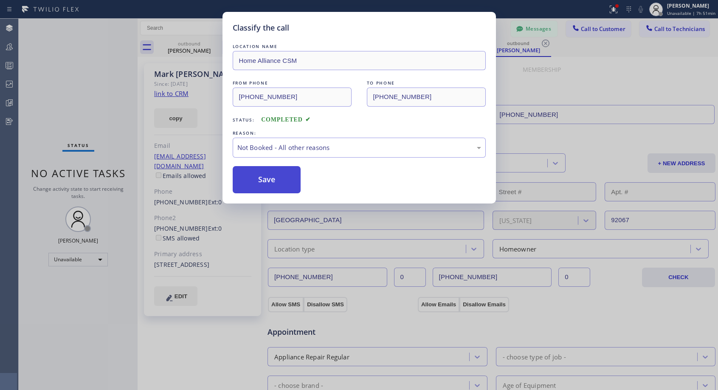
click at [292, 181] on button "Save" at bounding box center [267, 179] width 68 height 27
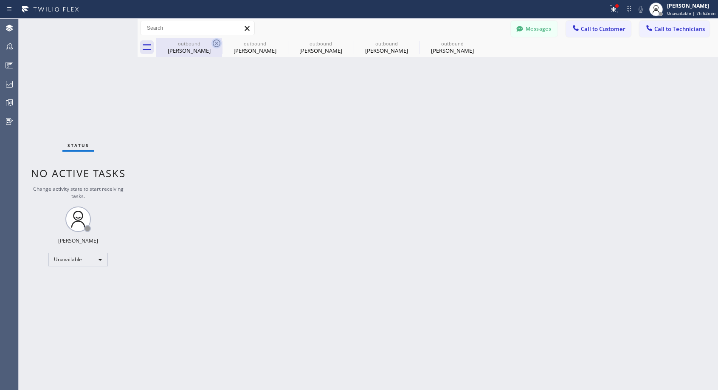
click at [217, 43] on icon at bounding box center [217, 43] width 8 height 8
click at [0, 0] on icon at bounding box center [0, 0] width 0 height 0
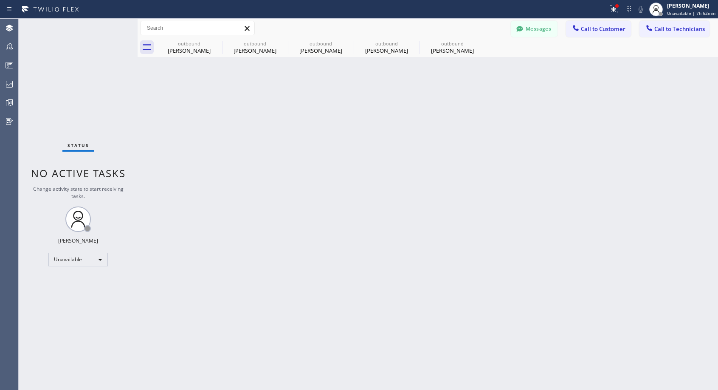
click at [217, 43] on div "outbound [PERSON_NAME] outbound [PERSON_NAME] outbound [PERSON_NAME] outbound […" at bounding box center [437, 47] width 562 height 19
click at [218, 43] on div "outbound [PERSON_NAME] outbound [PERSON_NAME] outbound [PERSON_NAME] outbound […" at bounding box center [437, 47] width 562 height 19
click at [587, 29] on span "Call to Customer" at bounding box center [603, 29] width 45 height 8
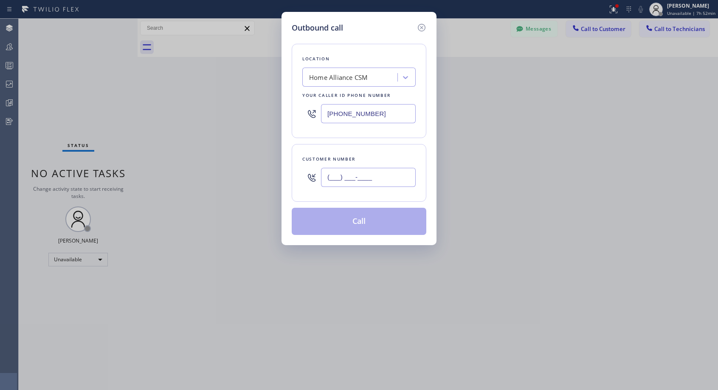
click at [373, 183] on input "(___) ___-____" at bounding box center [368, 177] width 95 height 19
paste input "914) 671-1628"
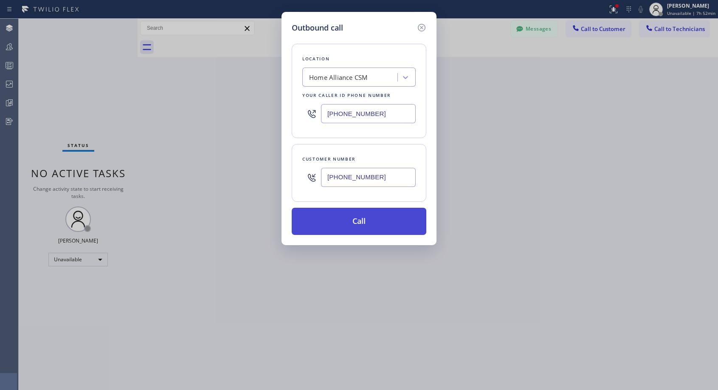
type input "[PHONE_NUMBER]"
click at [367, 218] on button "Call" at bounding box center [359, 221] width 135 height 27
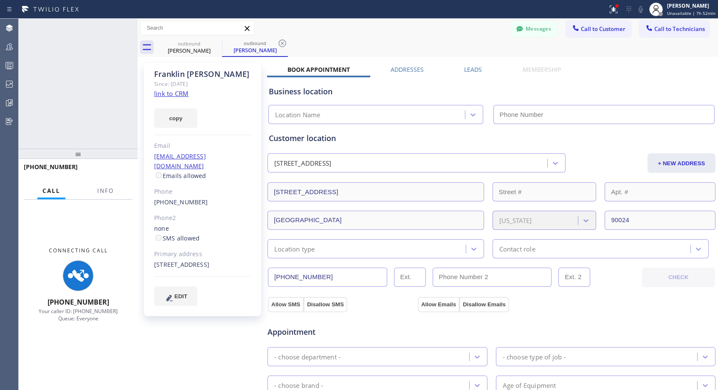
type input "[PHONE_NUMBER]"
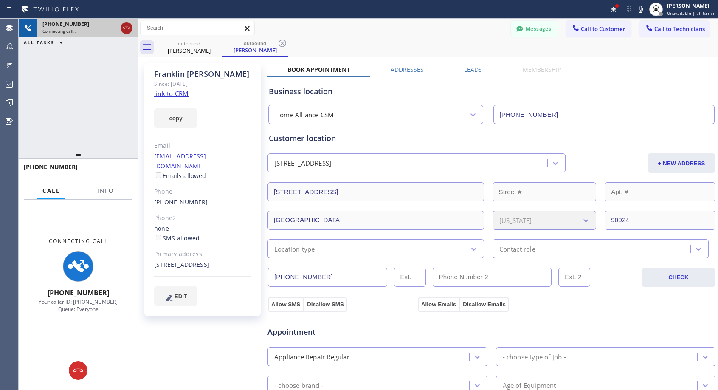
click at [129, 31] on icon at bounding box center [126, 28] width 10 height 10
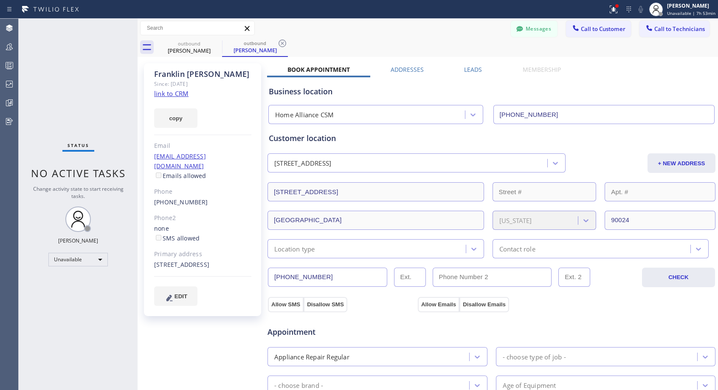
click at [171, 198] on link "[PHONE_NUMBER]" at bounding box center [181, 202] width 54 height 8
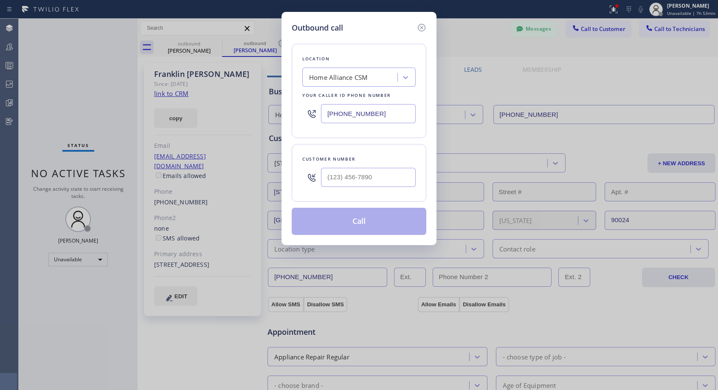
type input "[PHONE_NUMBER]"
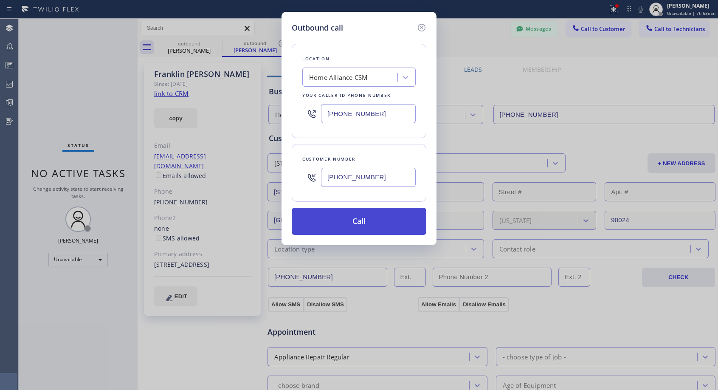
click at [329, 222] on button "Call" at bounding box center [359, 221] width 135 height 27
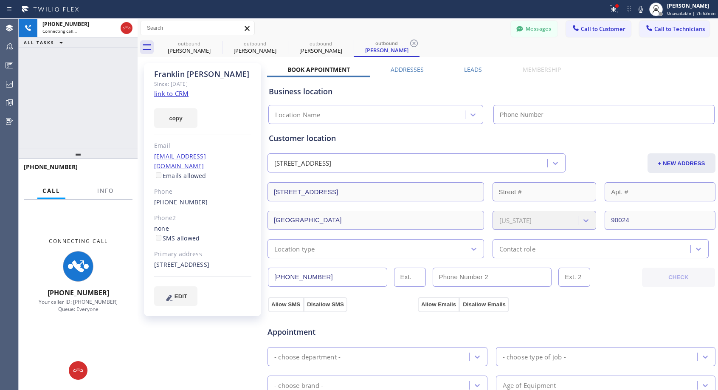
type input "[PHONE_NUMBER]"
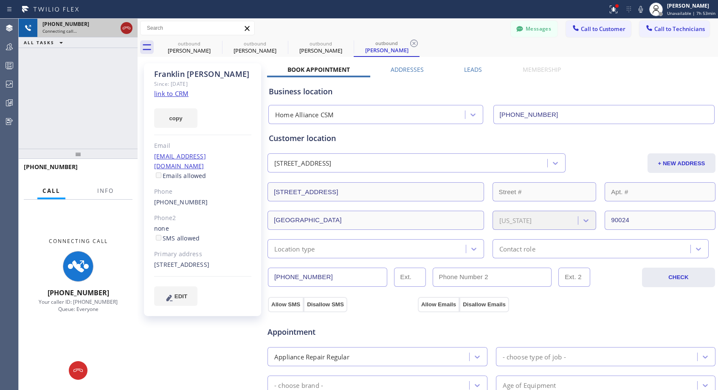
click at [129, 28] on icon at bounding box center [126, 28] width 10 height 10
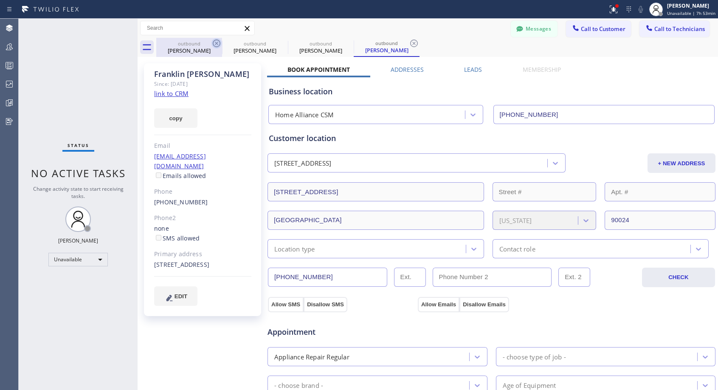
click at [216, 43] on icon at bounding box center [217, 43] width 8 height 8
click at [0, 0] on icon at bounding box center [0, 0] width 0 height 0
click at [410, 43] on icon at bounding box center [414, 43] width 8 height 8
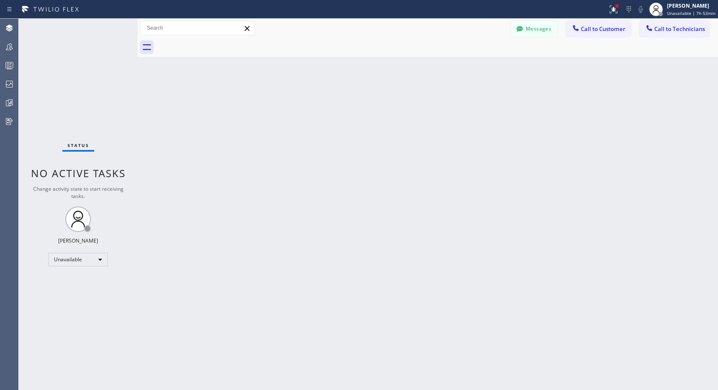
click at [216, 43] on div at bounding box center [437, 47] width 562 height 19
click at [217, 43] on div at bounding box center [437, 47] width 562 height 19
click at [601, 28] on span "Call to Customer" at bounding box center [603, 29] width 45 height 8
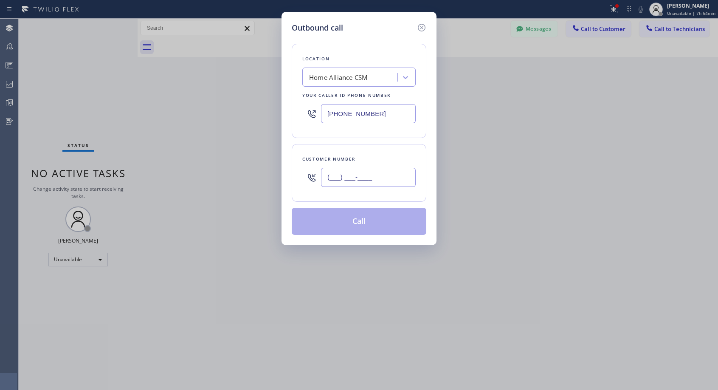
click at [329, 179] on input "(___) ___-____" at bounding box center [368, 177] width 95 height 19
paste input "305) 733-6292"
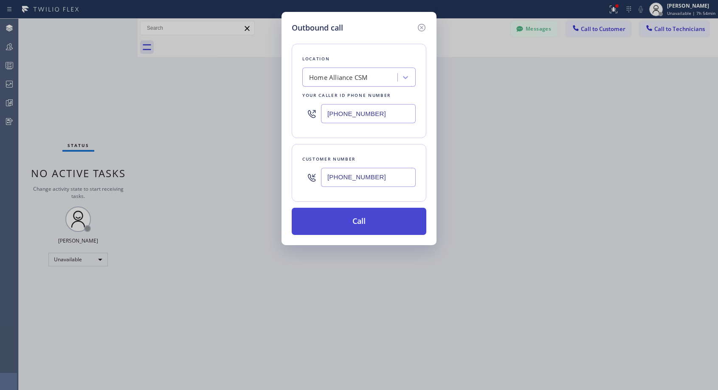
type input "[PHONE_NUMBER]"
click at [359, 225] on button "Call" at bounding box center [359, 221] width 135 height 27
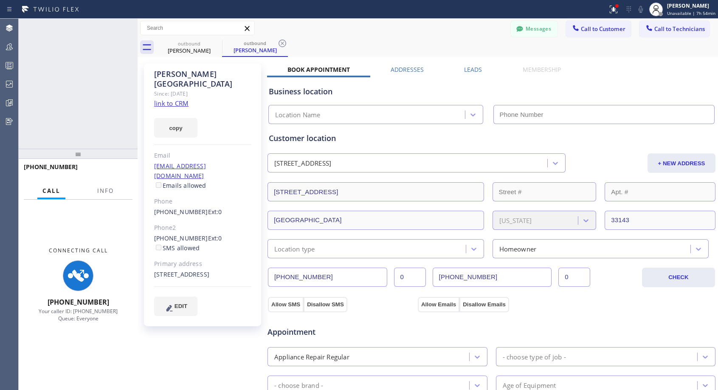
type input "[PHONE_NUMBER]"
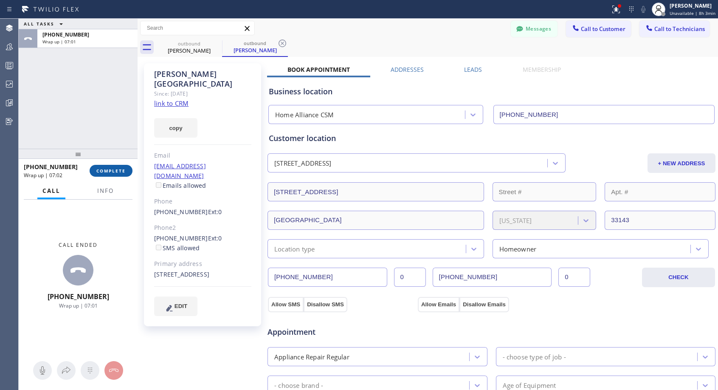
click at [118, 169] on span "COMPLETE" at bounding box center [110, 171] width 29 height 6
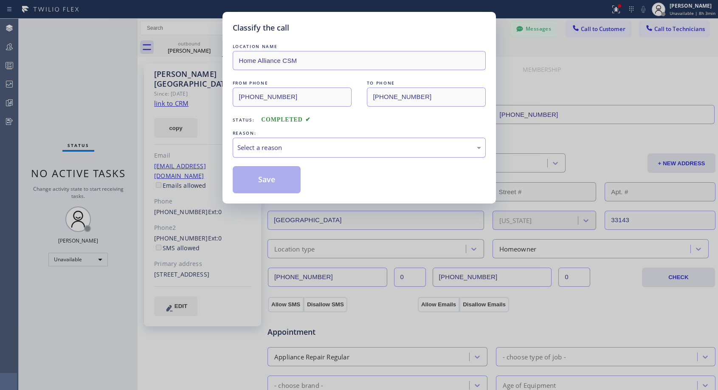
click at [287, 145] on div "Select a reason" at bounding box center [359, 148] width 244 height 10
click at [289, 176] on button "Save" at bounding box center [267, 179] width 68 height 27
click at [279, 175] on button "Save" at bounding box center [267, 179] width 68 height 27
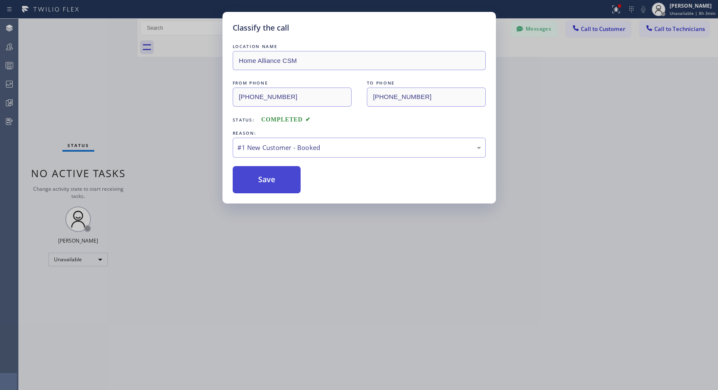
click at [279, 175] on button "Save" at bounding box center [267, 179] width 68 height 27
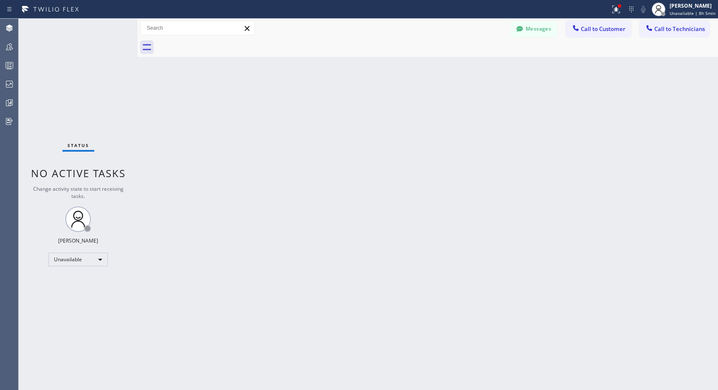
click at [612, 24] on button "Call to Customer" at bounding box center [598, 29] width 65 height 16
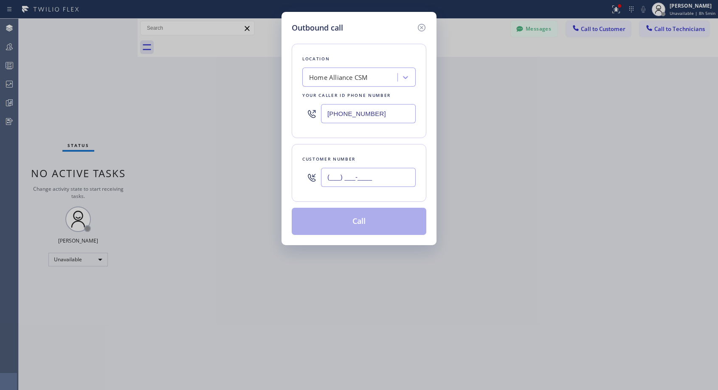
click at [362, 174] on input "(___) ___-____" at bounding box center [368, 177] width 95 height 19
paste input "919) 259-0784"
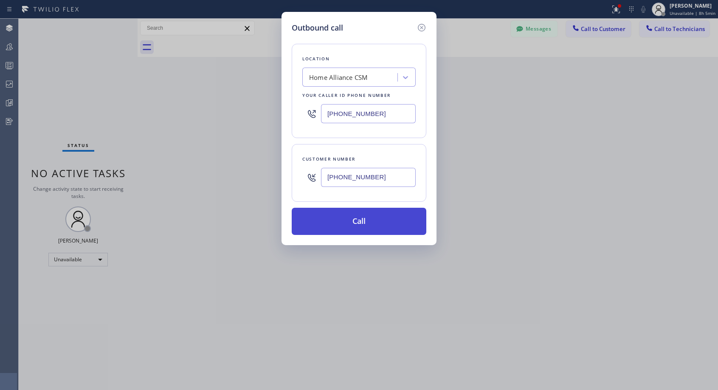
type input "[PHONE_NUMBER]"
click at [386, 216] on button "Call" at bounding box center [359, 221] width 135 height 27
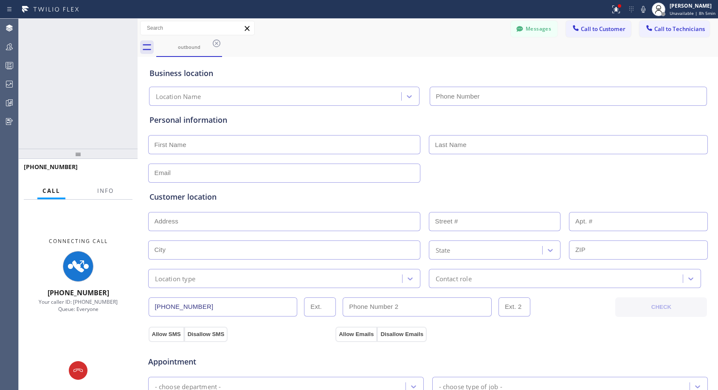
type input "[PHONE_NUMBER]"
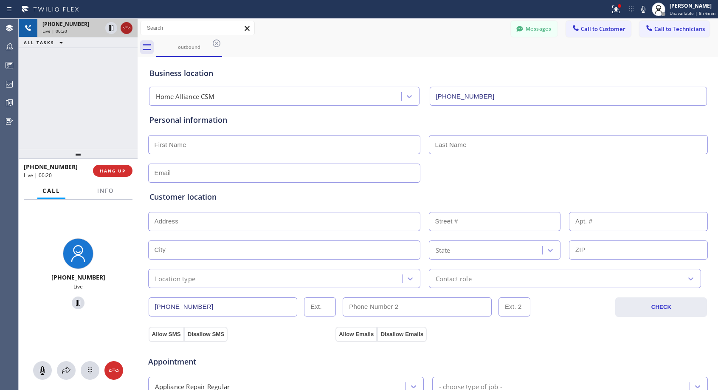
click at [127, 27] on icon at bounding box center [127, 28] width 8 height 3
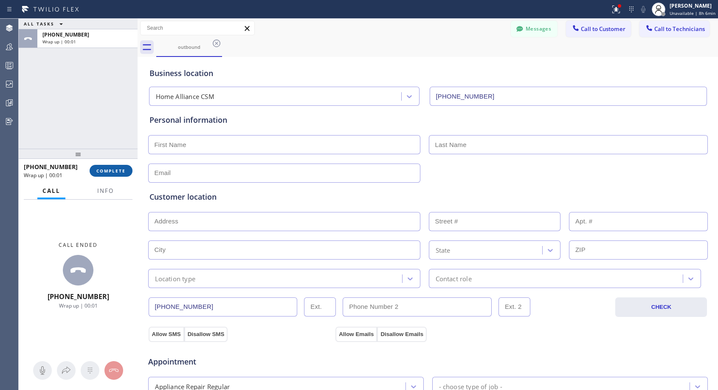
click at [115, 173] on span "COMPLETE" at bounding box center [110, 171] width 29 height 6
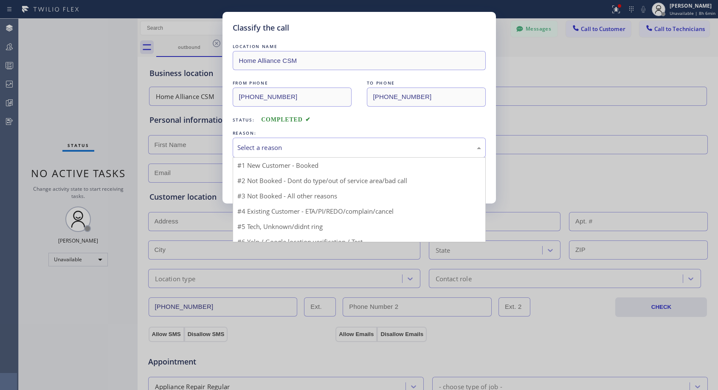
click at [260, 149] on div "Select a reason" at bounding box center [359, 148] width 244 height 10
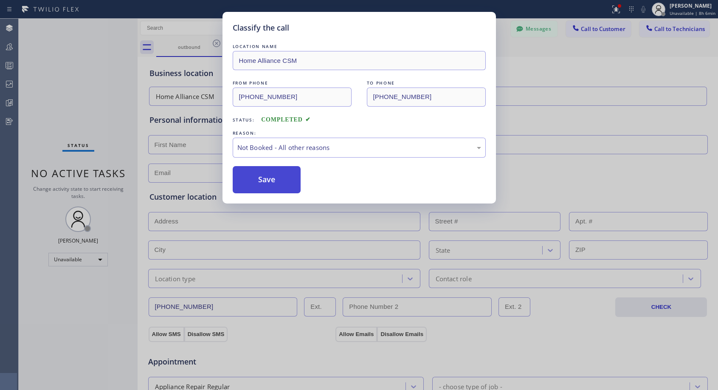
click at [259, 181] on button "Save" at bounding box center [267, 179] width 68 height 27
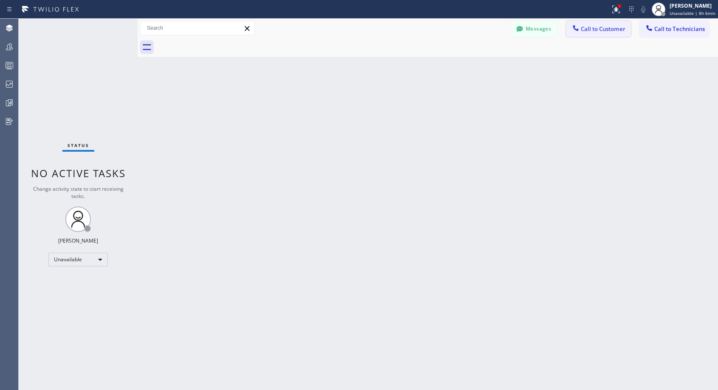
click at [610, 35] on button "Call to Customer" at bounding box center [598, 29] width 65 height 16
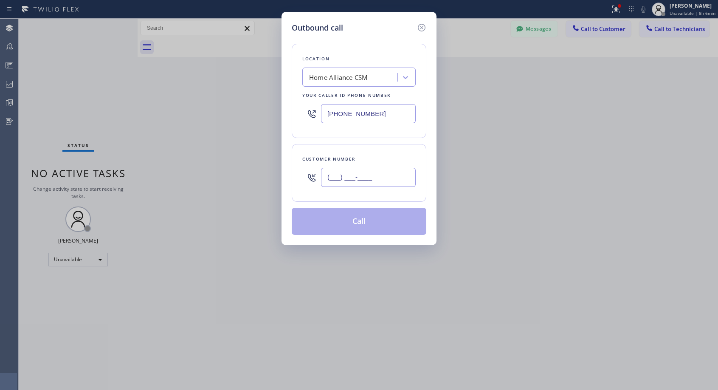
click at [351, 176] on input "(___) ___-____" at bounding box center [368, 177] width 95 height 19
paste input "919) 259-0784"
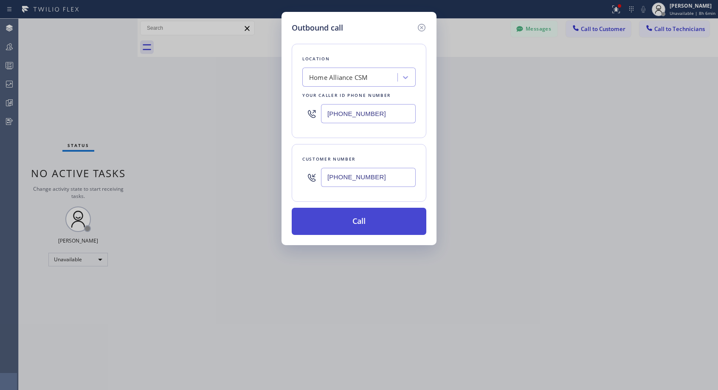
type input "[PHONE_NUMBER]"
click at [369, 219] on button "Call" at bounding box center [359, 221] width 135 height 27
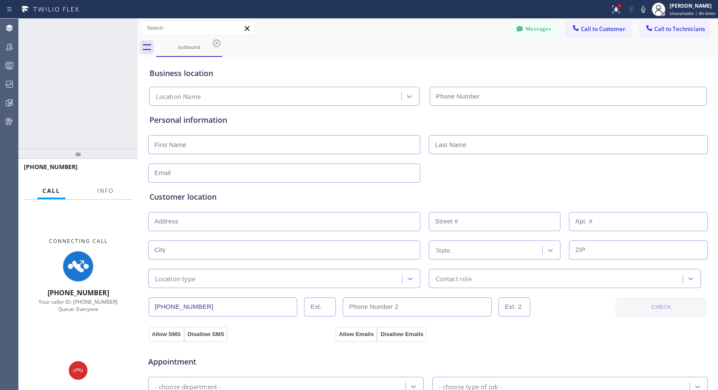
type input "[PHONE_NUMBER]"
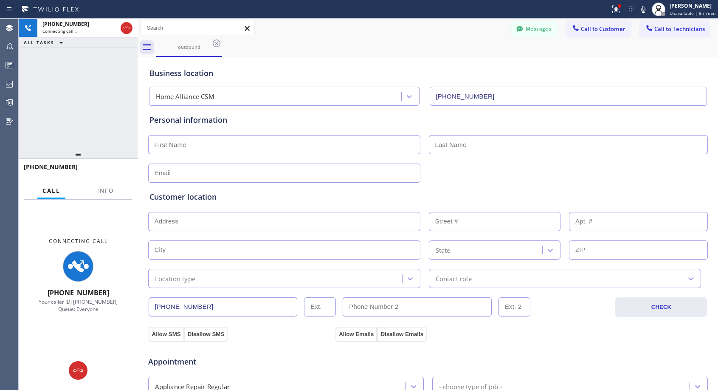
click at [397, 19] on div "Messages Call to Customer Call to Technicians Outbound call Location Home Allia…" at bounding box center [428, 28] width 580 height 19
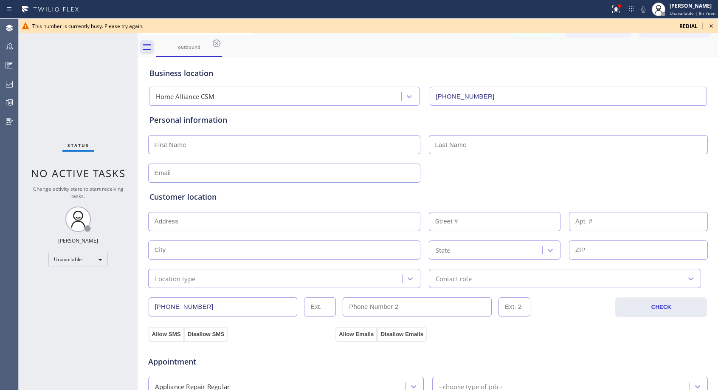
click at [713, 23] on icon at bounding box center [711, 26] width 10 height 10
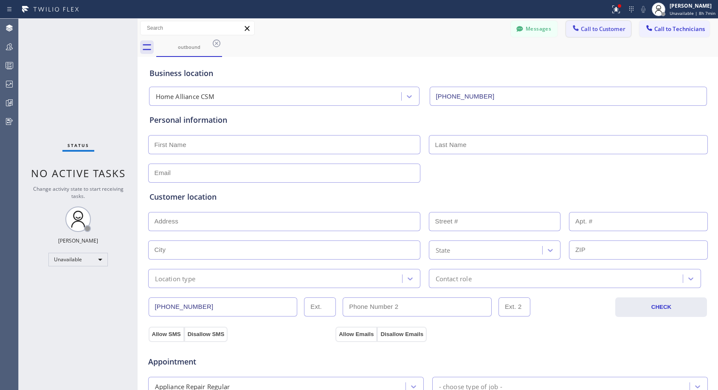
click at [601, 31] on span "Call to Customer" at bounding box center [603, 29] width 45 height 8
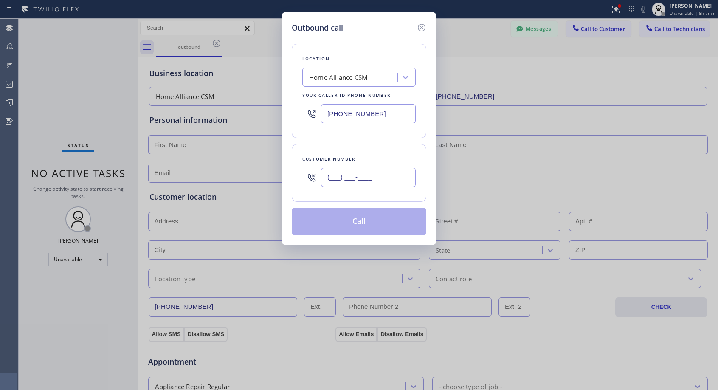
click at [368, 175] on input "(___) ___-____" at bounding box center [368, 177] width 95 height 19
paste input "919) 259-0784"
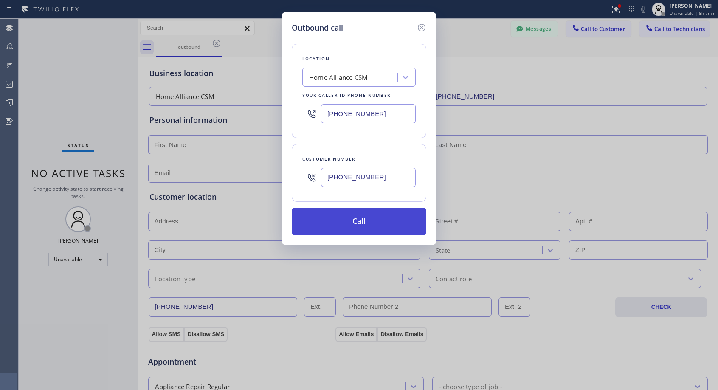
type input "[PHONE_NUMBER]"
click at [392, 215] on button "Call" at bounding box center [359, 221] width 135 height 27
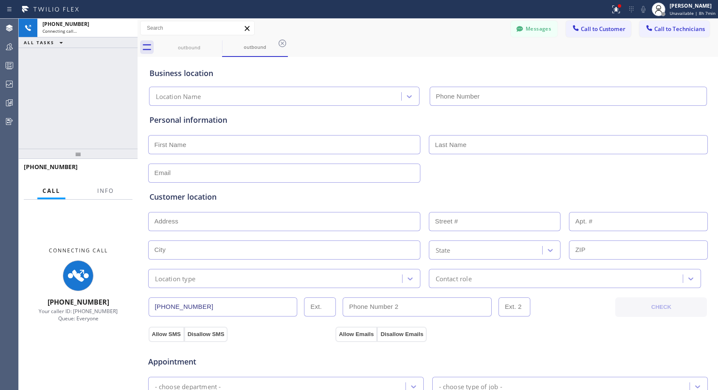
type input "[PHONE_NUMBER]"
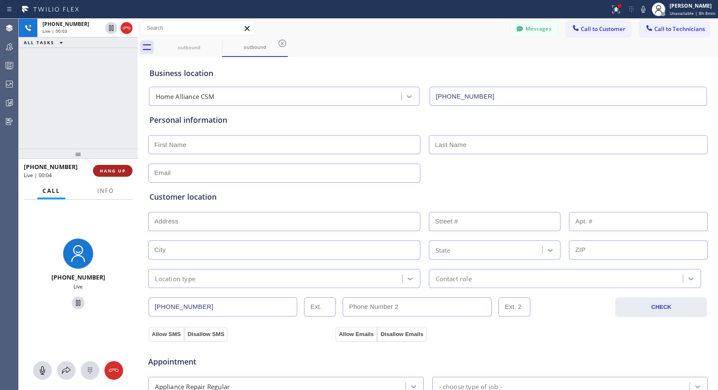
click at [115, 171] on span "HANG UP" at bounding box center [113, 171] width 26 height 6
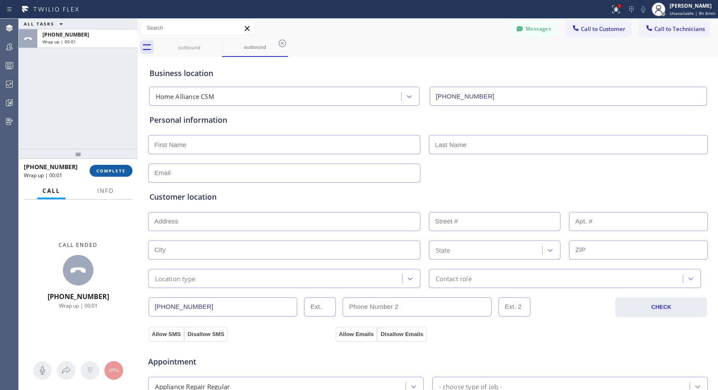
click at [115, 171] on span "COMPLETE" at bounding box center [110, 171] width 29 height 6
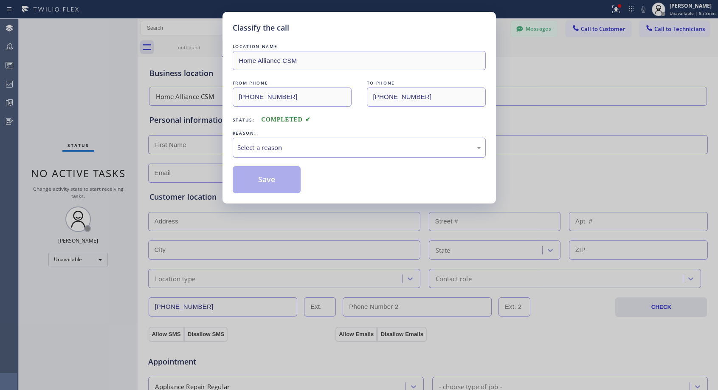
click at [363, 144] on div "Select a reason" at bounding box center [359, 148] width 244 height 10
click at [277, 176] on button "Save" at bounding box center [267, 179] width 68 height 27
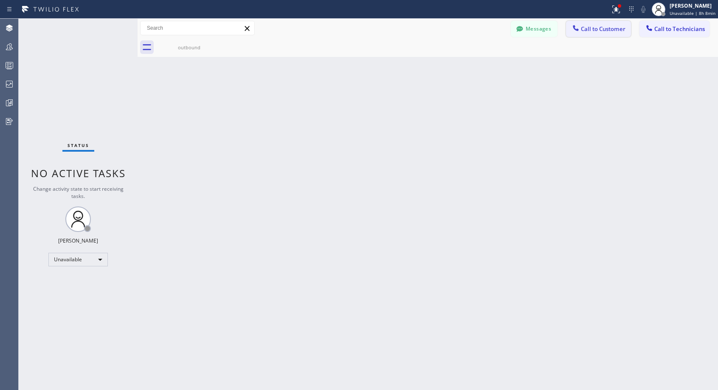
click at [592, 29] on span "Call to Customer" at bounding box center [603, 29] width 45 height 8
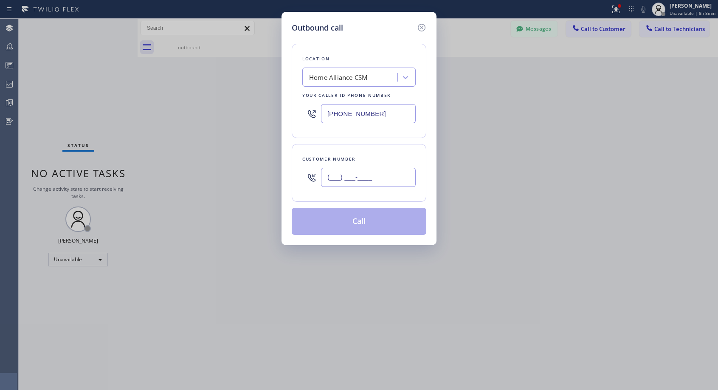
click at [387, 179] on input "(___) ___-____" at bounding box center [368, 177] width 95 height 19
paste input "919) 259-0784"
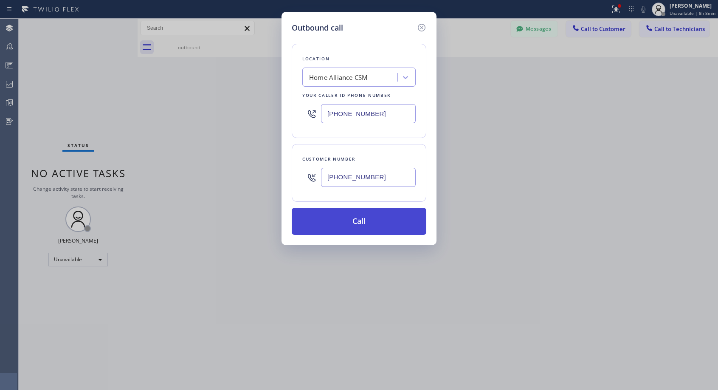
type input "[PHONE_NUMBER]"
click at [382, 214] on button "Call" at bounding box center [359, 221] width 135 height 27
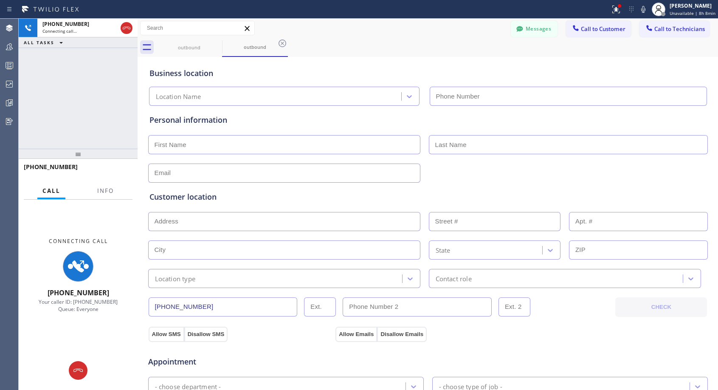
type input "[PHONE_NUMBER]"
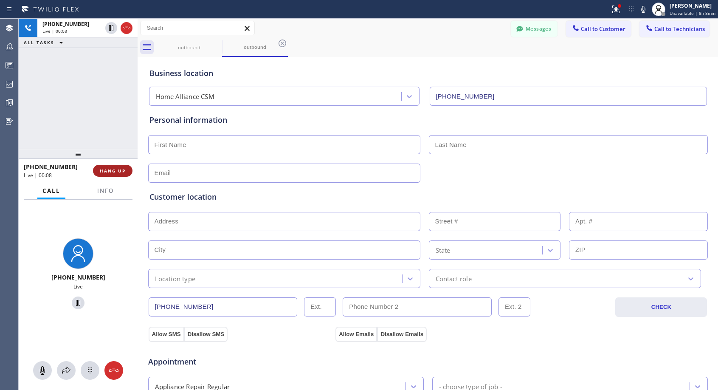
click at [114, 169] on span "HANG UP" at bounding box center [113, 171] width 26 height 6
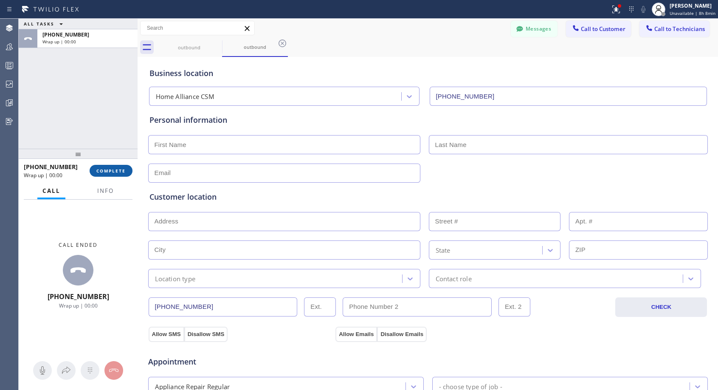
click at [114, 169] on span "COMPLETE" at bounding box center [110, 171] width 29 height 6
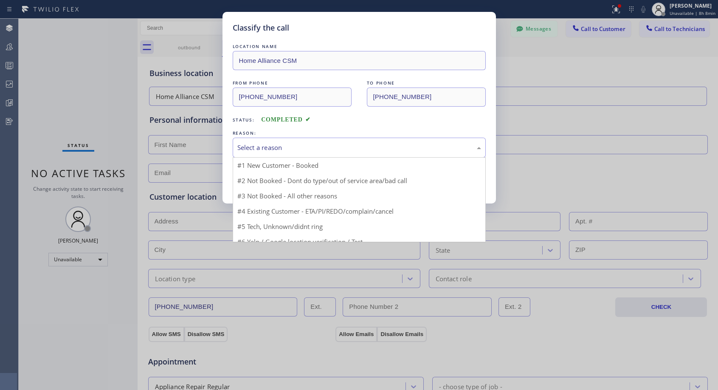
click at [254, 143] on div "Select a reason" at bounding box center [359, 148] width 244 height 10
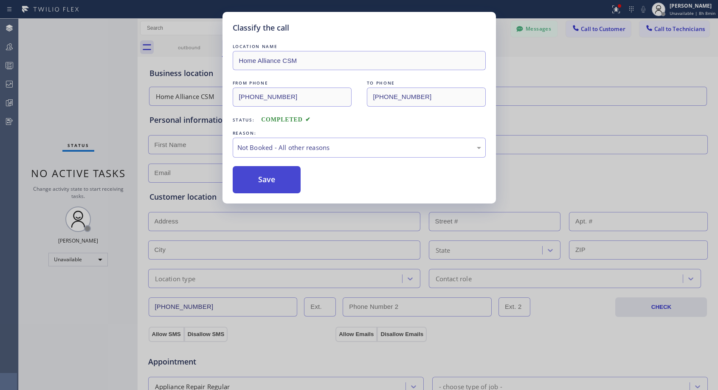
click at [249, 180] on button "Save" at bounding box center [267, 179] width 68 height 27
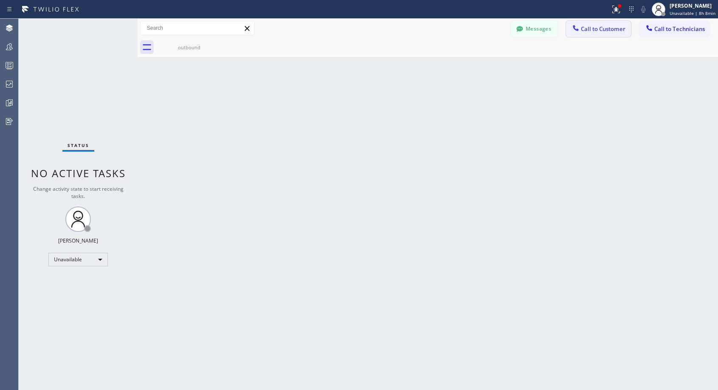
click at [583, 29] on span "Call to Customer" at bounding box center [603, 29] width 45 height 8
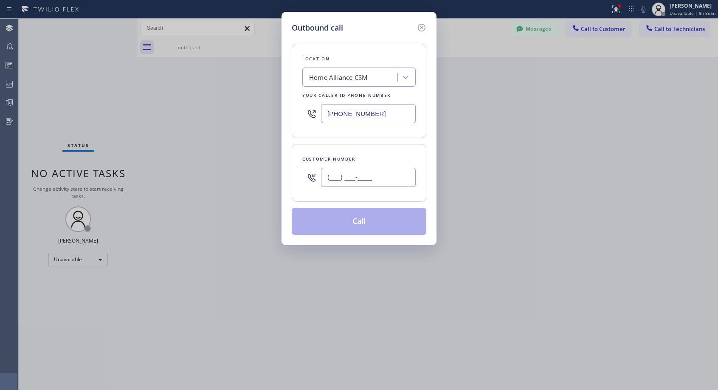
click at [351, 174] on input "(___) ___-____" at bounding box center [368, 177] width 95 height 19
paste input "919) 259-0784"
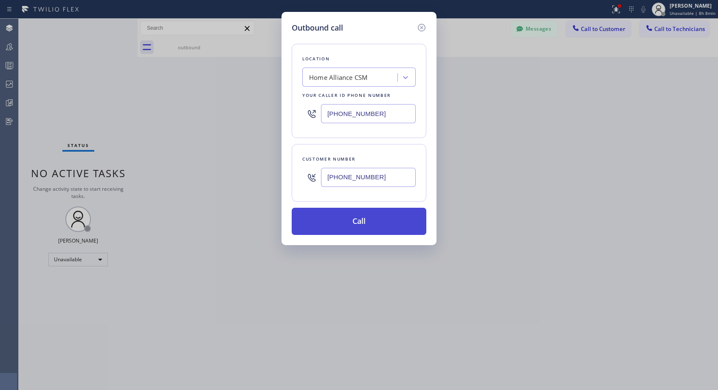
type input "[PHONE_NUMBER]"
click at [354, 222] on button "Call" at bounding box center [359, 221] width 135 height 27
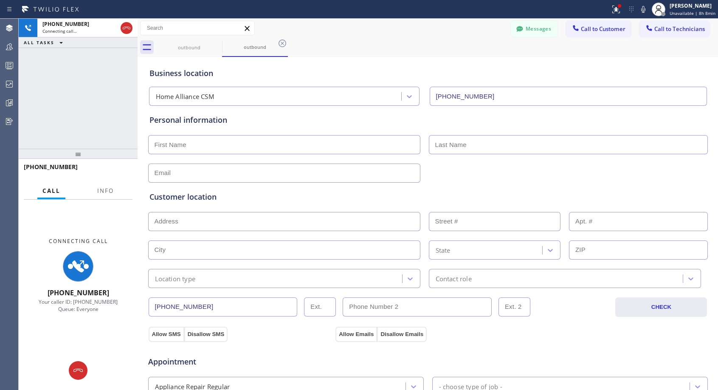
type input "[PHONE_NUMBER]"
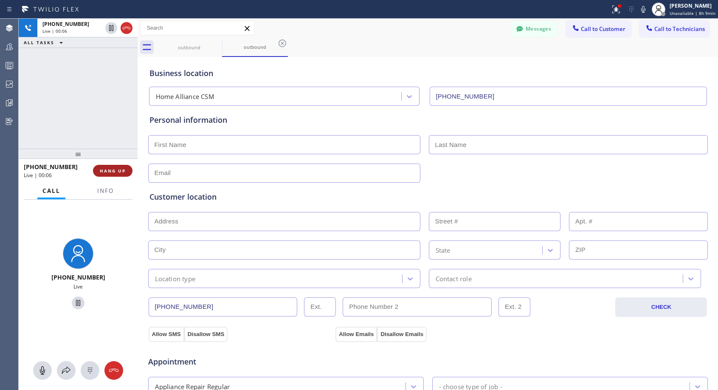
click at [122, 171] on span "HANG UP" at bounding box center [113, 171] width 26 height 6
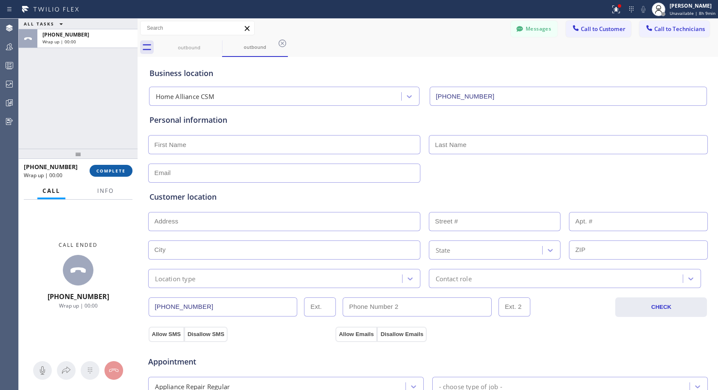
click at [122, 171] on span "COMPLETE" at bounding box center [110, 171] width 29 height 6
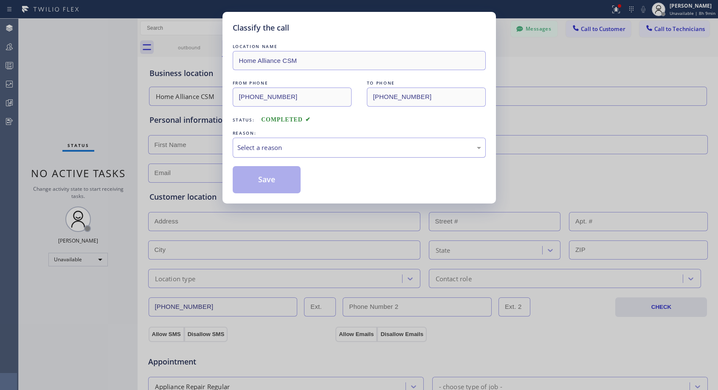
click at [267, 143] on div "Select a reason" at bounding box center [359, 148] width 244 height 10
click at [258, 182] on button "Save" at bounding box center [267, 179] width 68 height 27
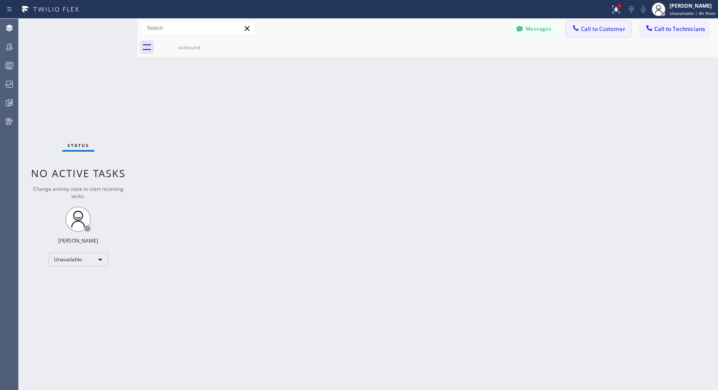
click at [593, 34] on button "Call to Customer" at bounding box center [598, 29] width 65 height 16
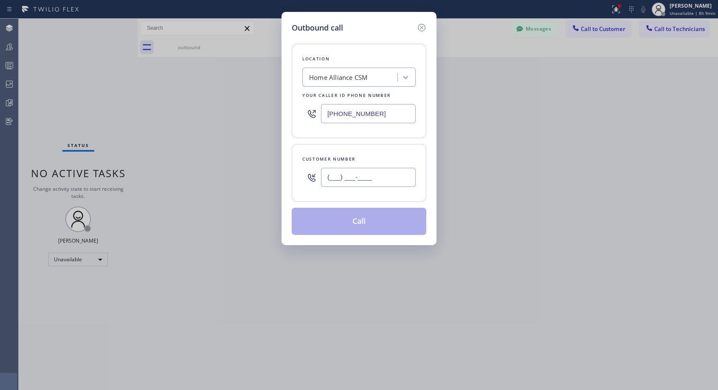
click at [384, 172] on input "(___) ___-____" at bounding box center [368, 177] width 95 height 19
paste input "919) 259-0784"
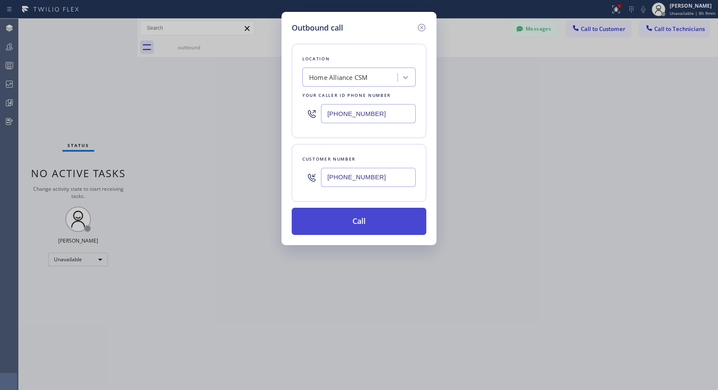
type input "[PHONE_NUMBER]"
click at [388, 222] on button "Call" at bounding box center [359, 221] width 135 height 27
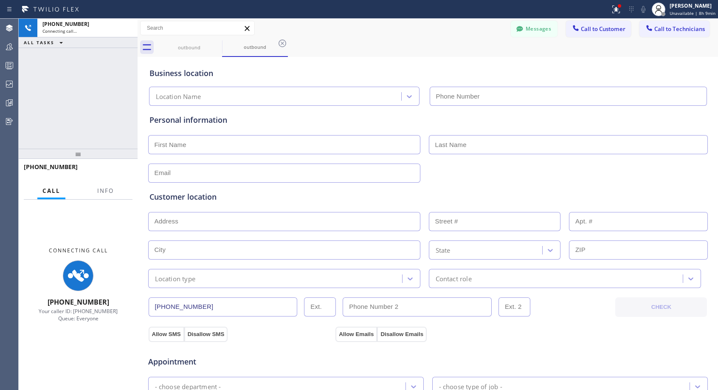
type input "[PHONE_NUMBER]"
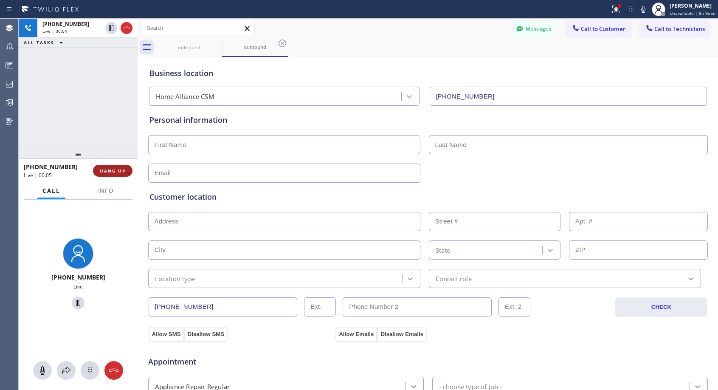
click at [98, 171] on button "HANG UP" at bounding box center [112, 171] width 39 height 12
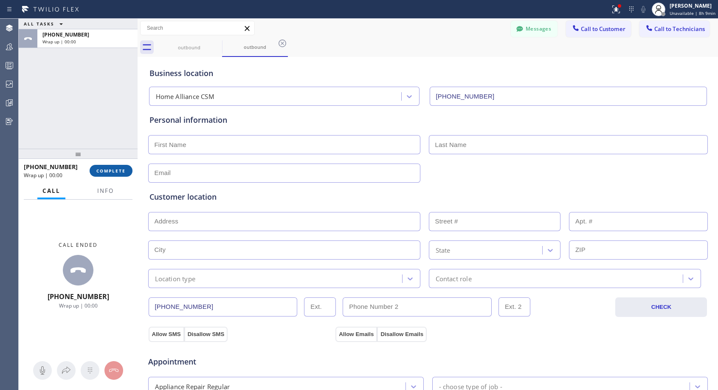
click at [116, 172] on span "COMPLETE" at bounding box center [110, 171] width 29 height 6
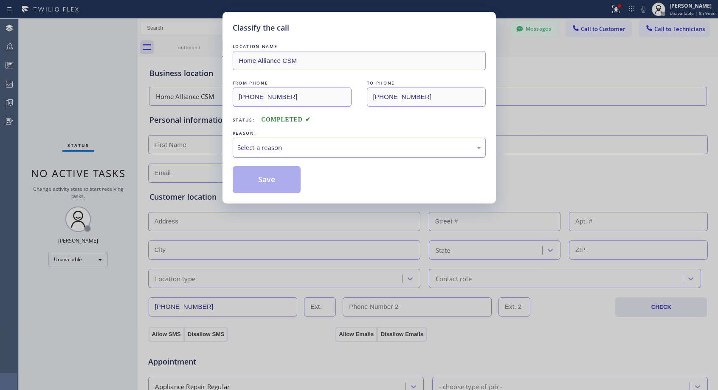
click at [333, 148] on div "Select a reason" at bounding box center [359, 148] width 244 height 10
click at [279, 178] on button "Save" at bounding box center [267, 179] width 68 height 27
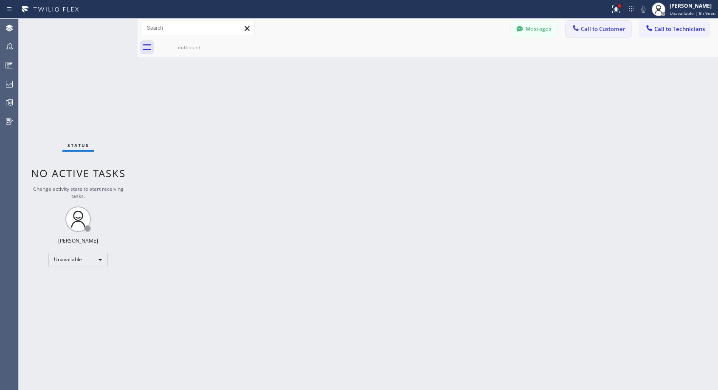
click at [588, 31] on span "Call to Customer" at bounding box center [603, 29] width 45 height 8
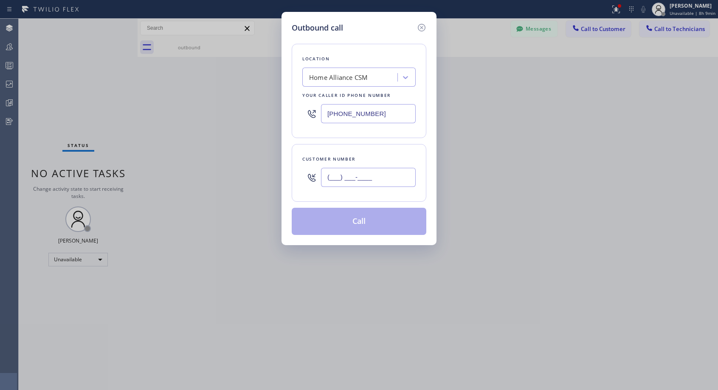
click at [379, 176] on input "(___) ___-____" at bounding box center [368, 177] width 95 height 19
paste input "919) 259-0784"
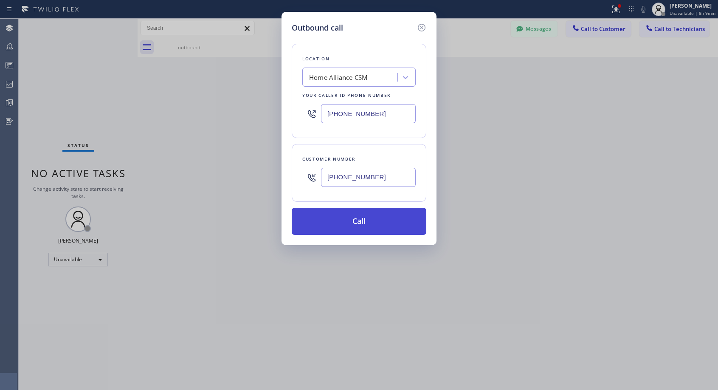
type input "[PHONE_NUMBER]"
click at [387, 225] on button "Call" at bounding box center [359, 221] width 135 height 27
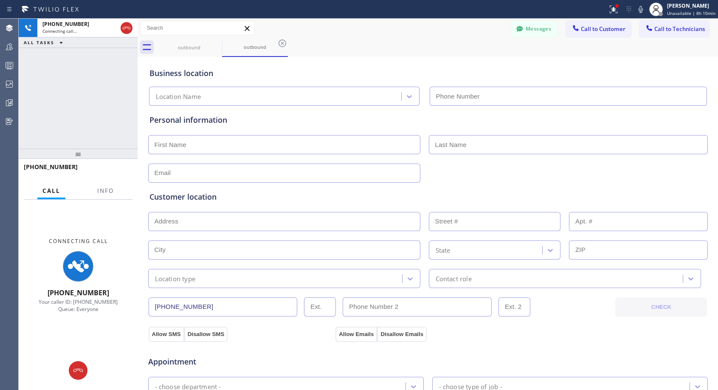
type input "[PHONE_NUMBER]"
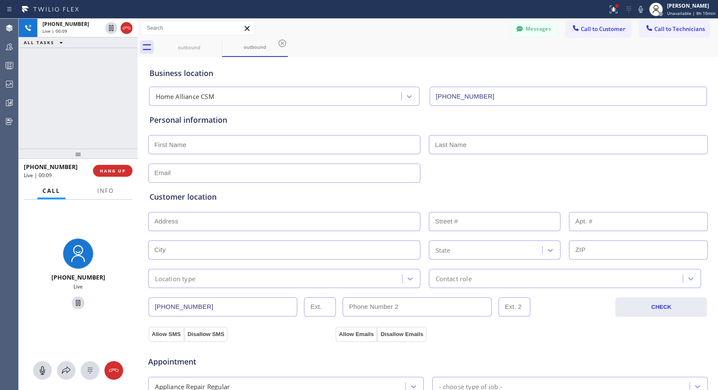
click at [112, 163] on div "[PHONE_NUMBER] Live | 00:09 HANG UP" at bounding box center [78, 171] width 109 height 22
click at [112, 166] on button "HANG UP" at bounding box center [112, 171] width 39 height 12
click at [115, 168] on span "HANG UP" at bounding box center [113, 171] width 26 height 6
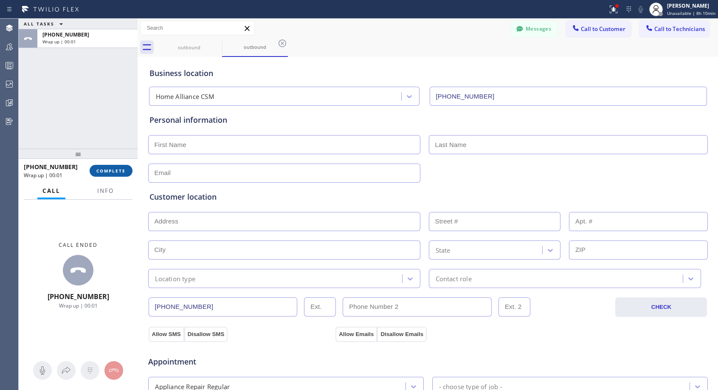
click at [119, 172] on span "COMPLETE" at bounding box center [110, 171] width 29 height 6
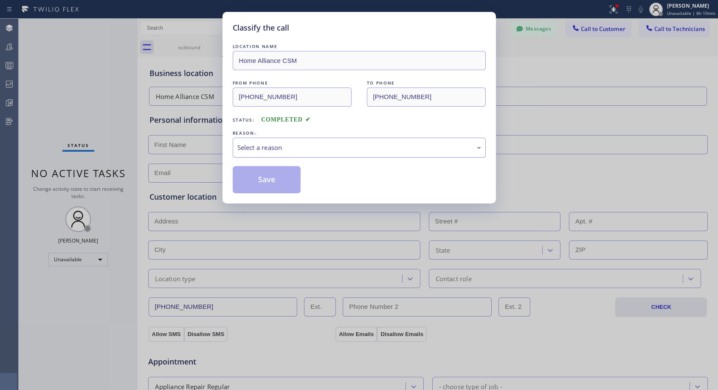
click at [272, 140] on div "Select a reason" at bounding box center [359, 148] width 253 height 20
click at [253, 181] on button "Save" at bounding box center [267, 179] width 68 height 27
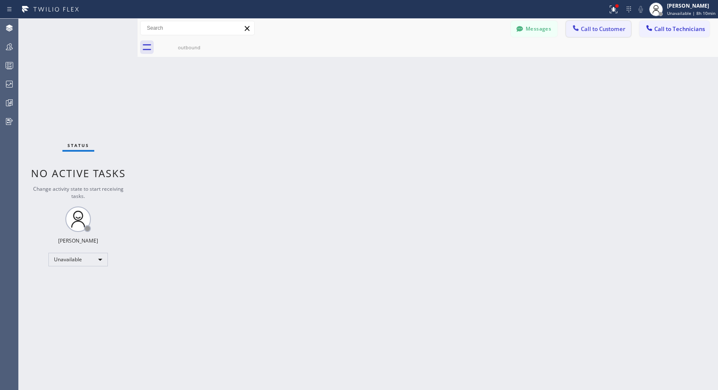
click at [578, 31] on icon at bounding box center [575, 28] width 8 height 8
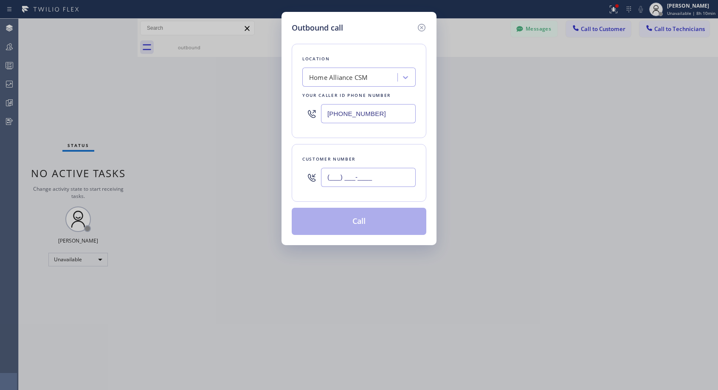
click at [402, 175] on input "(___) ___-____" at bounding box center [368, 177] width 95 height 19
paste input "919) 259-0784"
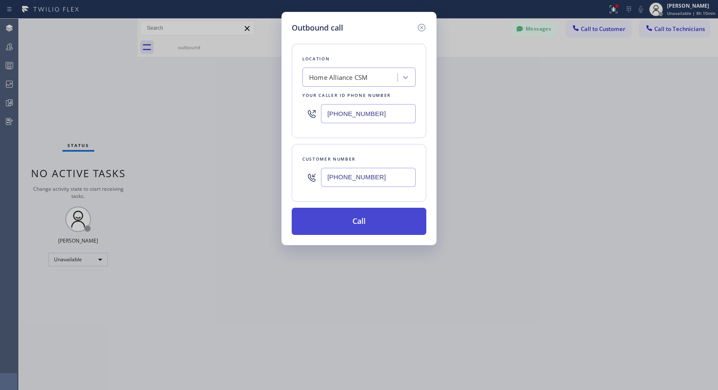
type input "[PHONE_NUMBER]"
click at [390, 224] on button "Call" at bounding box center [359, 221] width 135 height 27
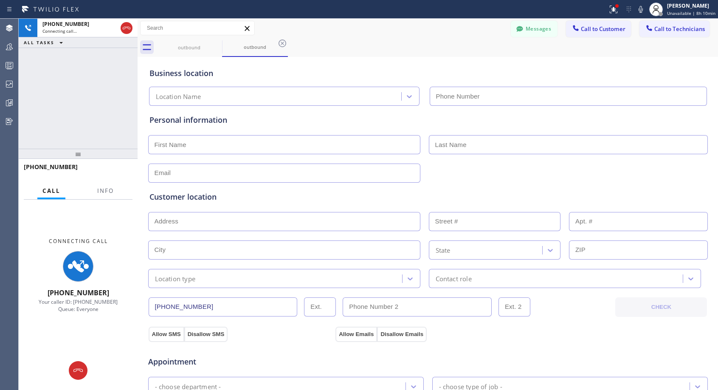
type input "[PHONE_NUMBER]"
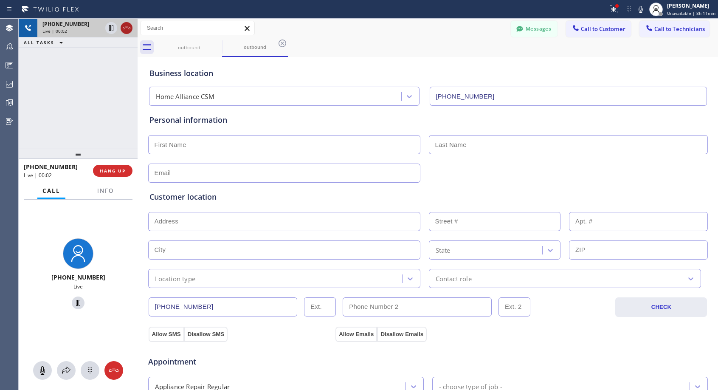
click at [129, 25] on icon at bounding box center [126, 28] width 10 height 10
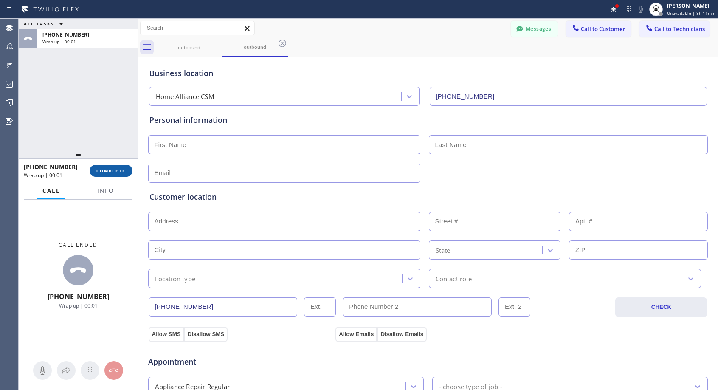
click at [121, 169] on span "COMPLETE" at bounding box center [110, 171] width 29 height 6
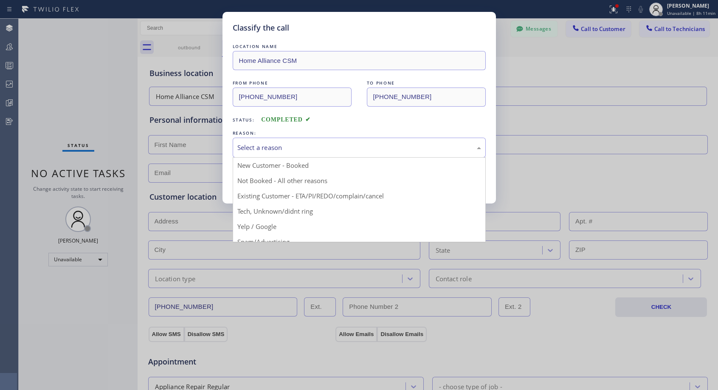
click at [389, 155] on div "Select a reason" at bounding box center [359, 148] width 253 height 20
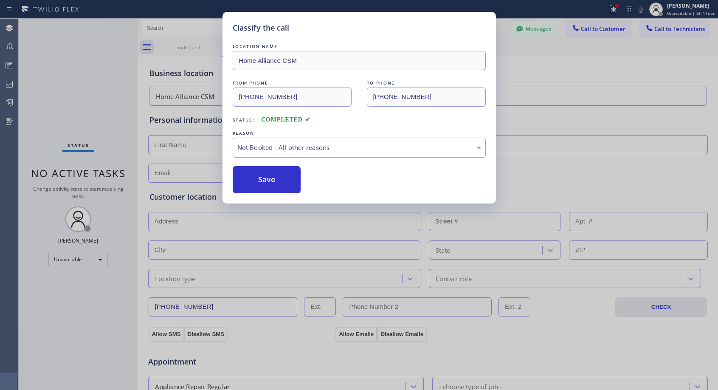
click at [264, 180] on button "Save" at bounding box center [267, 179] width 68 height 27
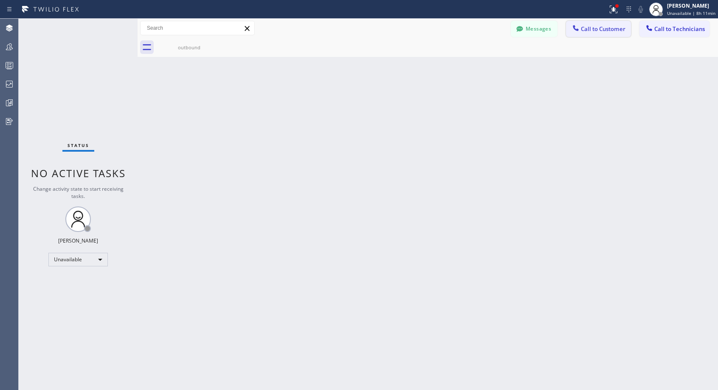
click at [600, 35] on button "Call to Customer" at bounding box center [598, 29] width 65 height 16
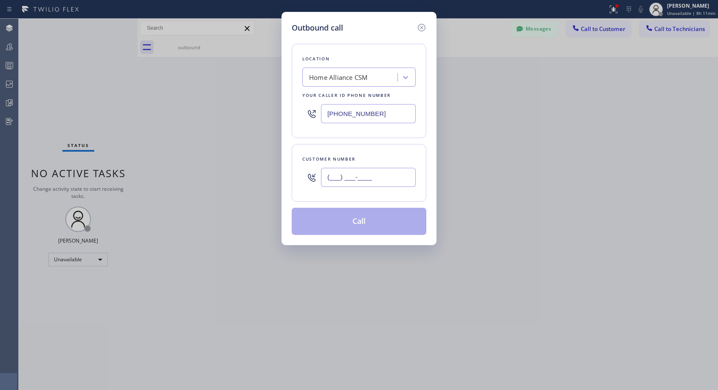
click at [405, 172] on input "(___) ___-____" at bounding box center [368, 177] width 95 height 19
paste input "919) 259-0784"
click at [374, 277] on div "Outbound call Location Home Alliance CSM Your caller id phone number [PHONE_NUM…" at bounding box center [359, 195] width 718 height 390
type input "[PHONE_NUMBER]"
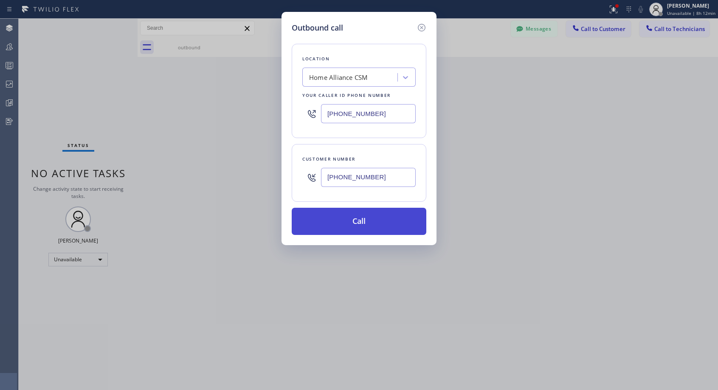
click at [351, 219] on button "Call" at bounding box center [359, 221] width 135 height 27
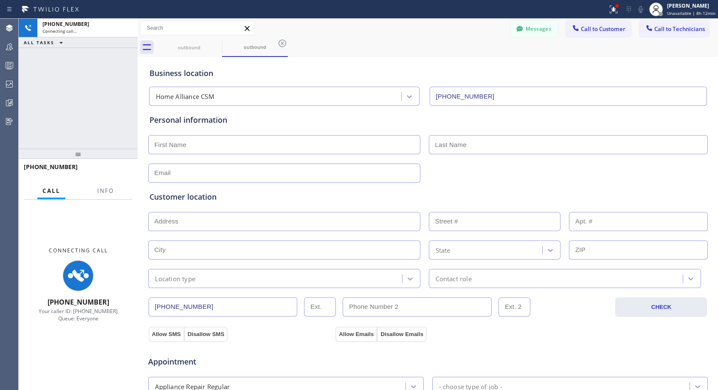
type input "[PHONE_NUMBER]"
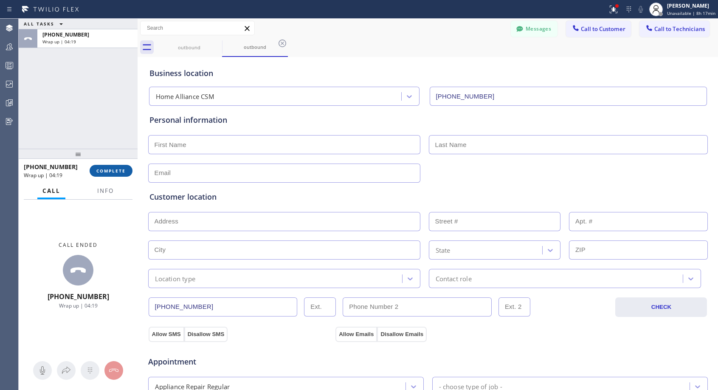
click at [113, 170] on span "COMPLETE" at bounding box center [110, 171] width 29 height 6
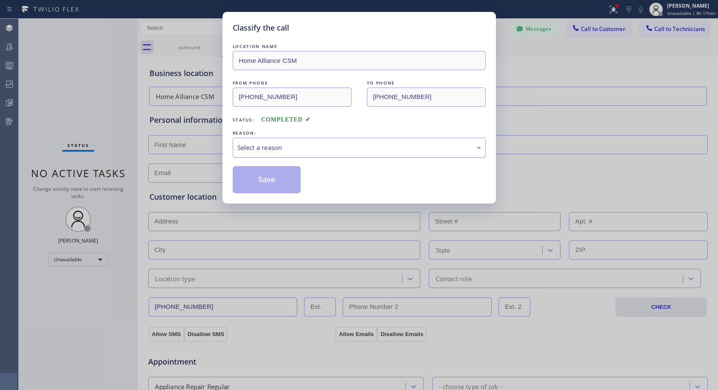
drag, startPoint x: 289, startPoint y: 147, endPoint x: 283, endPoint y: 152, distance: 8.4
click at [290, 147] on div "Select a reason" at bounding box center [359, 148] width 244 height 10
click at [266, 185] on button "Save" at bounding box center [267, 179] width 68 height 27
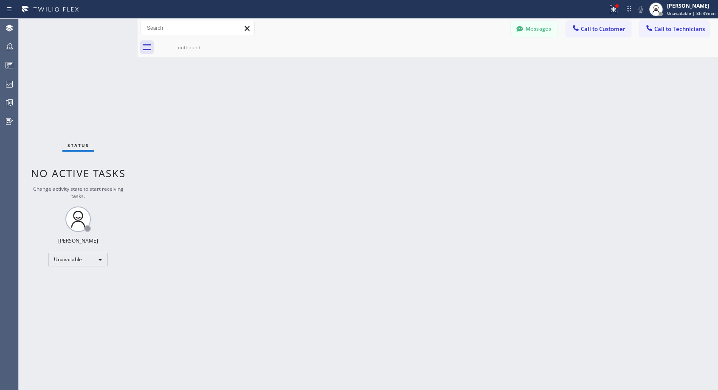
click at [270, 82] on div "Back to Dashboard Change Sender ID Customers Technicians NH [PERSON_NAME] [DATE…" at bounding box center [428, 204] width 580 height 371
click at [92, 258] on div "Unavailable" at bounding box center [77, 260] width 59 height 14
click at [82, 270] on li "Offline" at bounding box center [78, 271] width 58 height 10
click at [687, 8] on div "[PERSON_NAME]" at bounding box center [691, 5] width 48 height 7
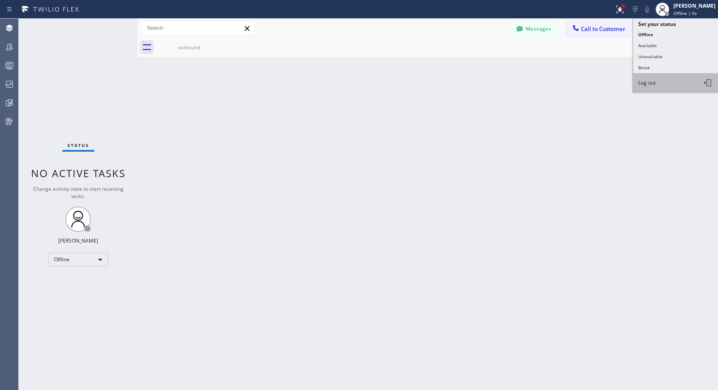
click at [646, 84] on span "Log out" at bounding box center [646, 82] width 17 height 7
